Goal: Use online tool/utility: Utilize a website feature to perform a specific function

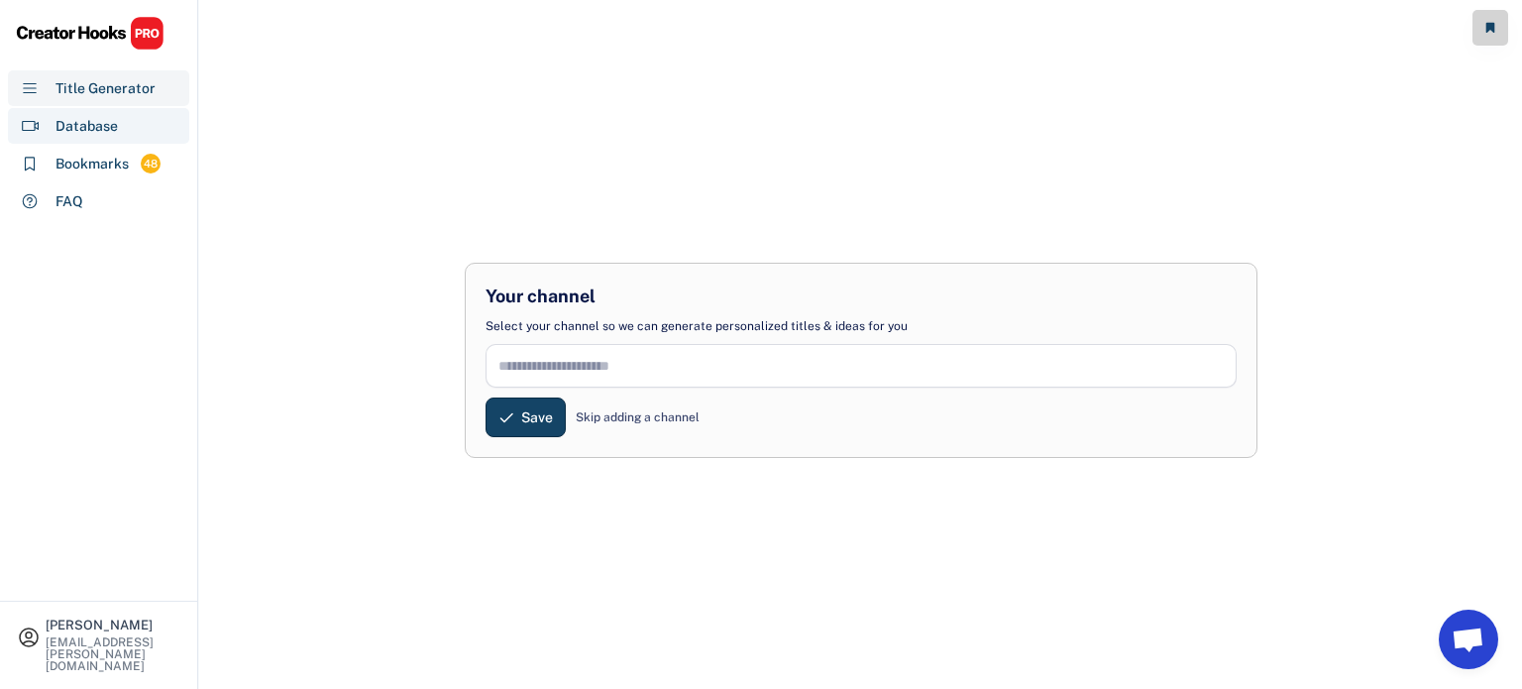
click at [121, 134] on div "Database" at bounding box center [98, 126] width 181 height 36
select select "**********"
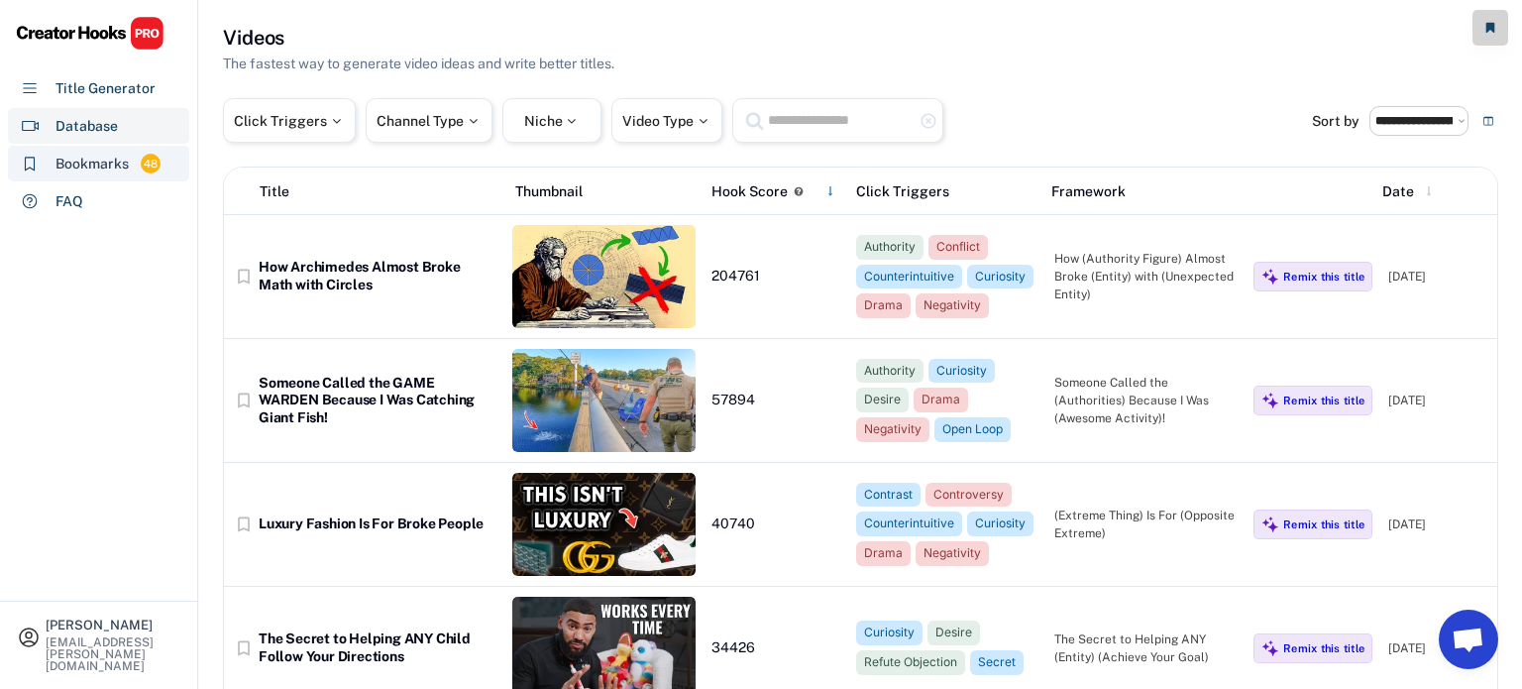
click at [113, 165] on div "Bookmarks" at bounding box center [92, 164] width 73 height 21
select select "******"
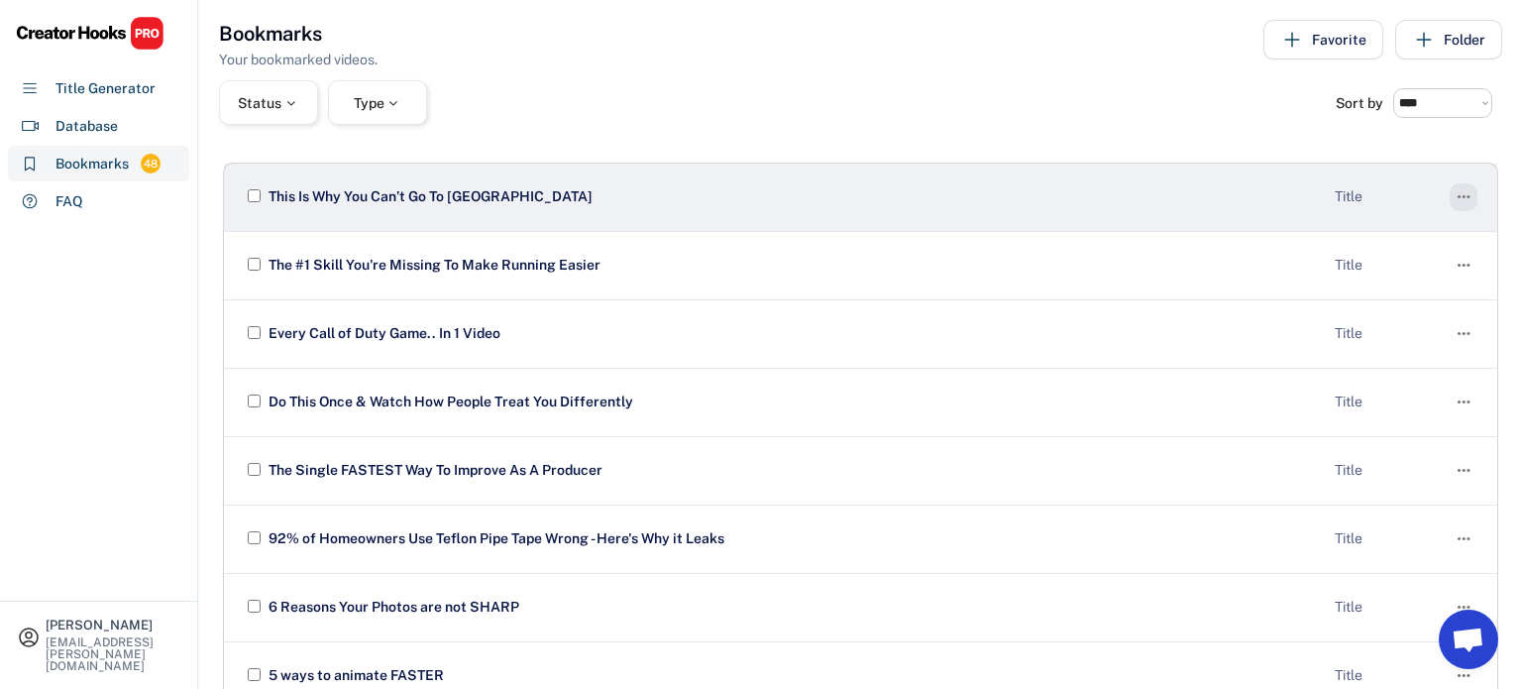
click at [1457, 190] on icon "" at bounding box center [1464, 197] width 20 height 28
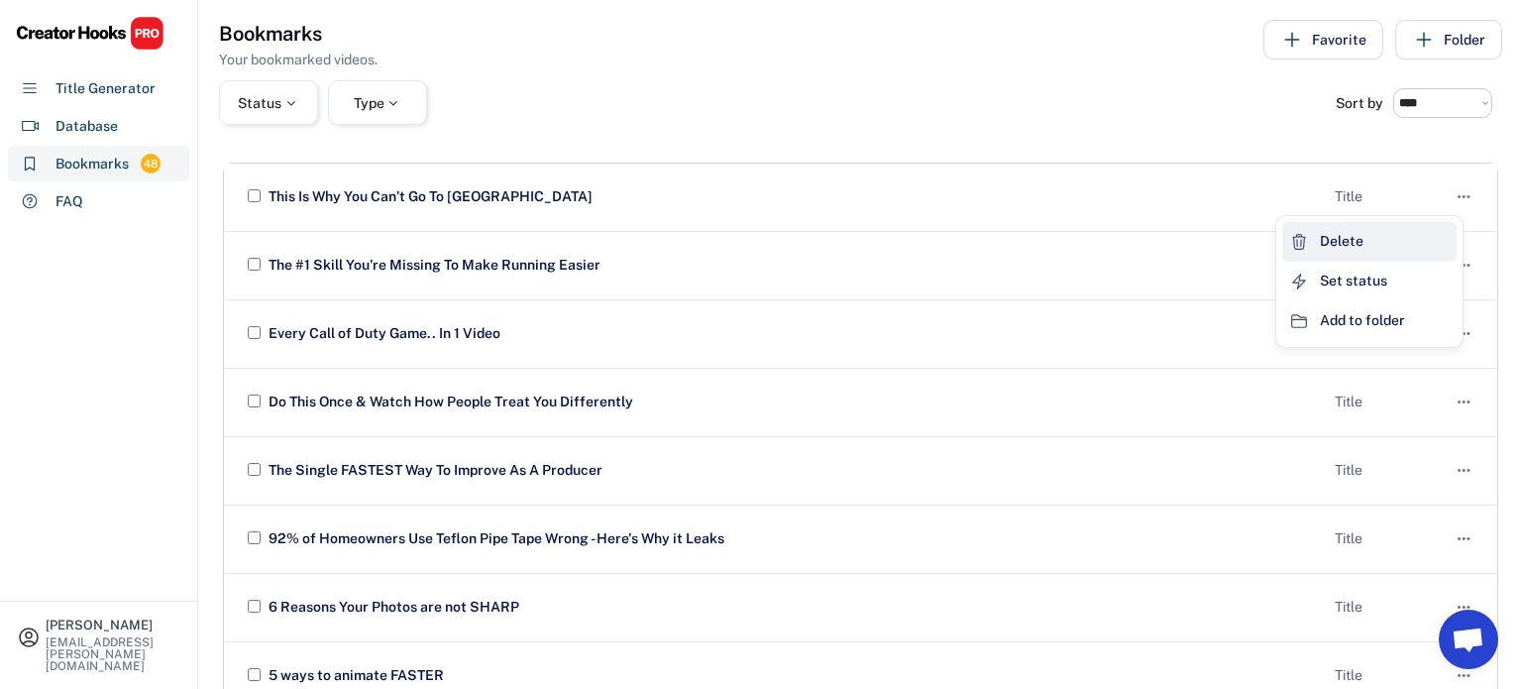
click at [1401, 233] on div "Delete" at bounding box center [1369, 242] width 174 height 40
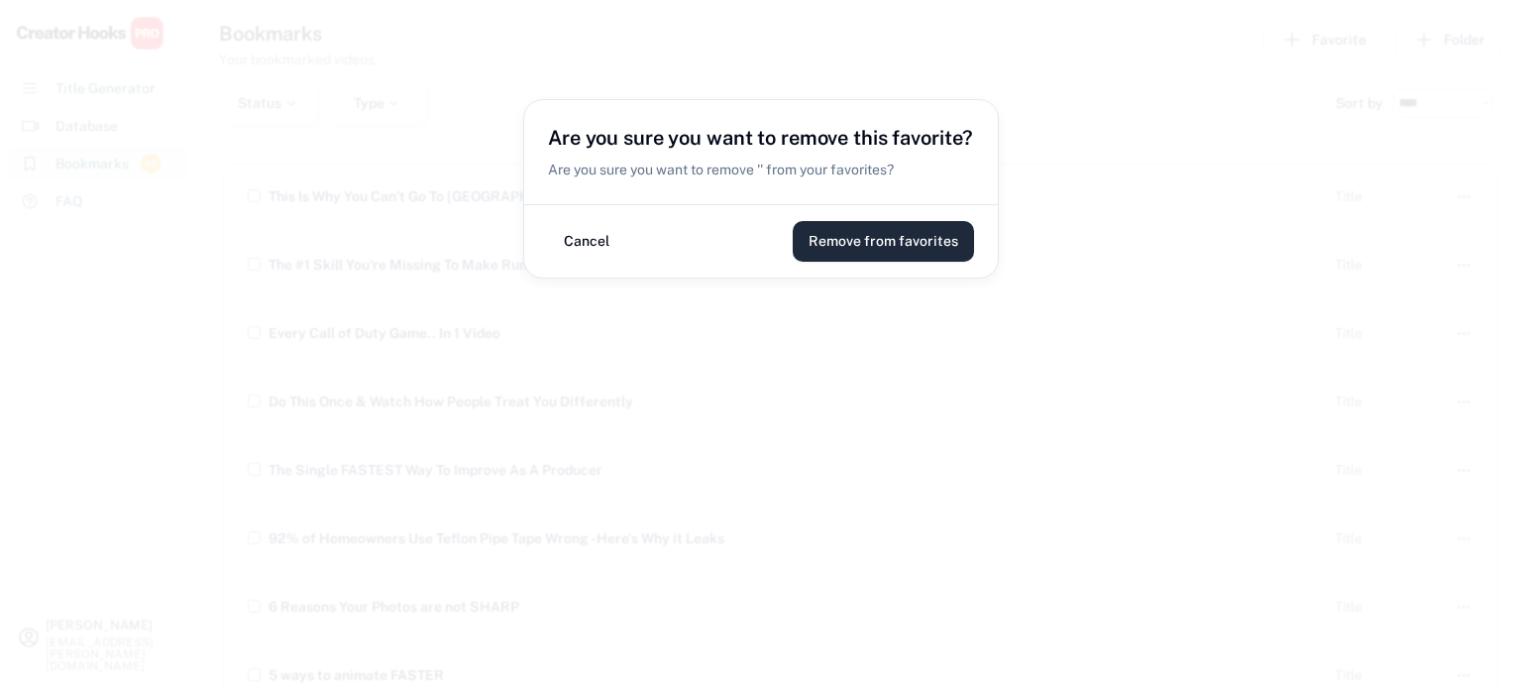
click at [893, 238] on button "Remove from favorites" at bounding box center [883, 241] width 181 height 41
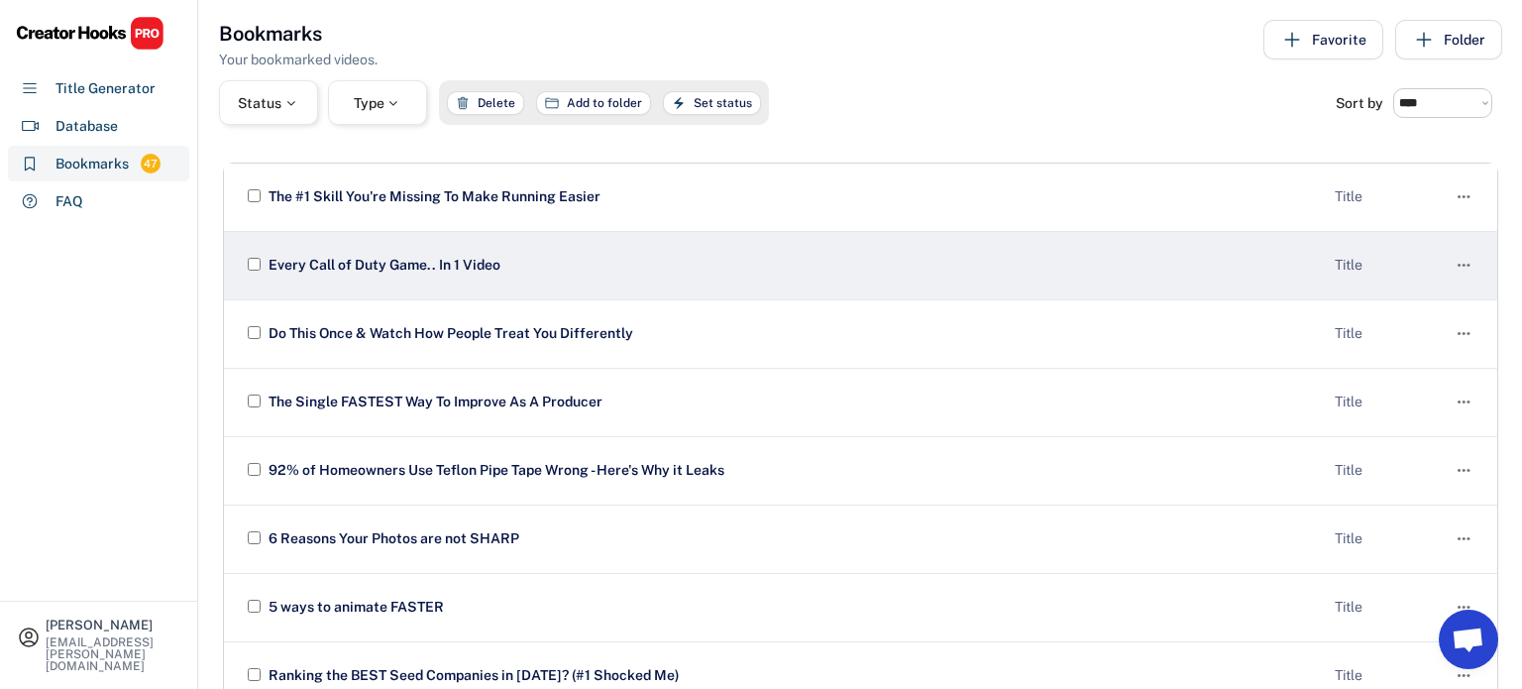
click at [245, 265] on div at bounding box center [254, 266] width 20 height 24
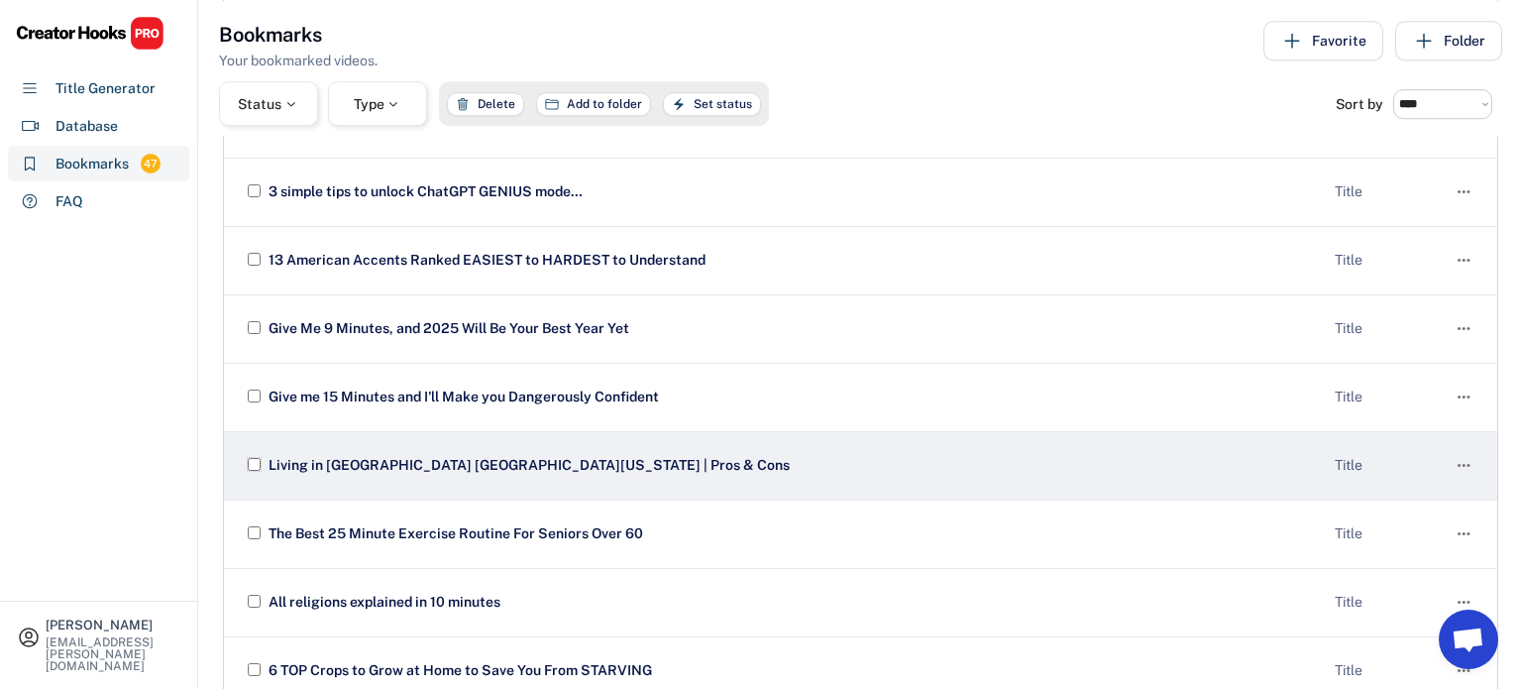
scroll to position [622, 0]
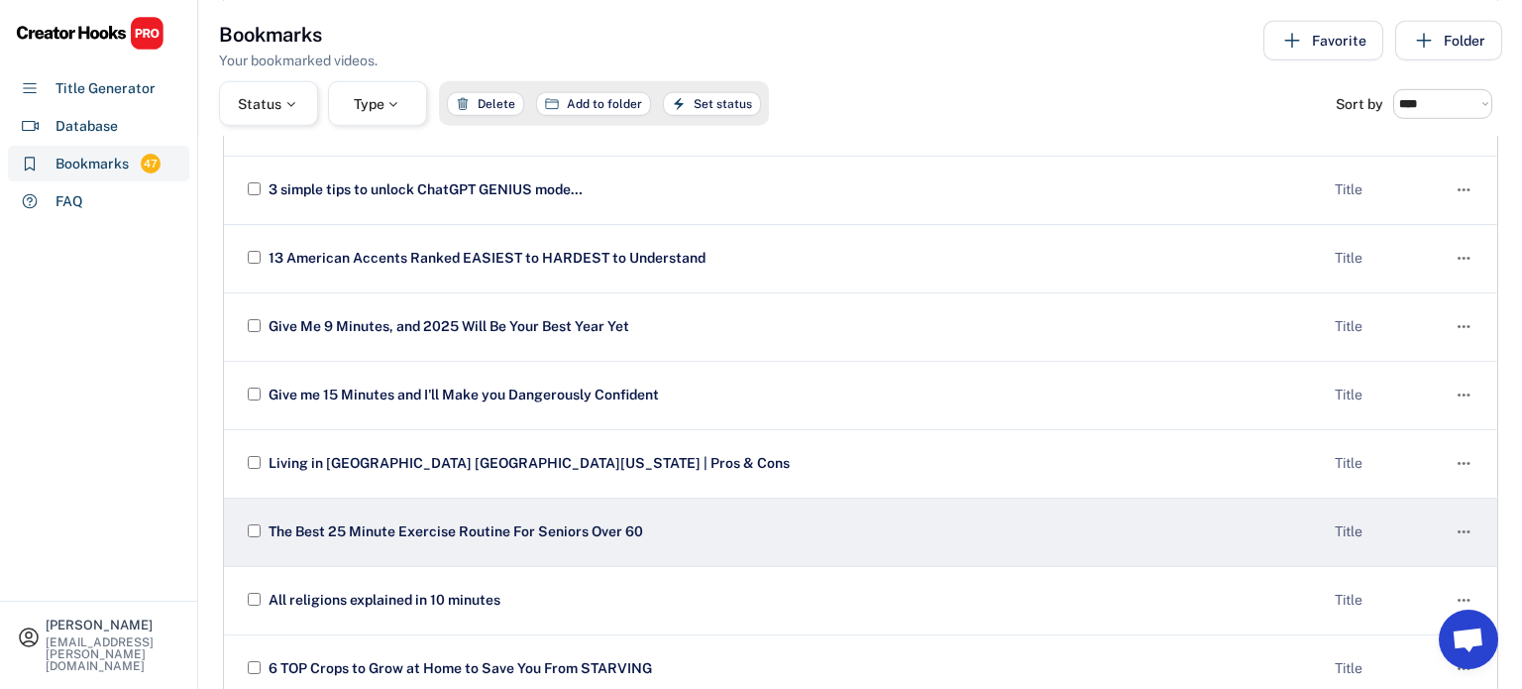
click at [254, 535] on div at bounding box center [254, 532] width 20 height 24
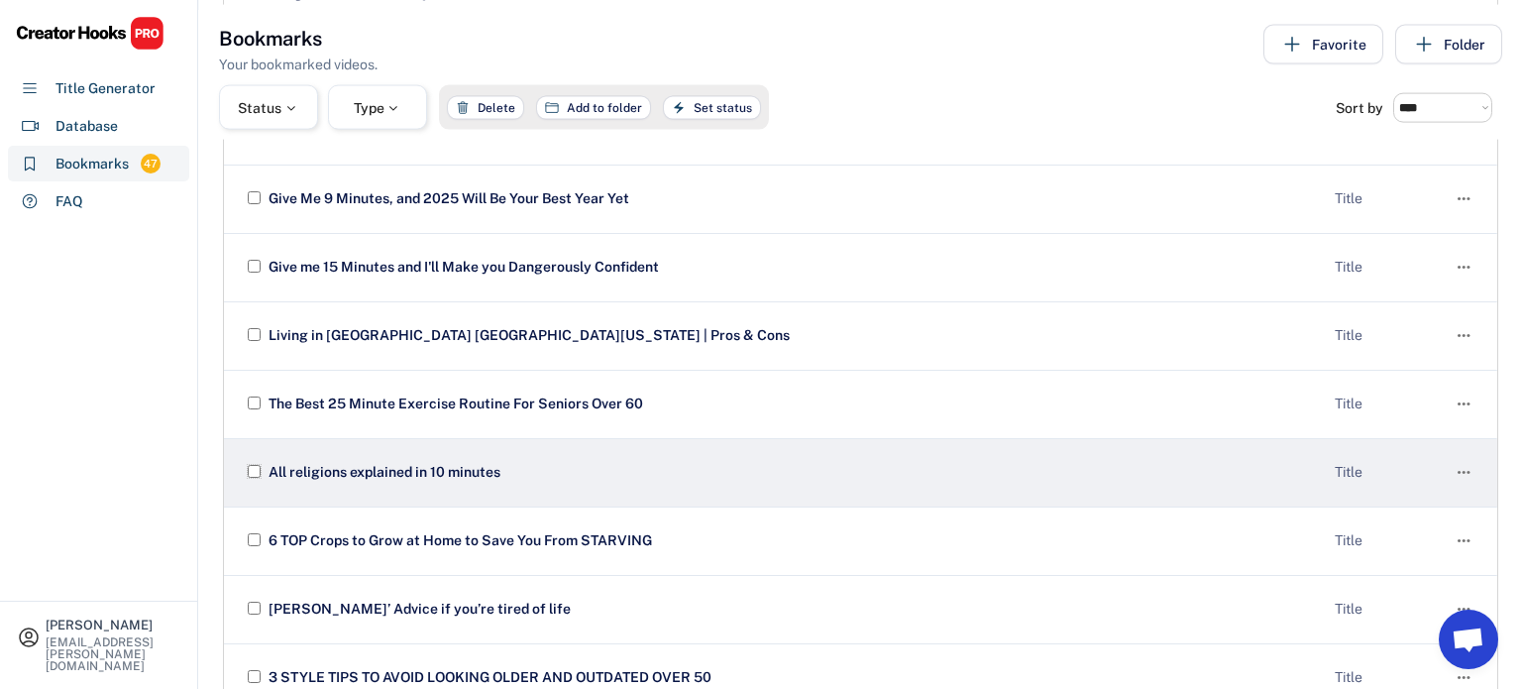
scroll to position [757, 0]
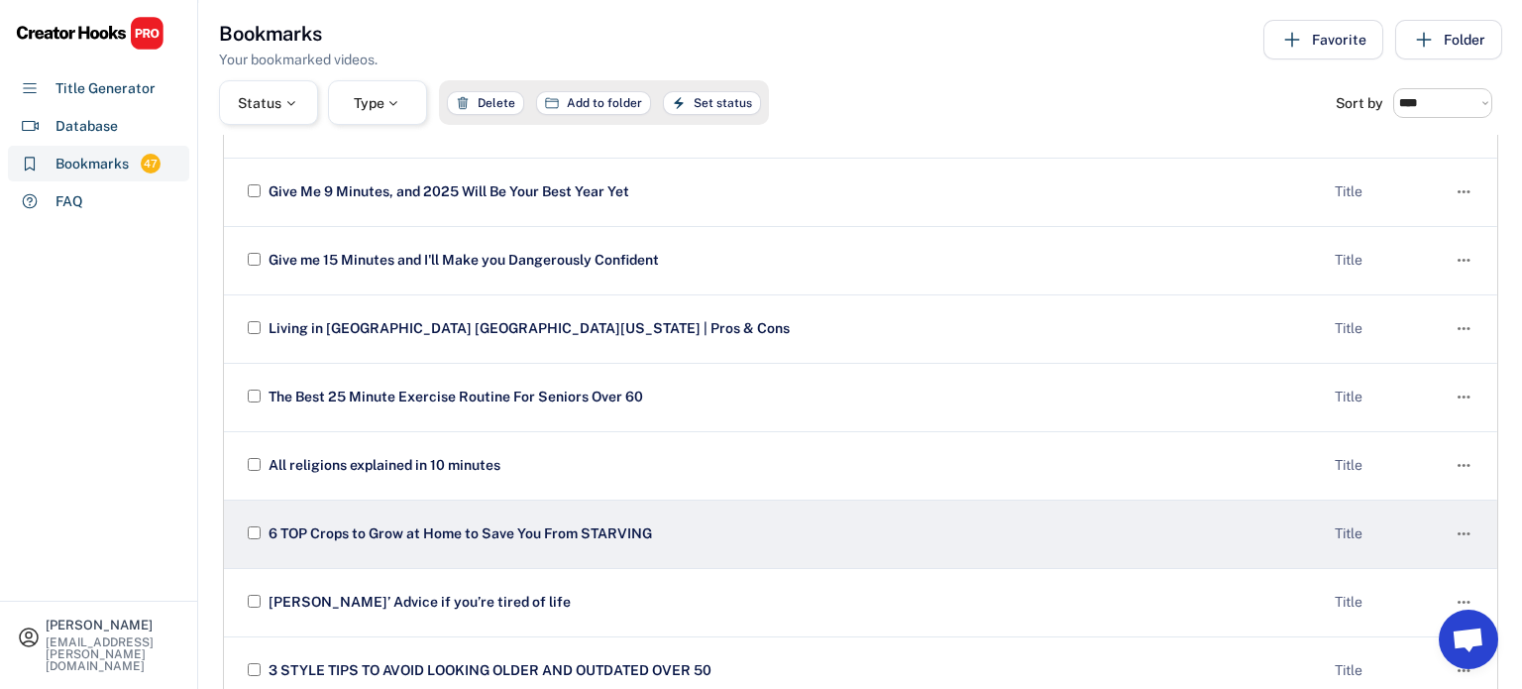
click at [251, 538] on div at bounding box center [254, 534] width 20 height 24
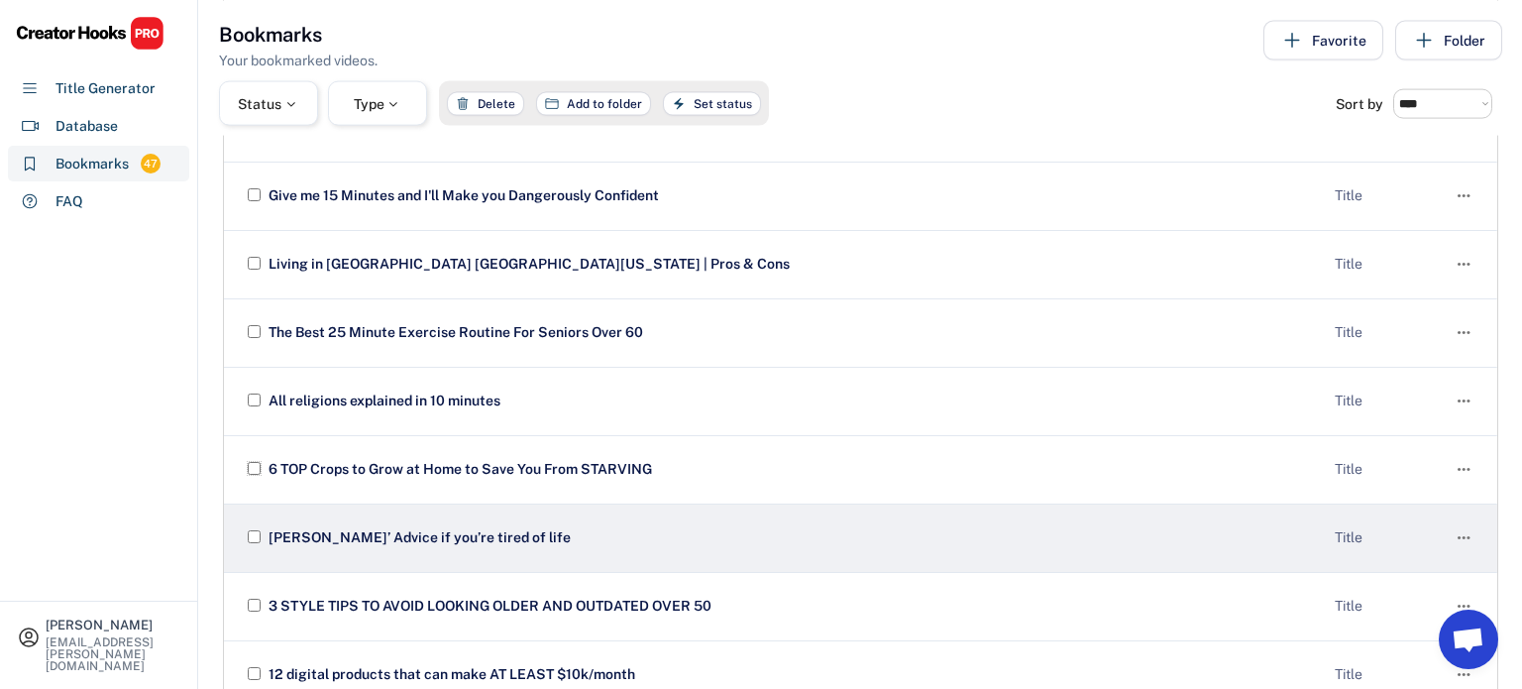
scroll to position [828, 0]
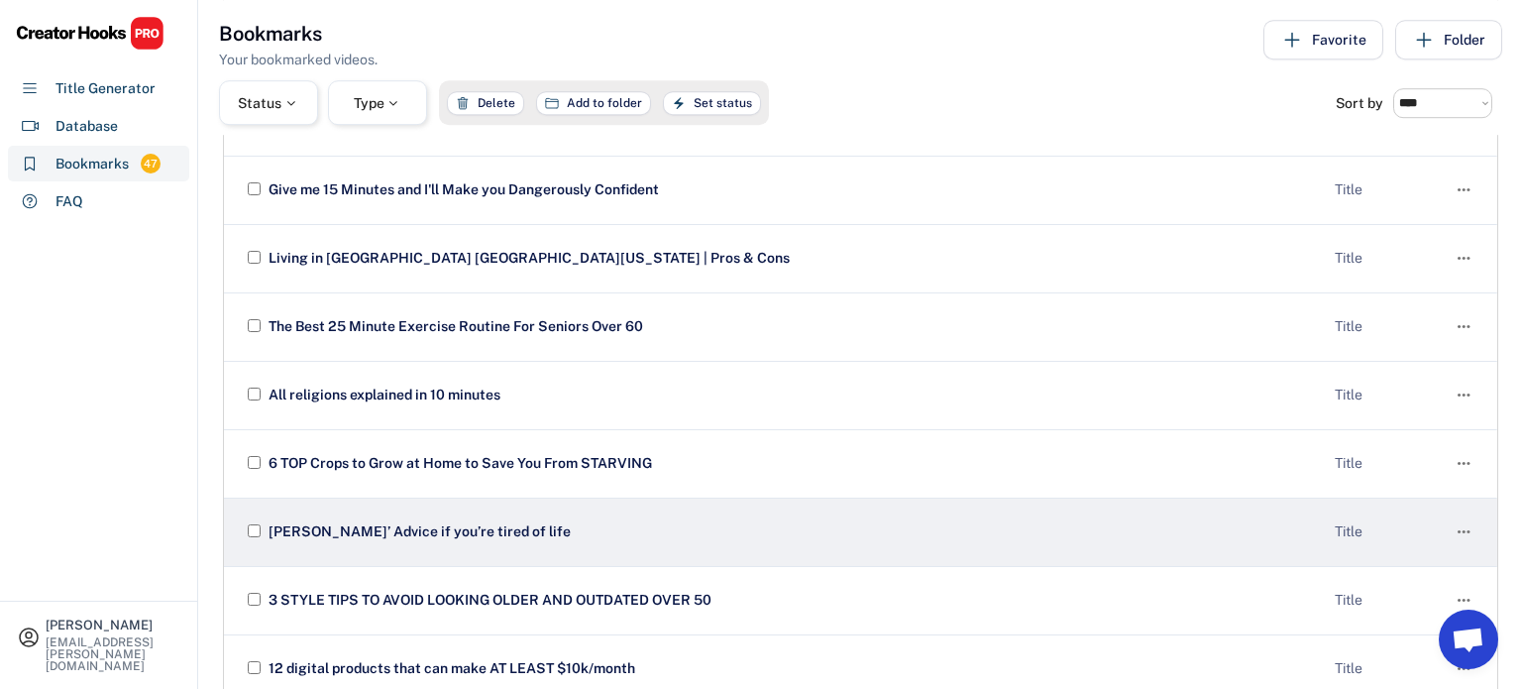
click at [253, 534] on div at bounding box center [254, 532] width 20 height 24
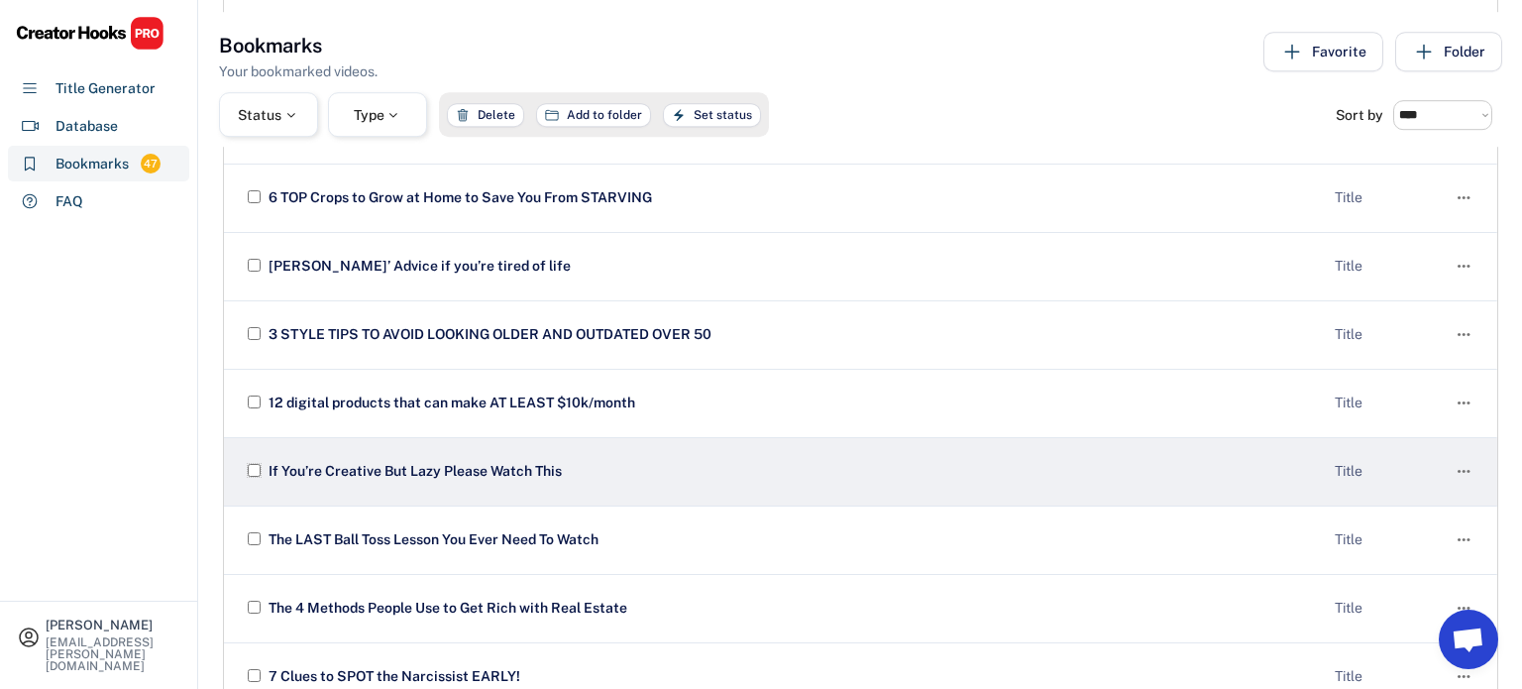
scroll to position [1109, 0]
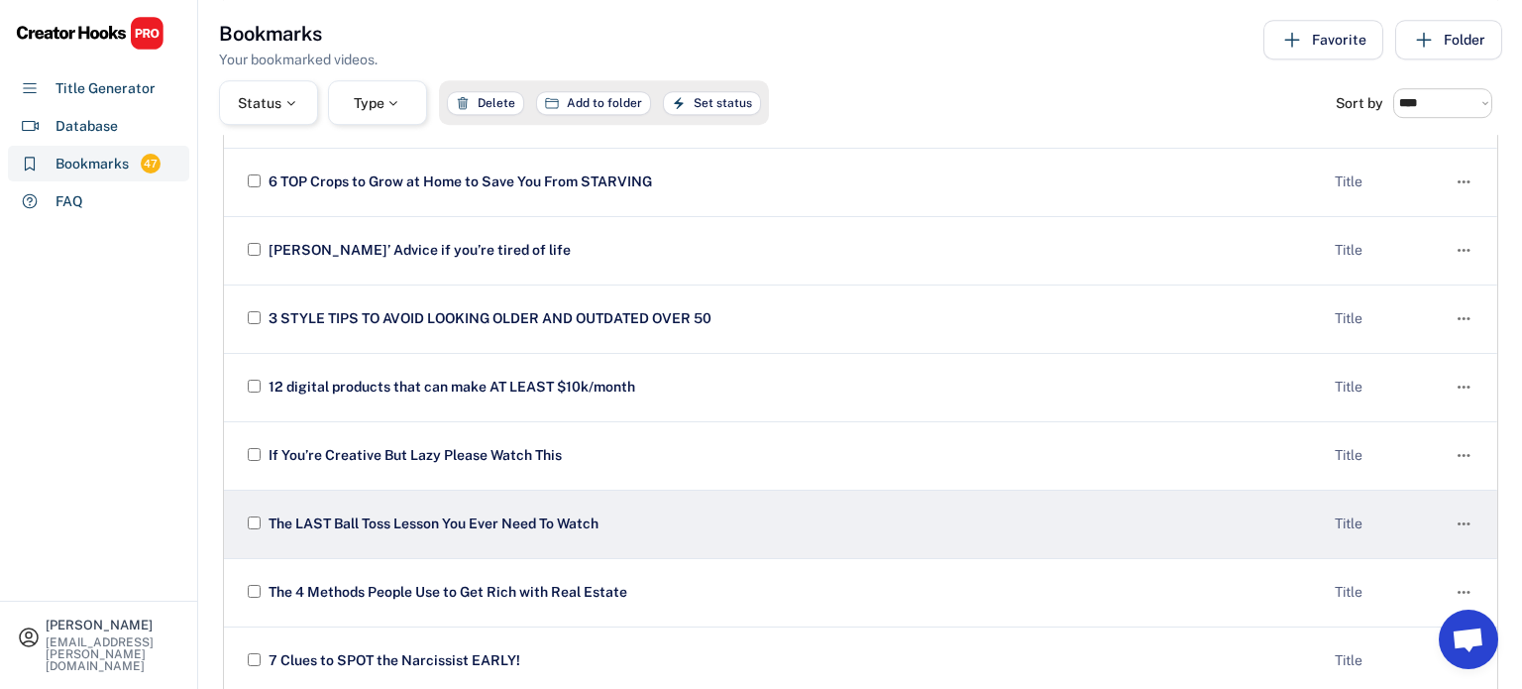
click at [253, 531] on div "The LAST Ball Toss Lesson You Ever Need To Watch Title " at bounding box center [861, 525] width 1274 height 68
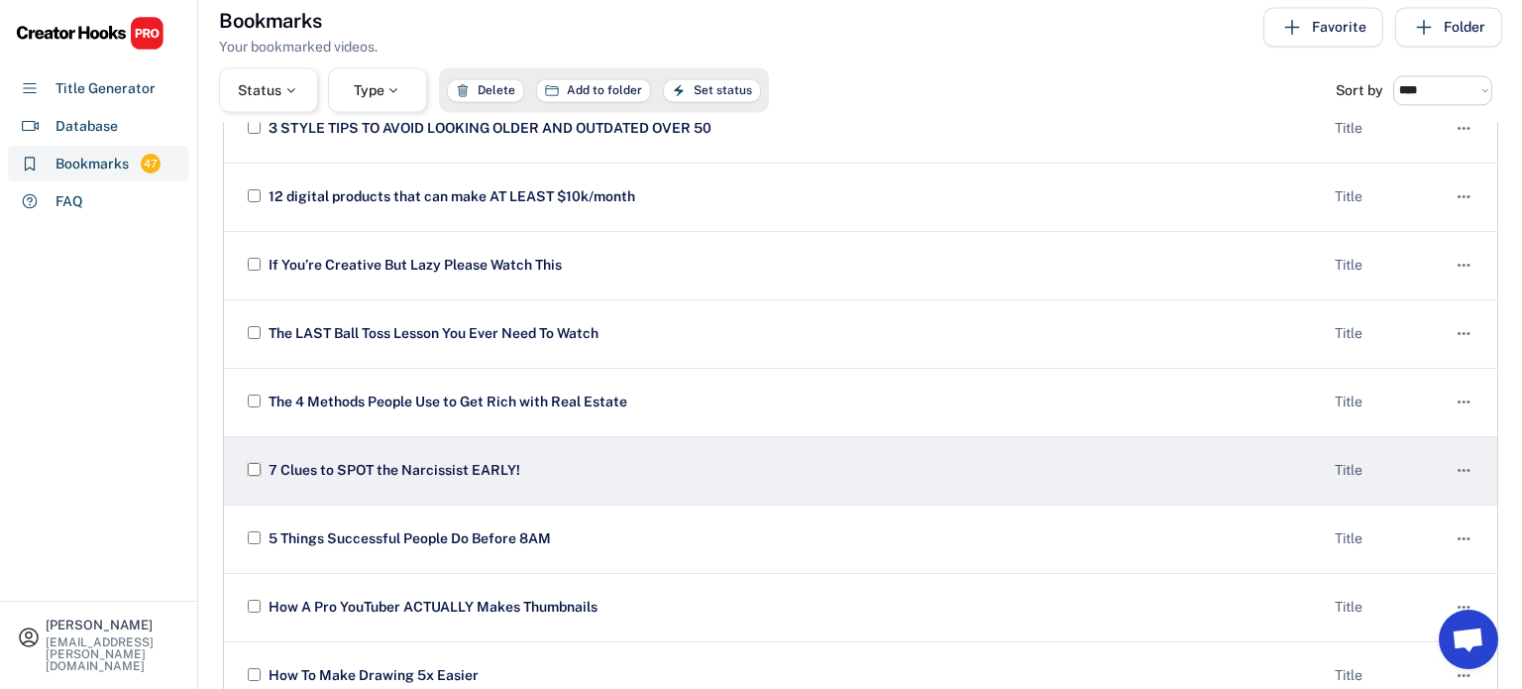
scroll to position [1303, 0]
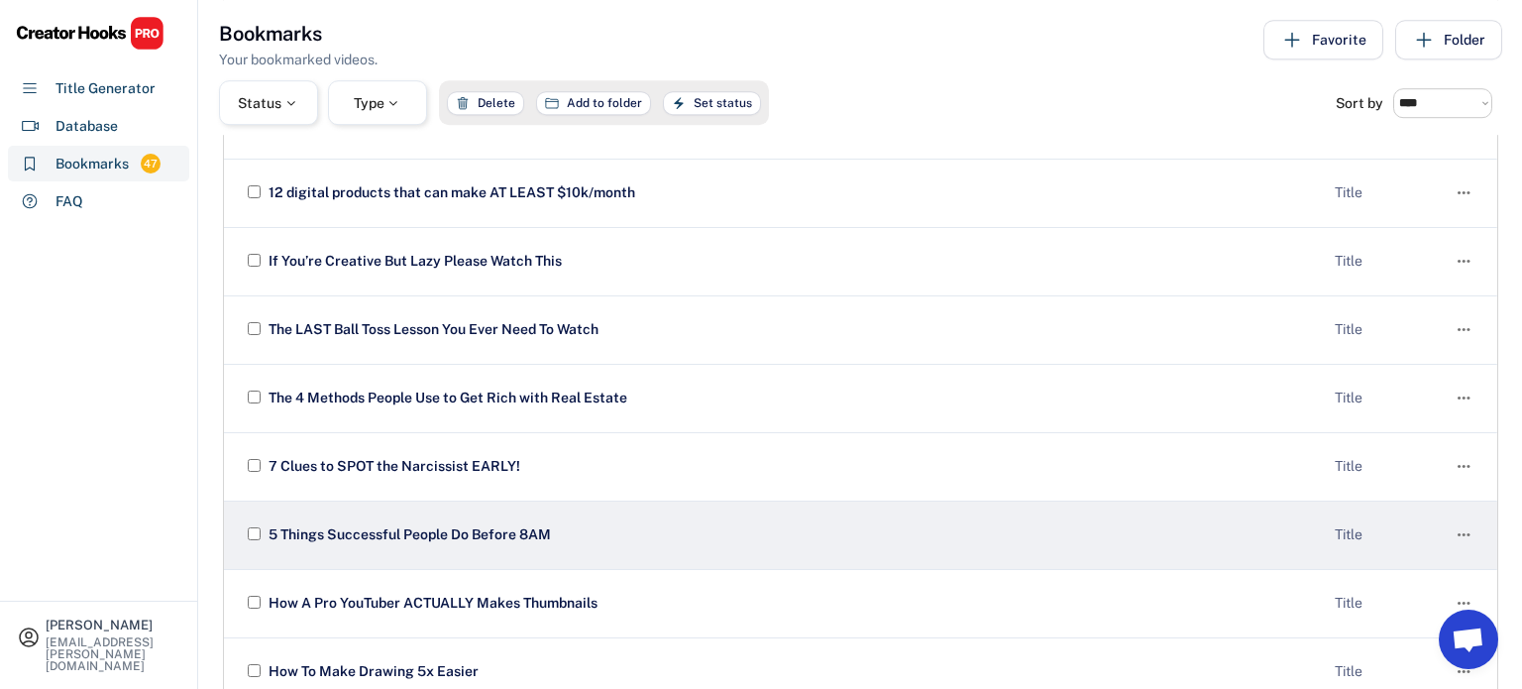
click at [252, 538] on div at bounding box center [254, 535] width 20 height 24
click at [252, 535] on div at bounding box center [254, 535] width 20 height 24
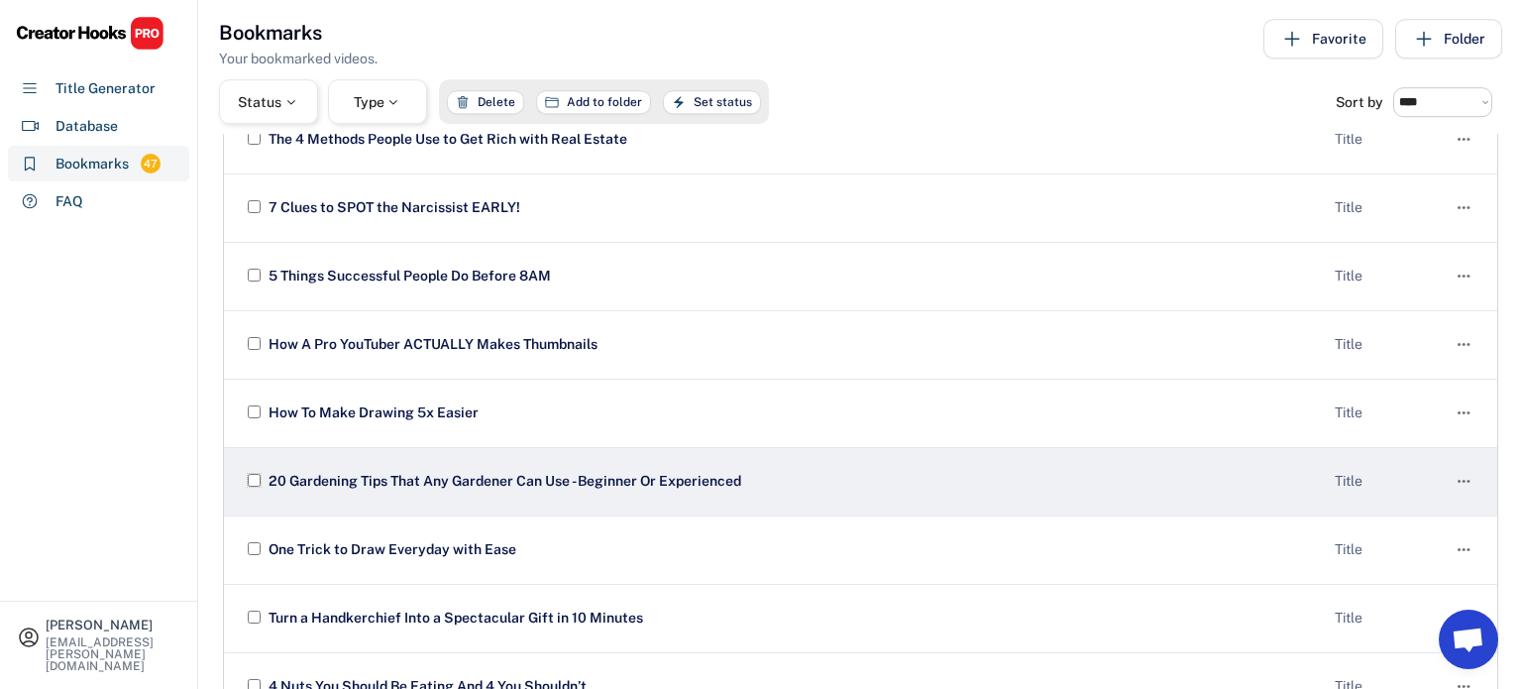
scroll to position [1566, 0]
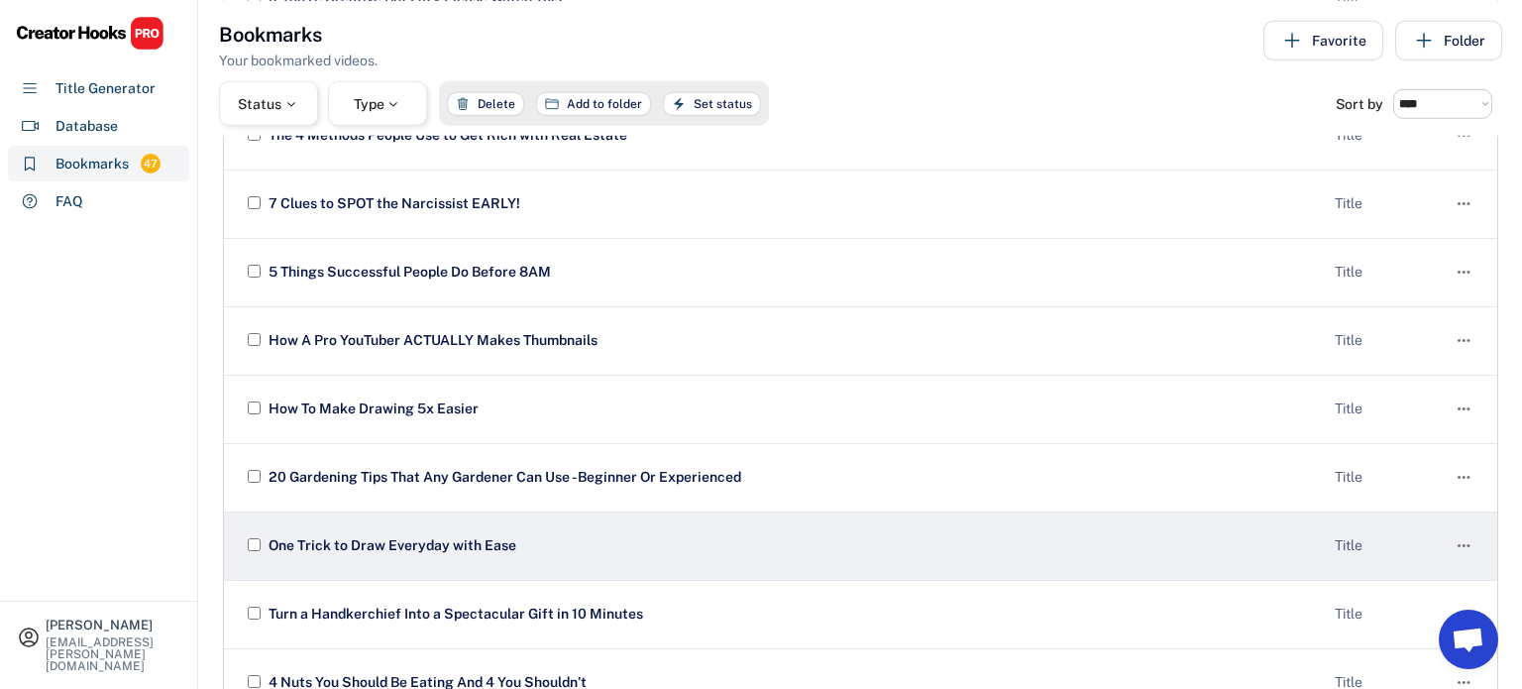
click at [253, 534] on div at bounding box center [254, 546] width 20 height 24
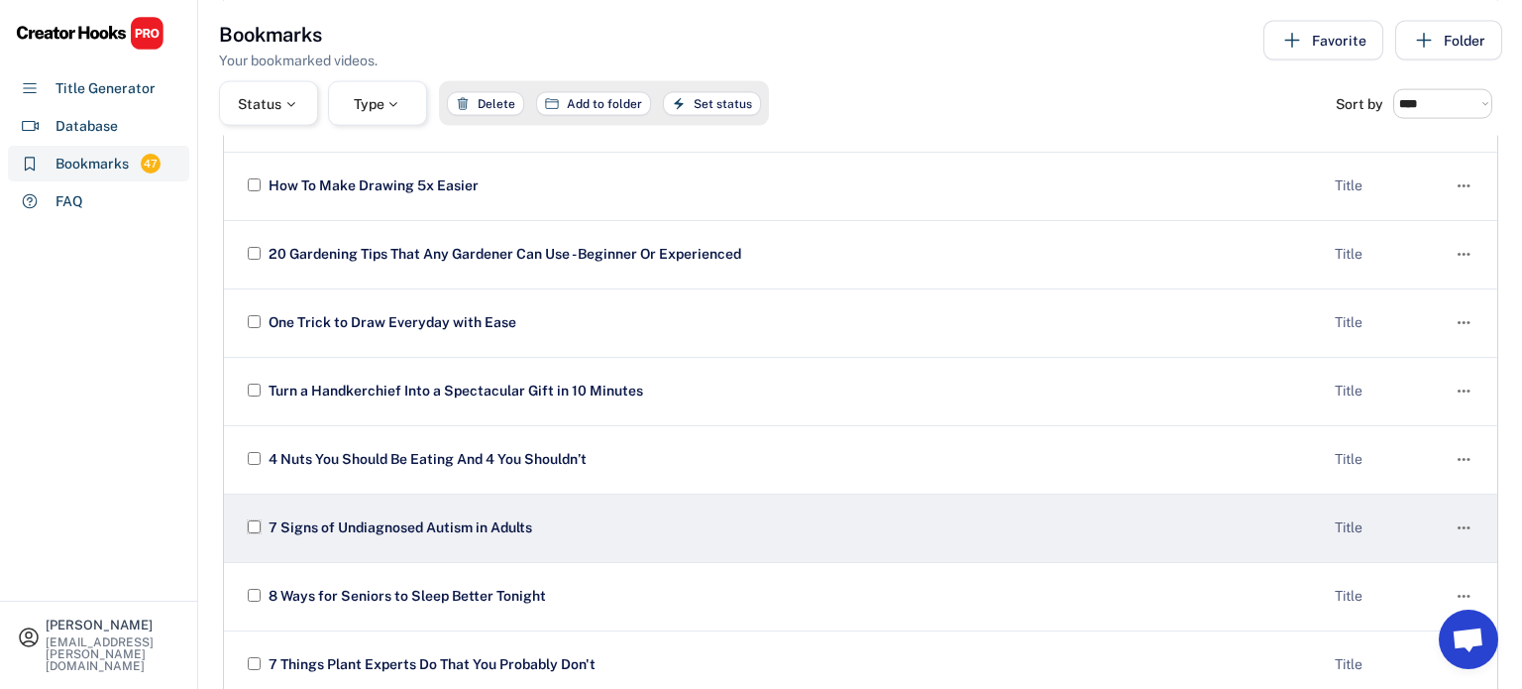
scroll to position [1794, 0]
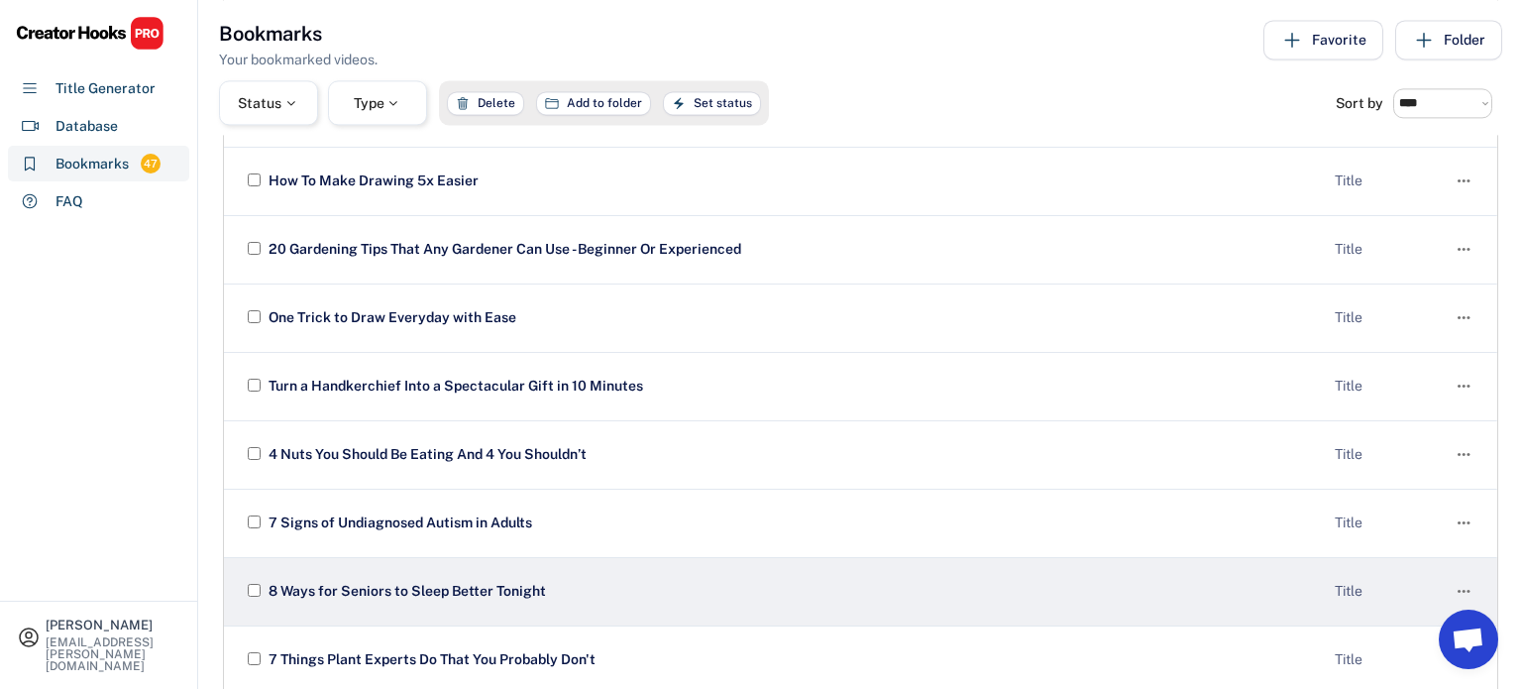
click at [254, 592] on div at bounding box center [254, 592] width 20 height 24
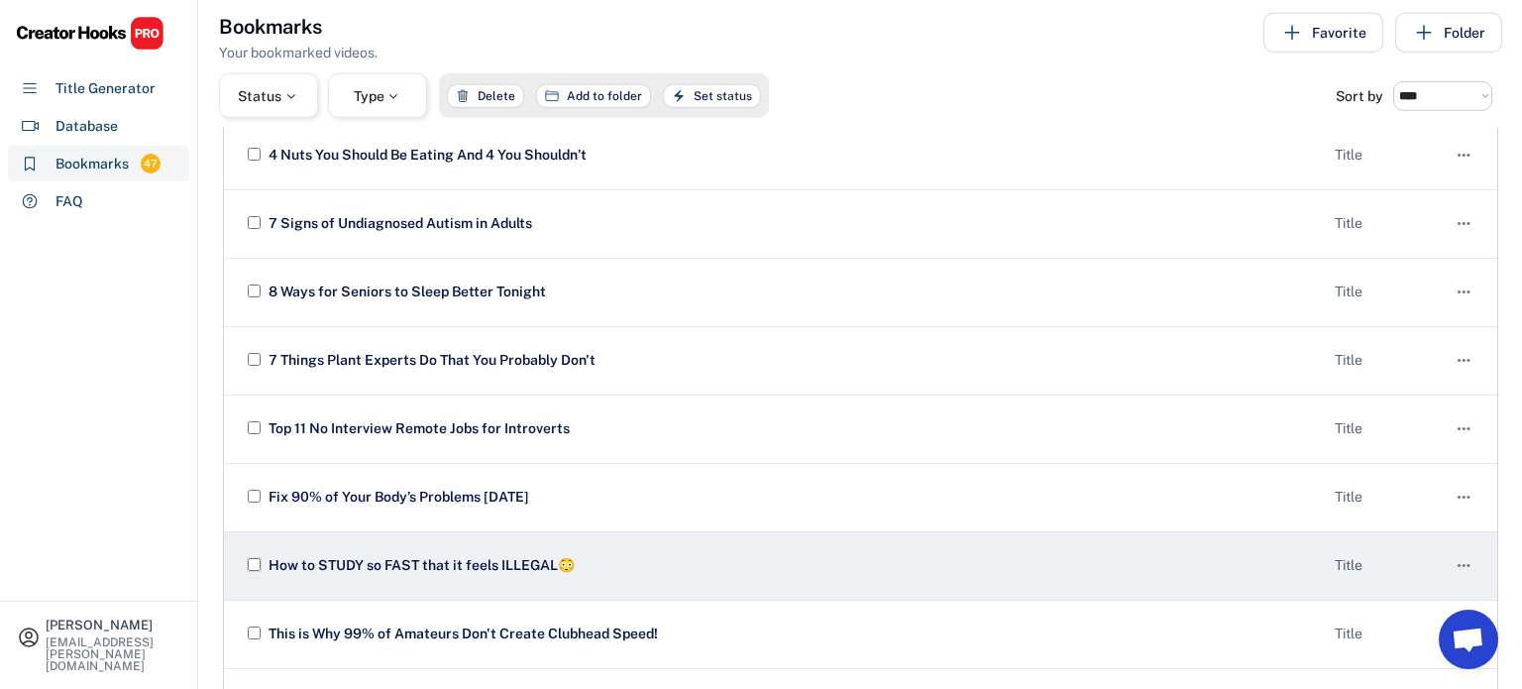
scroll to position [2096, 0]
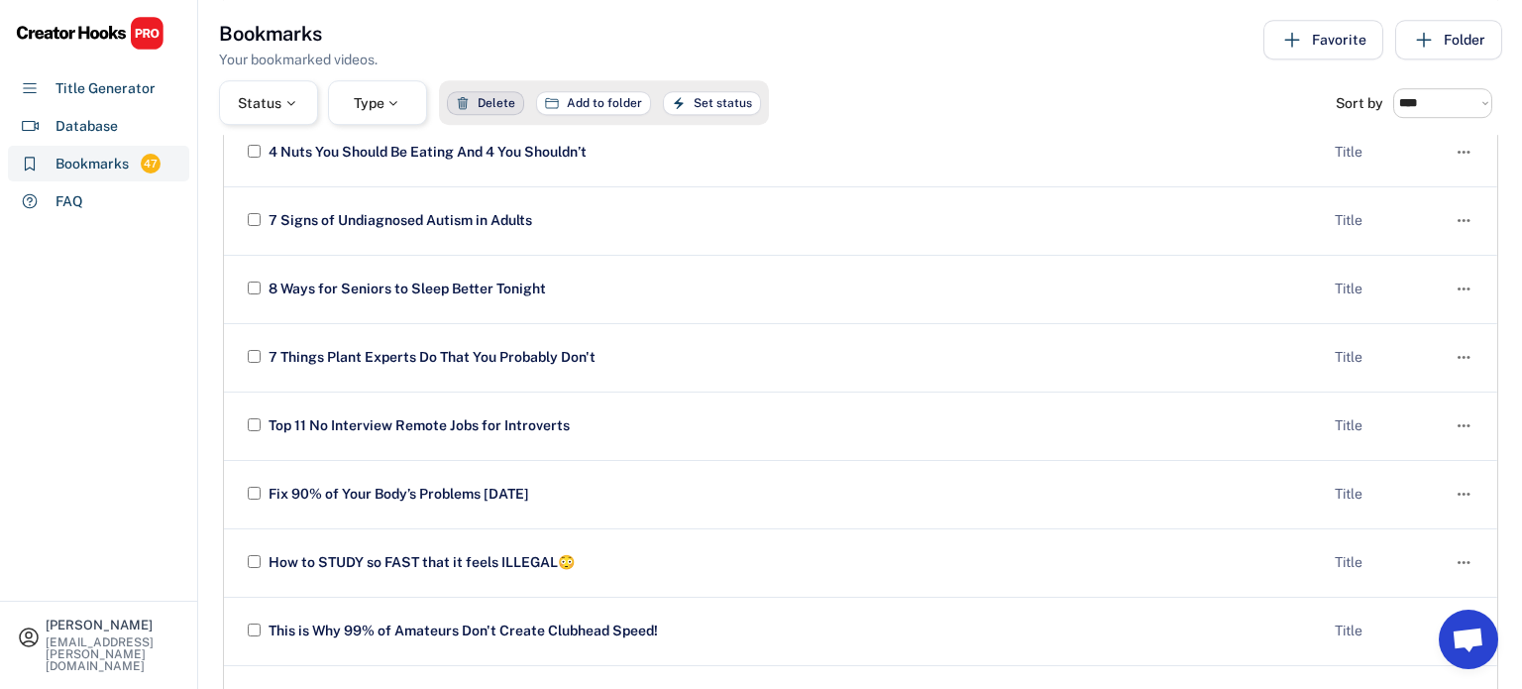
click at [479, 103] on span "Delete" at bounding box center [497, 103] width 38 height 0
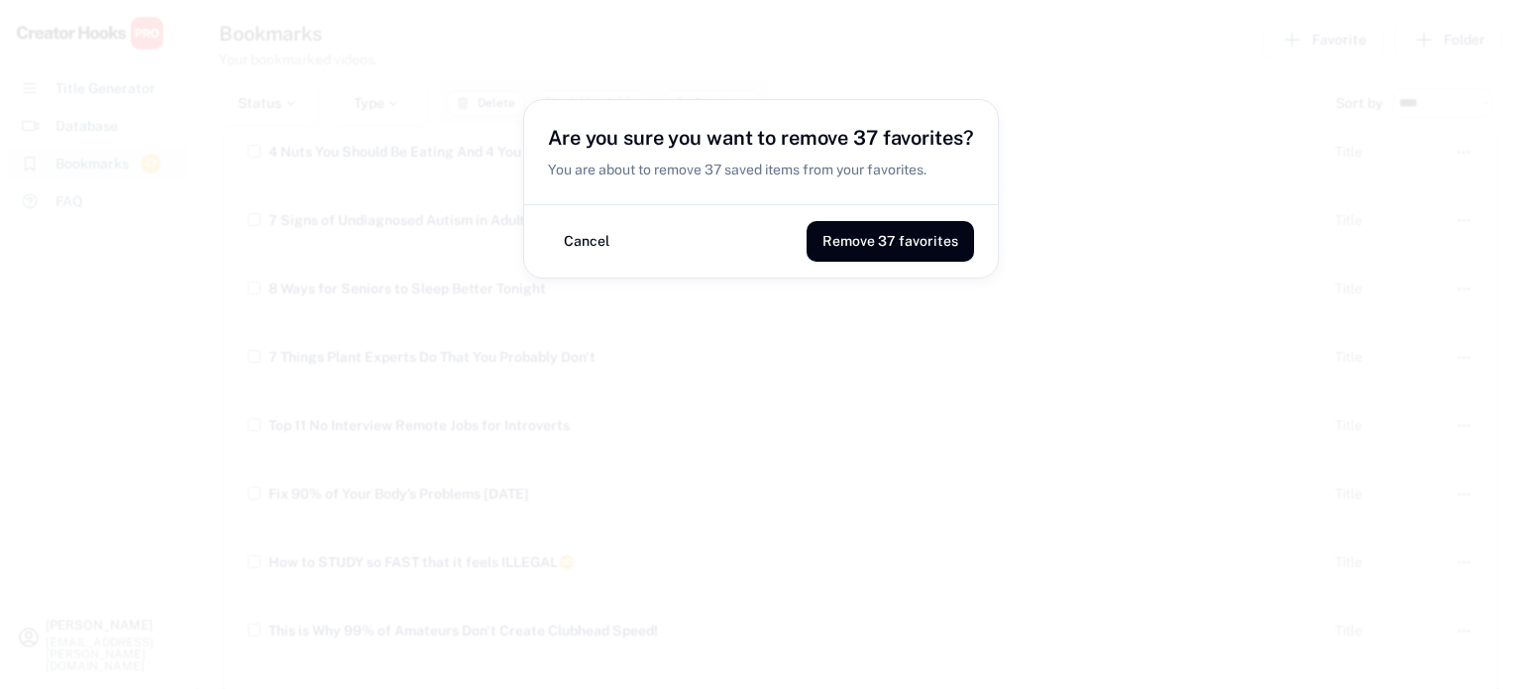
click at [654, 160] on div "You are about to remove 37 saved items from your favorites." at bounding box center [761, 170] width 426 height 21
click at [907, 245] on button "Remove 37 favorites" at bounding box center [890, 241] width 167 height 41
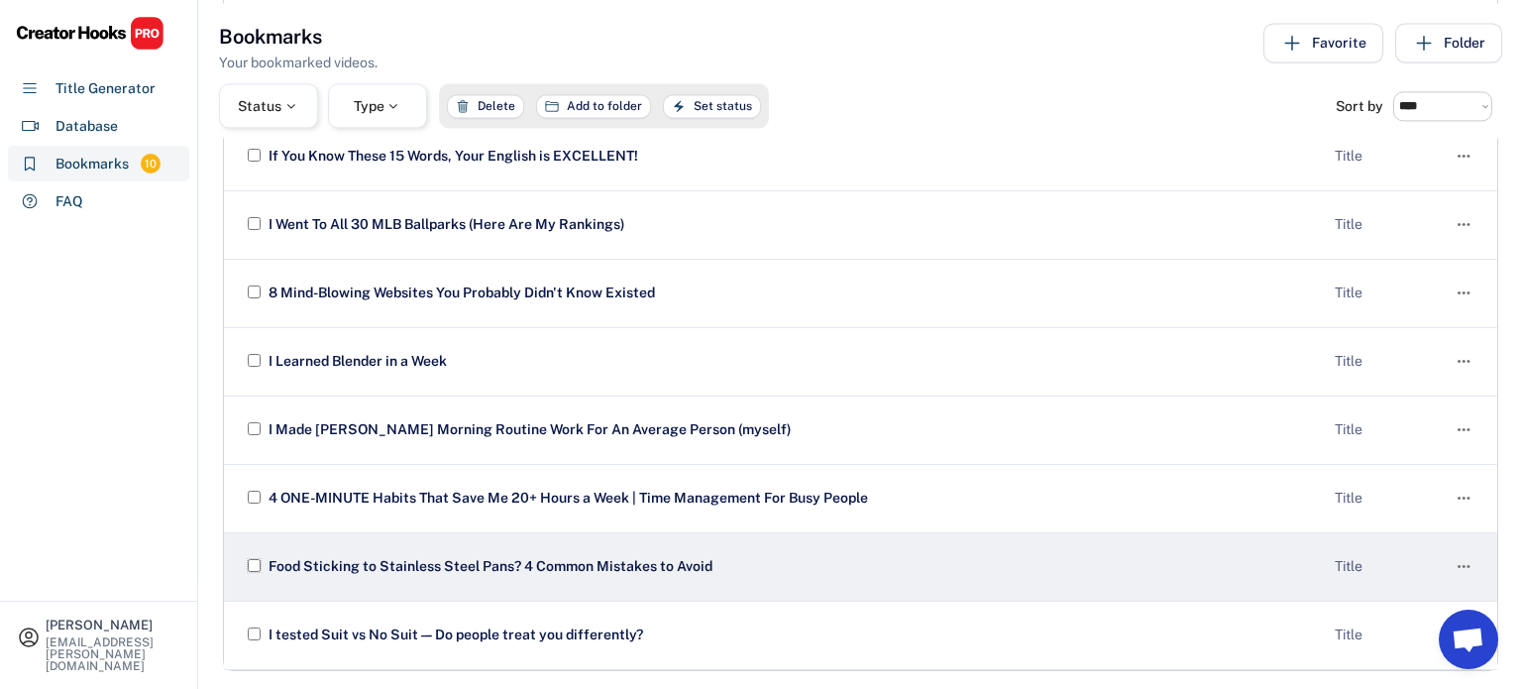
scroll to position [180, 0]
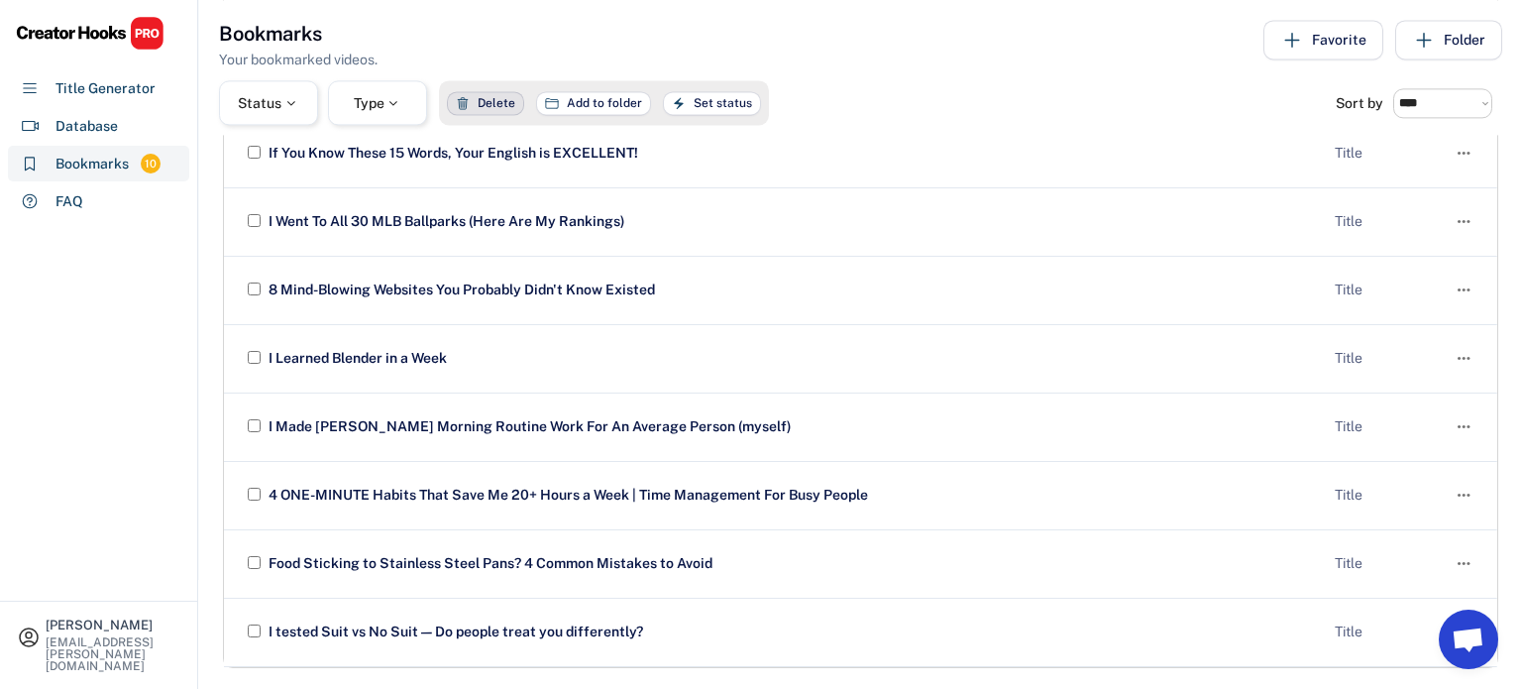
click at [513, 103] on span "Delete" at bounding box center [497, 103] width 38 height 0
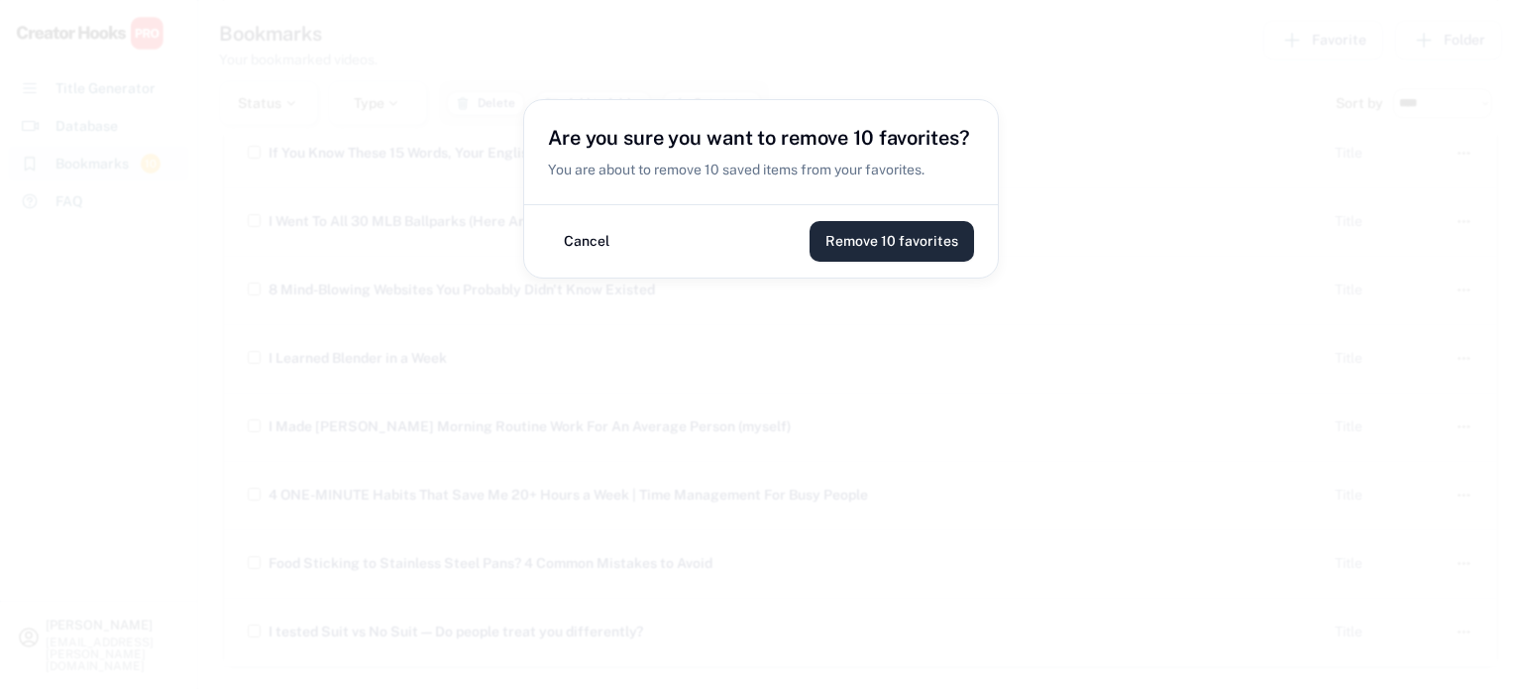
click at [890, 251] on button "Remove 10 favorites" at bounding box center [892, 241] width 165 height 41
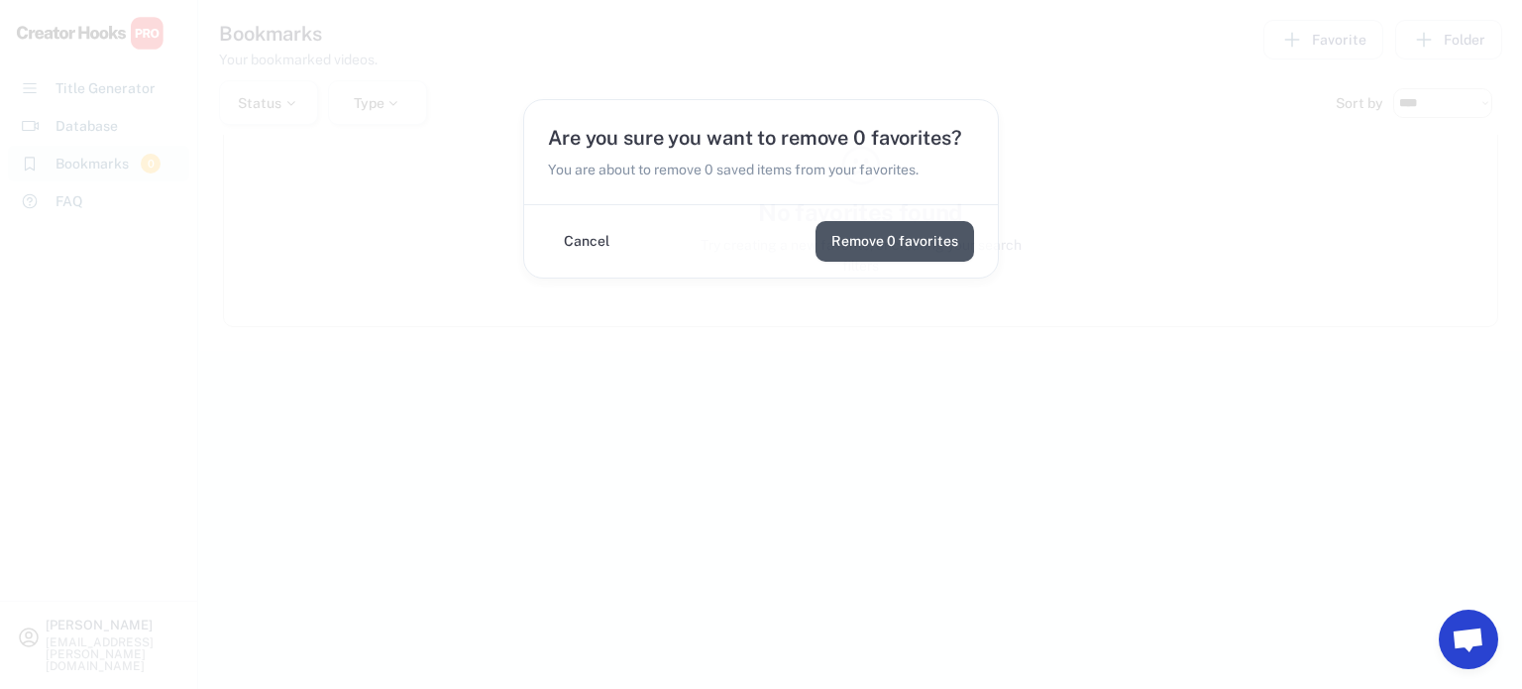
scroll to position [71, 0]
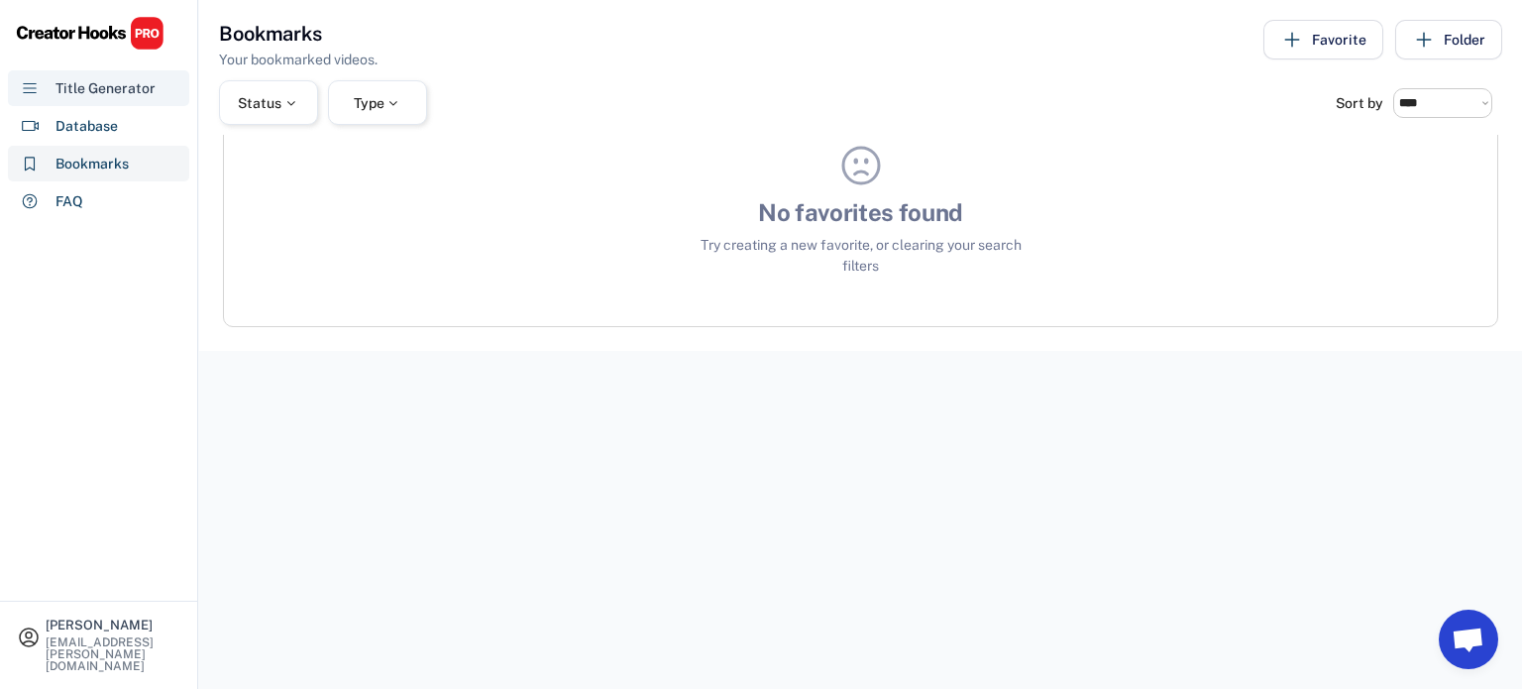
click at [105, 99] on div "Title Generator" at bounding box center [98, 88] width 181 height 36
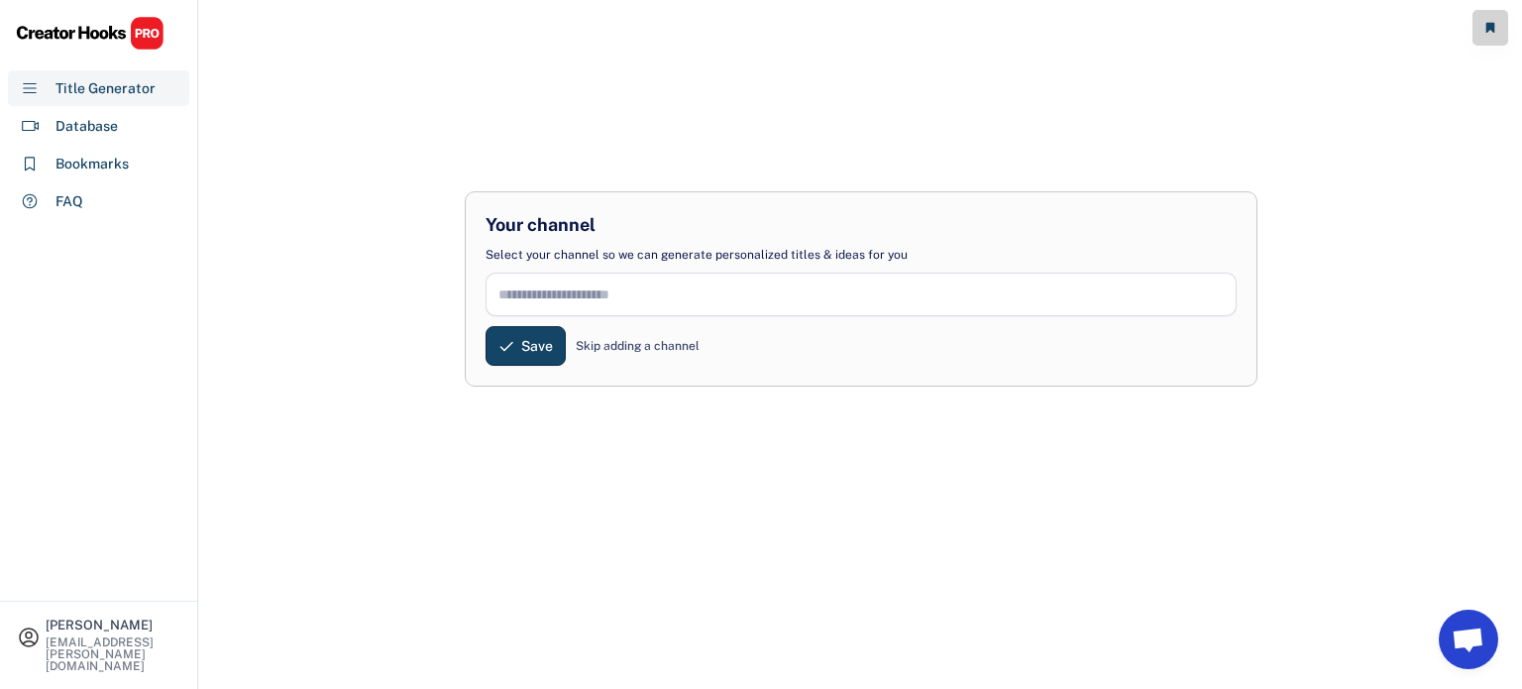
click at [586, 288] on input "input" at bounding box center [861, 295] width 751 height 44
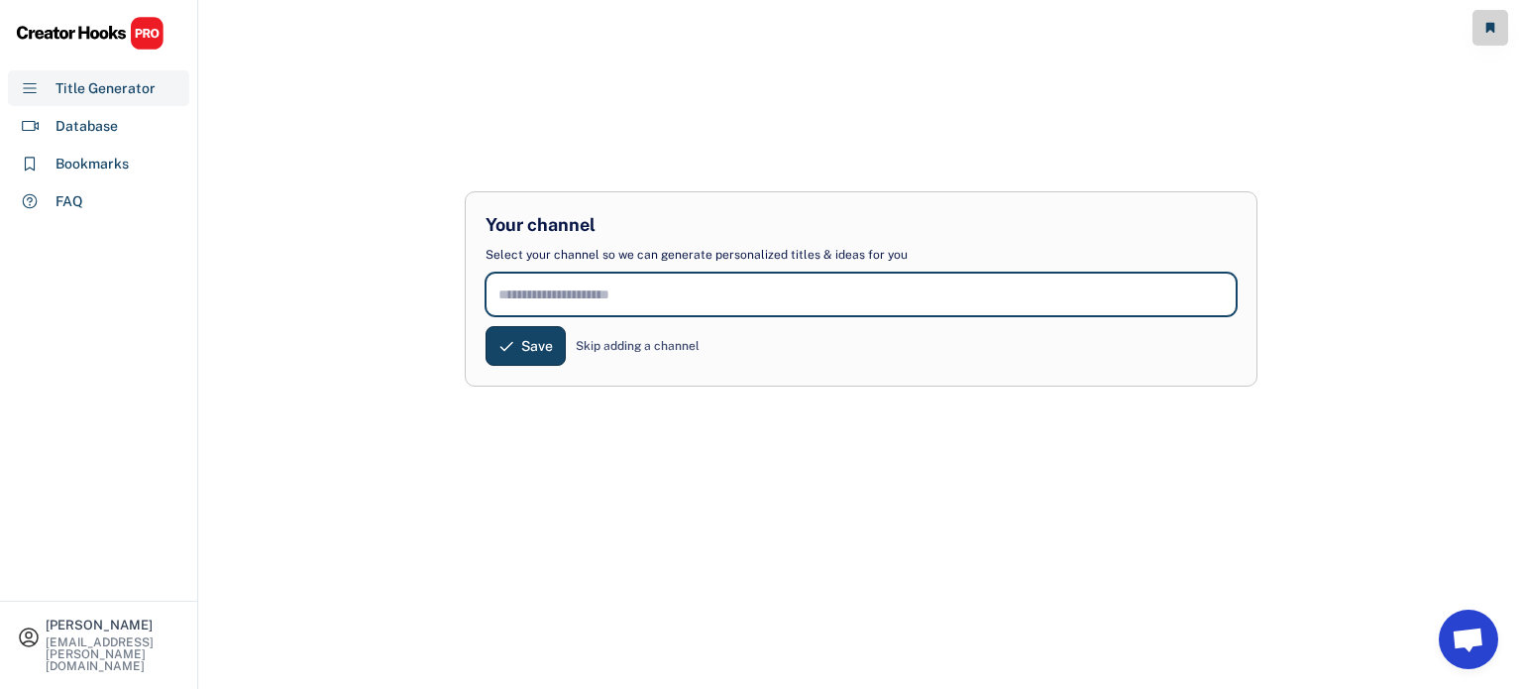
click at [606, 349] on div "Skip adding a channel" at bounding box center [638, 346] width 124 height 18
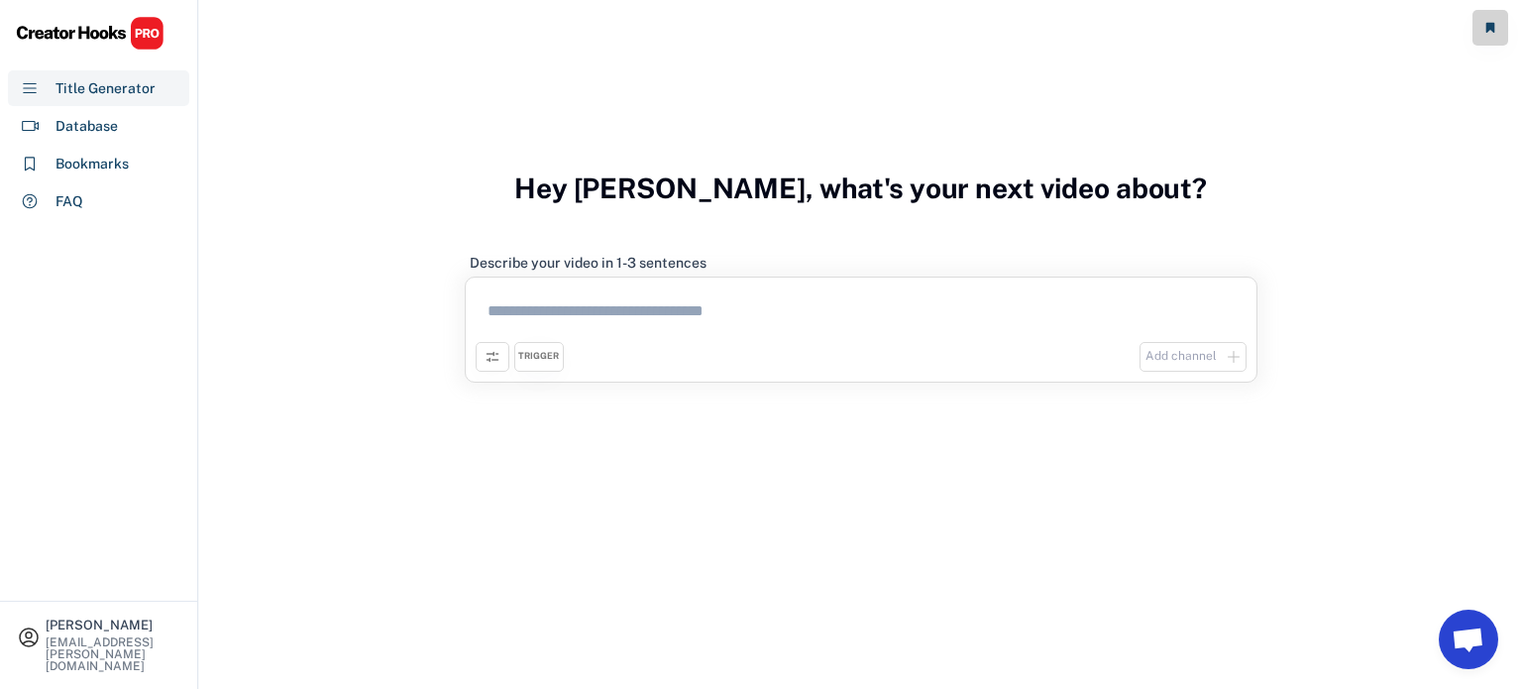
click at [619, 316] on textarea at bounding box center [861, 314] width 771 height 55
paste textarea "**********"
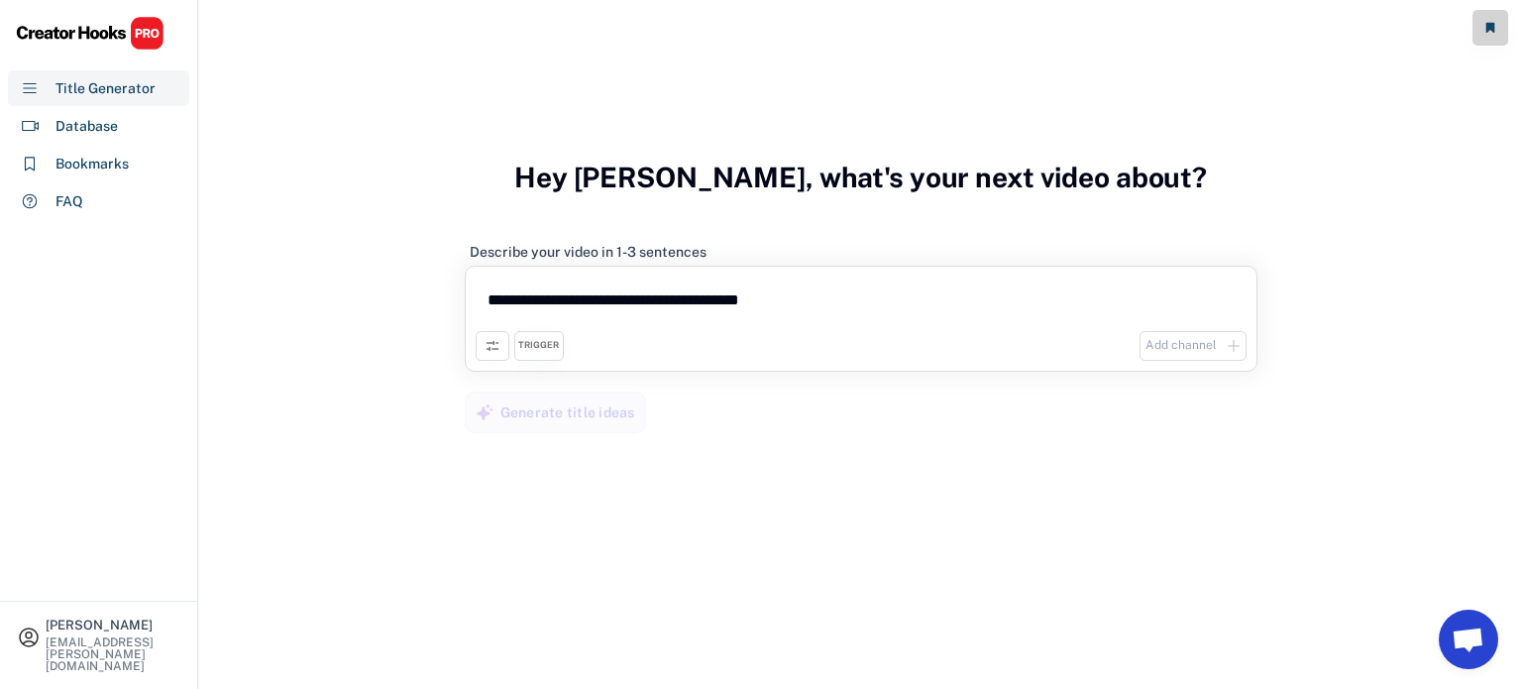
scroll to position [60, 0]
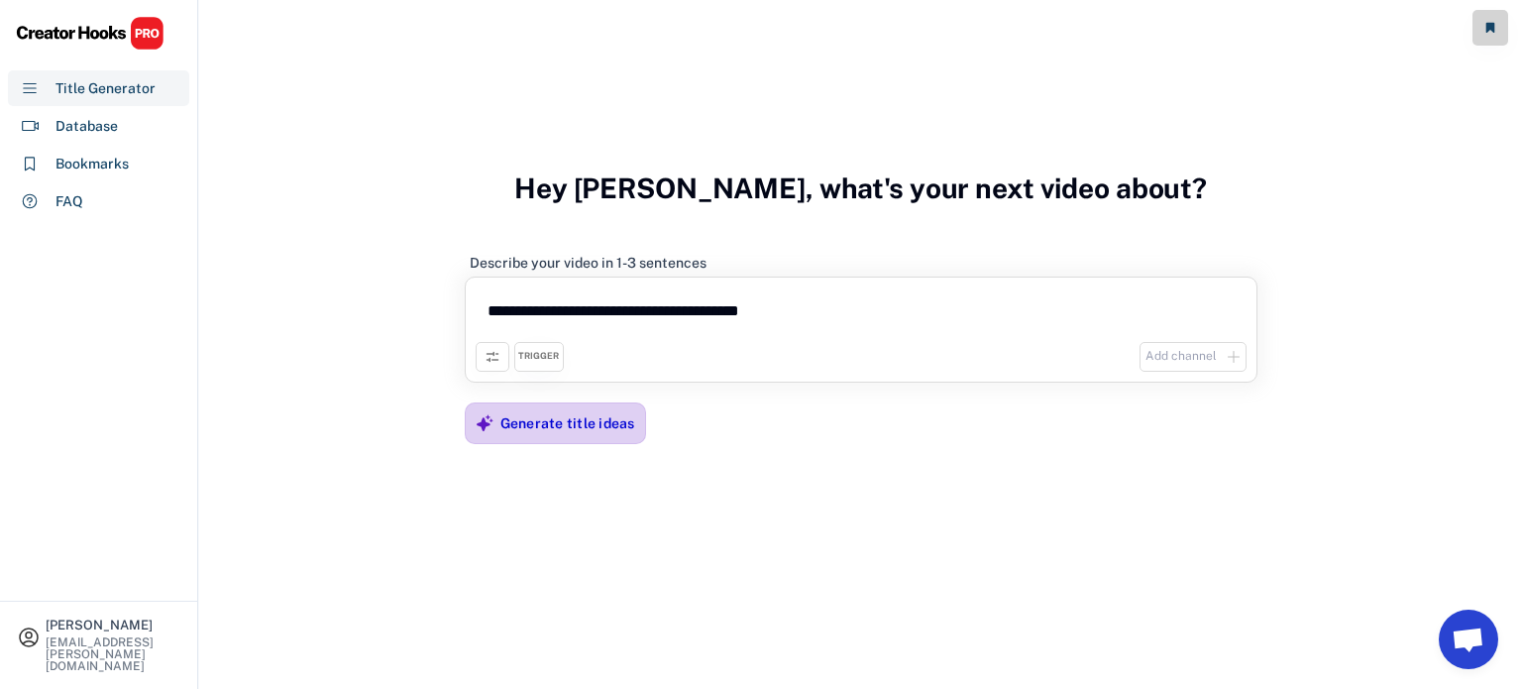
type textarea "**********"
click at [535, 411] on div "Generate title ideas" at bounding box center [568, 423] width 135 height 40
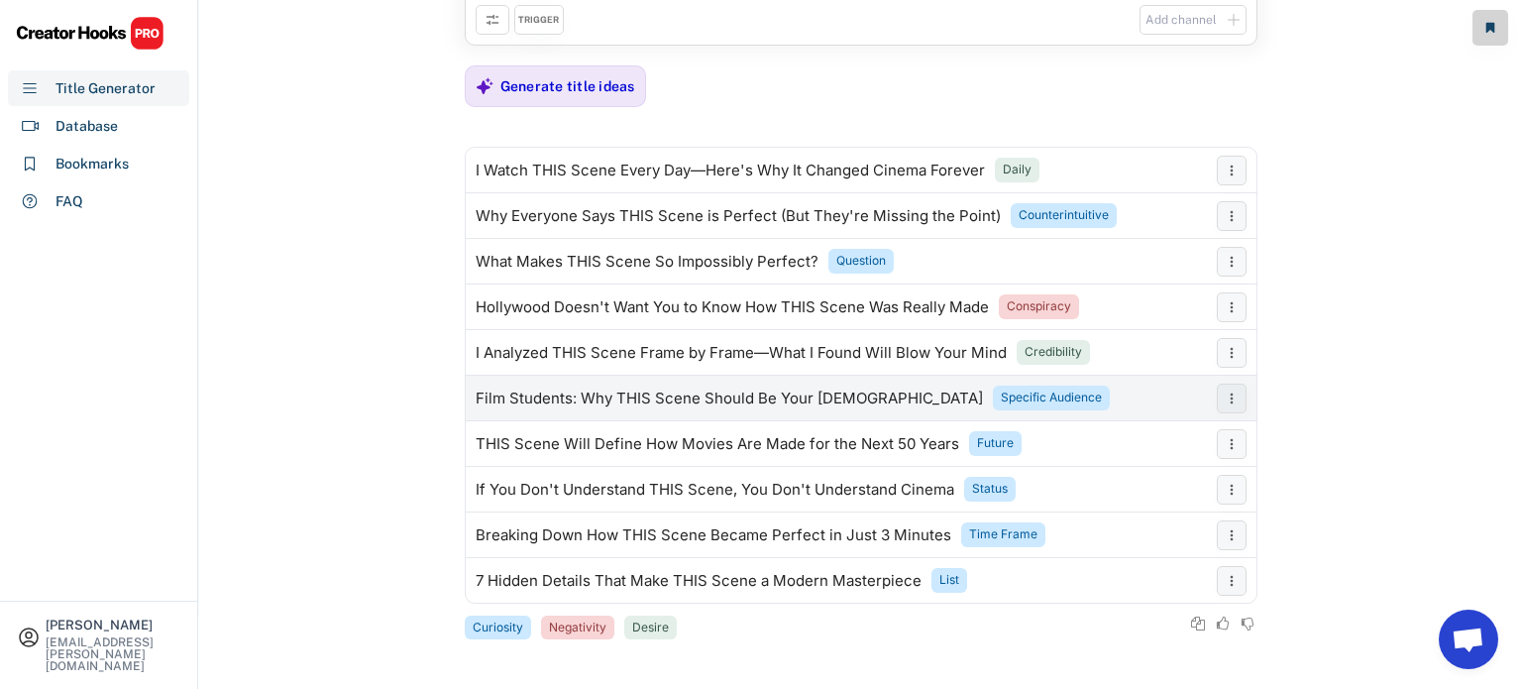
scroll to position [0, 0]
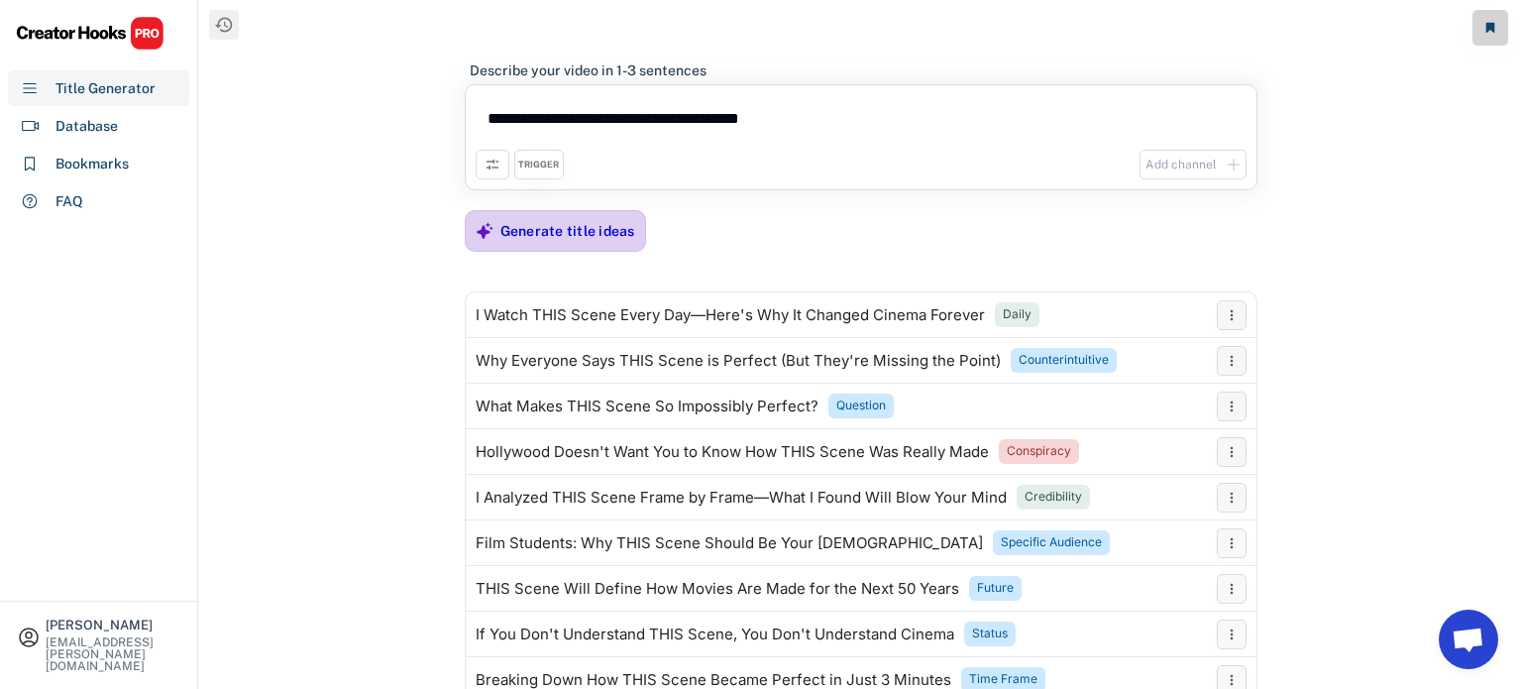
click at [592, 224] on div "Generate title ideas" at bounding box center [568, 231] width 135 height 18
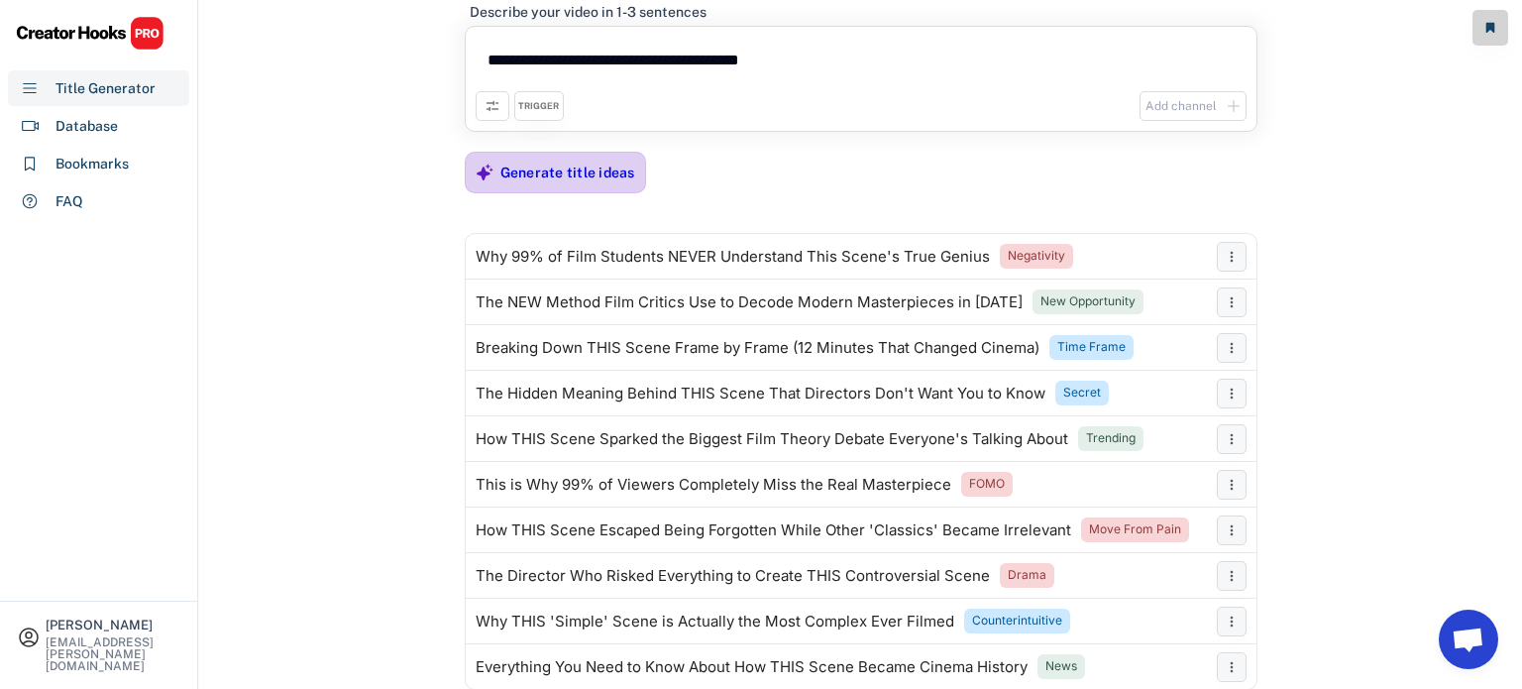
scroll to position [59, 0]
click at [552, 96] on div "TRIGGER" at bounding box center [539, 105] width 50 height 30
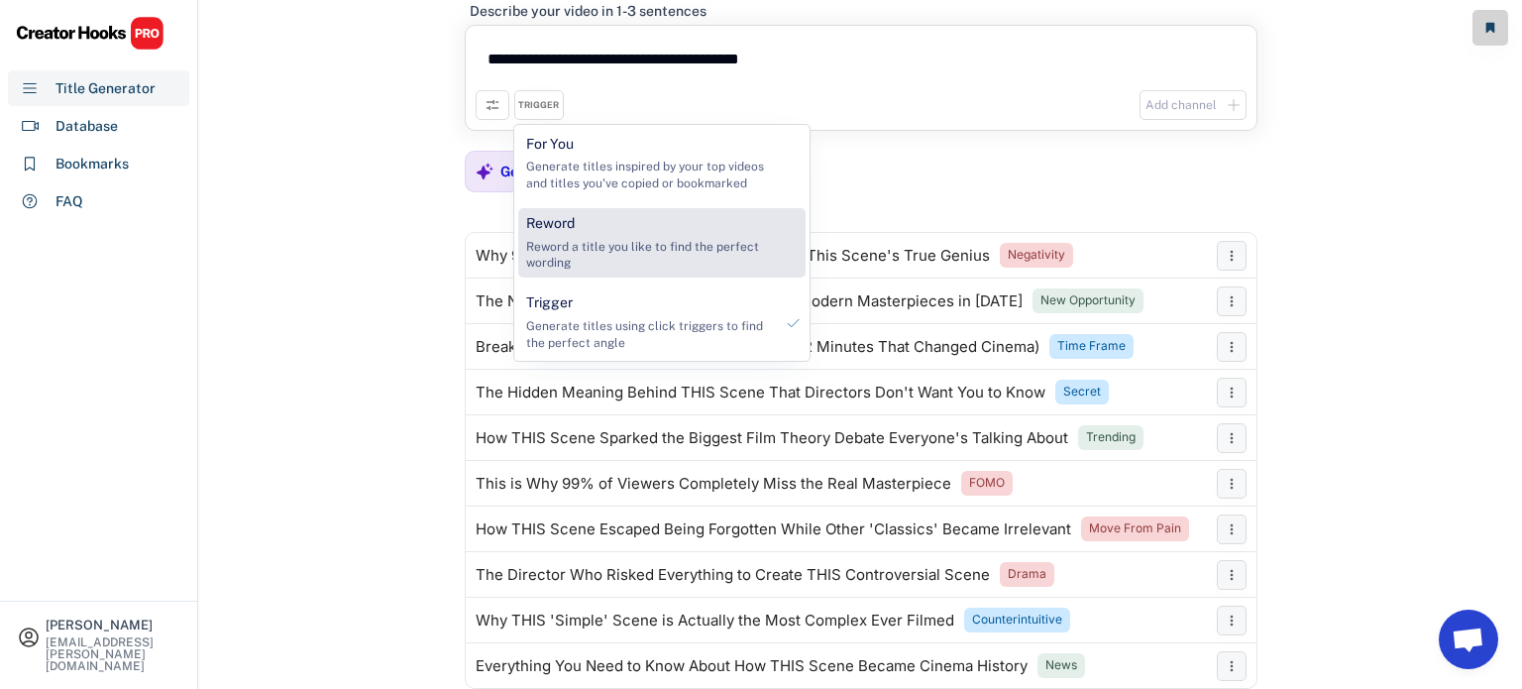
click at [568, 245] on div "Reword a title you like to find the perfect wording" at bounding box center [649, 256] width 247 height 34
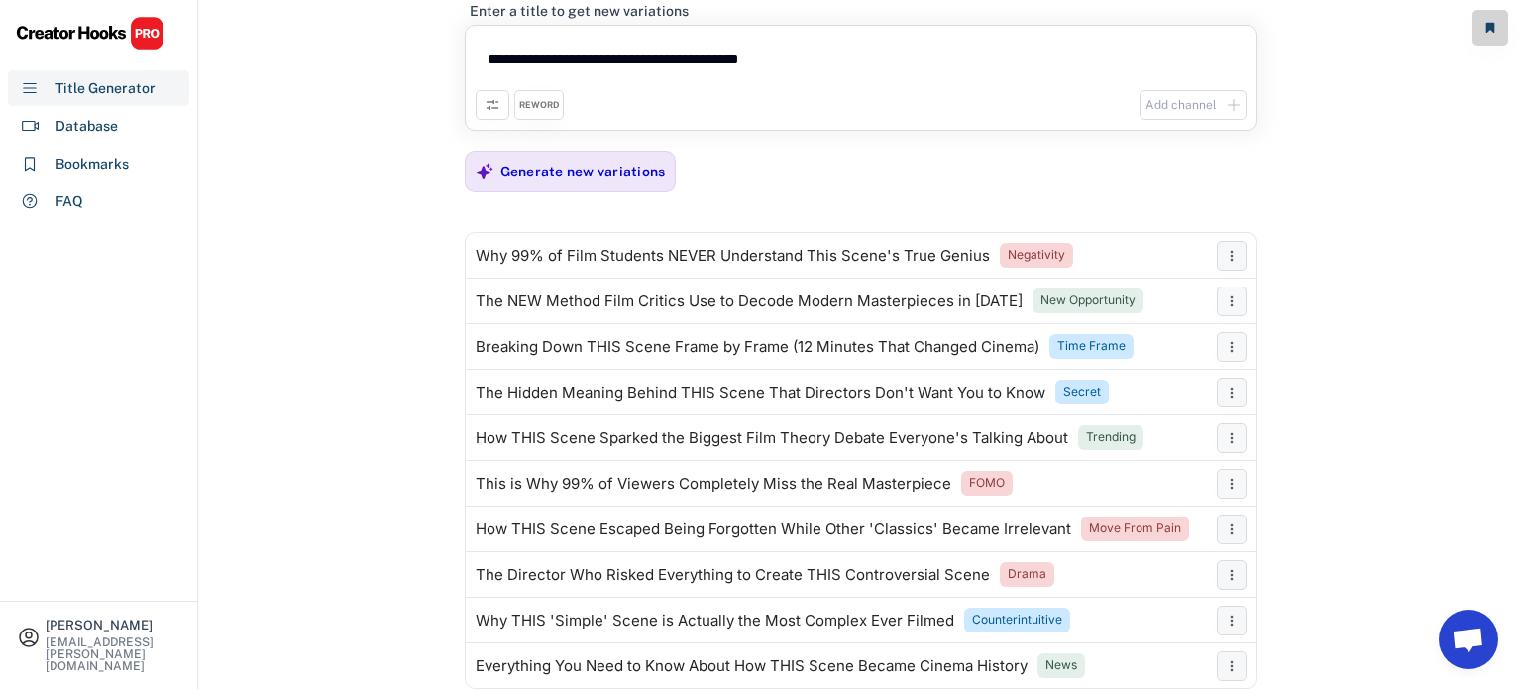
click at [606, 54] on textarea "**********" at bounding box center [861, 63] width 771 height 55
click at [619, 158] on div "Generate new variations" at bounding box center [584, 172] width 166 height 40
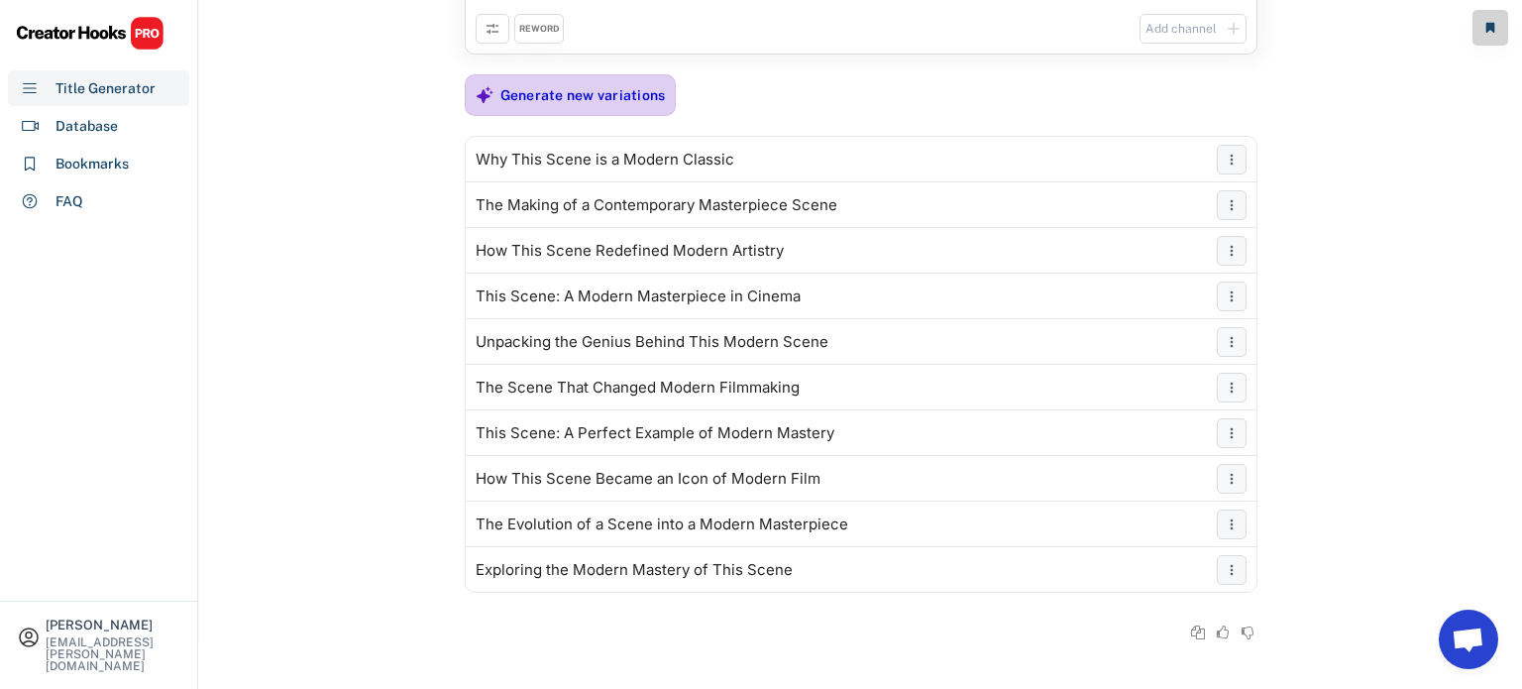
scroll to position [127, 0]
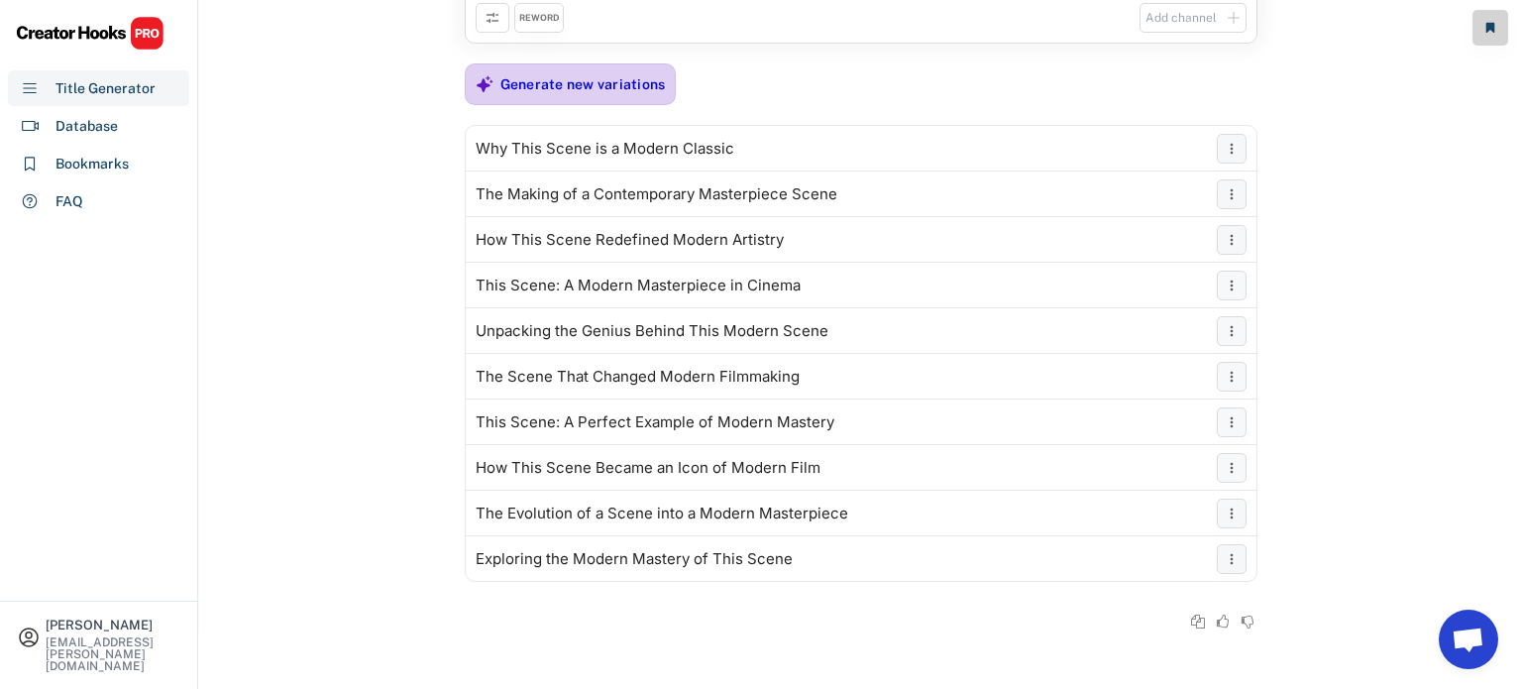
click at [604, 94] on div "Generate new variations" at bounding box center [584, 84] width 166 height 40
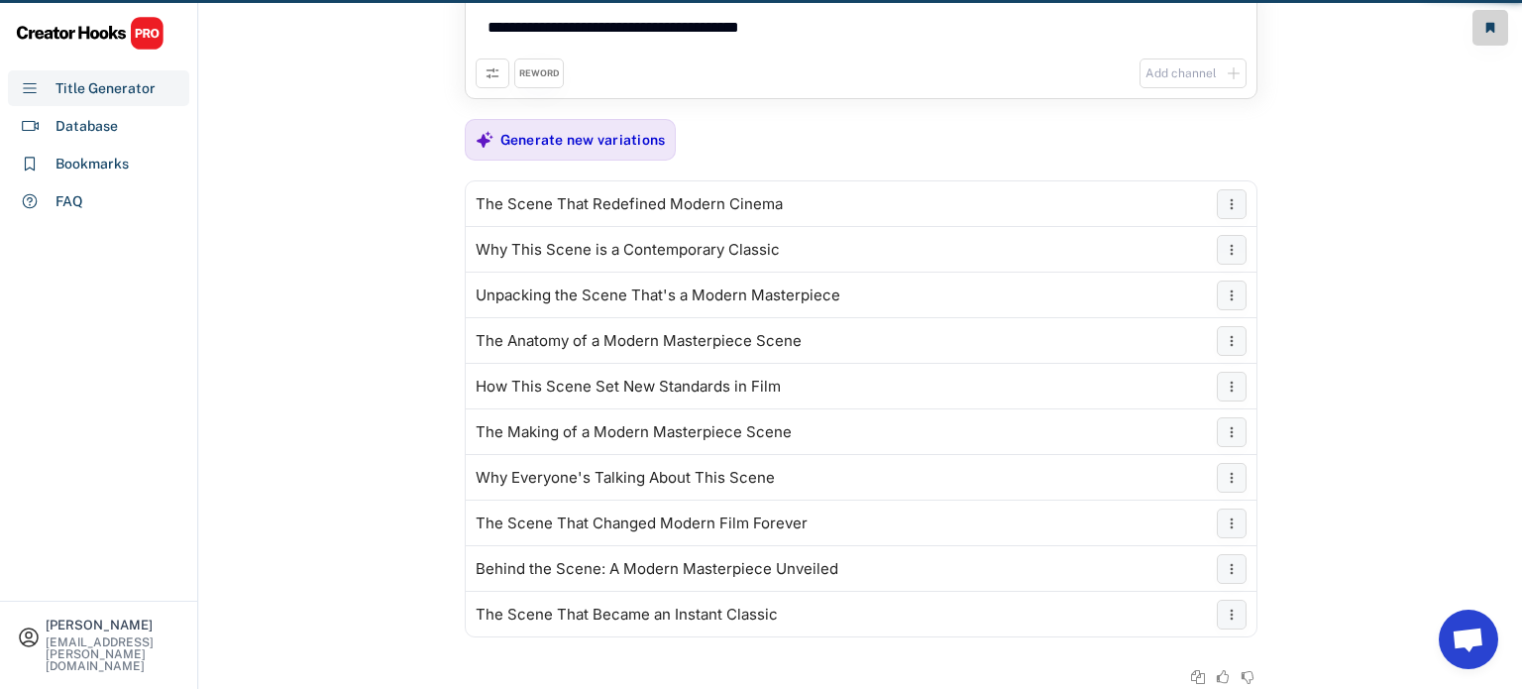
scroll to position [56, 0]
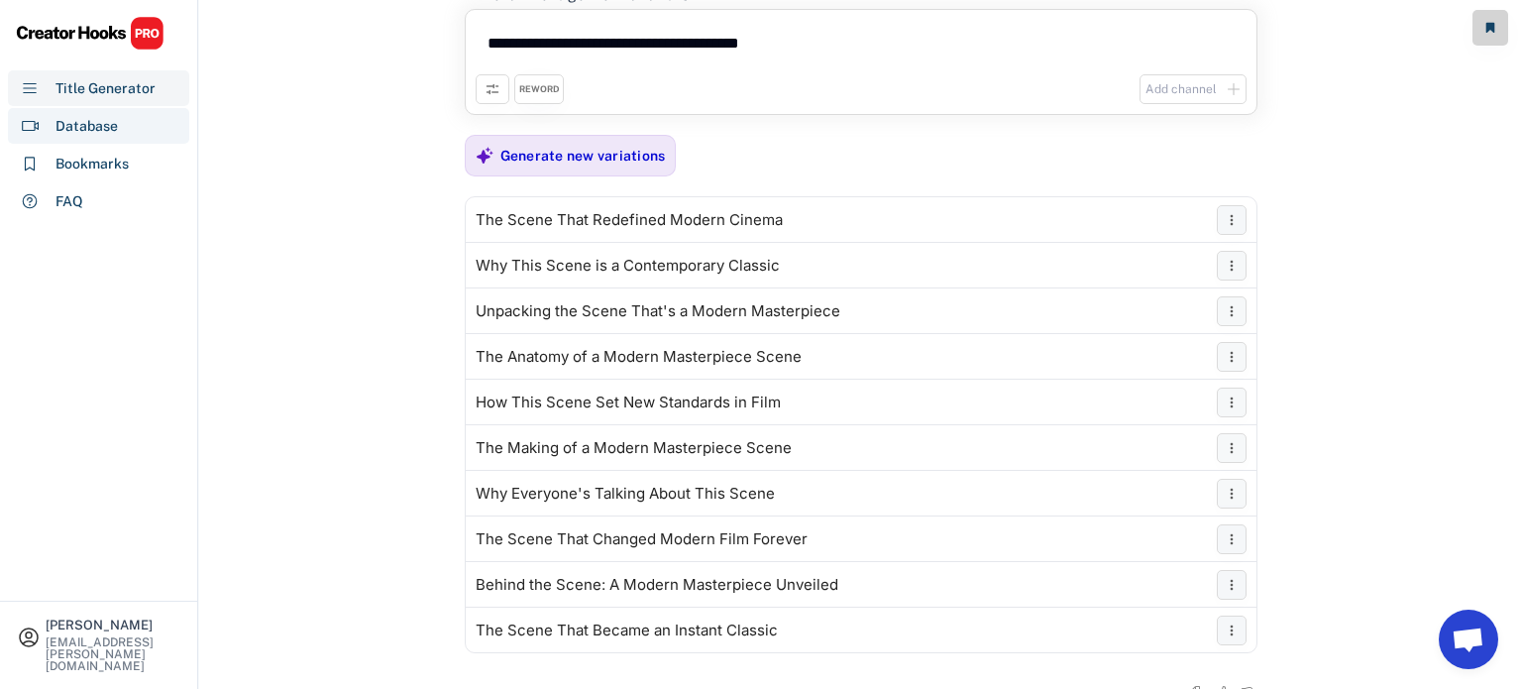
click at [97, 119] on div "Database" at bounding box center [87, 126] width 62 height 21
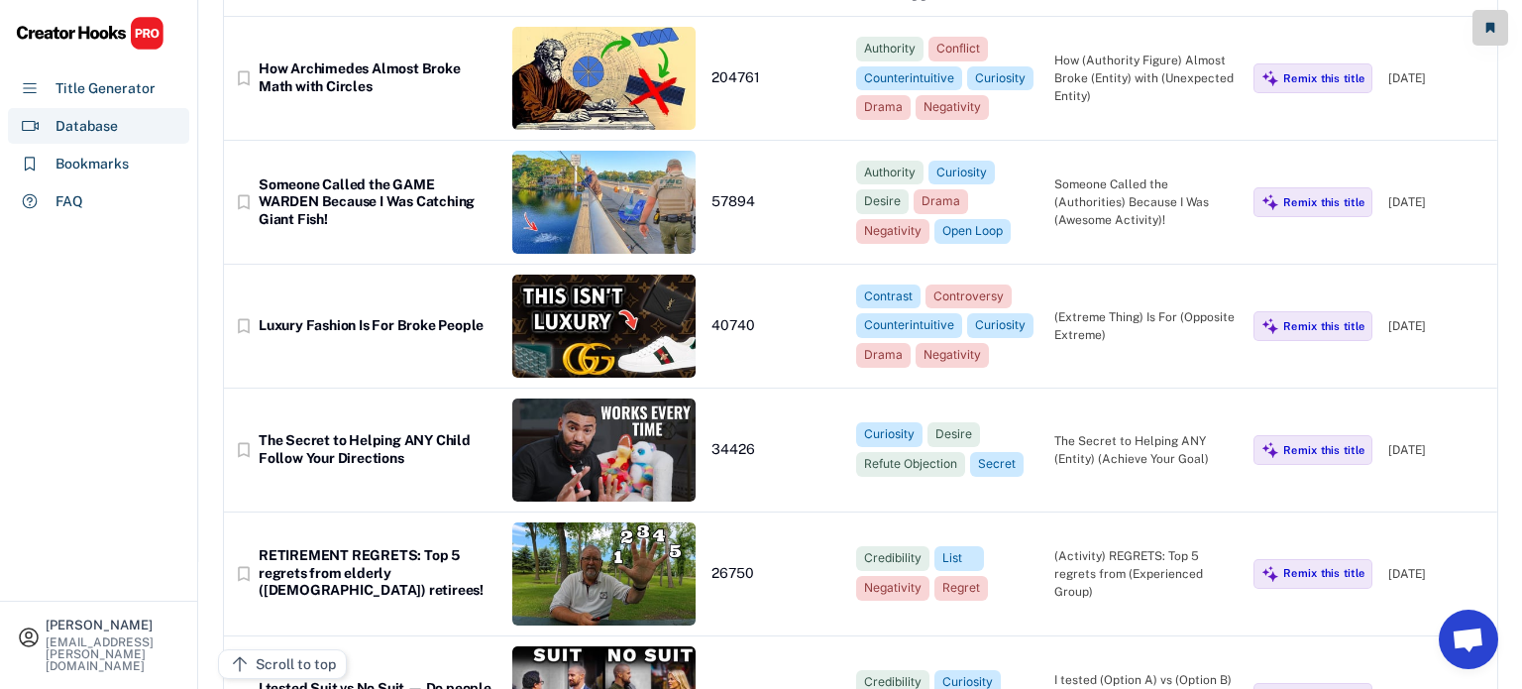
scroll to position [195, 0]
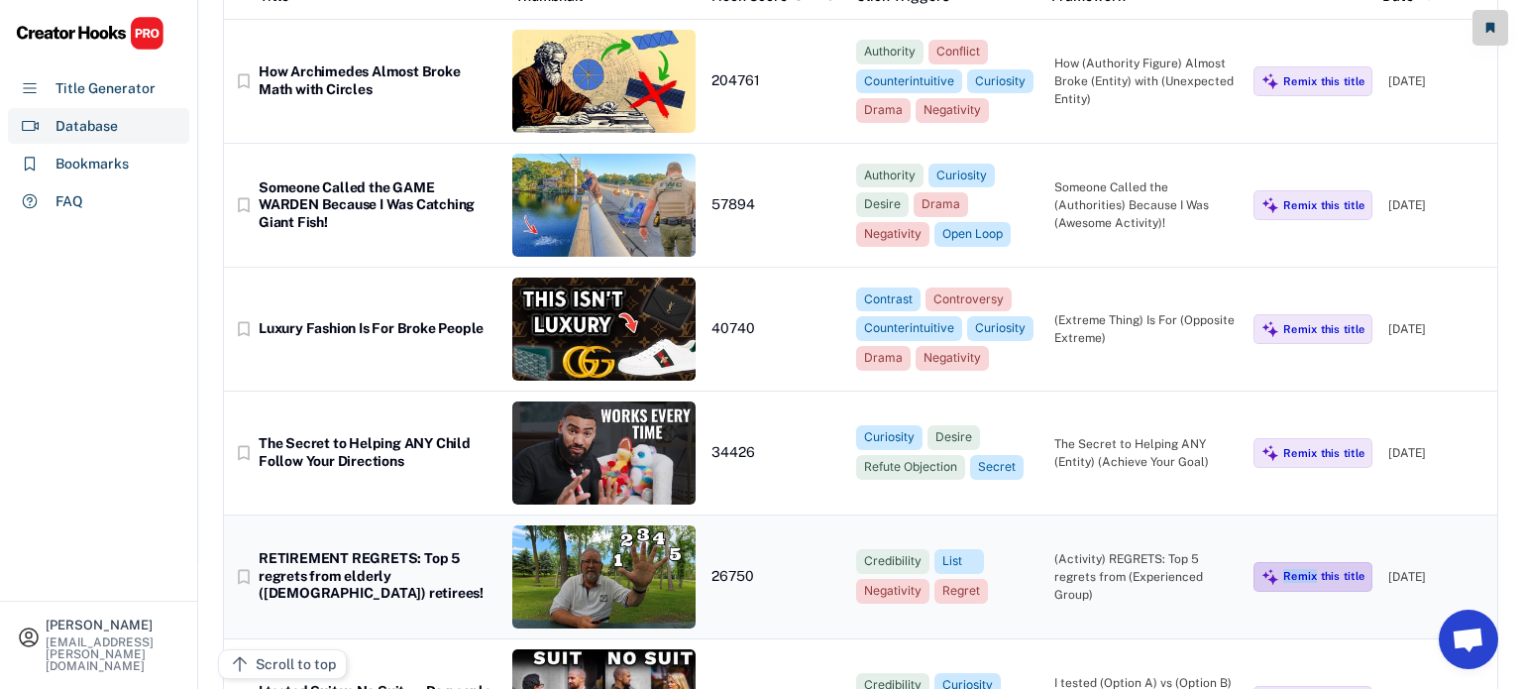
click at [1273, 580] on img at bounding box center [1271, 577] width 18 height 18
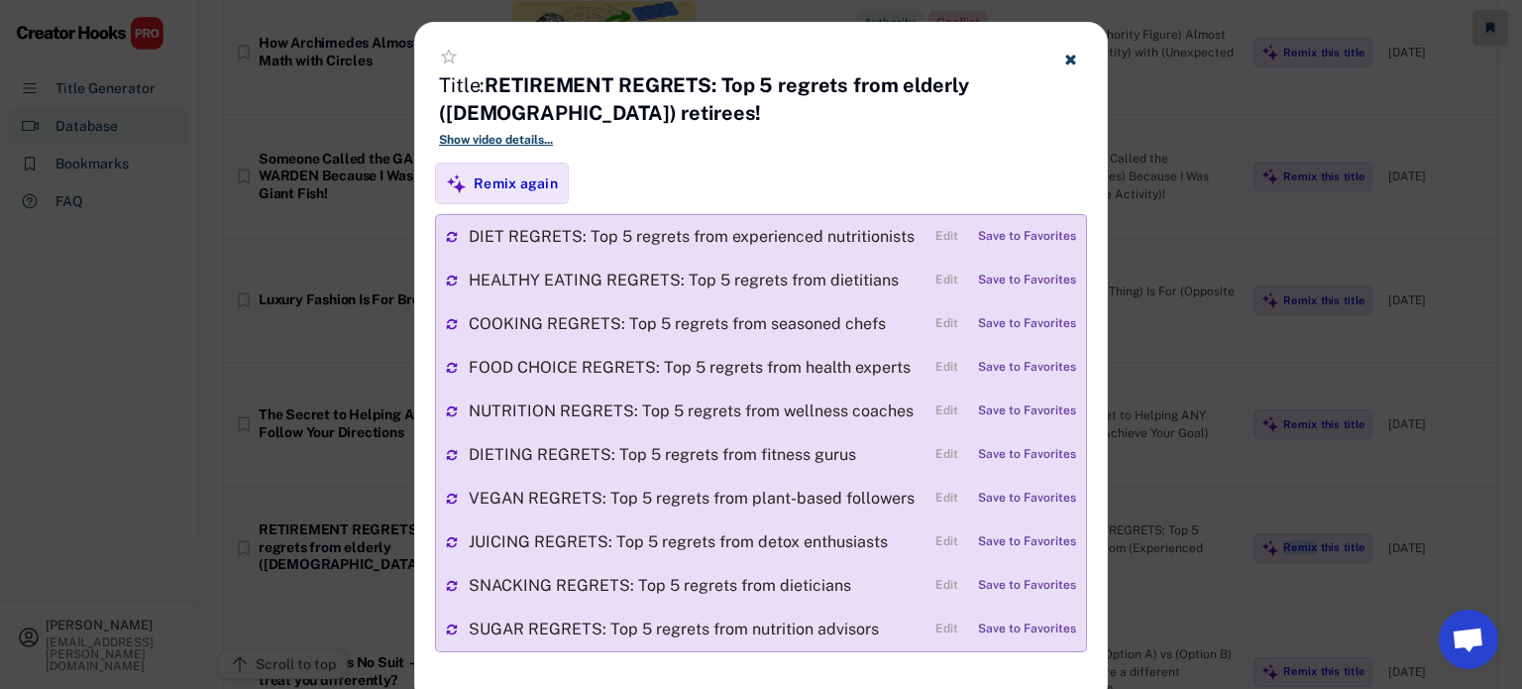
scroll to position [223, 0]
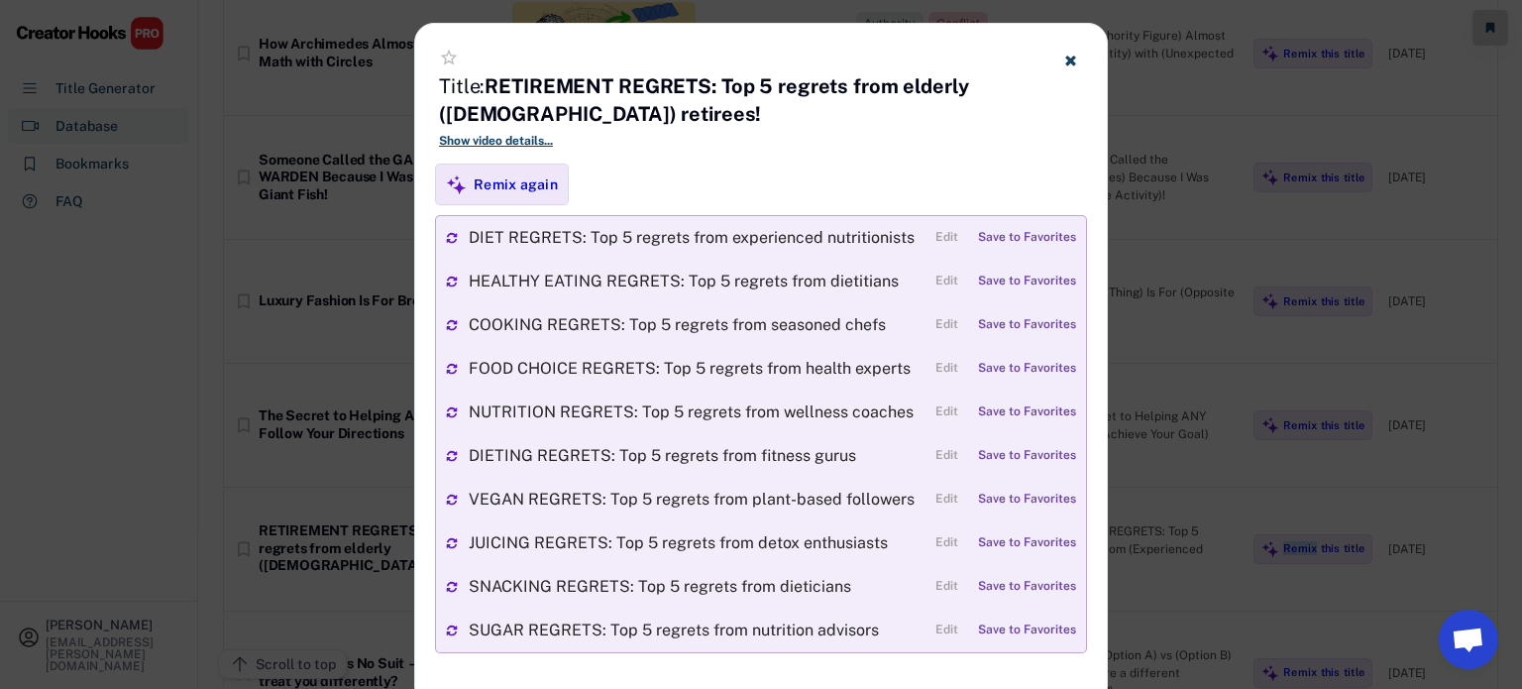
click at [1070, 60] on use at bounding box center [1070, 61] width 10 height 10
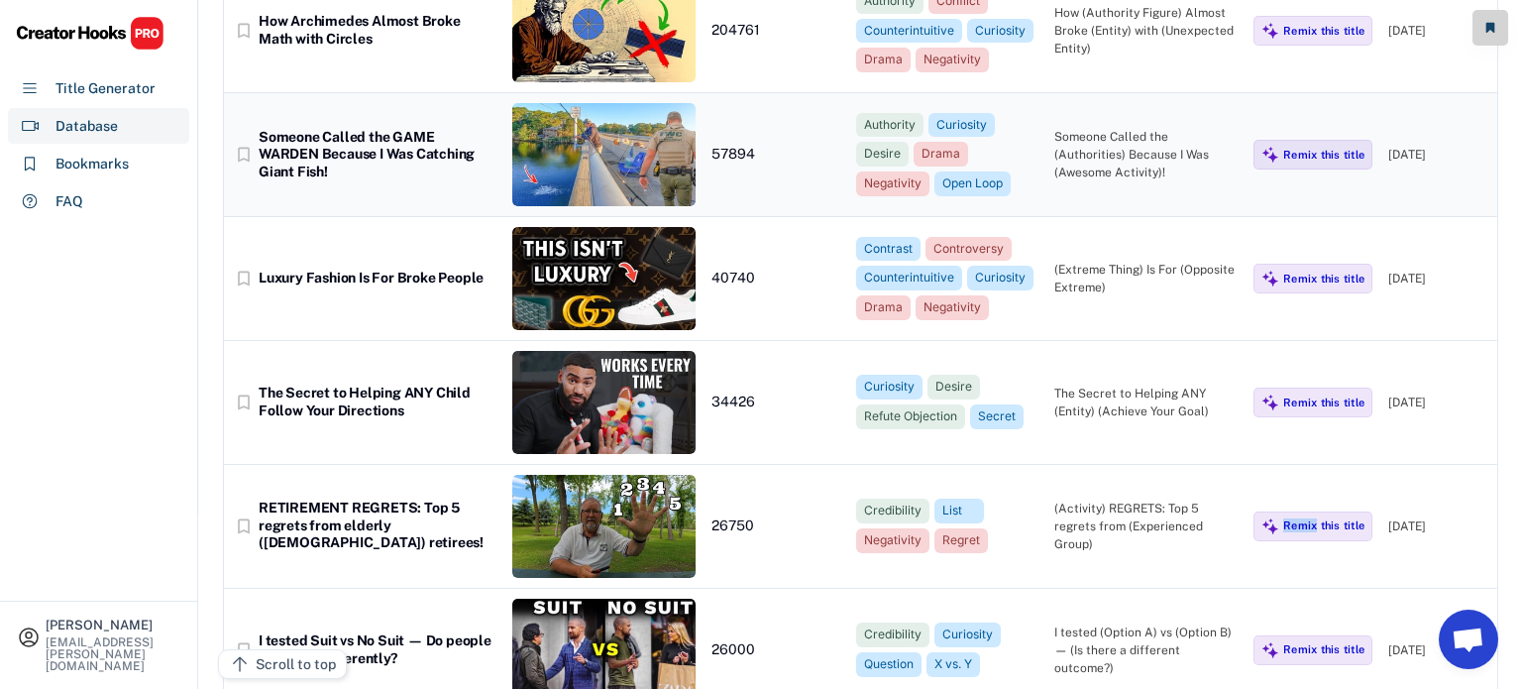
scroll to position [230, 0]
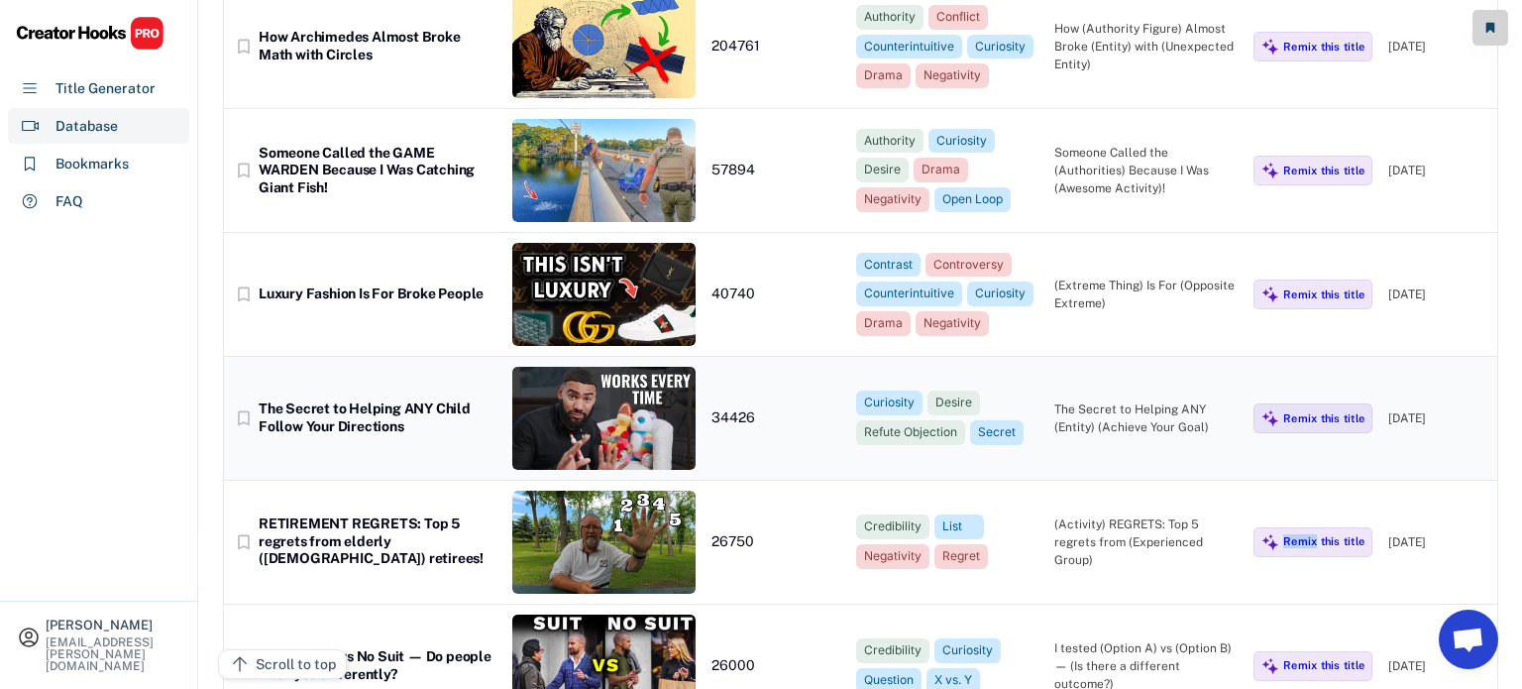
click at [429, 406] on div "The Secret to Helping ANY Child Follow Your Directions" at bounding box center [378, 417] width 238 height 35
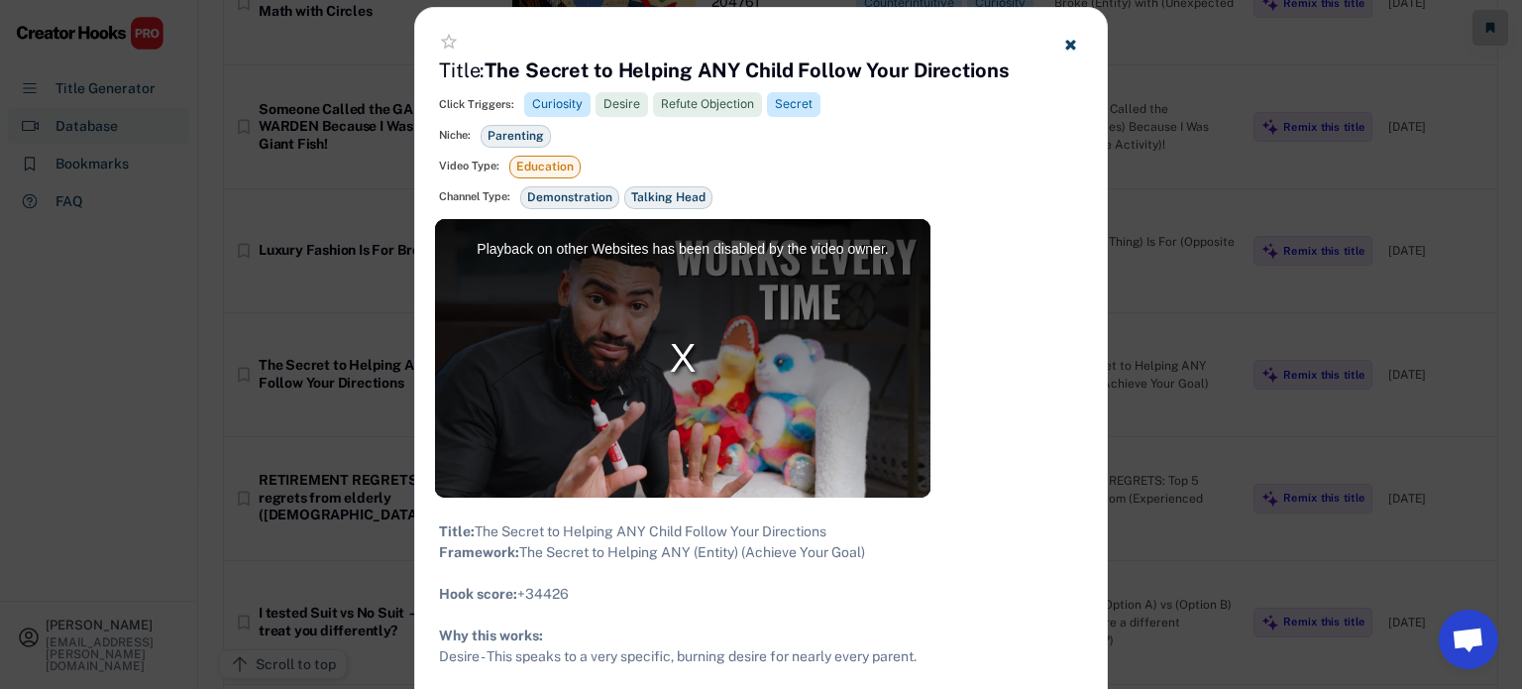
scroll to position [278, 0]
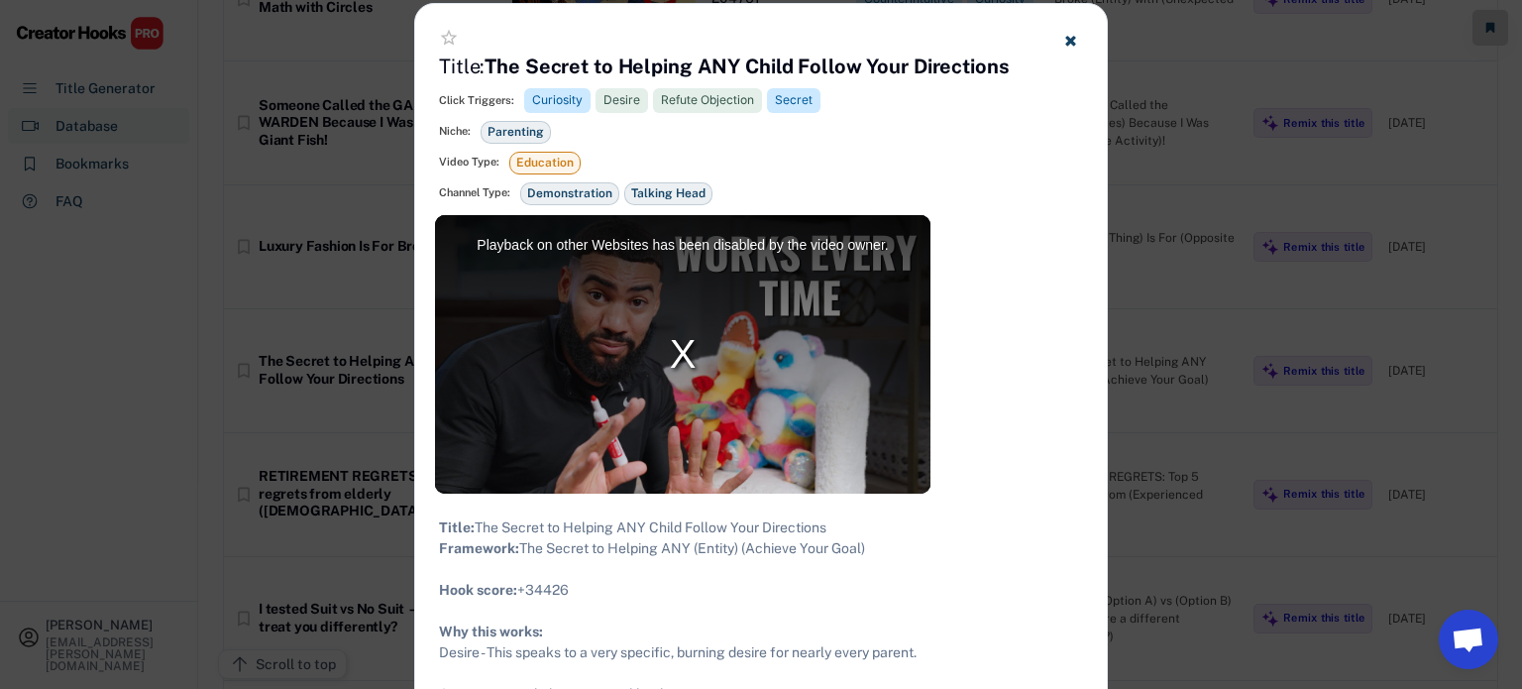
drag, startPoint x: 876, startPoint y: 567, endPoint x: 424, endPoint y: 518, distance: 454.5
copy div "Title: The Secret to Helping ANY Child Follow Your Directions Framework: The Se…"
click at [1074, 37] on use at bounding box center [1070, 41] width 10 height 10
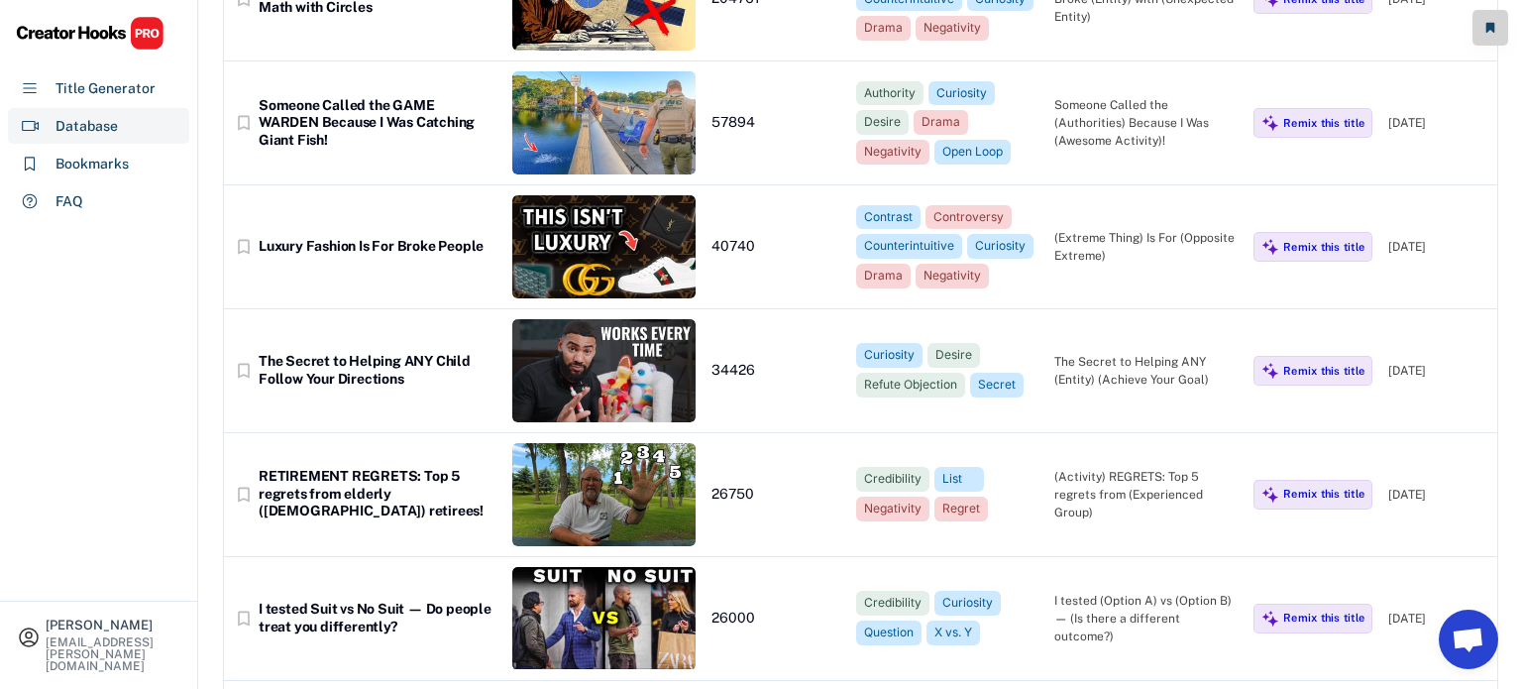
scroll to position [0, 0]
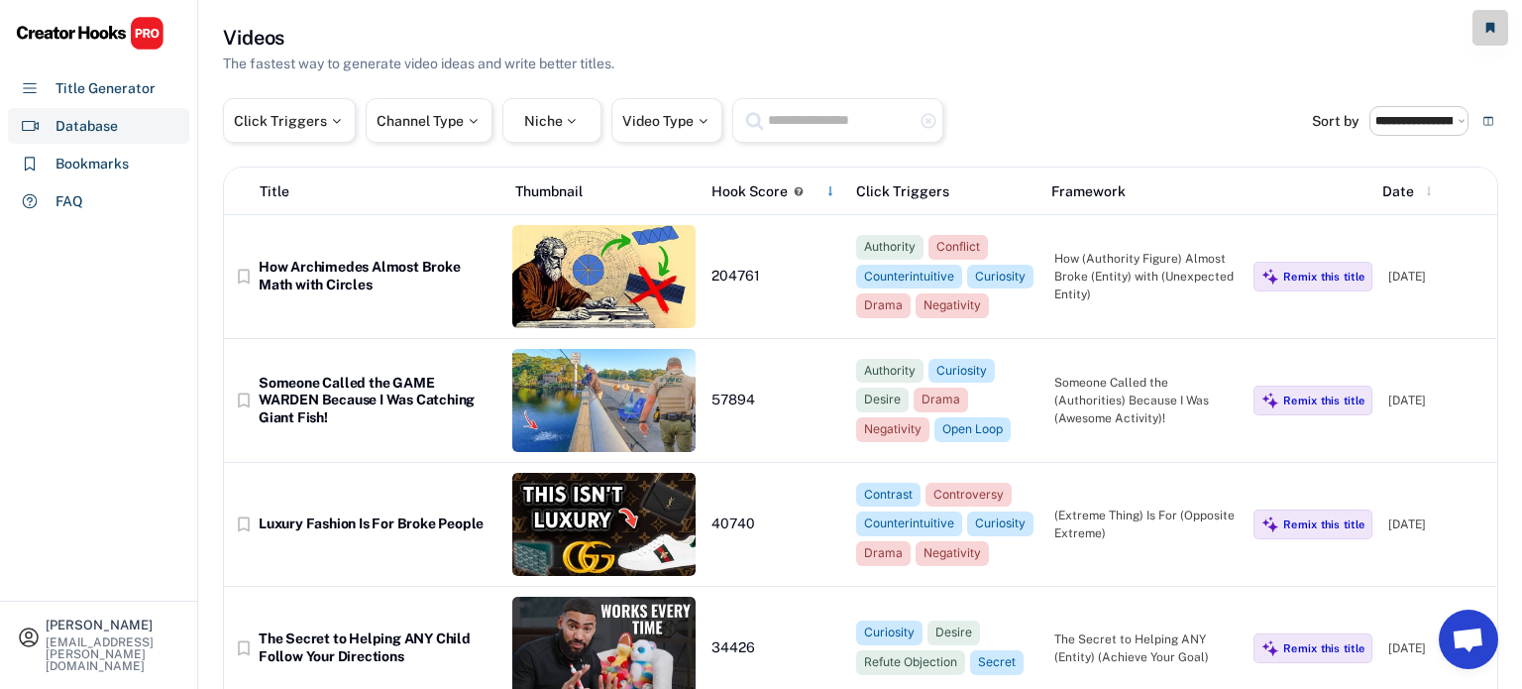
click at [821, 126] on input "text" at bounding box center [840, 120] width 149 height 25
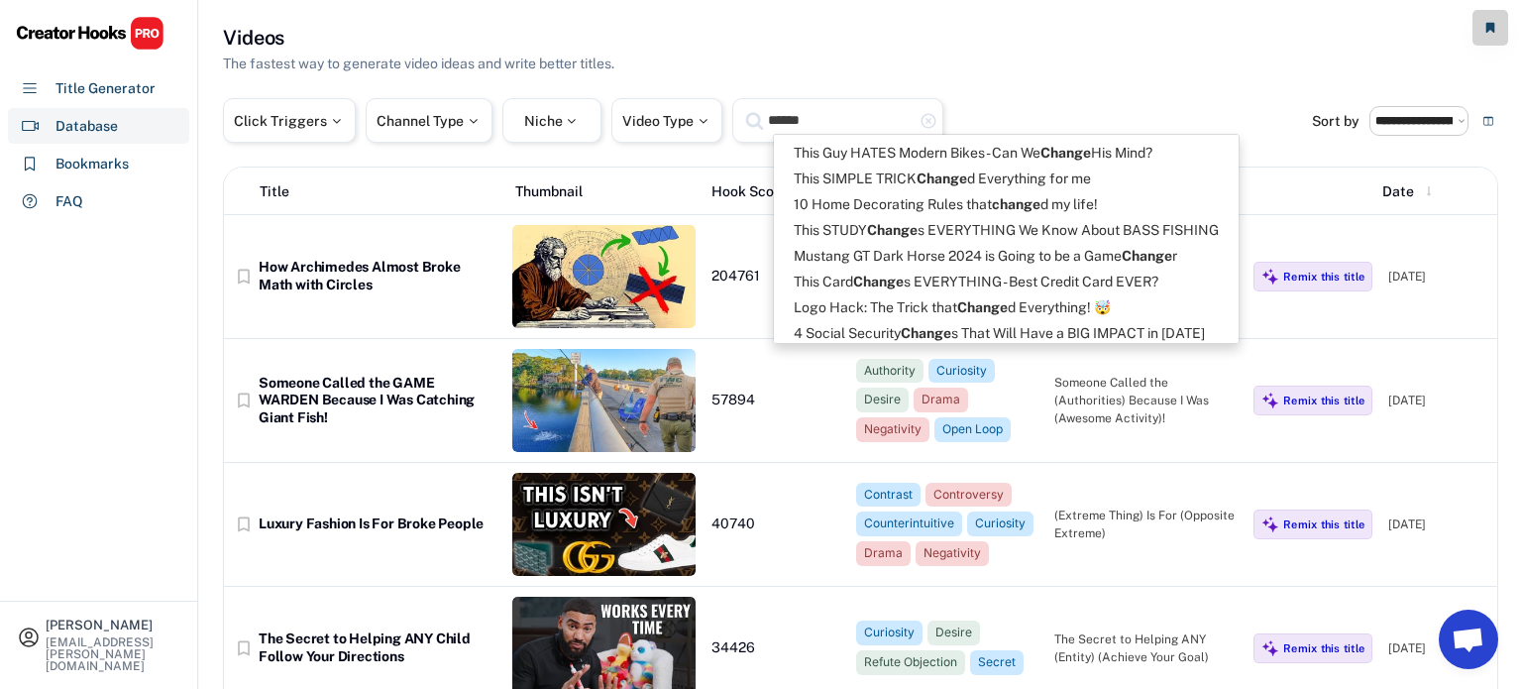
type input "******"
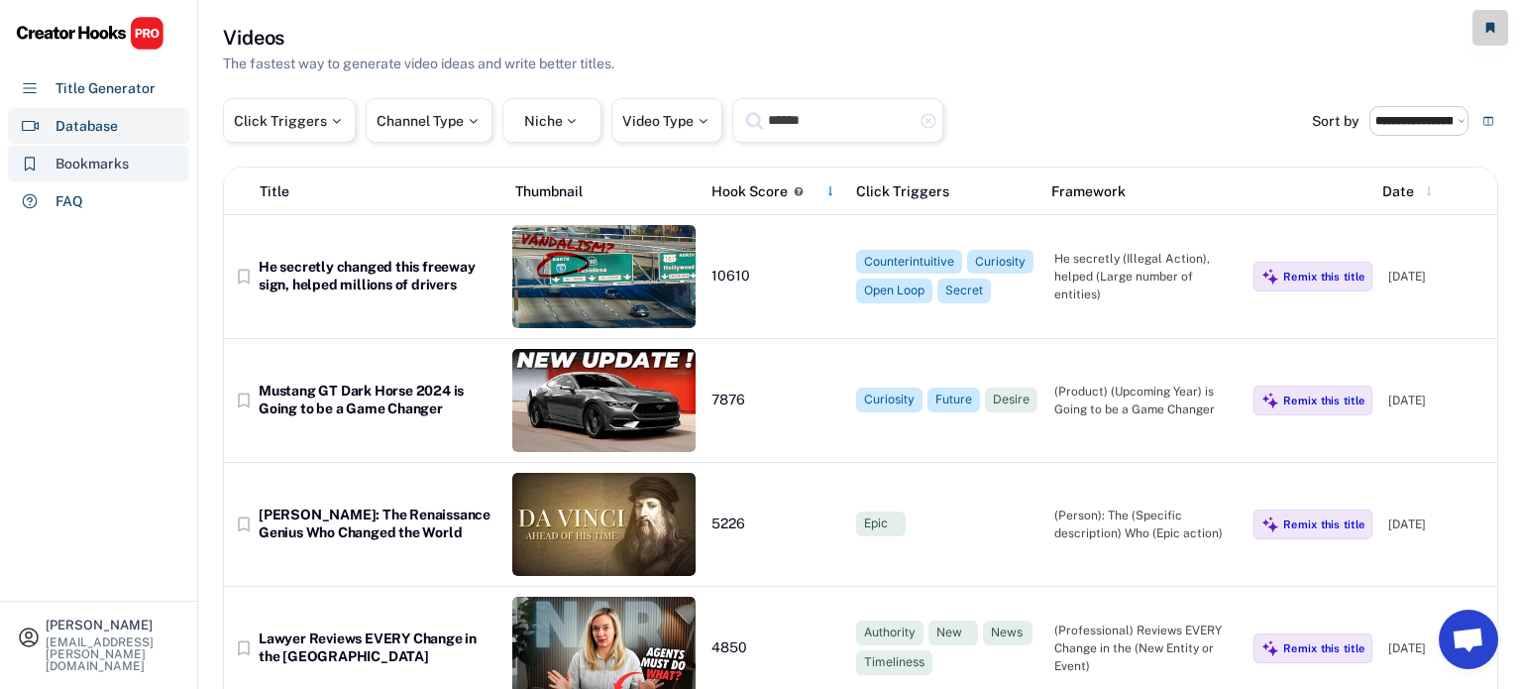
click at [75, 155] on div "Bookmarks" at bounding box center [92, 164] width 73 height 21
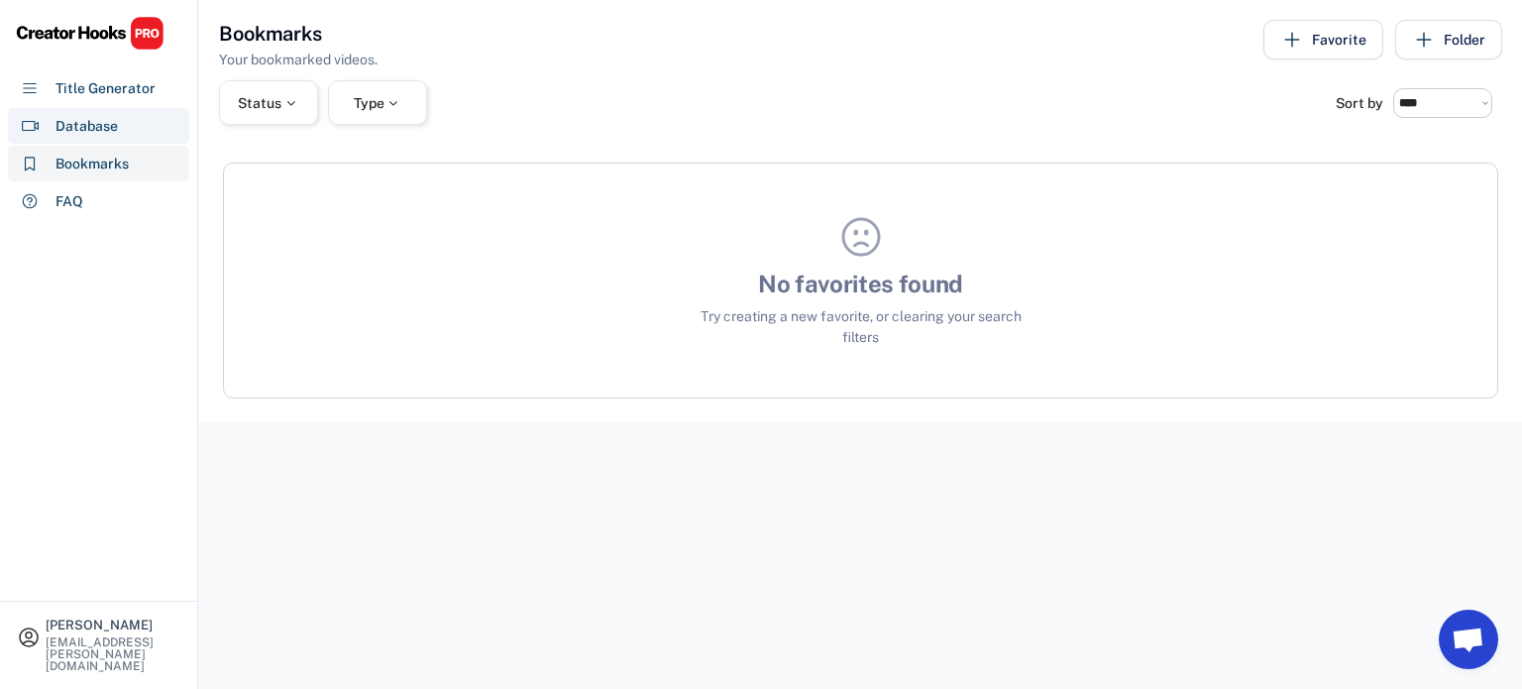
click at [92, 133] on div "Database" at bounding box center [87, 126] width 62 height 21
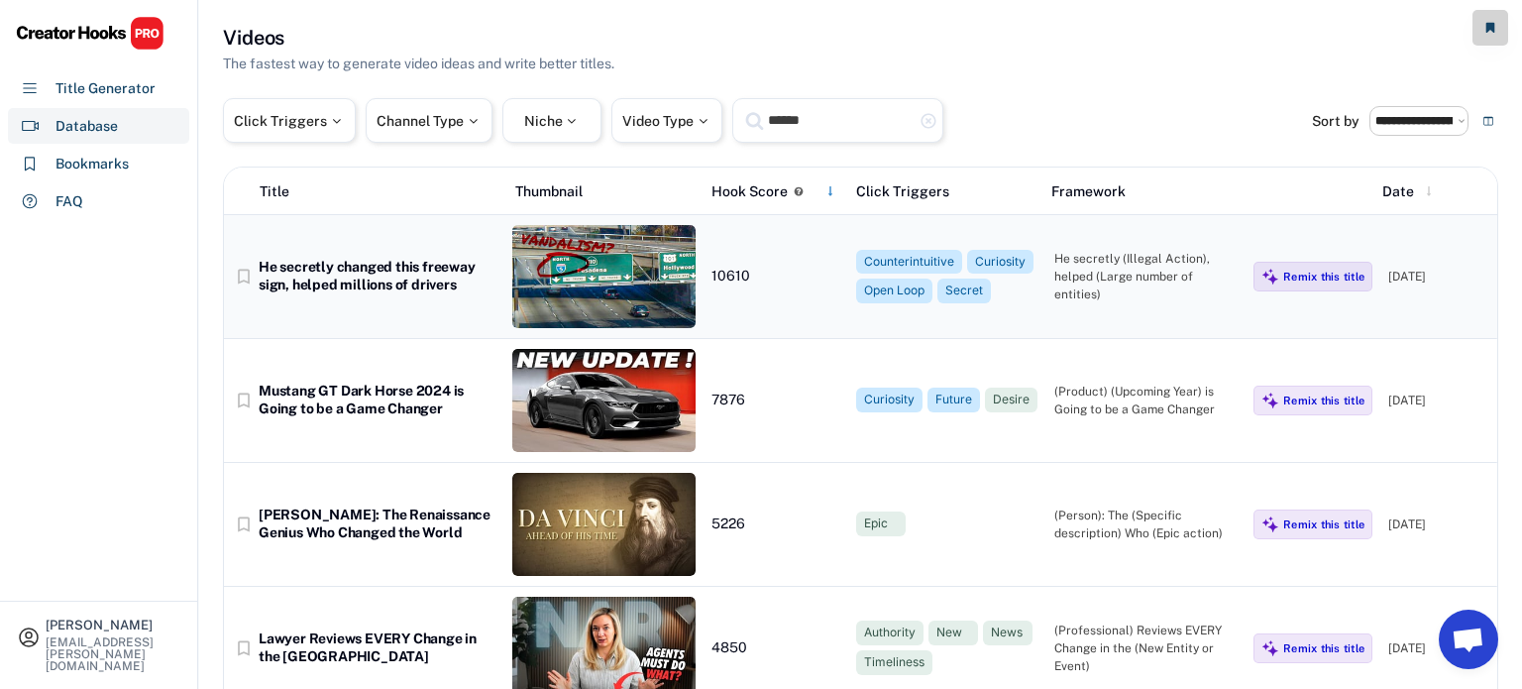
click at [358, 283] on div "He secretly changed this freeway sign, helped millions of drivers" at bounding box center [378, 276] width 238 height 35
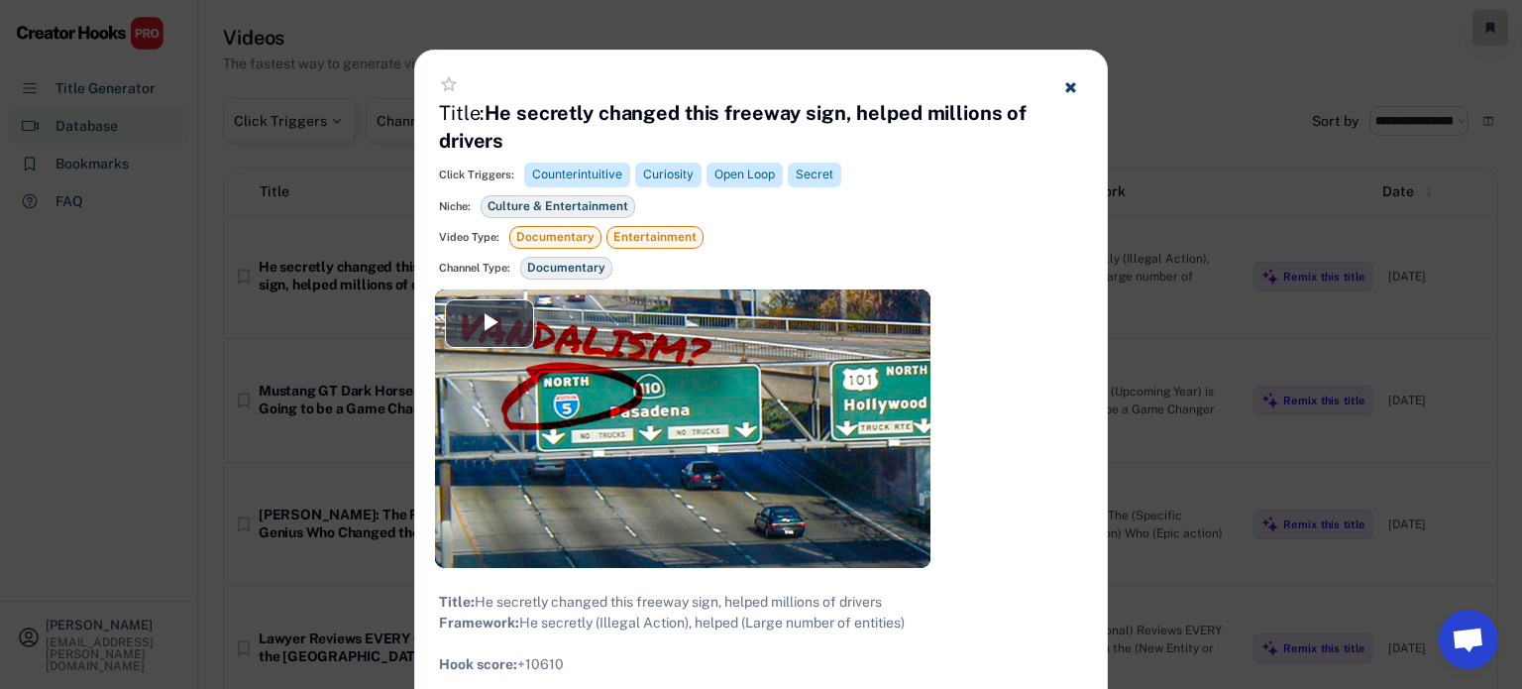
click at [1072, 91] on use at bounding box center [1070, 87] width 10 height 10
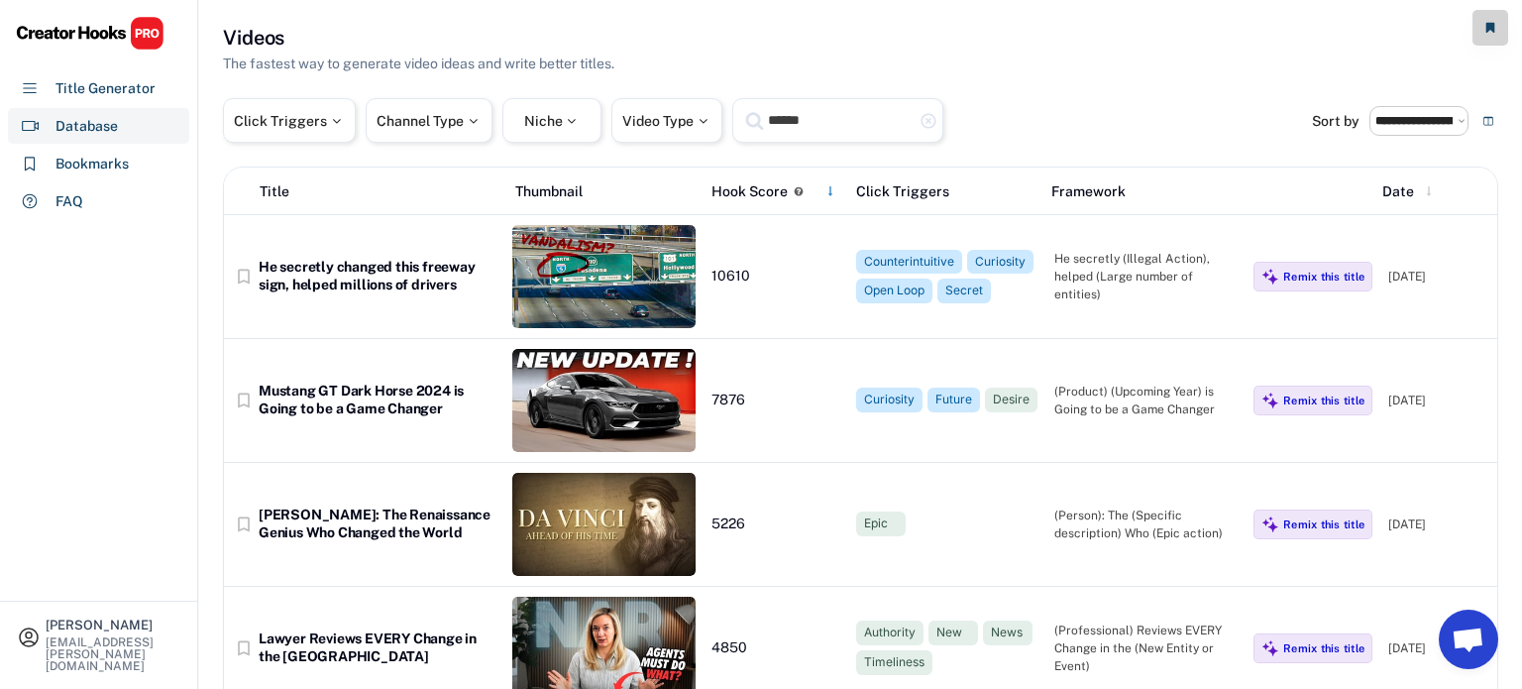
click at [1488, 124] on use at bounding box center [1488, 120] width 9 height 9
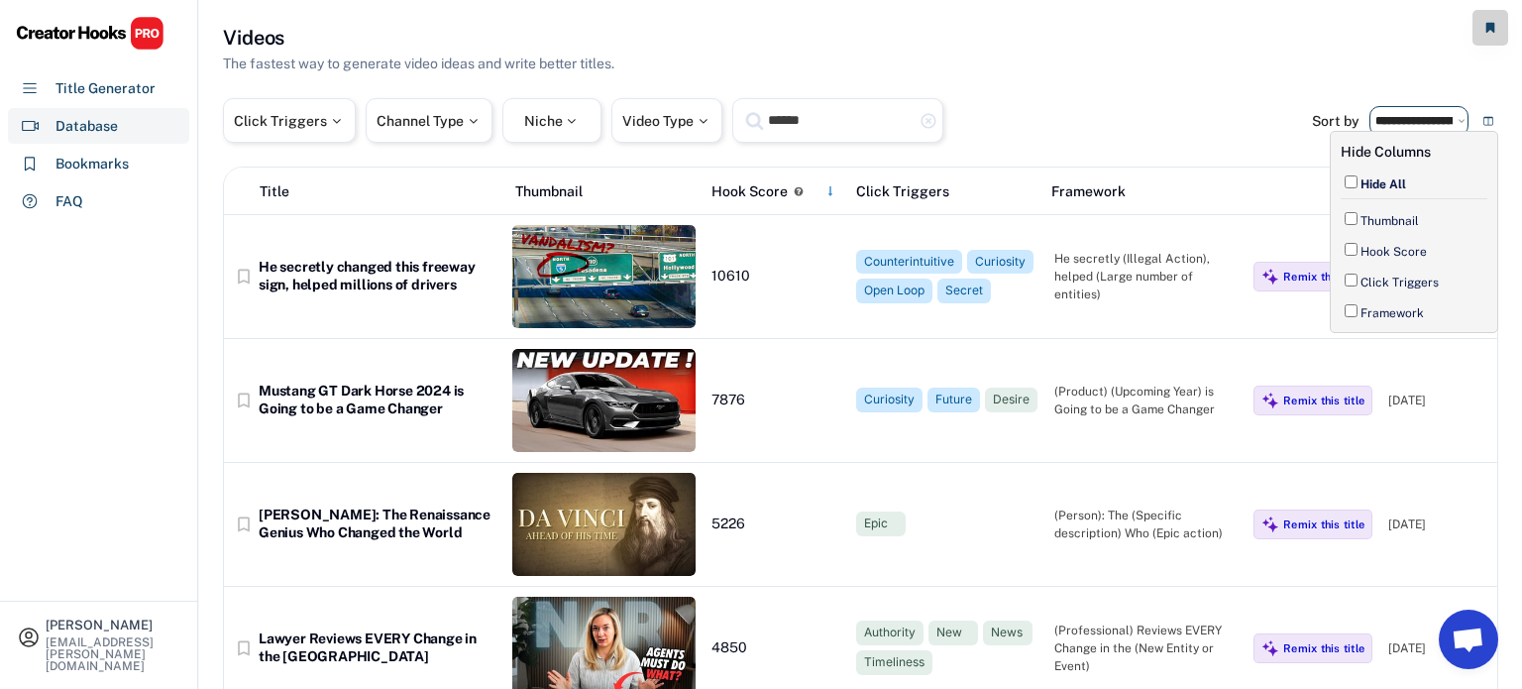
click at [1401, 118] on select "**********" at bounding box center [1419, 121] width 99 height 30
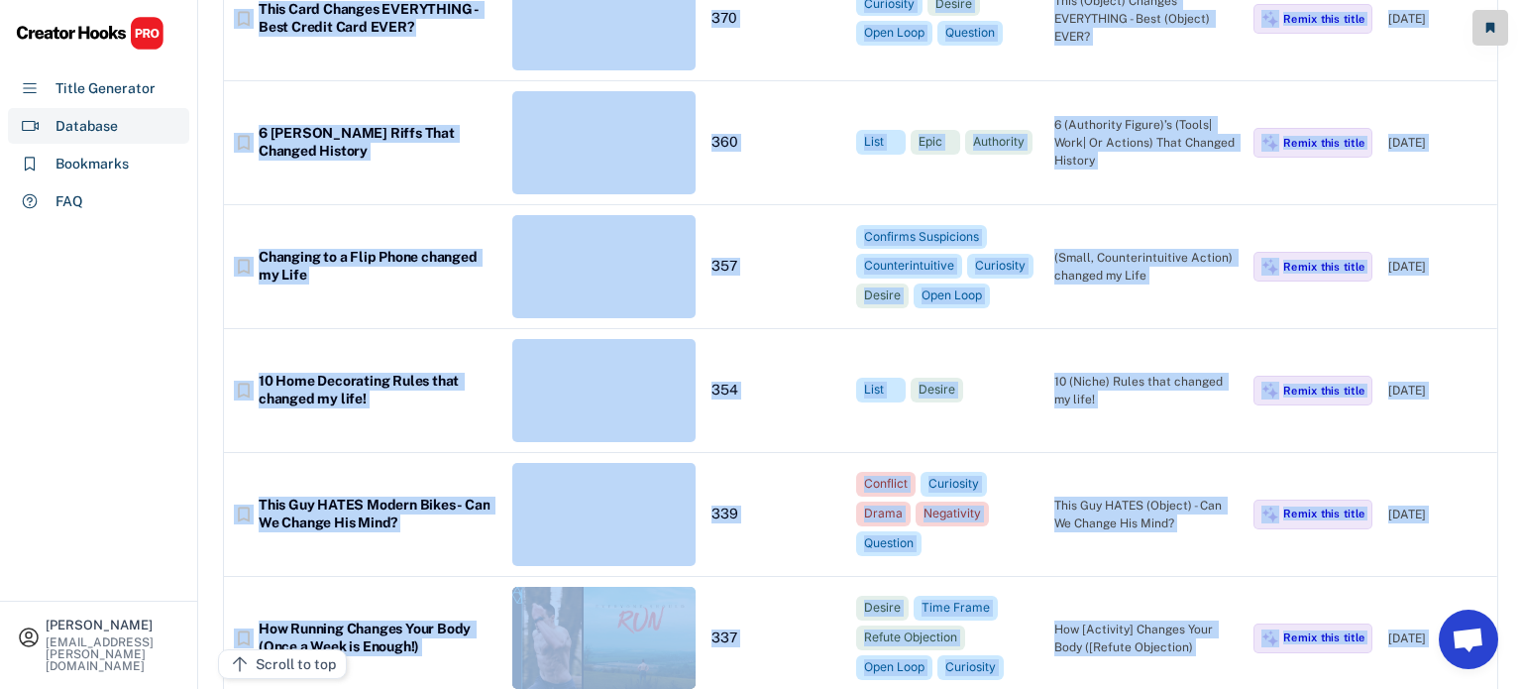
scroll to position [6969, 0]
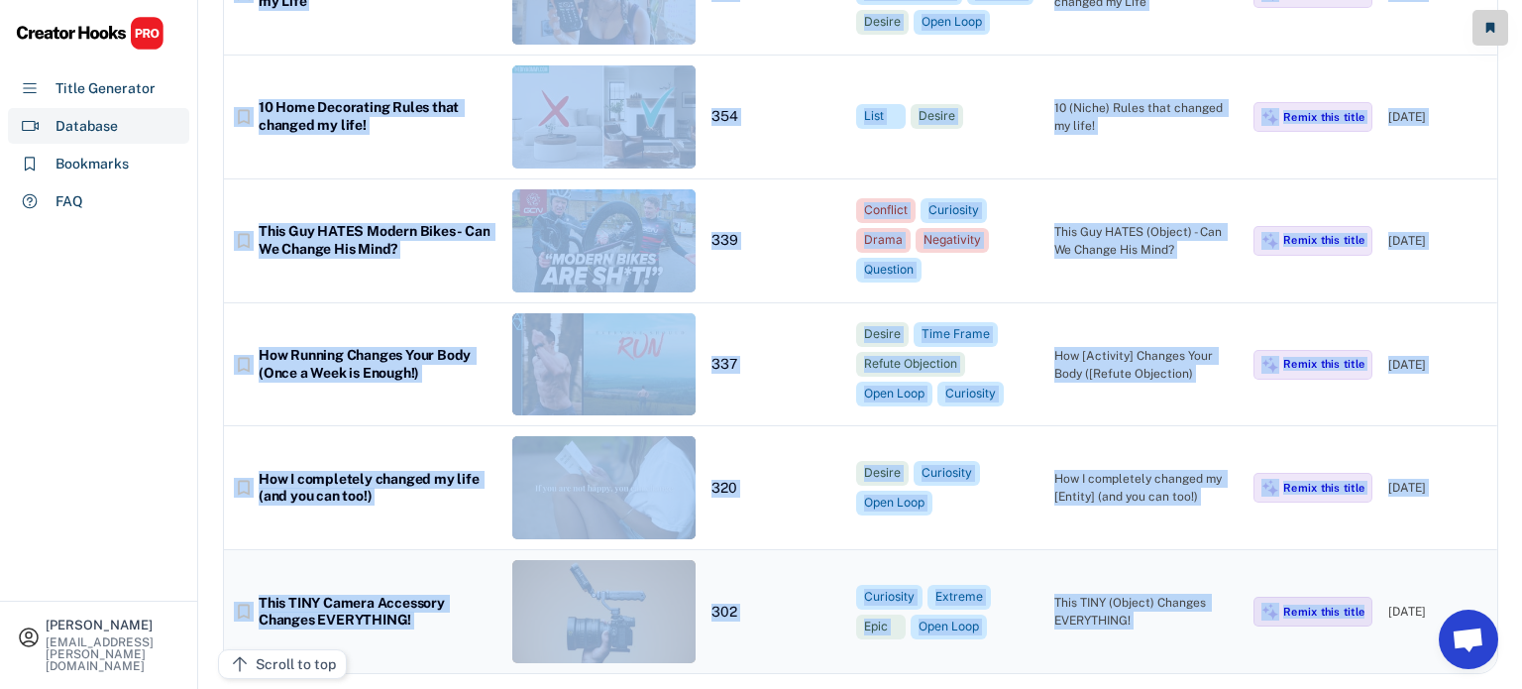
drag, startPoint x: 258, startPoint y: 182, endPoint x: 1460, endPoint y: 595, distance: 1270.9
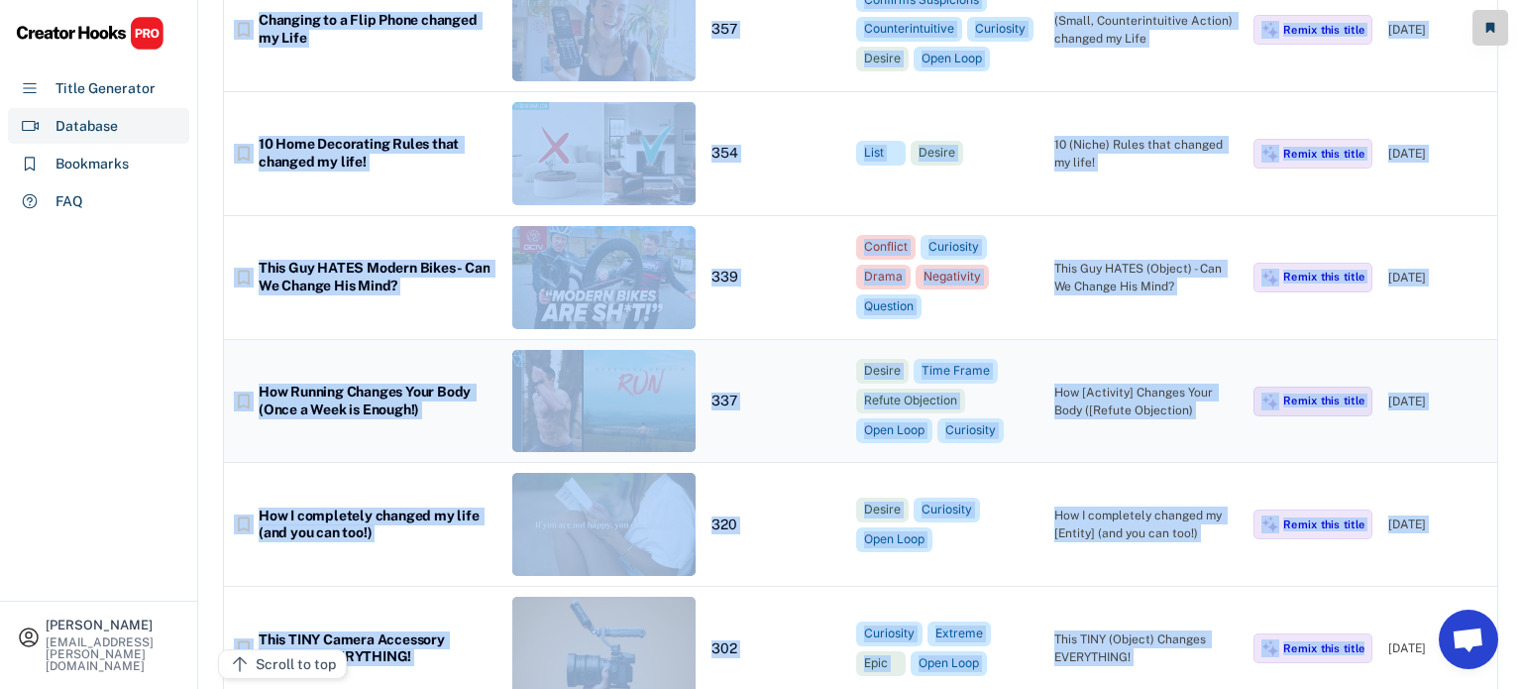
scroll to position [6930, 0]
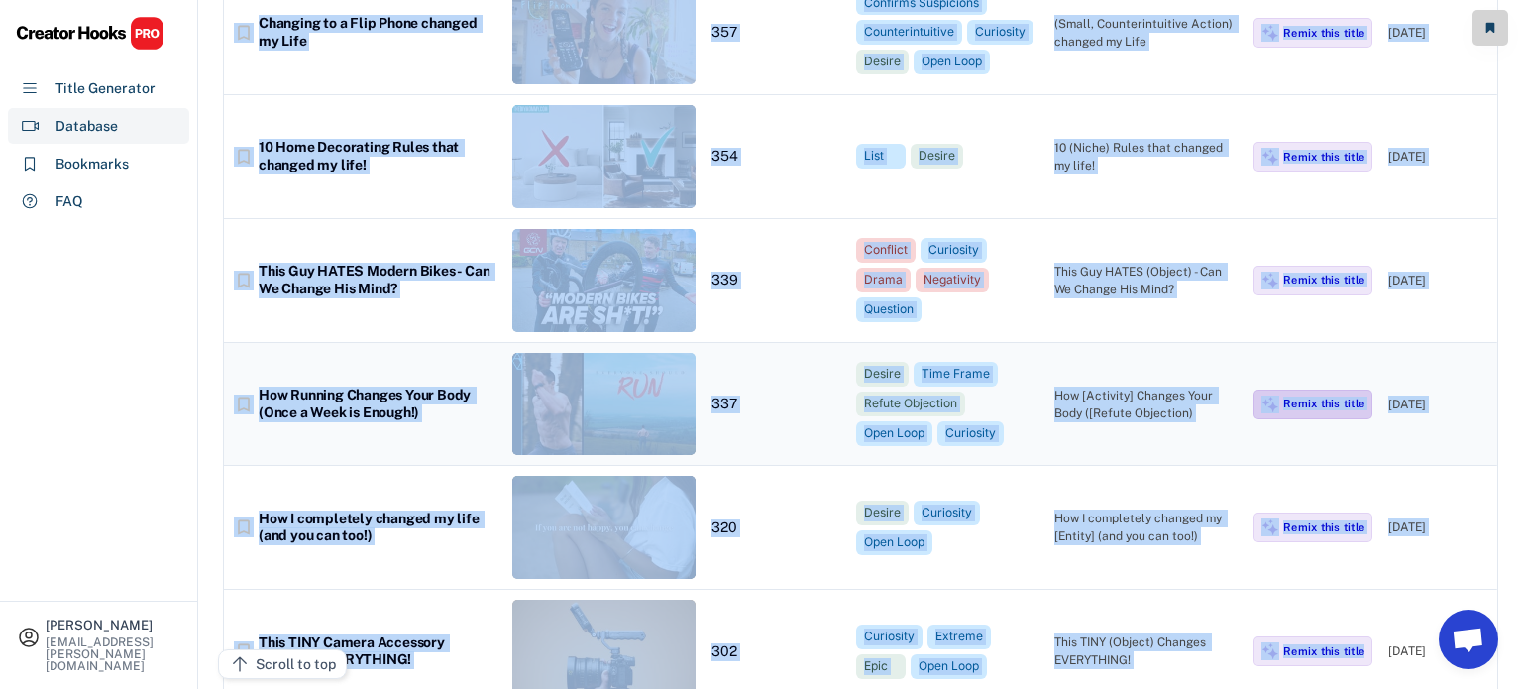
copy div "Title Thumbnail Hook Score Click Triggers Framework Date bookmark_border He sec…"
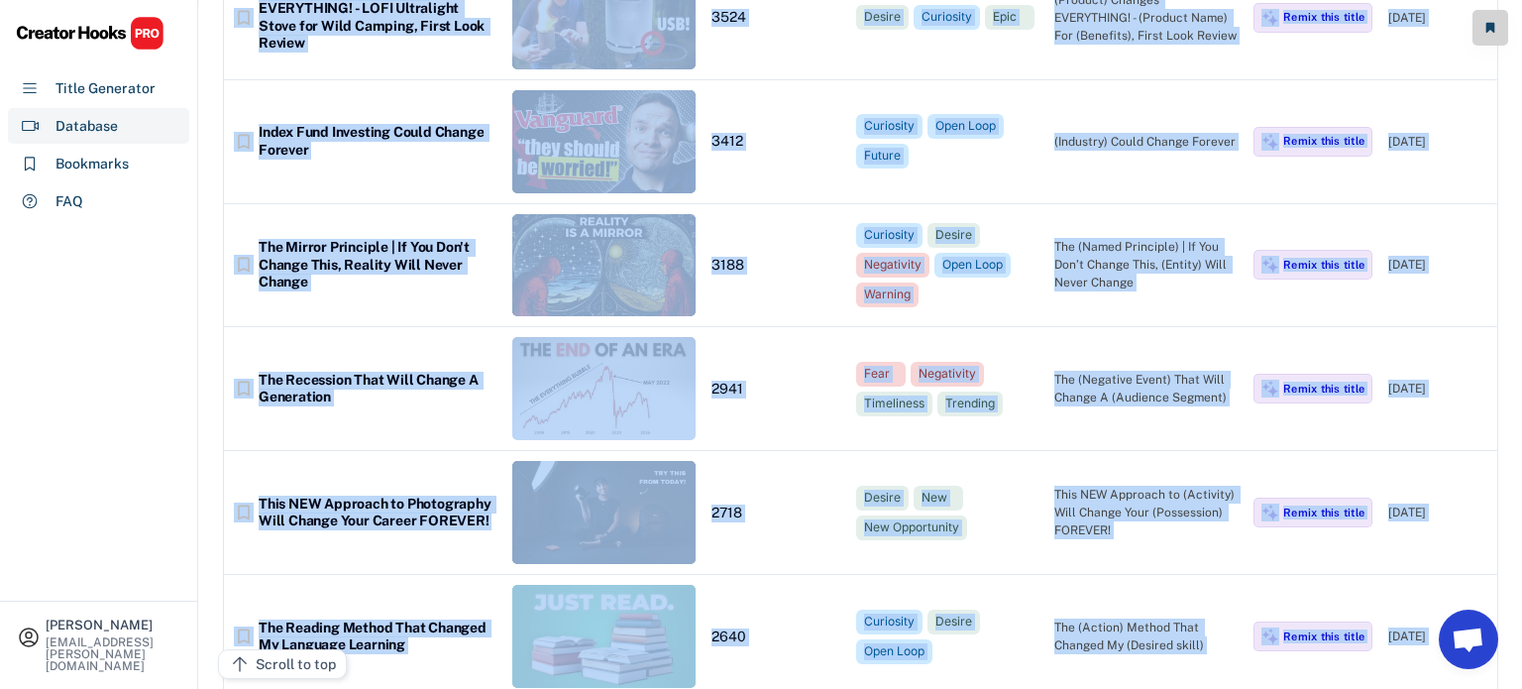
scroll to position [0, 0]
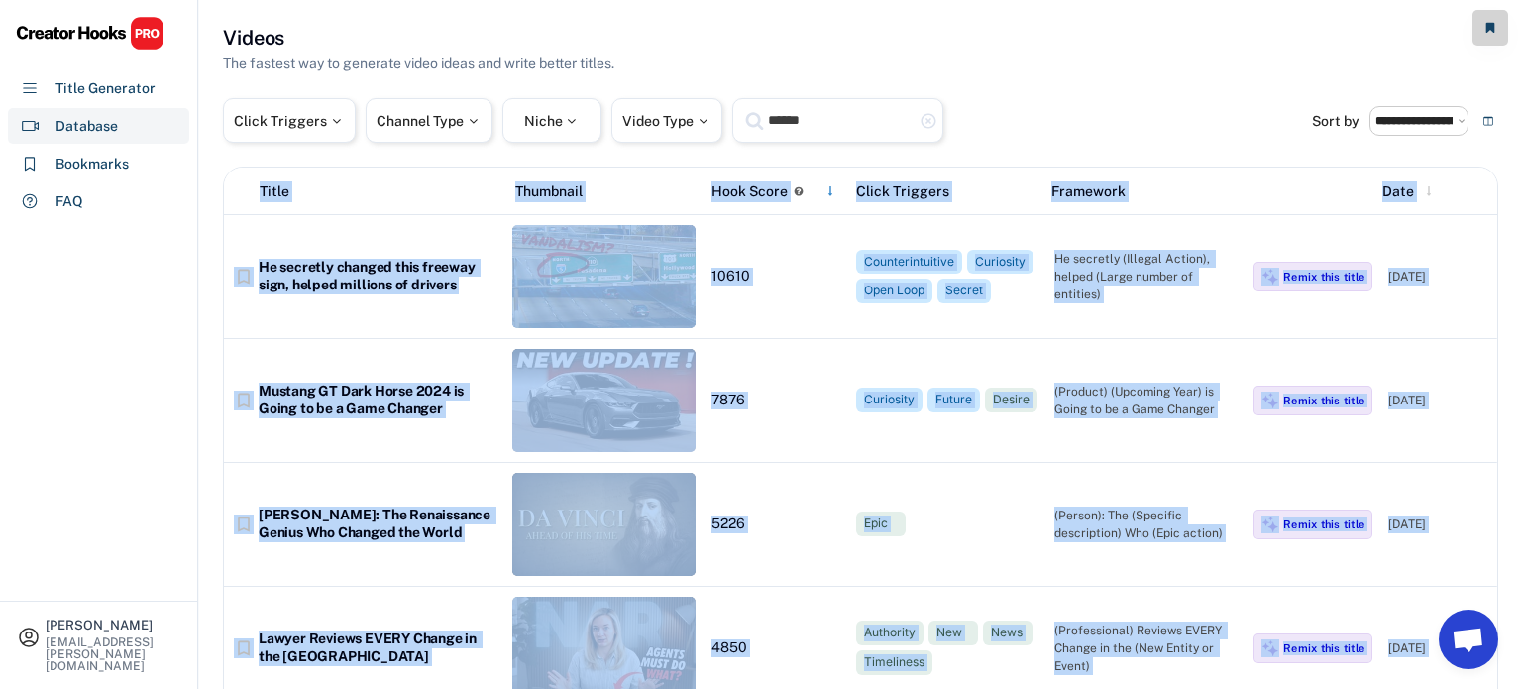
click at [934, 120] on text "highlight_remove" at bounding box center [929, 121] width 18 height 18
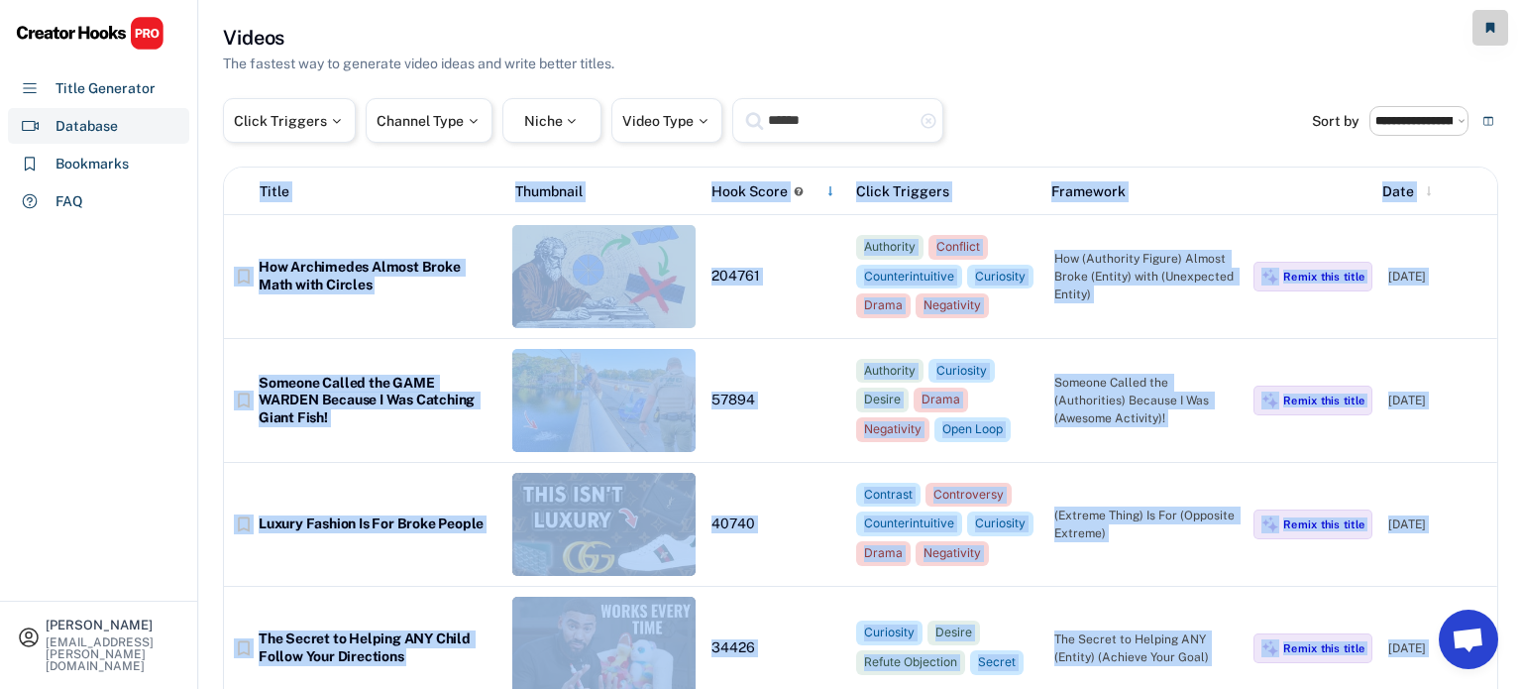
click at [999, 116] on div "Click Triggers Channel Type Niche Video Type ****** change highlight_remove" at bounding box center [767, 120] width 1089 height 45
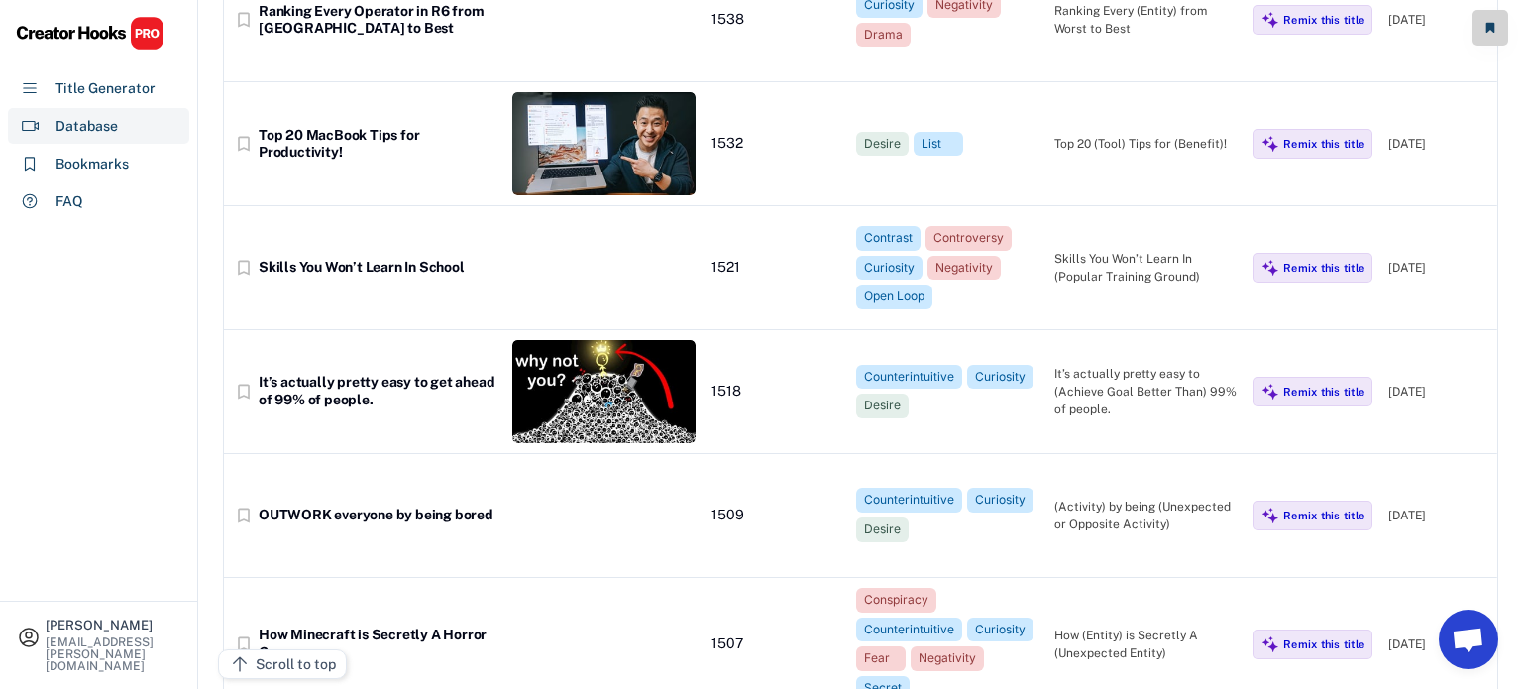
scroll to position [28762, 0]
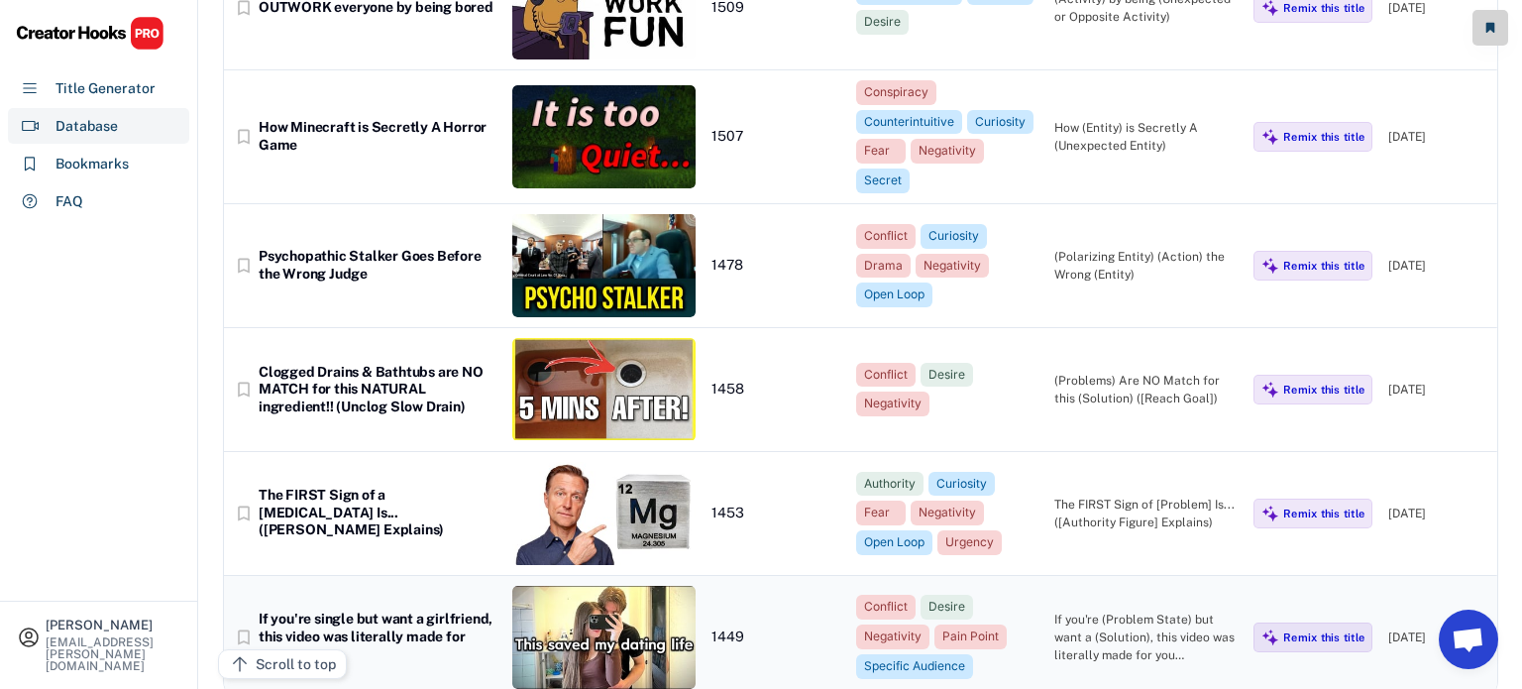
drag, startPoint x: 254, startPoint y: 187, endPoint x: 1449, endPoint y: 596, distance: 1263.1
copy div "Title Thumbnail Hook Score Click Triggers Framework Date bookmark_border How Ar…"
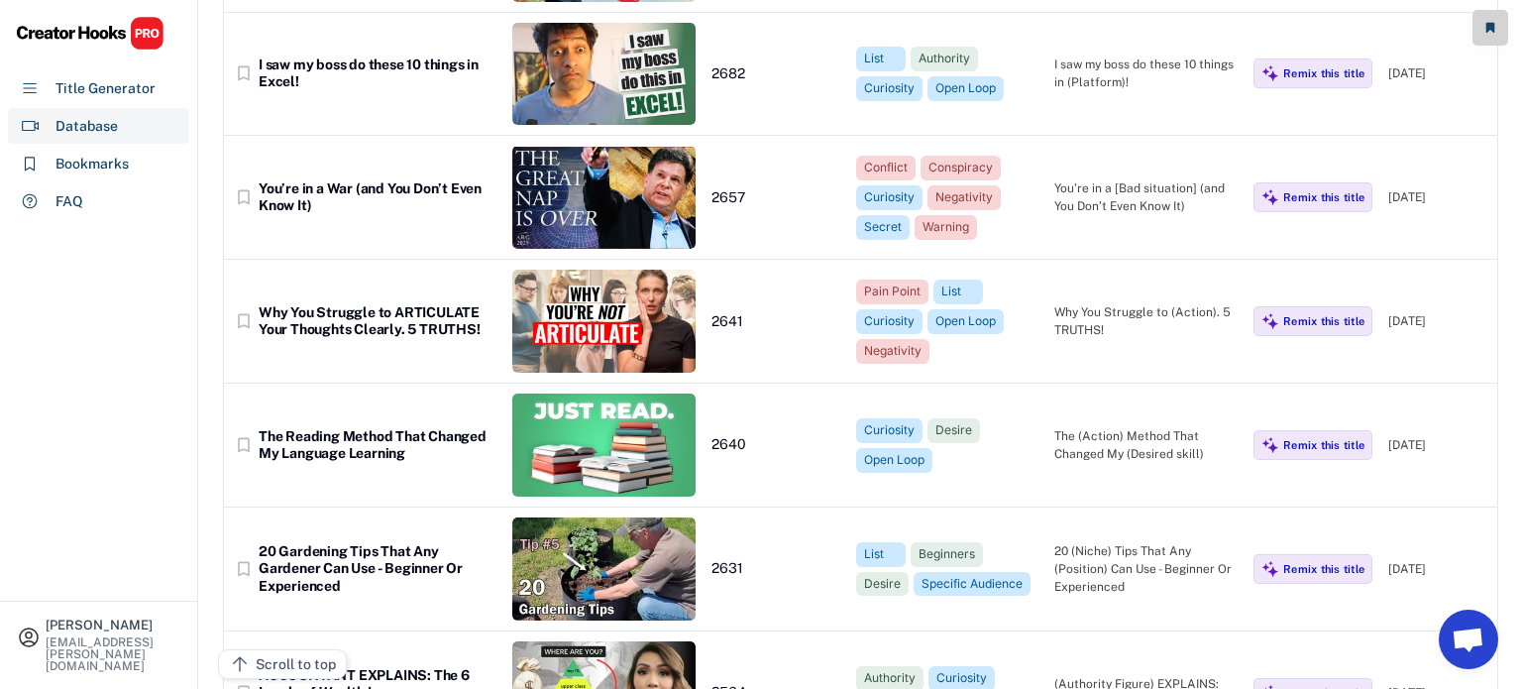
scroll to position [0, 0]
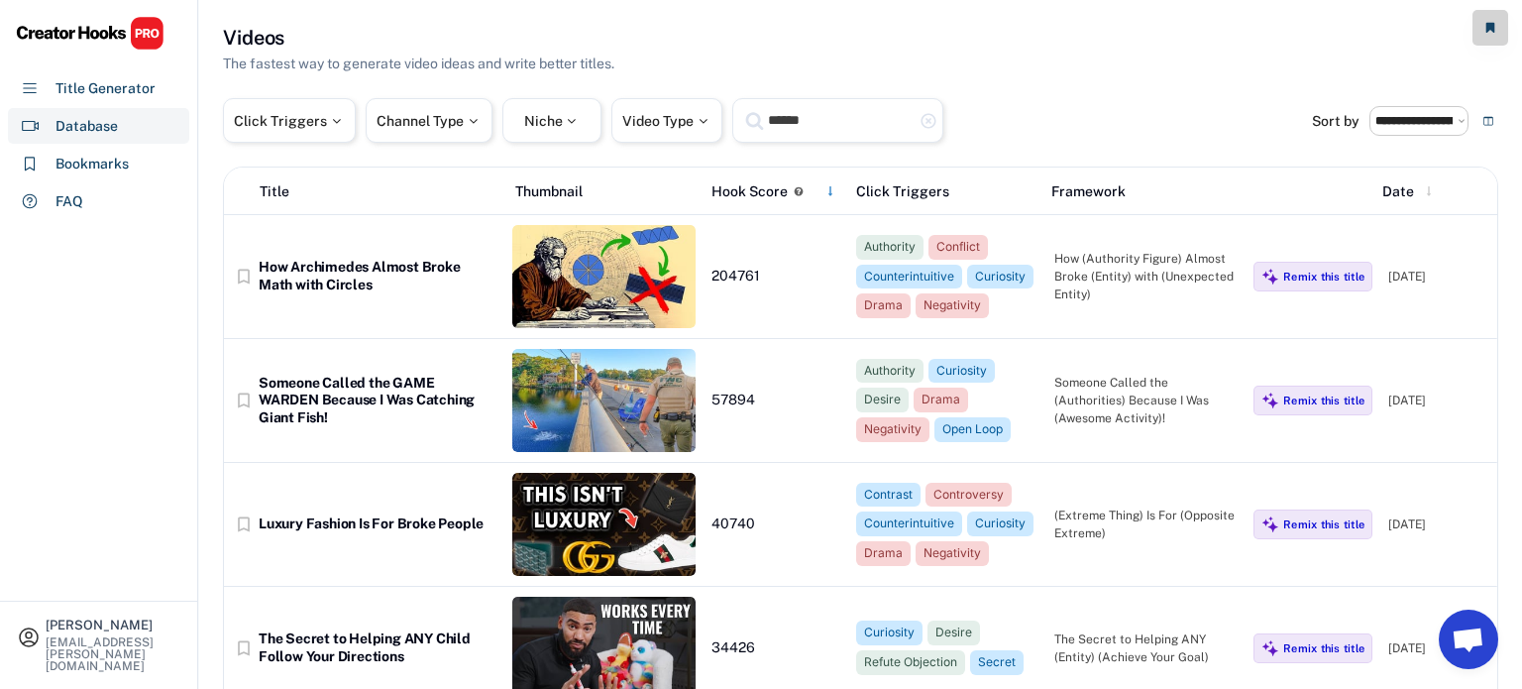
click at [116, 301] on div "[PERSON_NAME] [PERSON_NAME][EMAIL_ADDRESS][PERSON_NAME][DOMAIN_NAME] Title Gene…" at bounding box center [99, 344] width 198 height 689
click at [1084, 281] on div "How (Authority Figure) Almost Broke (Entity) with (Unexpected Entity)" at bounding box center [1146, 277] width 183 height 54
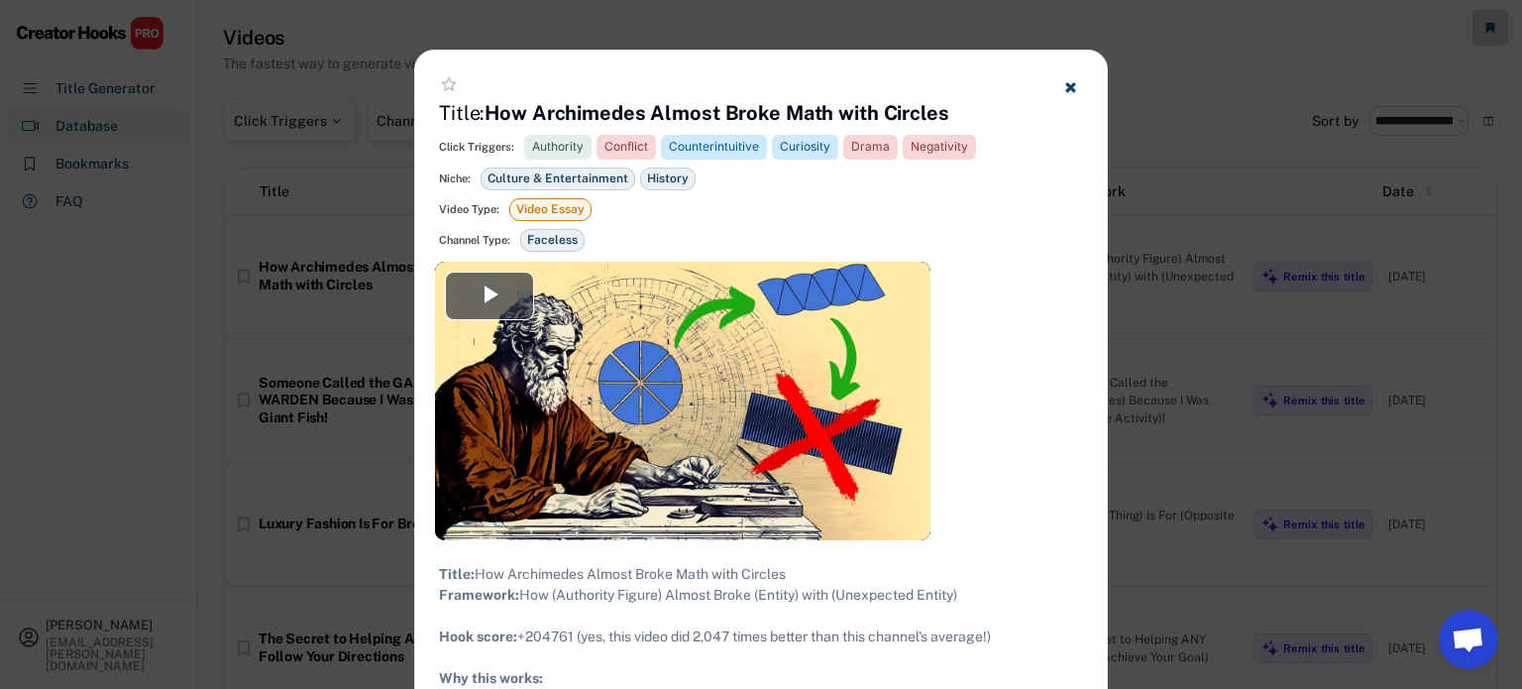
scroll to position [33, 0]
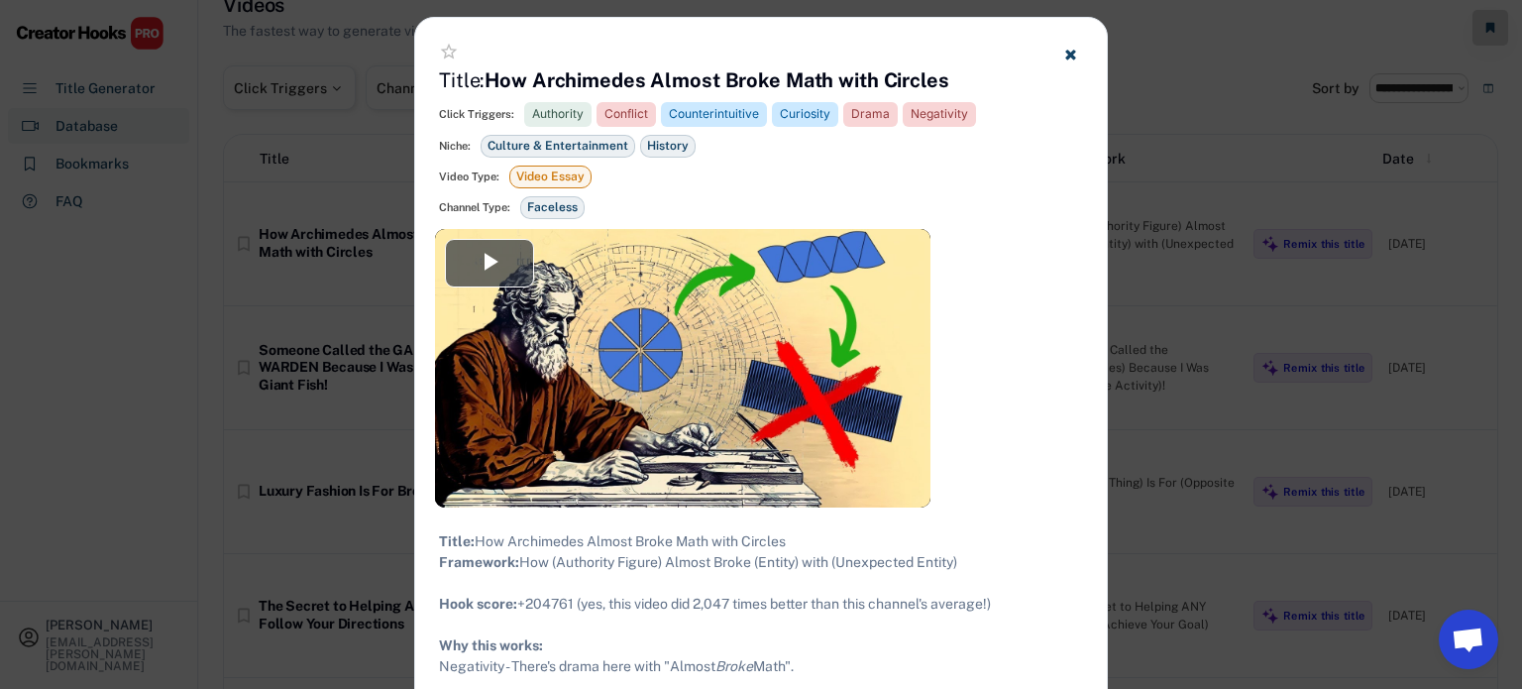
drag, startPoint x: 1003, startPoint y: 626, endPoint x: 438, endPoint y: 581, distance: 566.8
copy div "Framework: How (Authority Figure) Almost Broke (Entity) with (Unexpected Entity…"
click at [1061, 51] on button at bounding box center [1070, 54] width 25 height 25
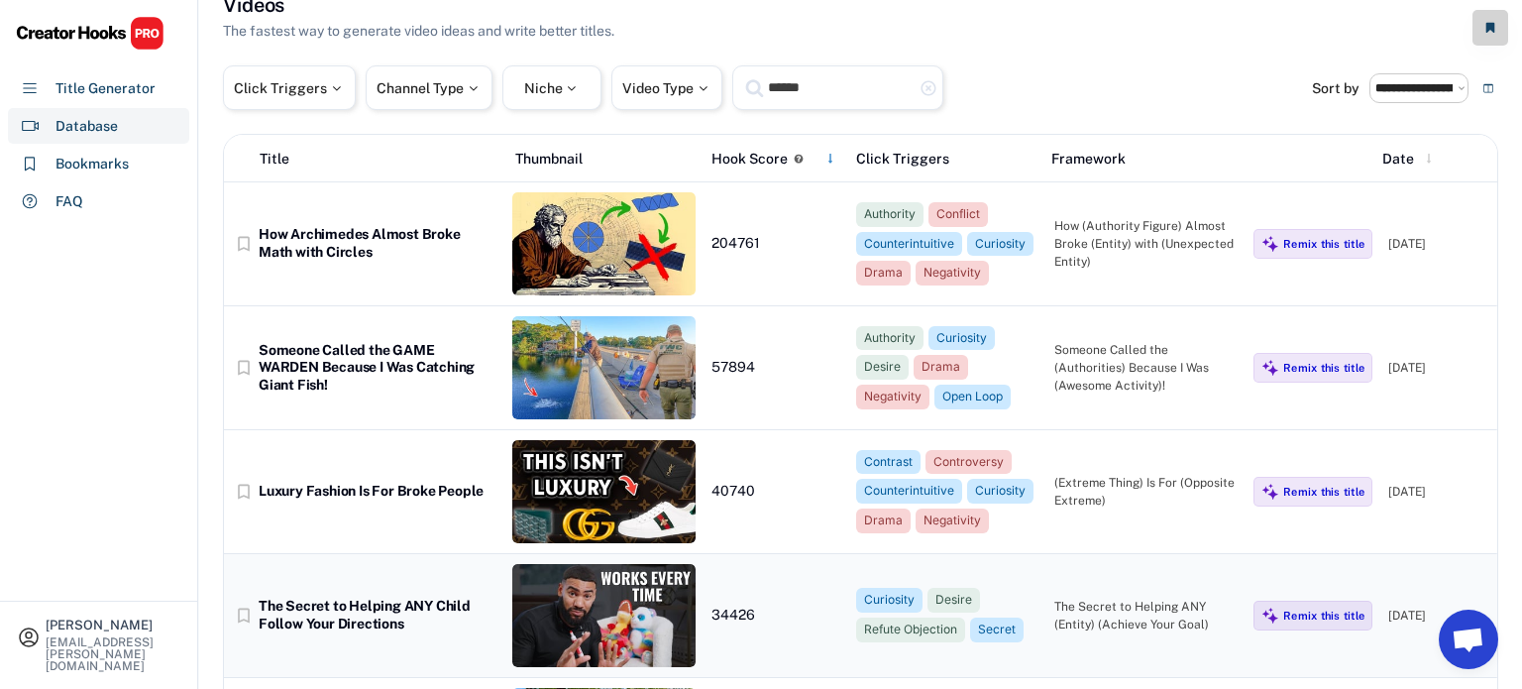
click at [379, 591] on div "bookmark_border The Secret to Helping ANY Child Follow Your Directions 34426 Cu…" at bounding box center [861, 616] width 1274 height 124
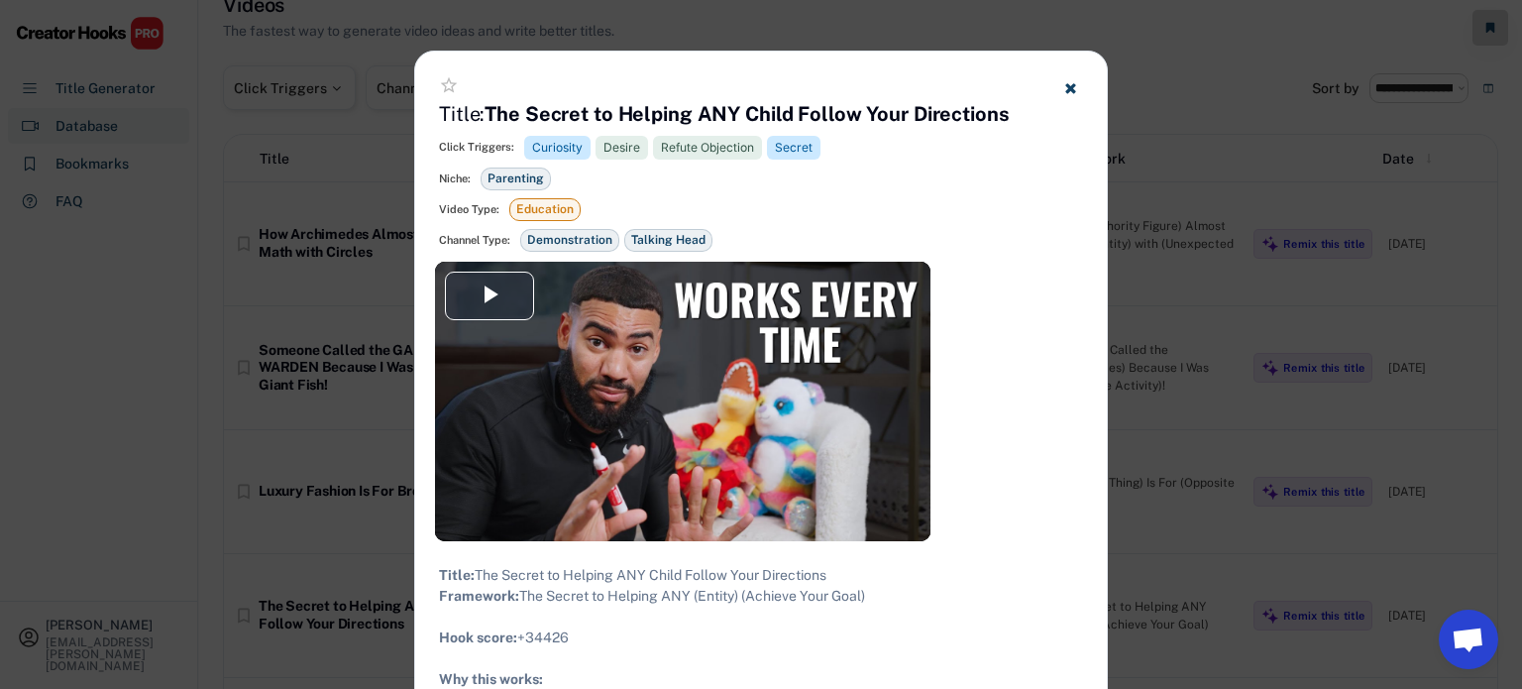
drag, startPoint x: 873, startPoint y: 617, endPoint x: 417, endPoint y: 563, distance: 459.2
copy div "Title: The Secret to Helping ANY Child Follow Your Directions Framework: The Se…"
click at [1073, 88] on use at bounding box center [1070, 88] width 10 height 10
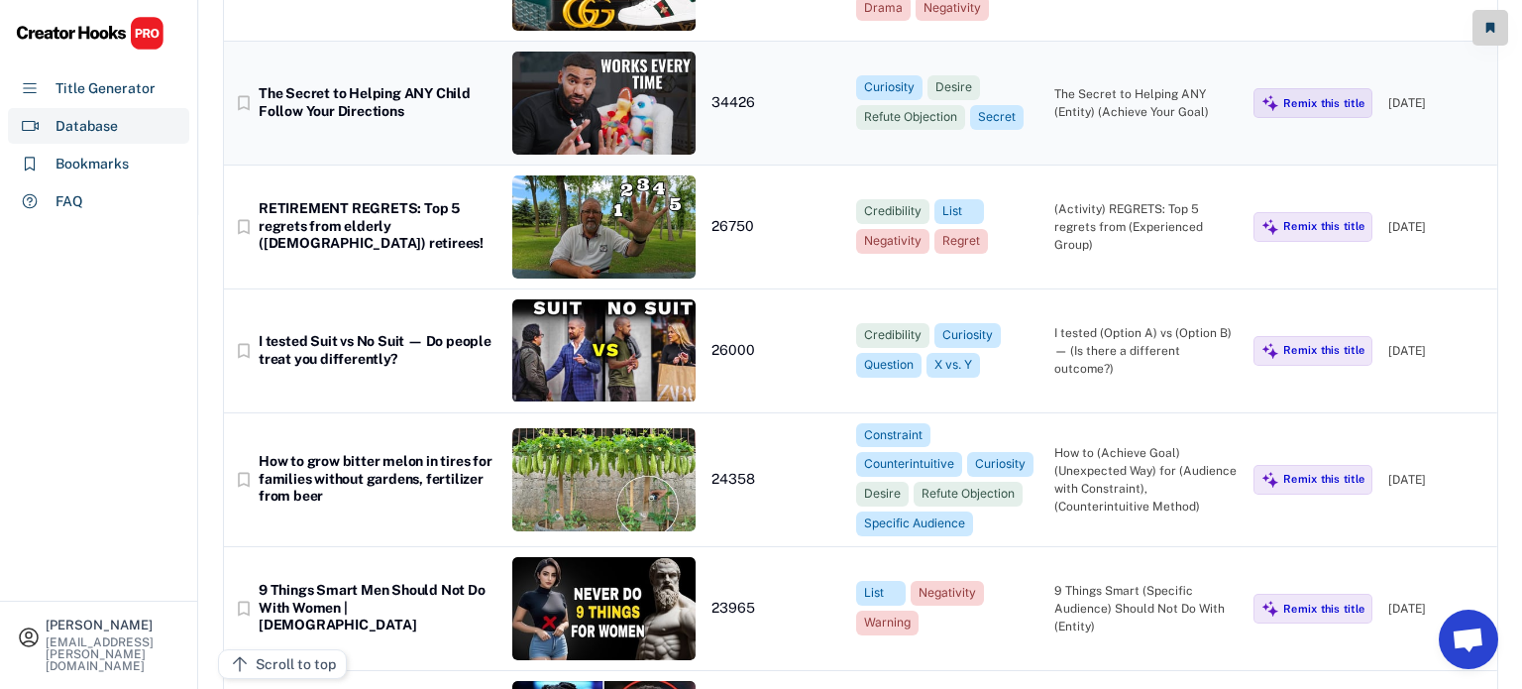
scroll to position [546, 0]
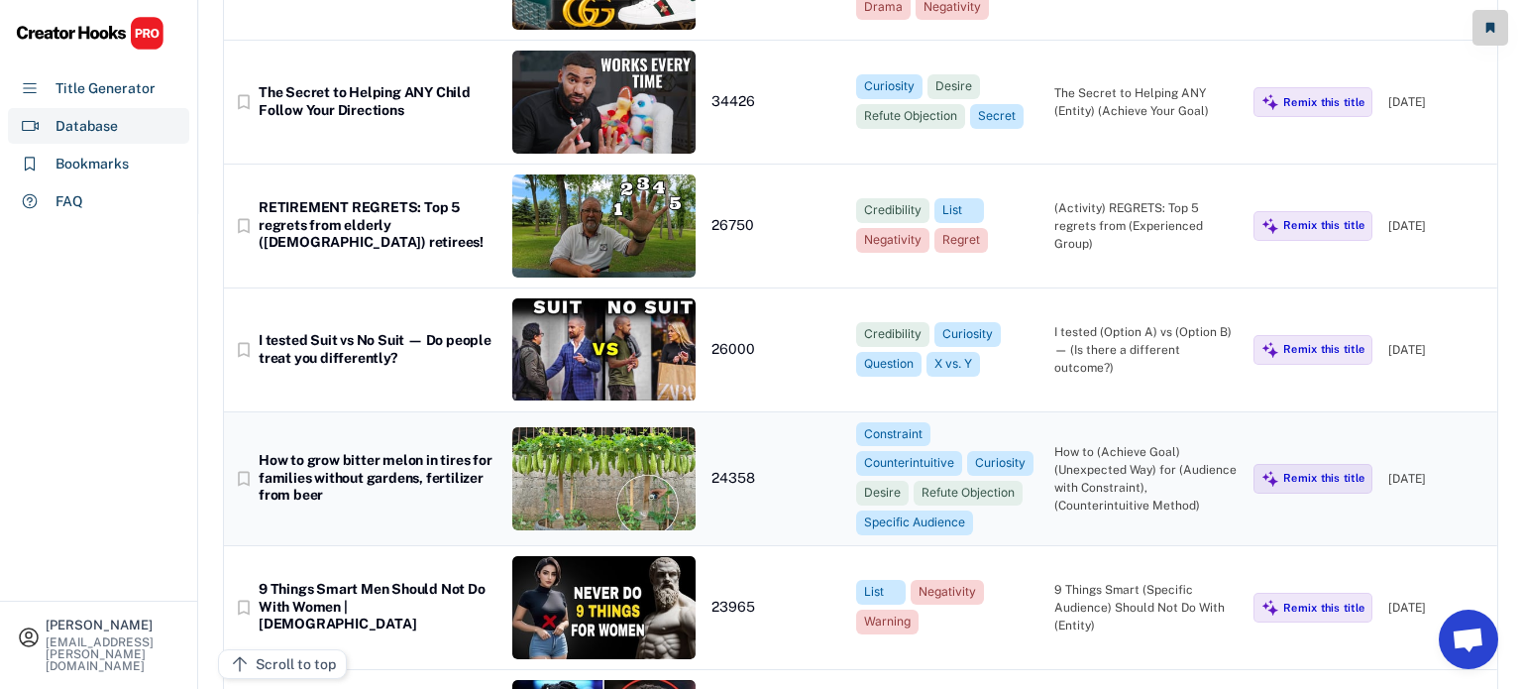
click at [362, 477] on div "How to grow bitter melon in tires for families without gardens, fertilizer from…" at bounding box center [378, 478] width 238 height 53
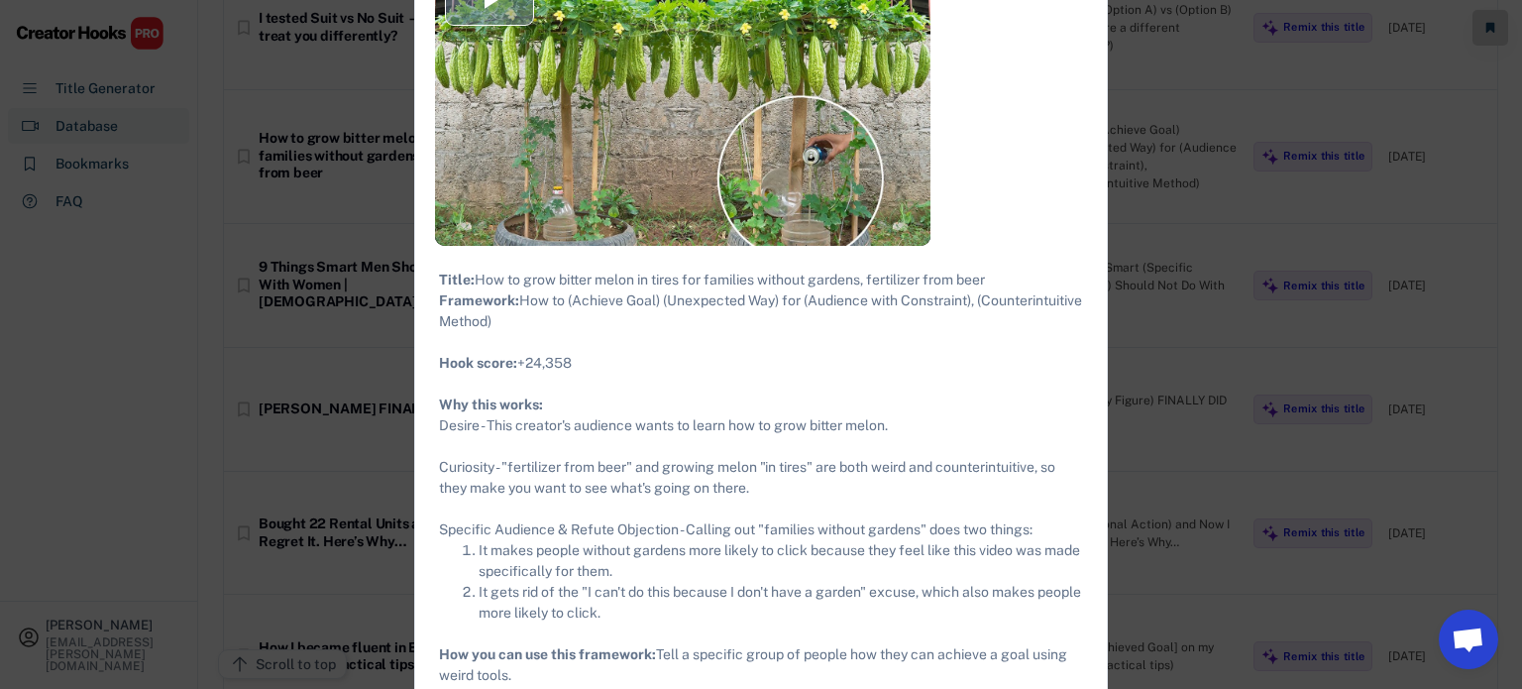
scroll to position [866, 0]
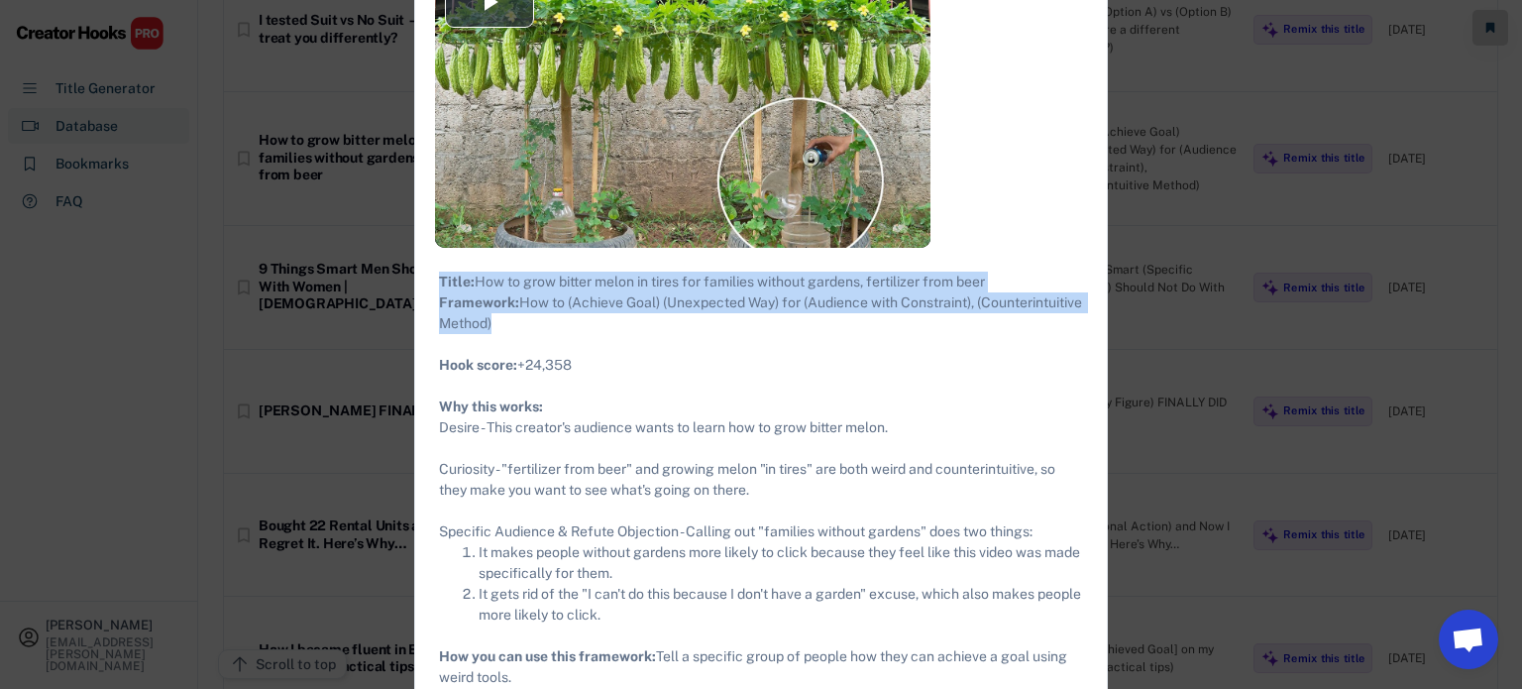
drag, startPoint x: 629, startPoint y: 342, endPoint x: 436, endPoint y: 279, distance: 203.1
click at [436, 279] on div "Title: How to grow bitter melon in tires for families without gardens, fertiliz…" at bounding box center [761, 521] width 692 height 547
copy div "Title: How to grow bitter melon in tires for families without gardens, fertiliz…"
click at [376, 315] on div at bounding box center [761, 344] width 1522 height 689
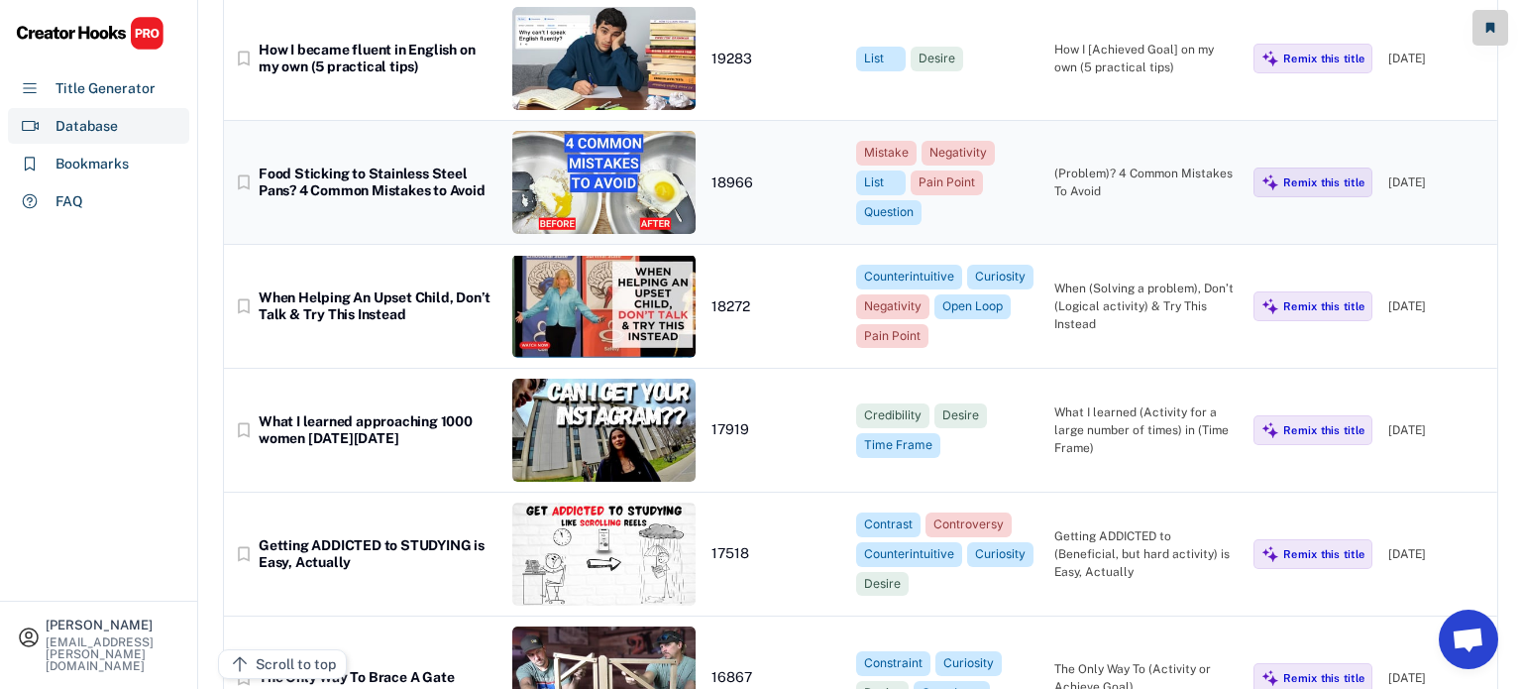
scroll to position [1470, 0]
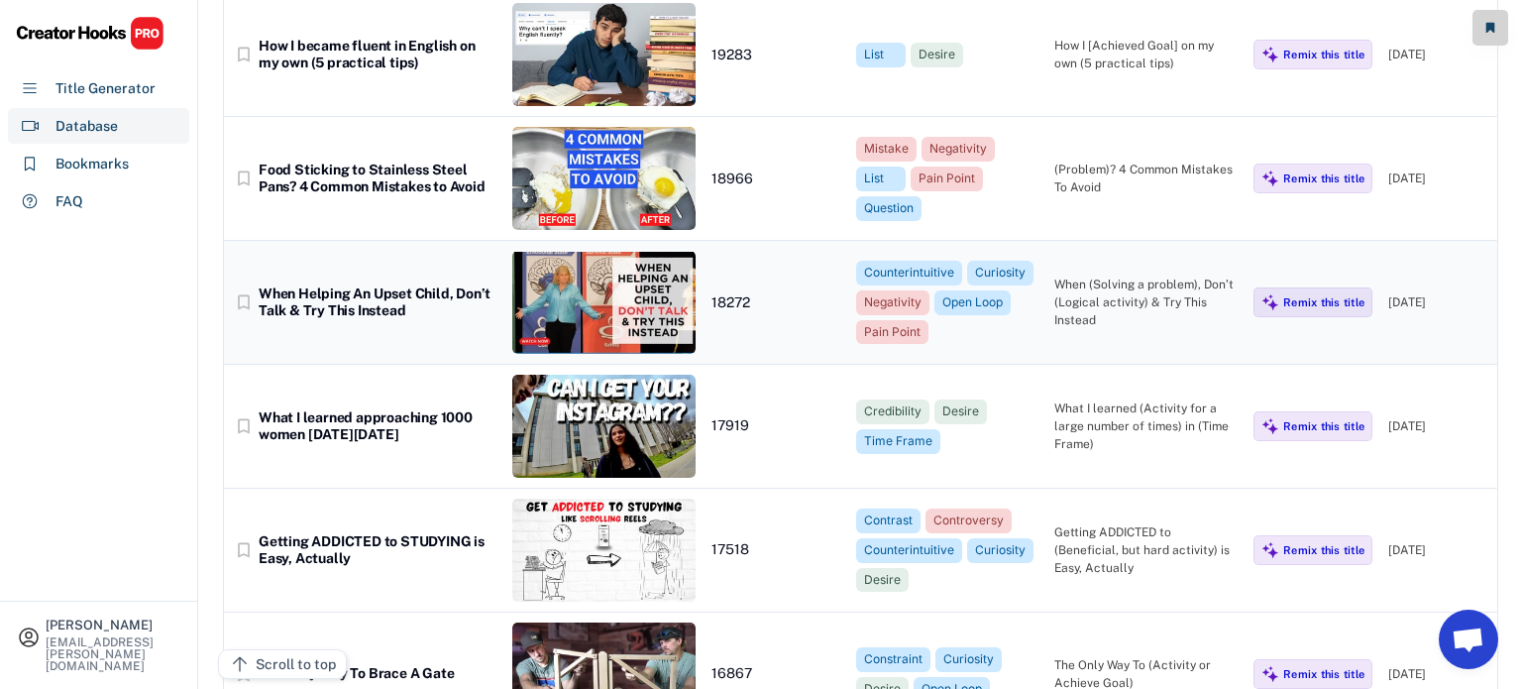
click at [354, 327] on div "bookmark_border When Helping An Upset Child, Don’t Talk & Try This Instead 1827…" at bounding box center [861, 303] width 1274 height 124
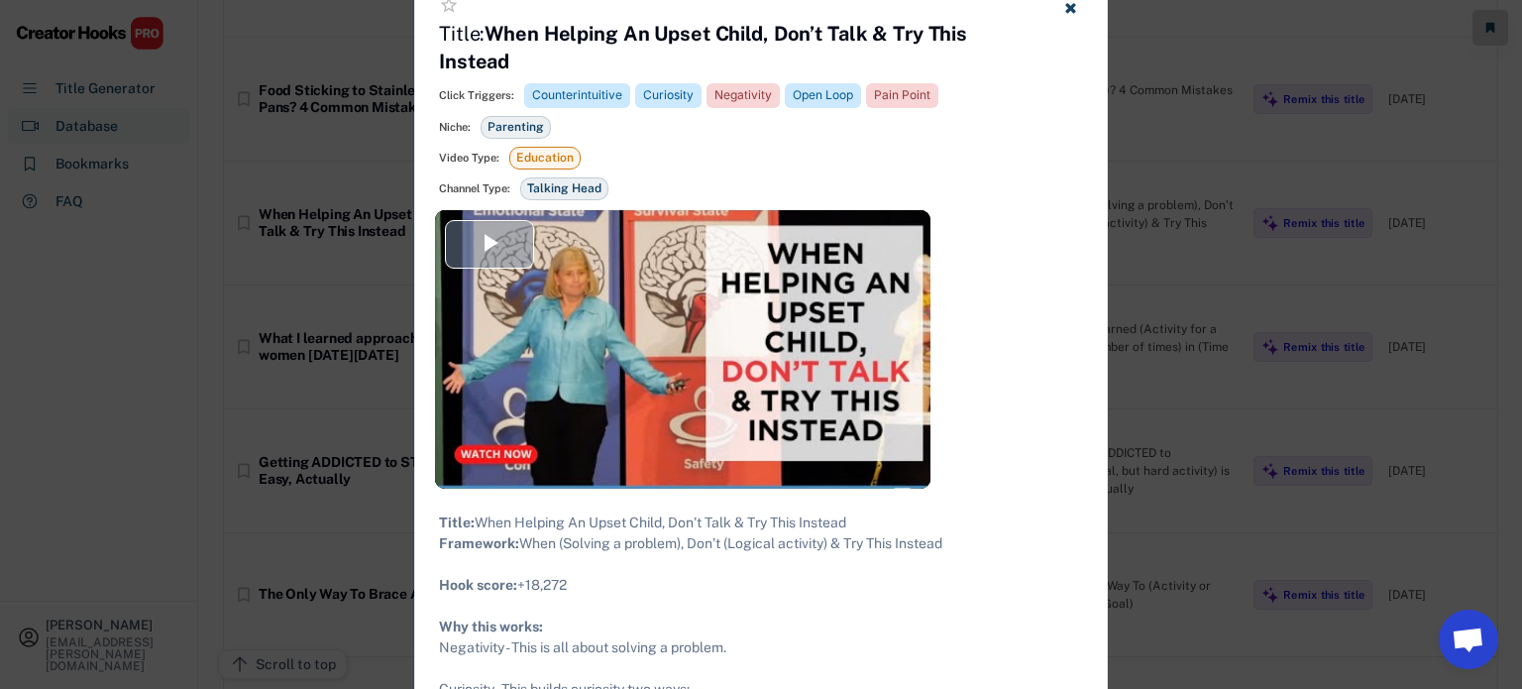
scroll to position [1571, 0]
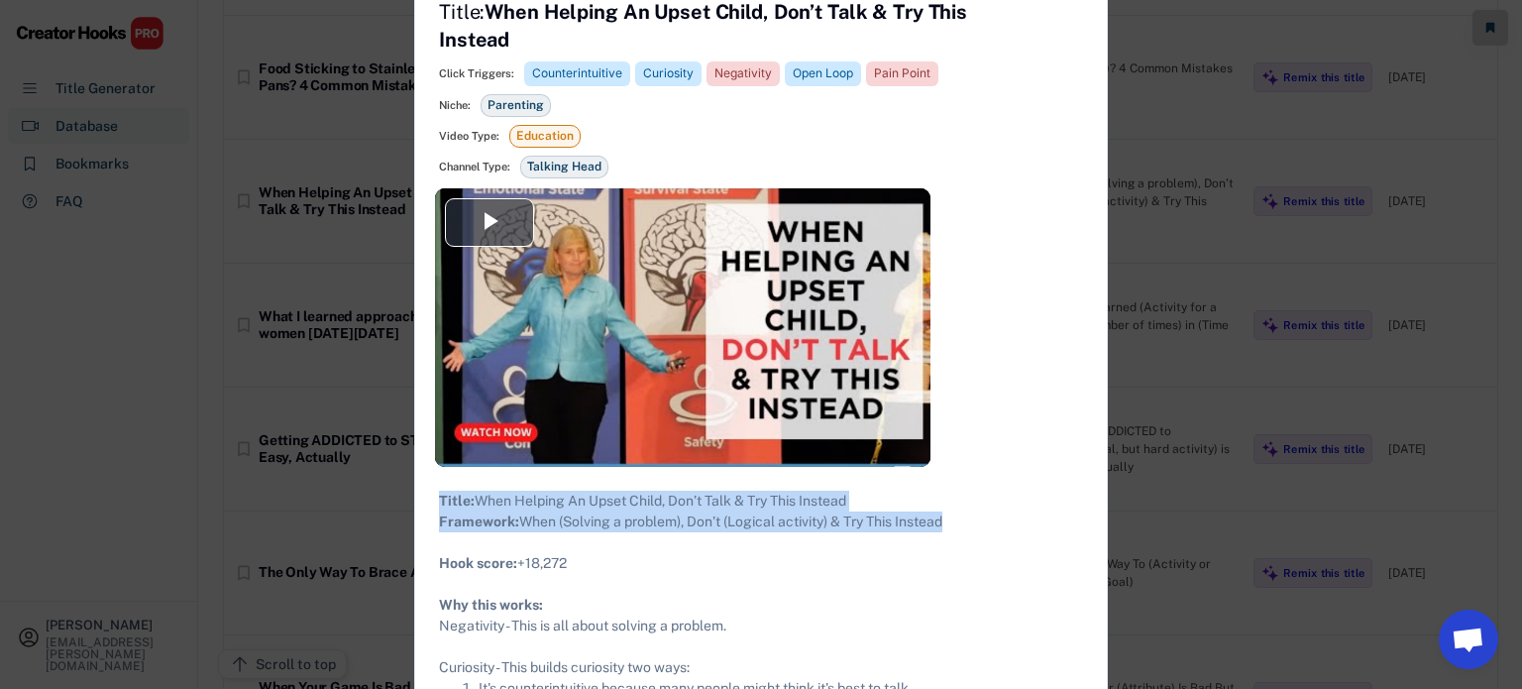
drag, startPoint x: 970, startPoint y: 535, endPoint x: 434, endPoint y: 500, distance: 537.4
copy div "Title: When Helping An Upset Child, Don’t Talk & Try This Instead Framework: Wh…"
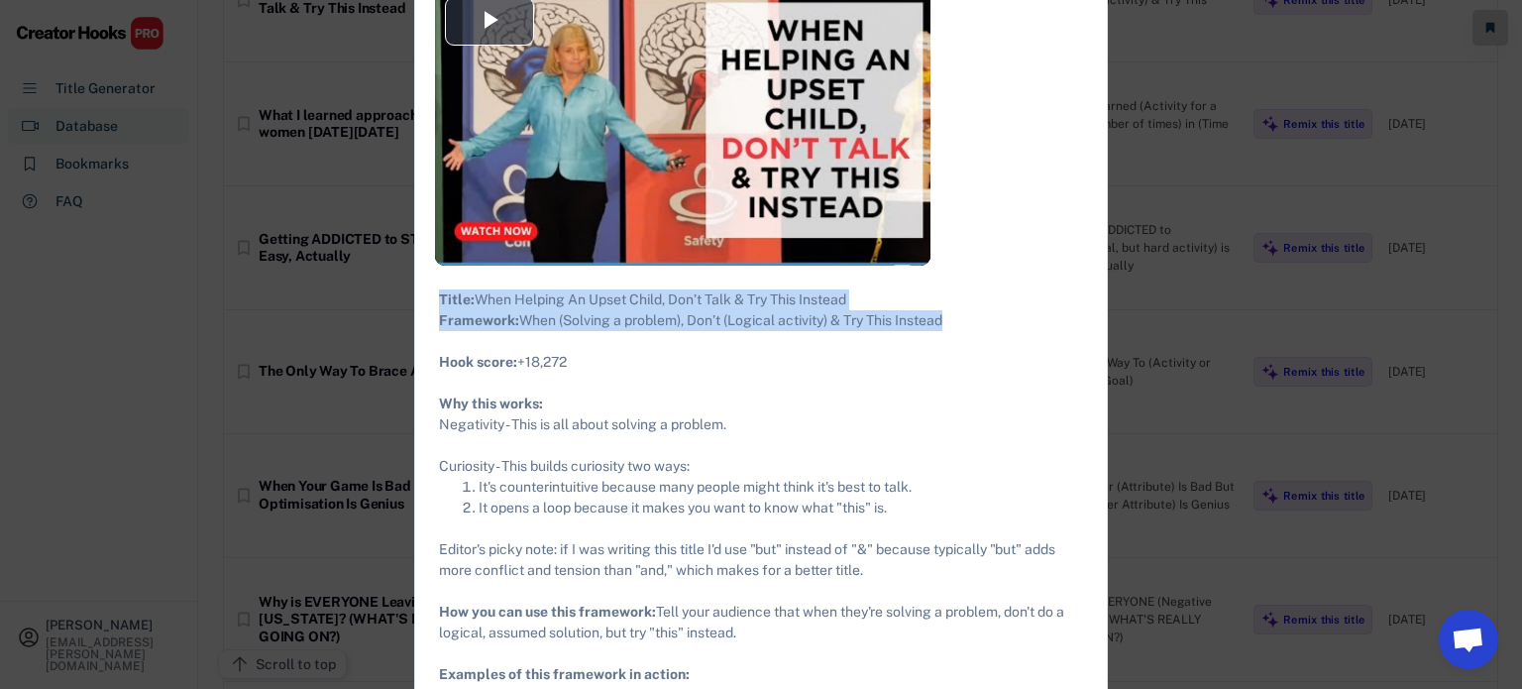
scroll to position [1776, 0]
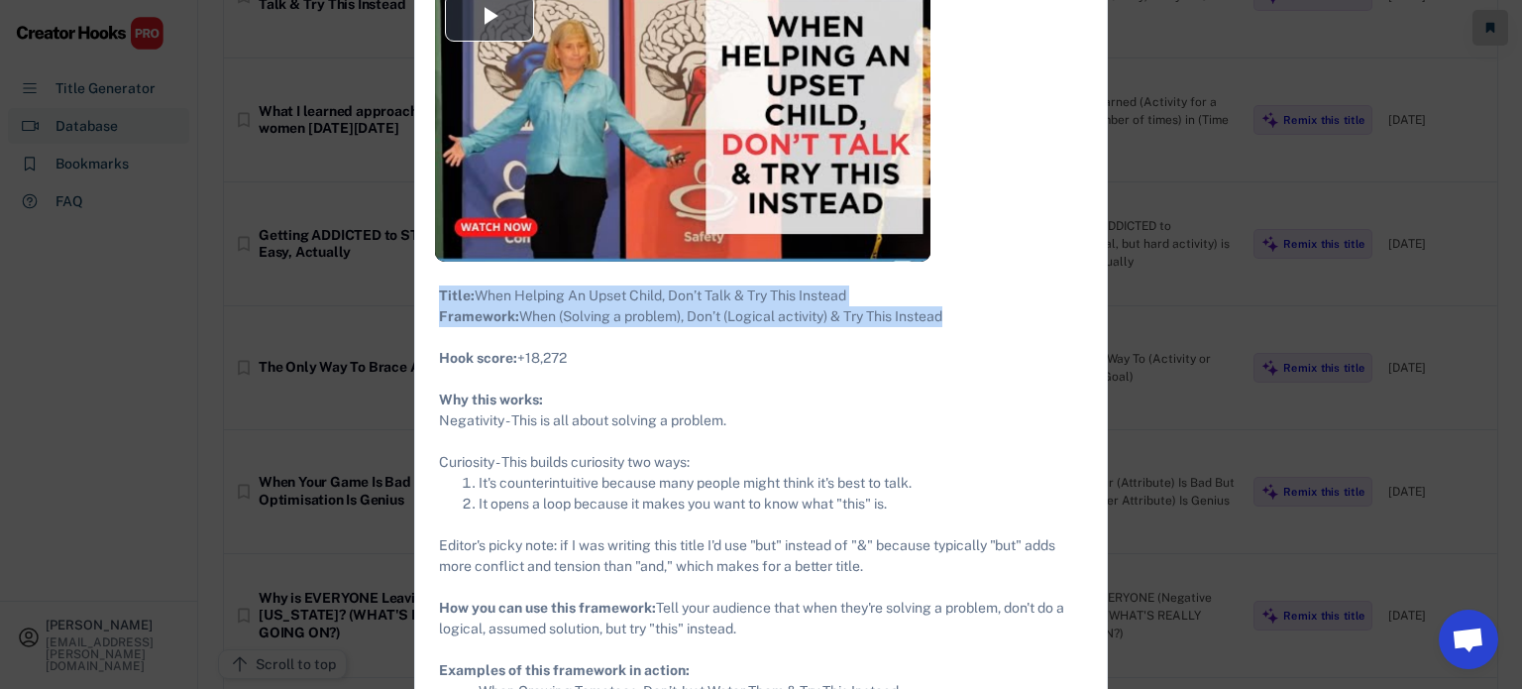
click at [964, 322] on div "Title: When Helping An Upset Child, Don’t Talk & Try This Instead Framework: Wh…" at bounding box center [761, 503] width 644 height 437
drag, startPoint x: 963, startPoint y: 340, endPoint x: 435, endPoint y: 298, distance: 529.9
click at [435, 298] on div "Title: When Helping An Upset Child, Don’t Talk & Try This Instead Framework: Wh…" at bounding box center [761, 504] width 692 height 485
copy div "Title: When Helping An Upset Child, Don’t Talk & Try This Instead Framework: Wh…"
click at [295, 348] on div at bounding box center [761, 344] width 1522 height 689
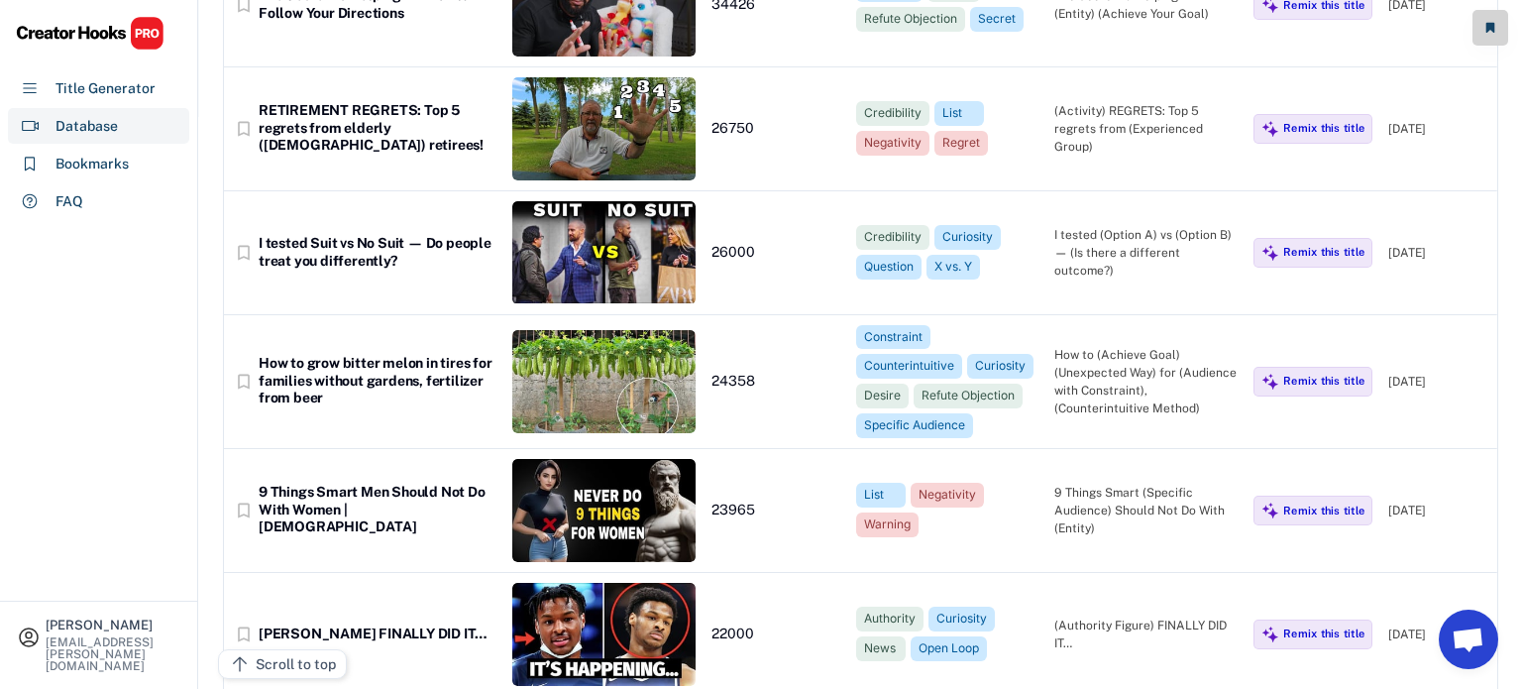
scroll to position [0, 0]
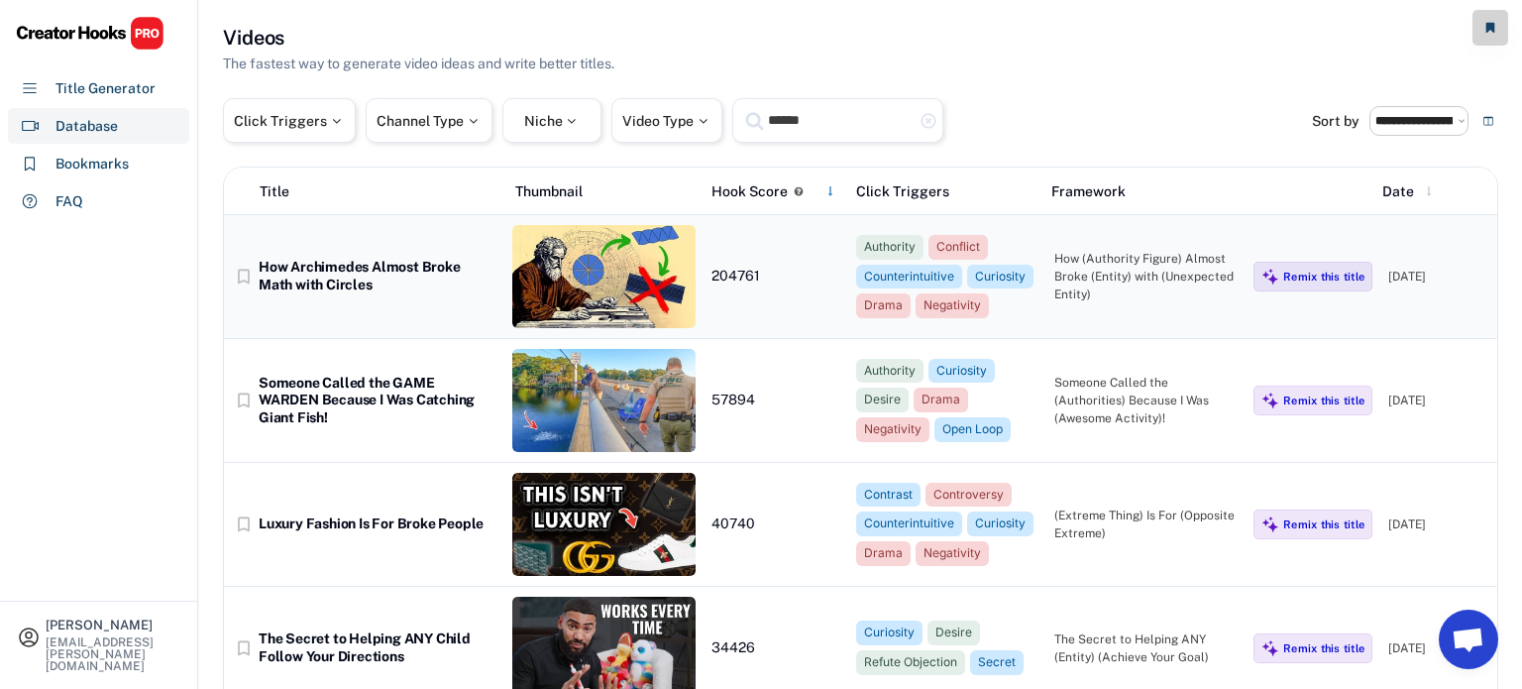
click at [382, 290] on div "How Archimedes Almost Broke Math with Circles" at bounding box center [378, 276] width 238 height 35
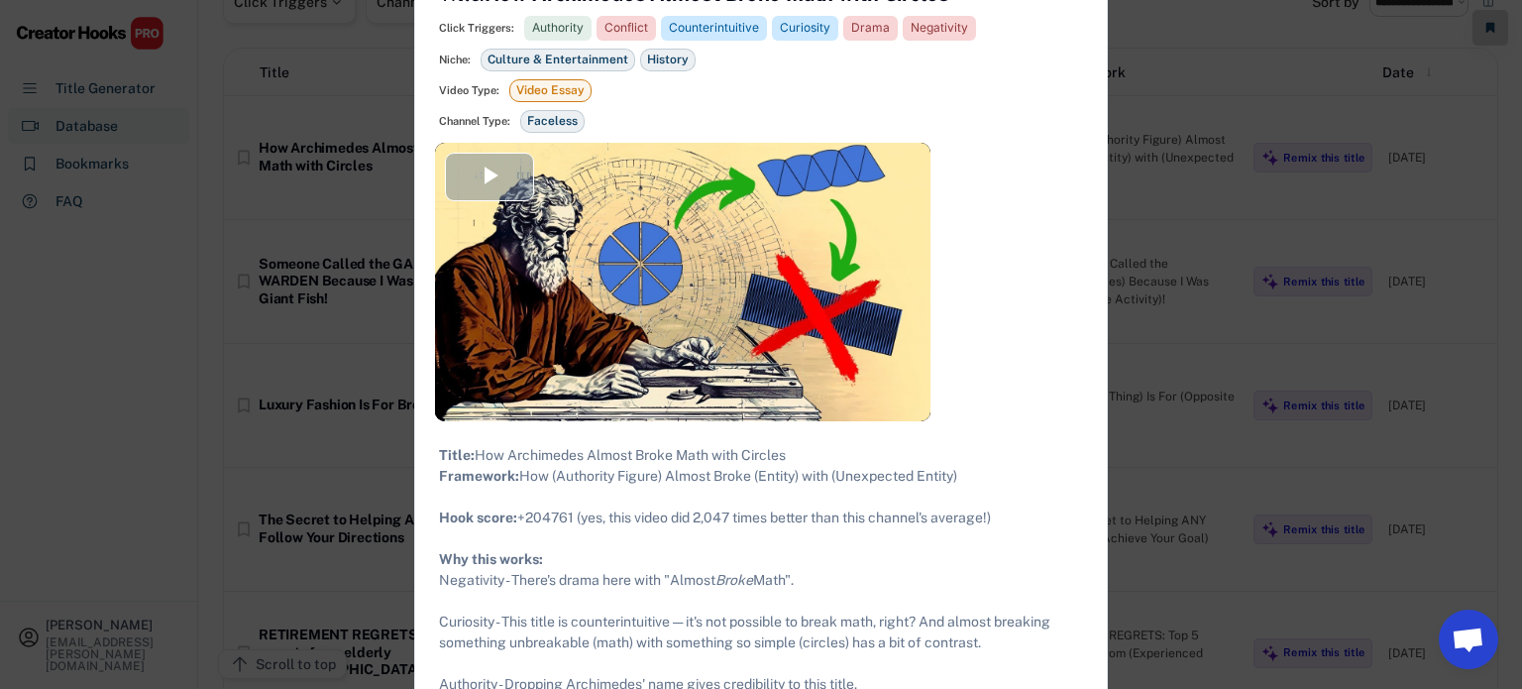
scroll to position [123, 0]
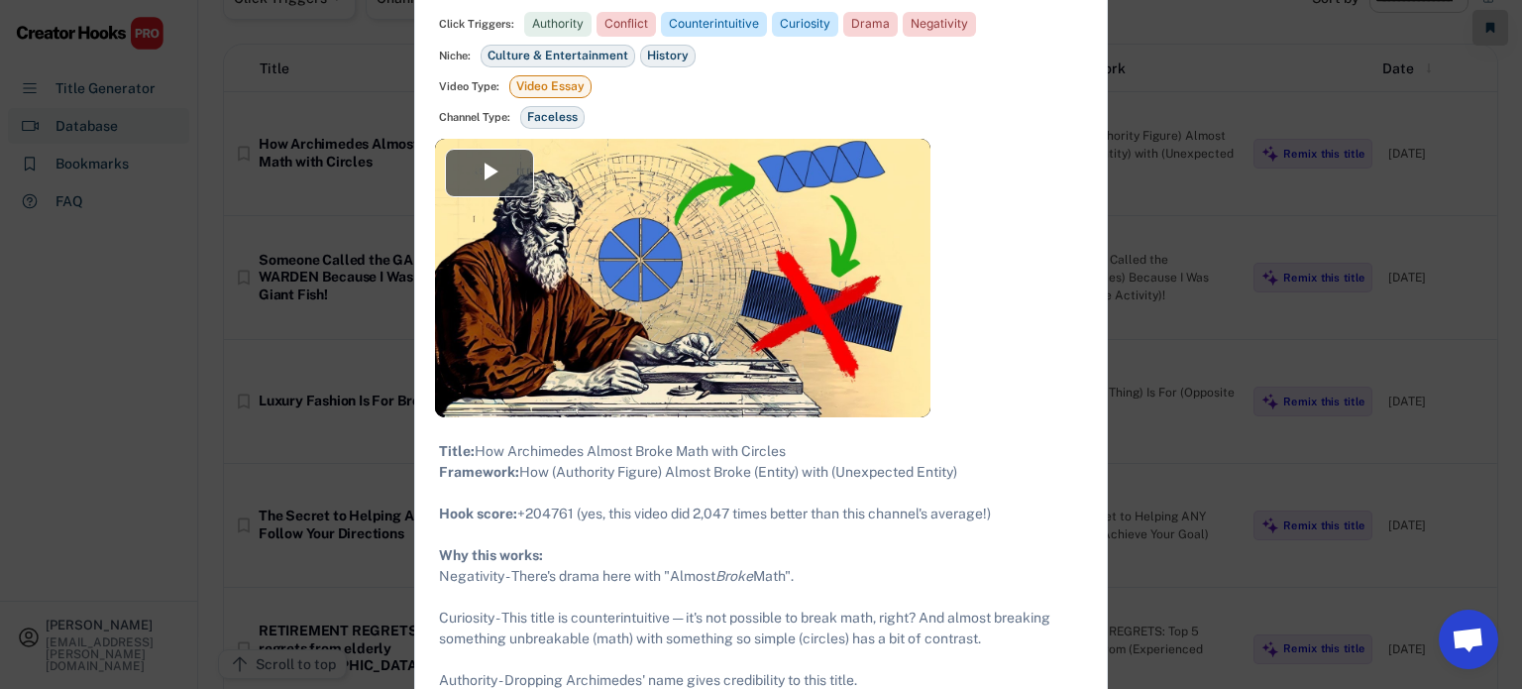
drag, startPoint x: 1015, startPoint y: 534, endPoint x: 512, endPoint y: 489, distance: 504.6
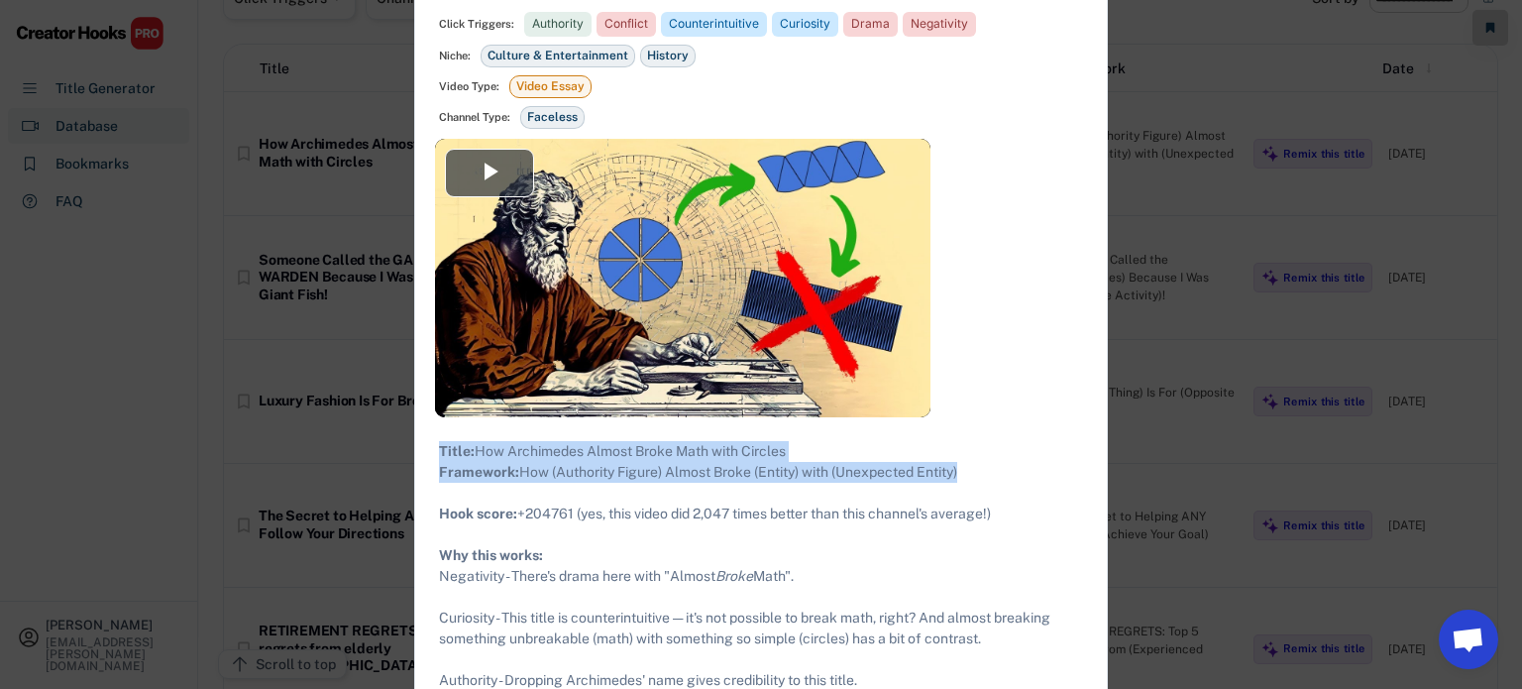
drag, startPoint x: 997, startPoint y: 484, endPoint x: 439, endPoint y: 446, distance: 559.3
copy div "Title: How Archimedes Almost Broke Math with Circles Framework: How (Authority …"
click at [230, 247] on div at bounding box center [761, 344] width 1522 height 689
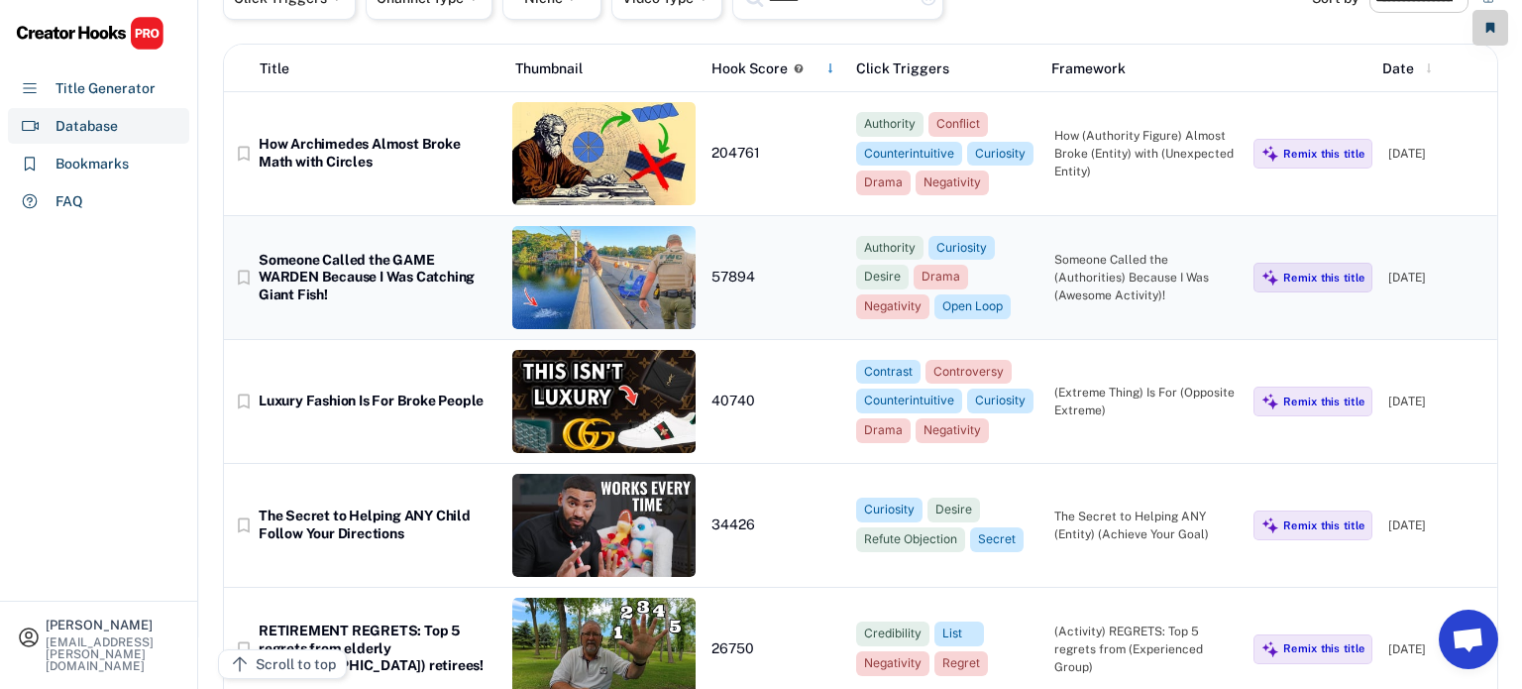
click at [332, 259] on div "Someone Called the GAME WARDEN Because I Was Catching Giant Fish!" at bounding box center [378, 278] width 238 height 53
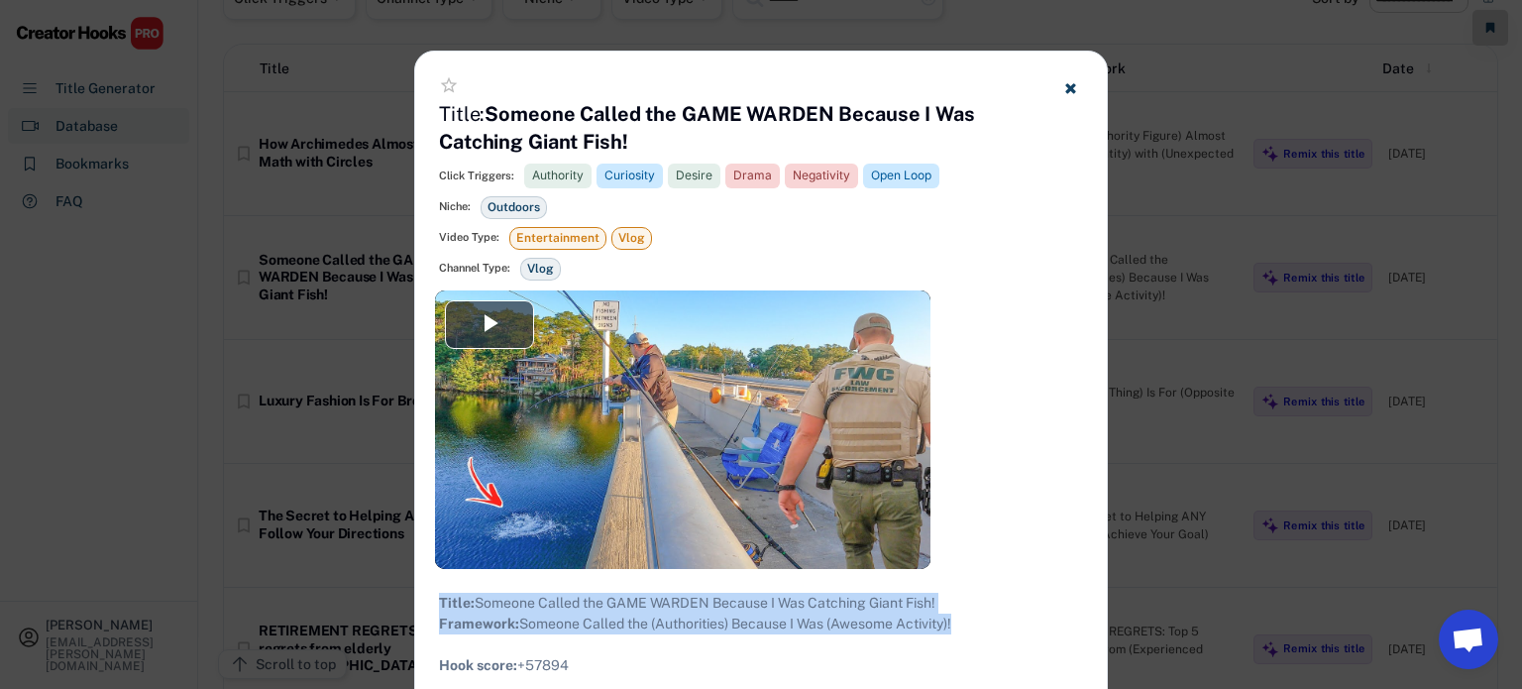
drag, startPoint x: 973, startPoint y: 646, endPoint x: 436, endPoint y: 601, distance: 539.1
click at [265, 228] on div at bounding box center [761, 344] width 1522 height 689
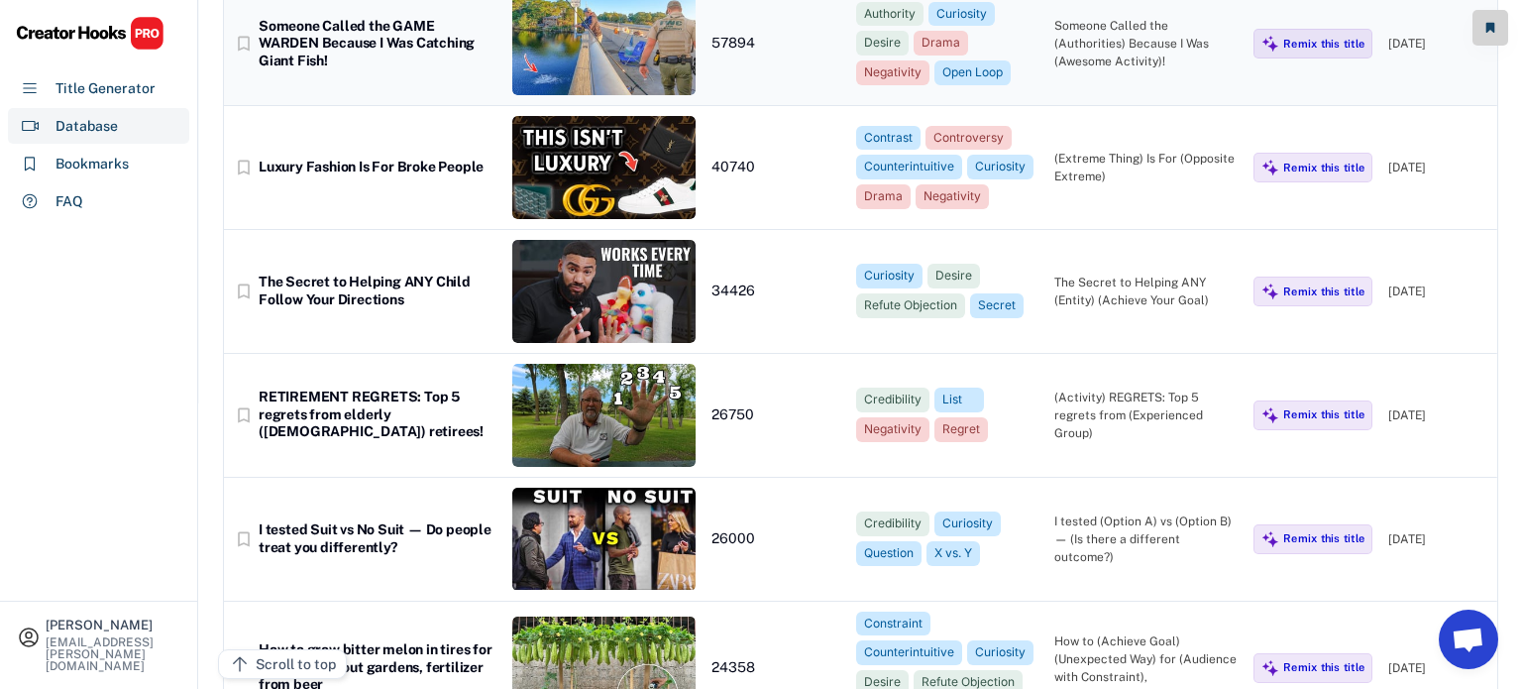
scroll to position [365, 0]
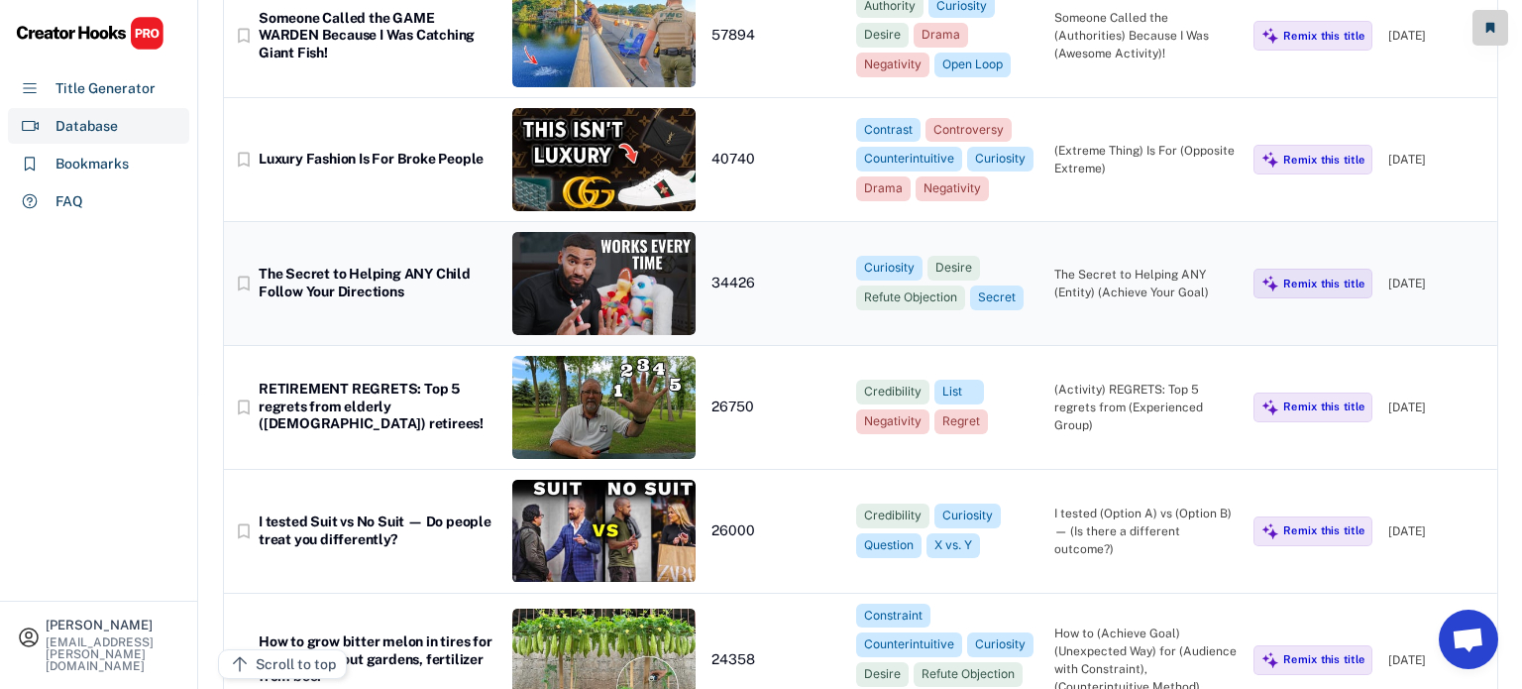
click at [317, 272] on div "The Secret to Helping ANY Child Follow Your Directions" at bounding box center [378, 283] width 238 height 35
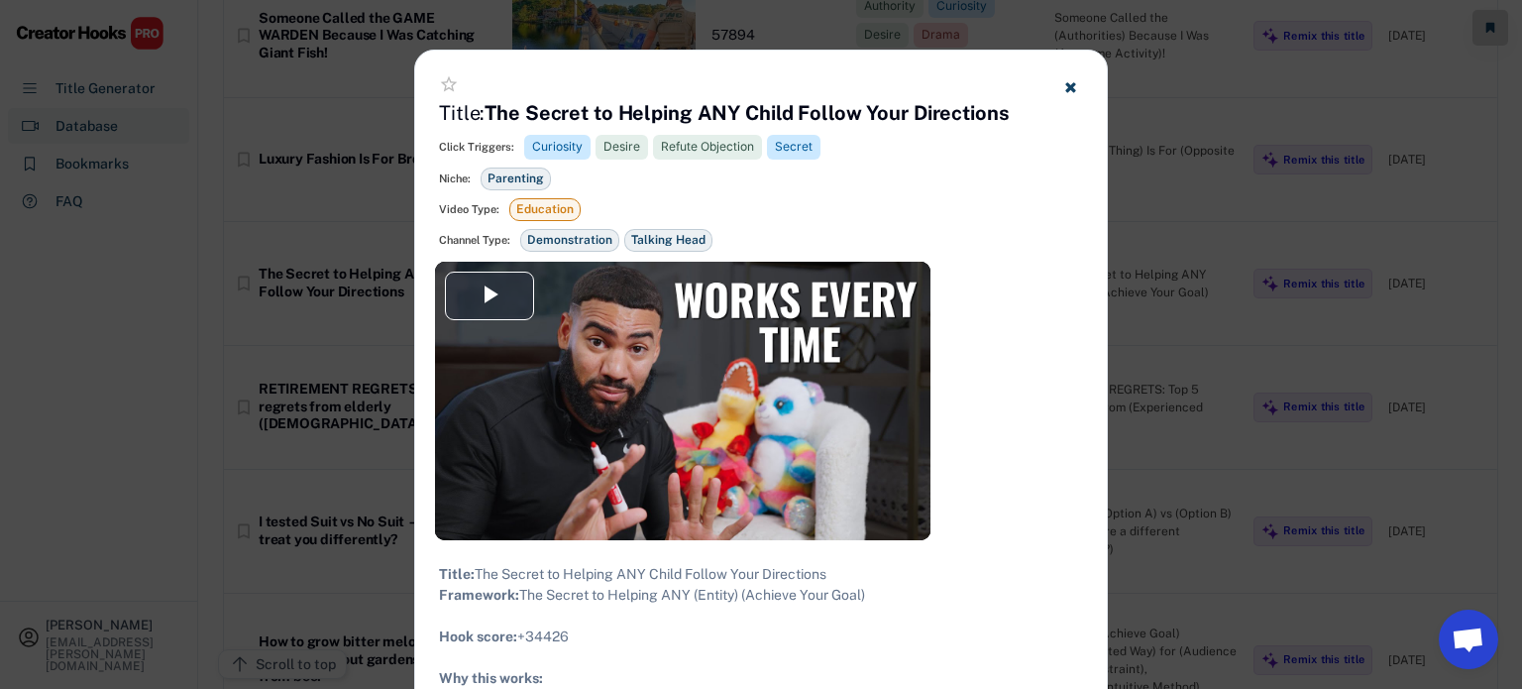
drag, startPoint x: 891, startPoint y: 615, endPoint x: 441, endPoint y: 571, distance: 452.2
click at [1067, 77] on button at bounding box center [1070, 86] width 25 height 25
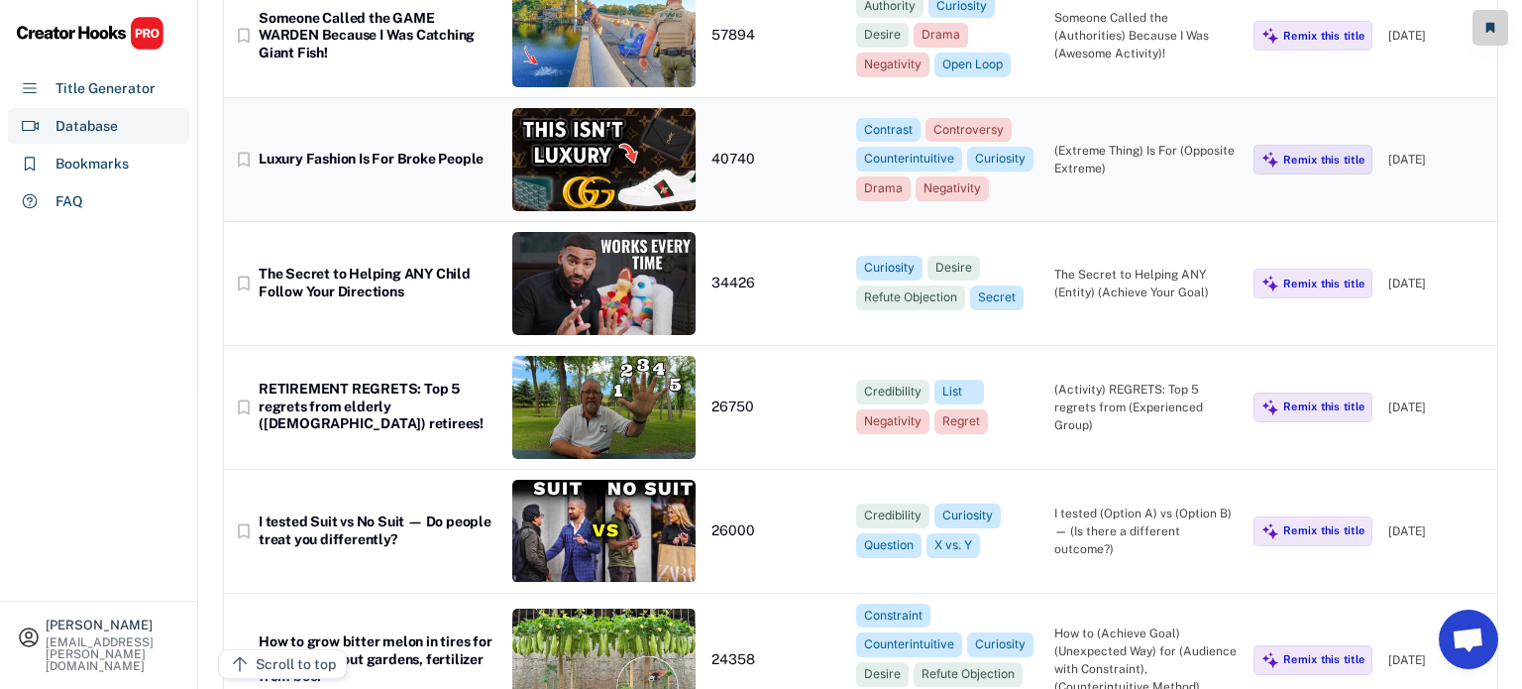
scroll to position [0, 0]
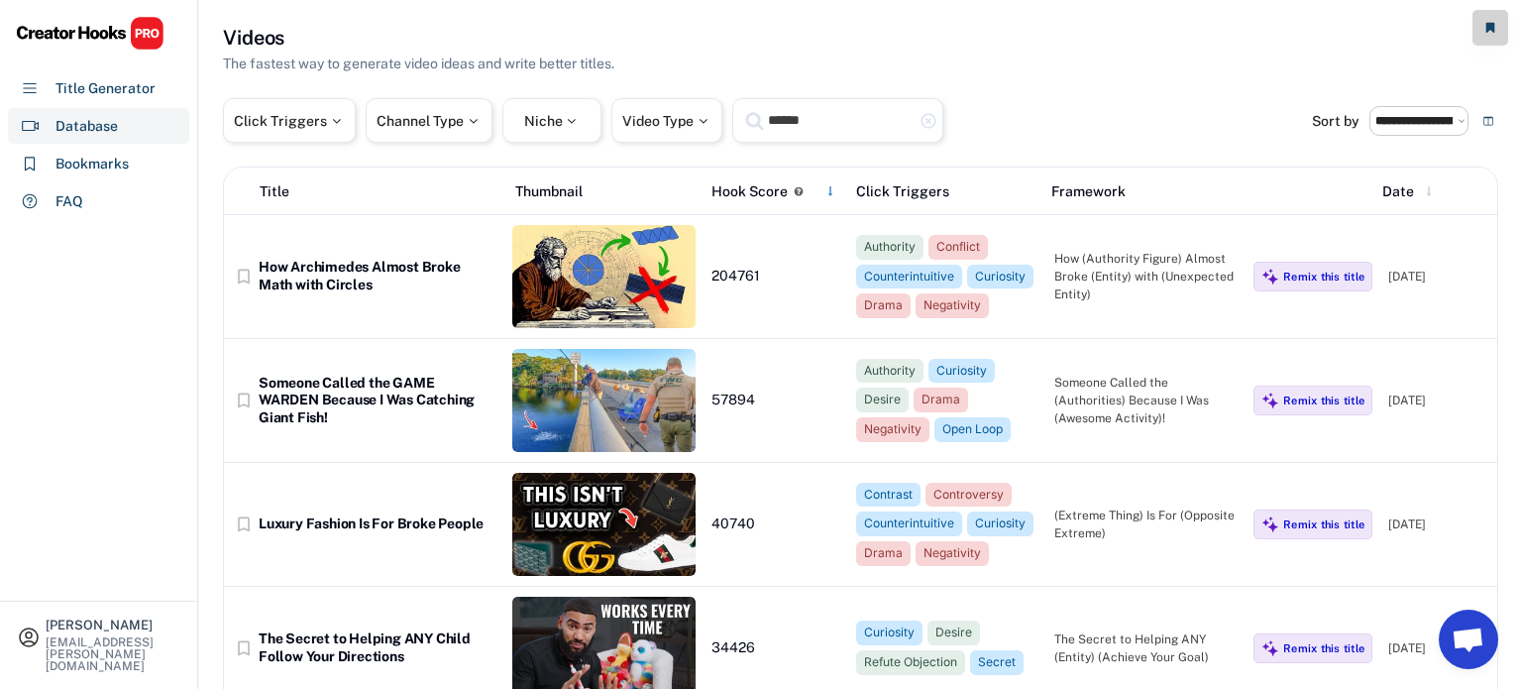
click at [831, 127] on input "******" at bounding box center [840, 120] width 149 height 25
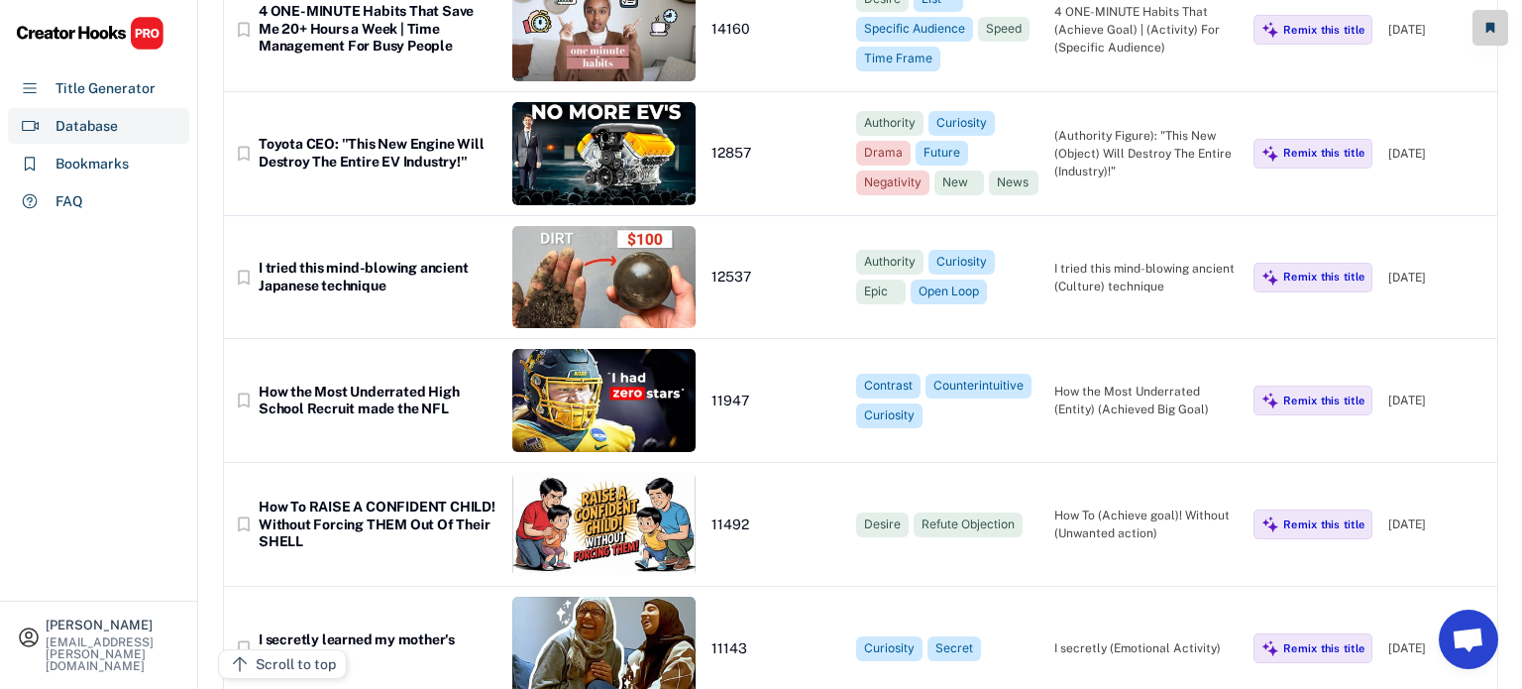
scroll to position [2737, 0]
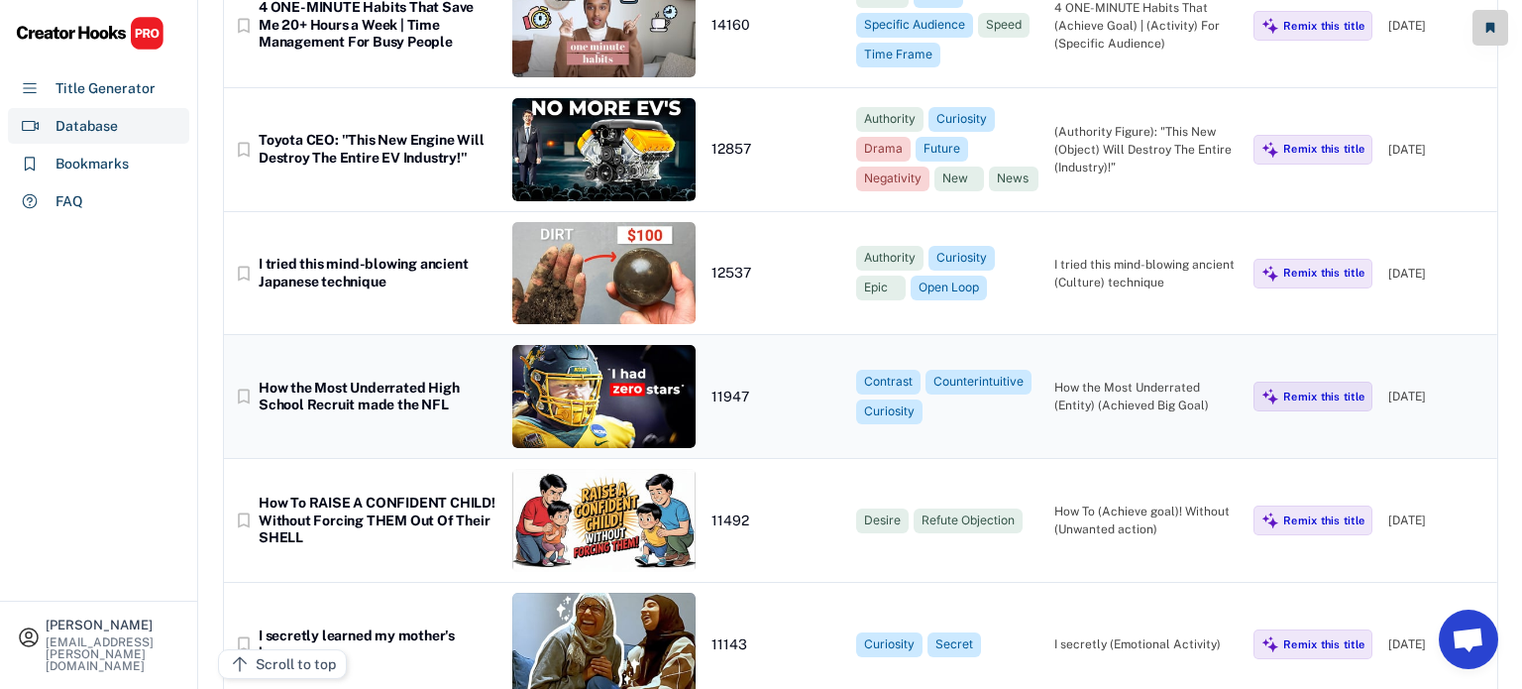
click at [470, 380] on div "How the Most Underrated High School Recruit made the NFL" at bounding box center [378, 397] width 238 height 35
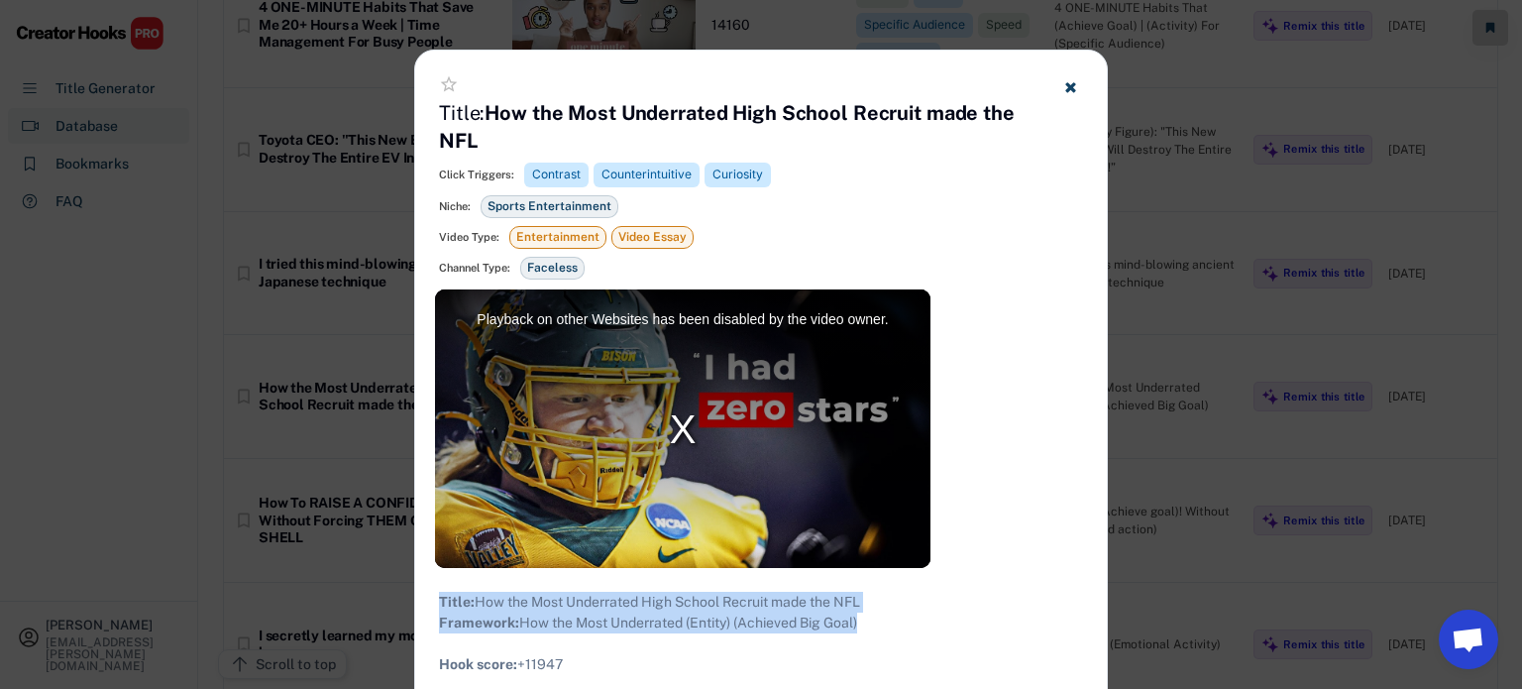
drag, startPoint x: 873, startPoint y: 646, endPoint x: 437, endPoint y: 593, distance: 439.4
drag, startPoint x: 878, startPoint y: 639, endPoint x: 435, endPoint y: 602, distance: 444.6
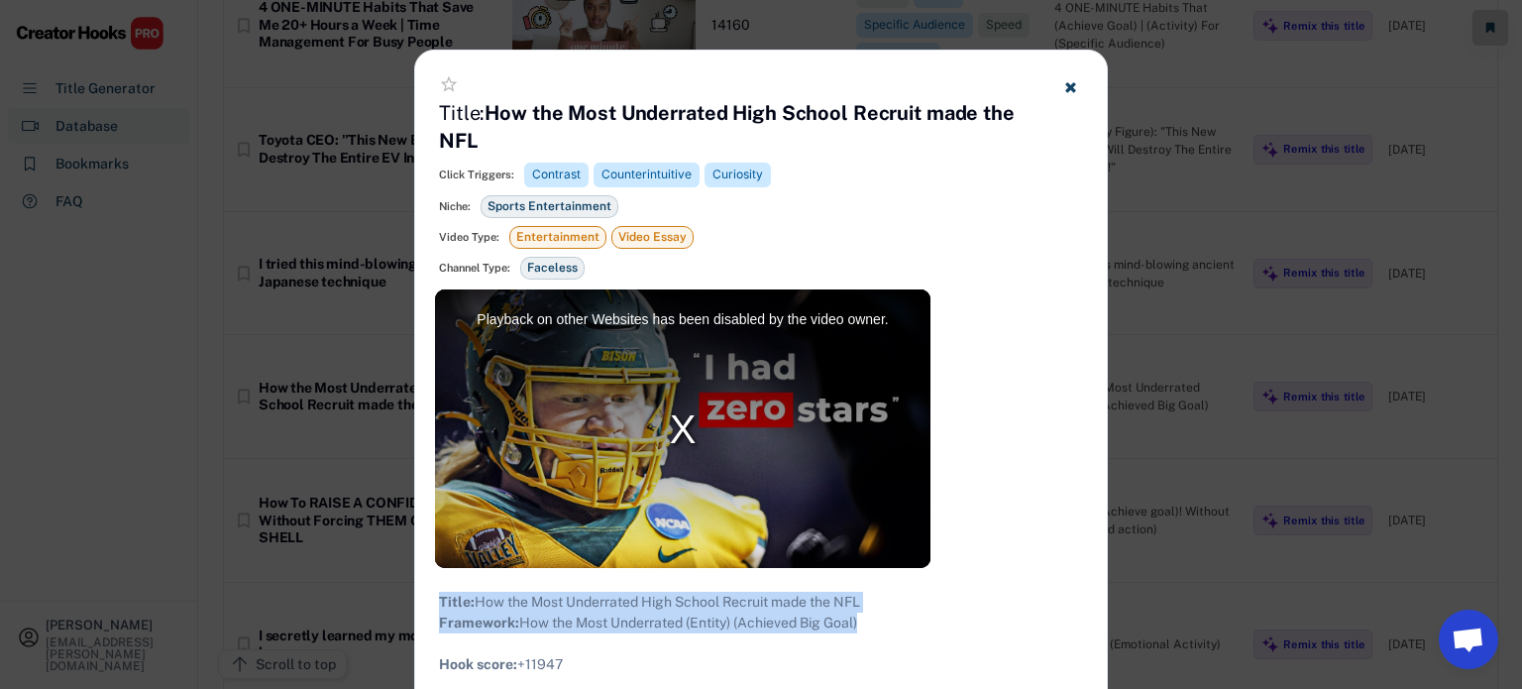
click at [369, 274] on div at bounding box center [761, 344] width 1522 height 689
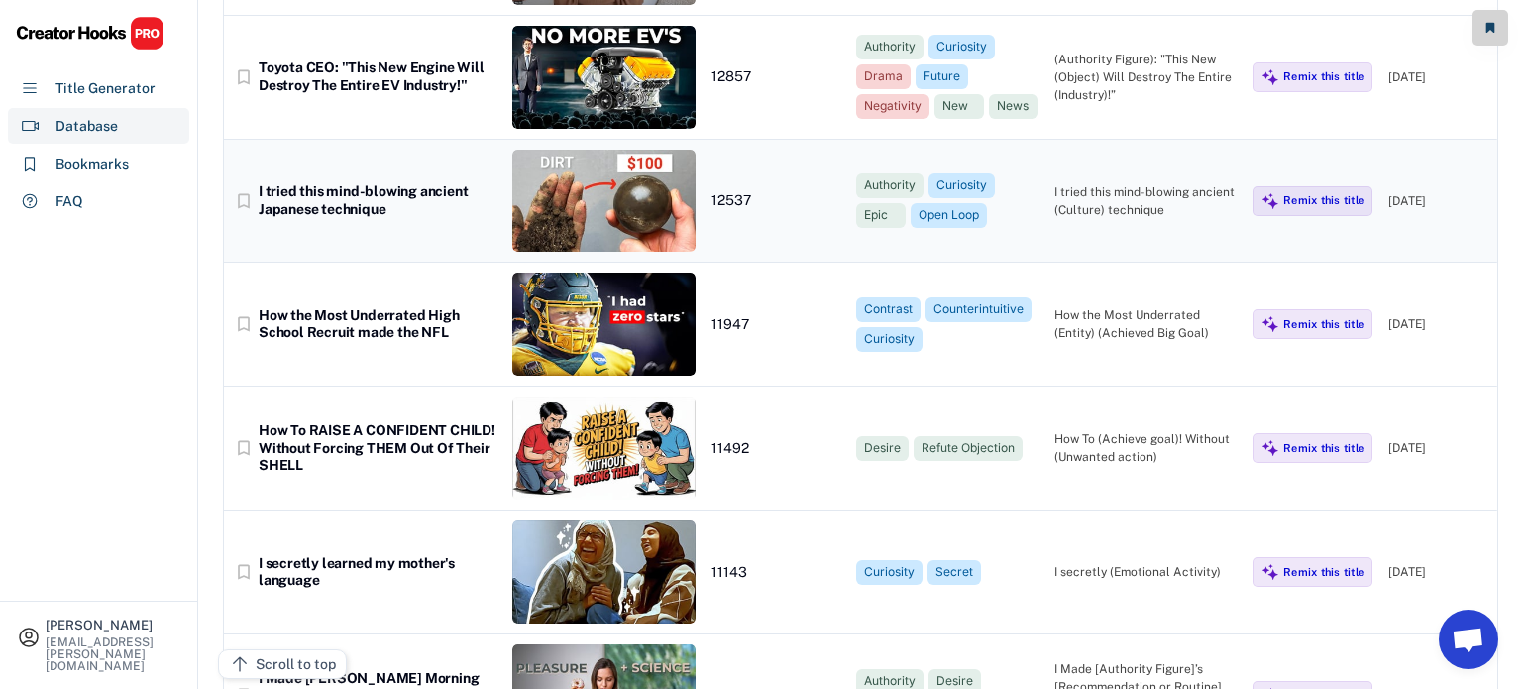
scroll to position [2811, 0]
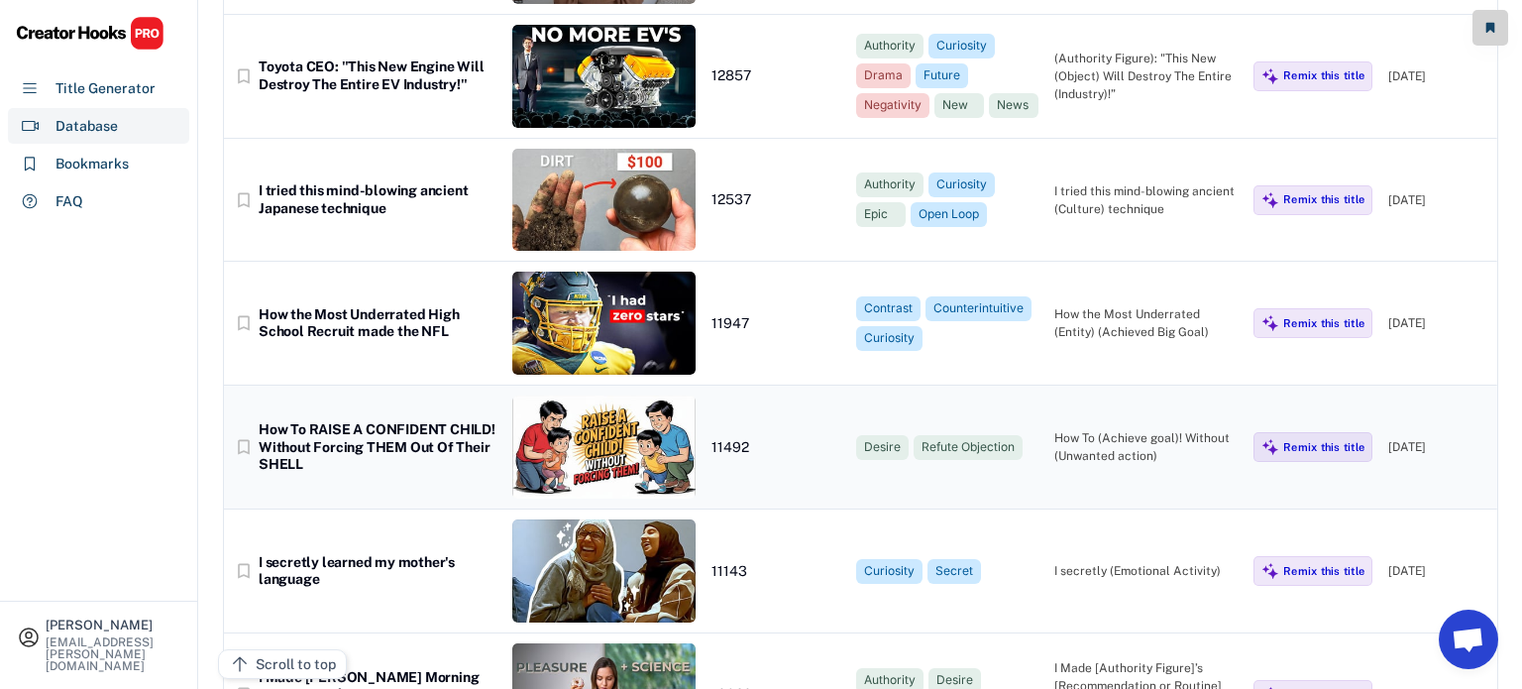
click at [376, 443] on div "How To RAISE A CONFIDENT CHILD! Without Forcing THEM Out Of Their SHELL" at bounding box center [378, 447] width 238 height 53
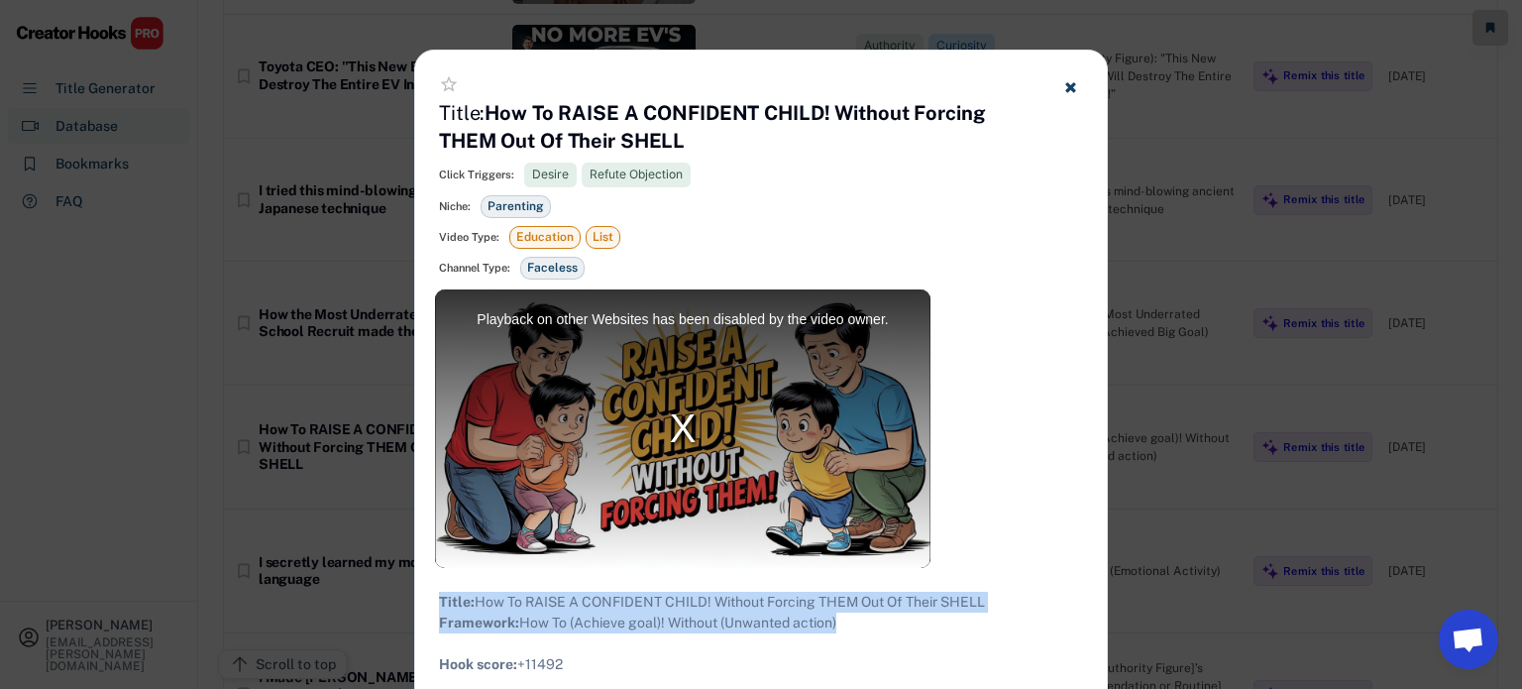
drag, startPoint x: 863, startPoint y: 648, endPoint x: 424, endPoint y: 603, distance: 441.4
click at [365, 279] on div at bounding box center [761, 344] width 1522 height 689
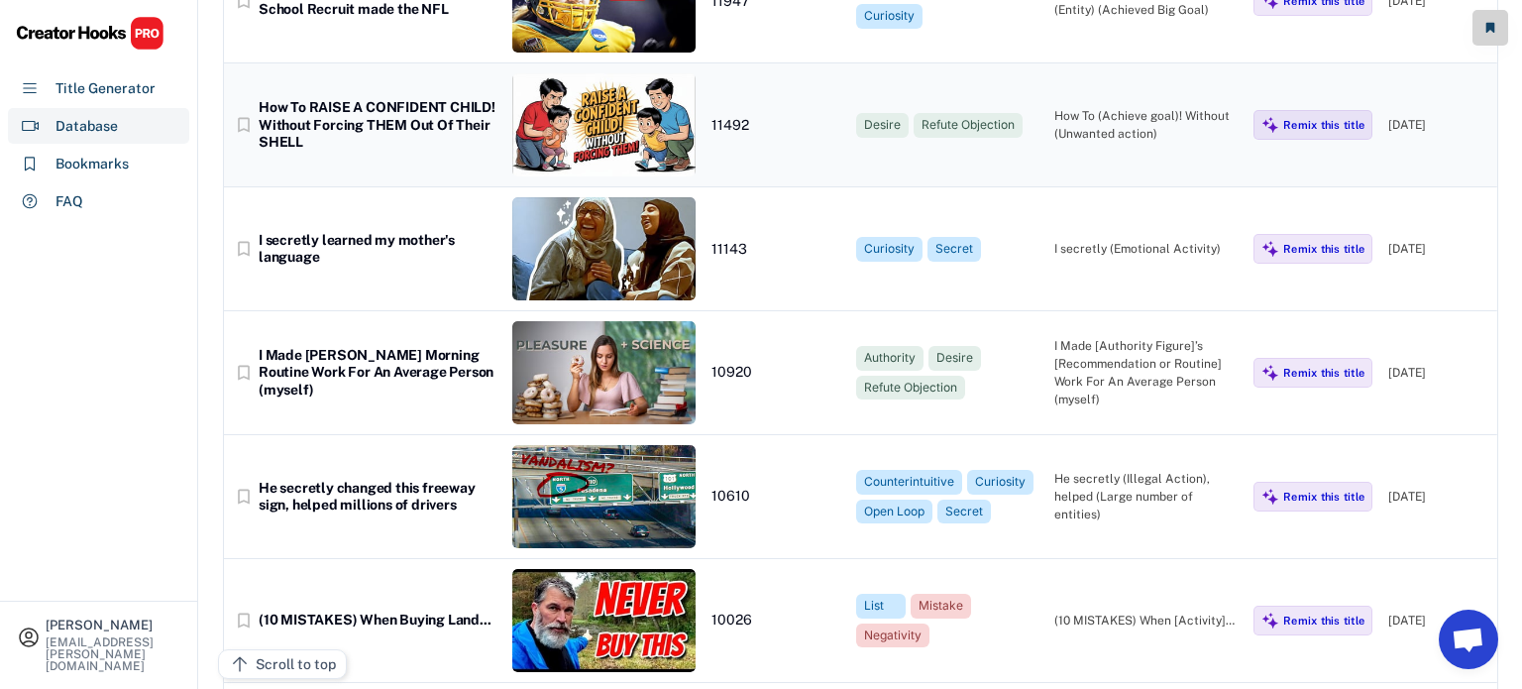
scroll to position [3139, 0]
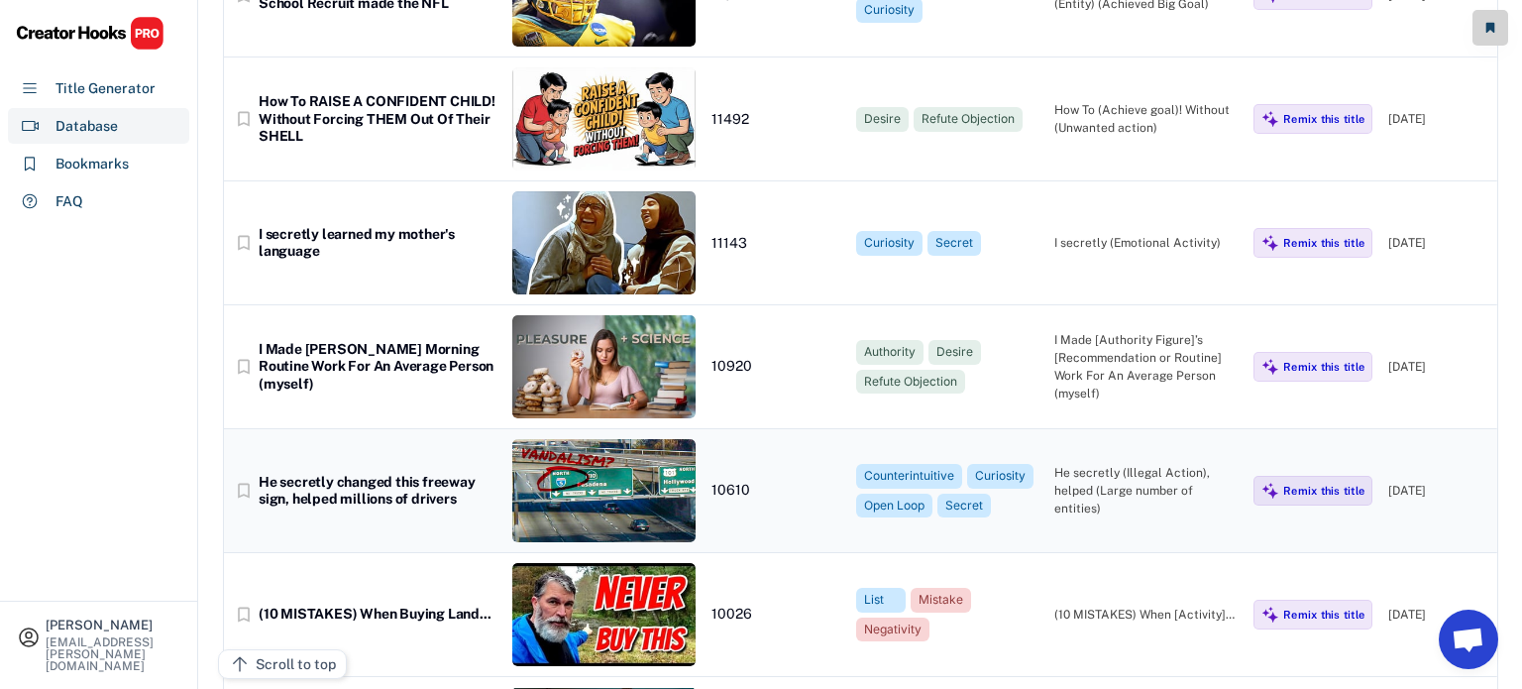
click at [414, 504] on div "bookmark_border He secretly changed this freeway sign, helped millions of drive…" at bounding box center [861, 491] width 1274 height 124
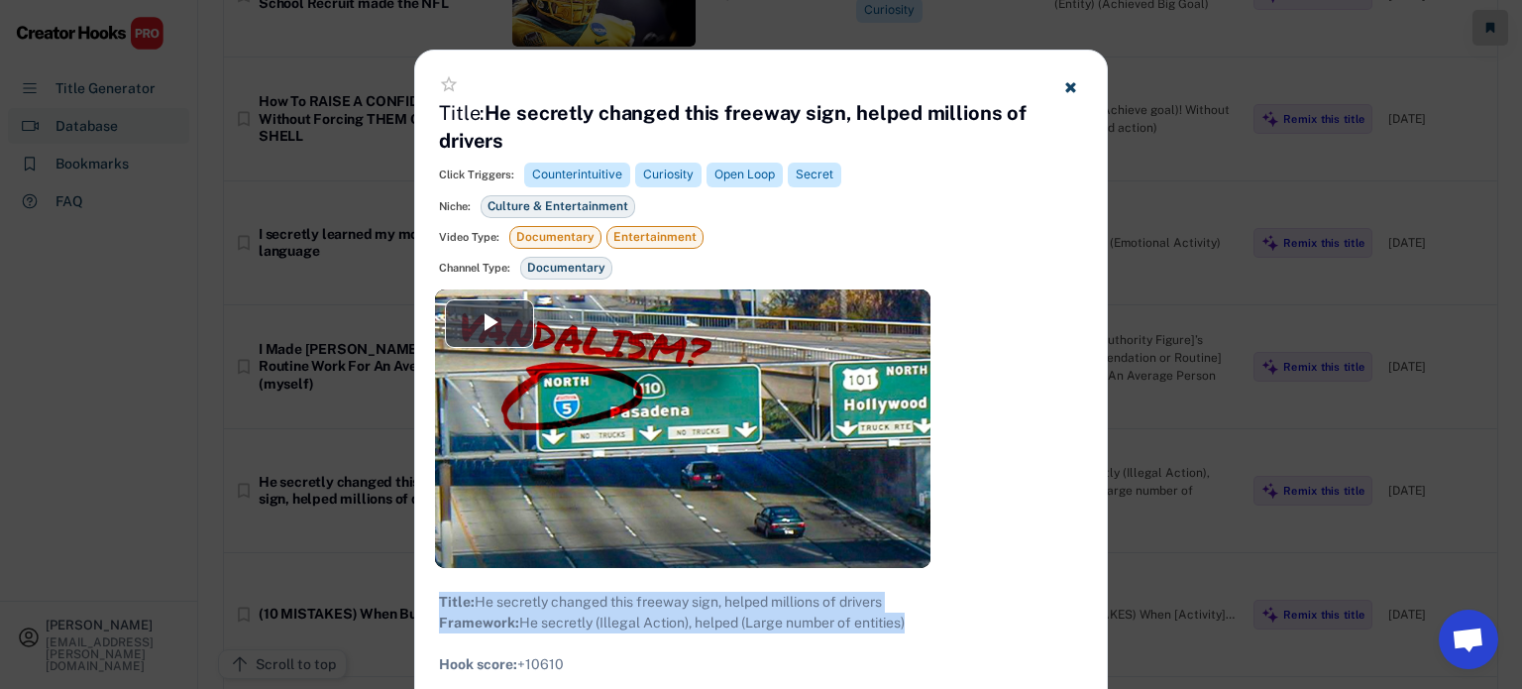
drag, startPoint x: 919, startPoint y: 647, endPoint x: 439, endPoint y: 593, distance: 482.8
click at [291, 538] on div at bounding box center [761, 344] width 1522 height 689
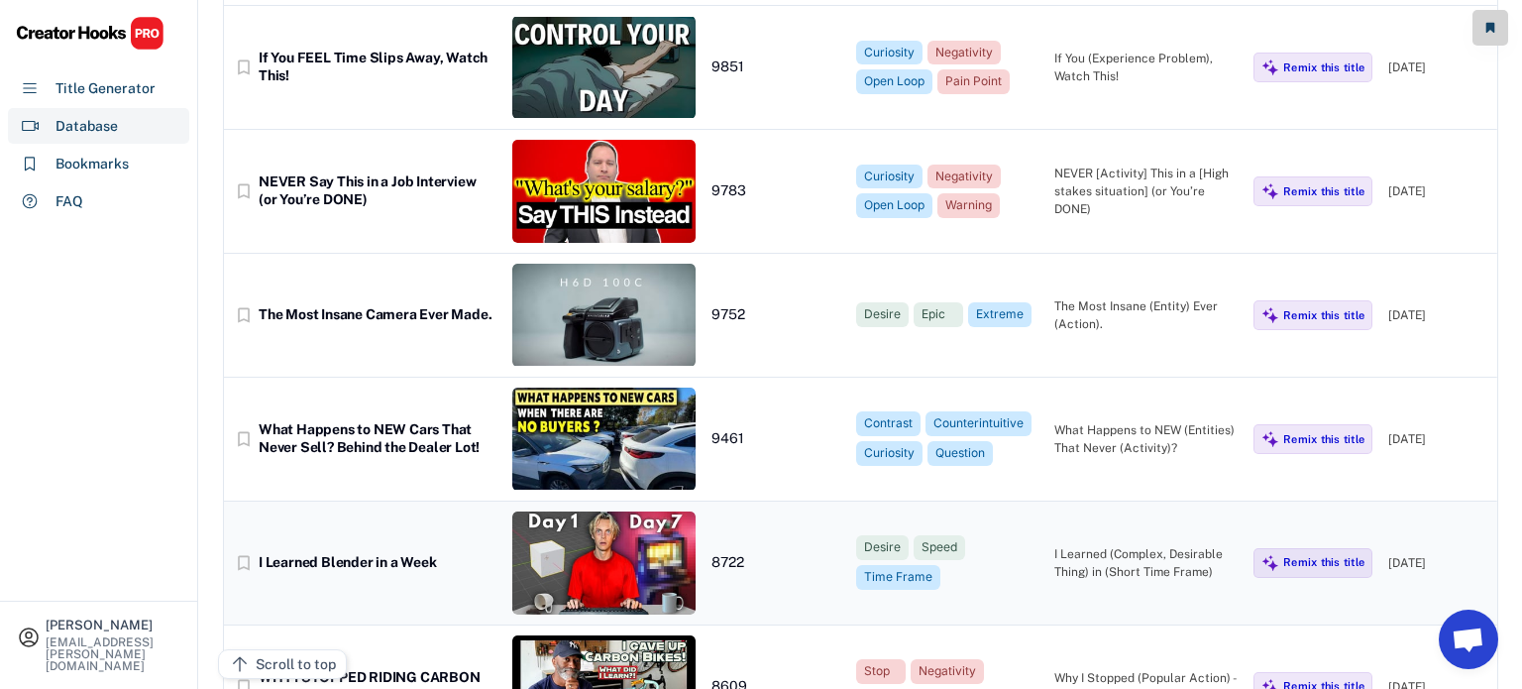
scroll to position [3812, 0]
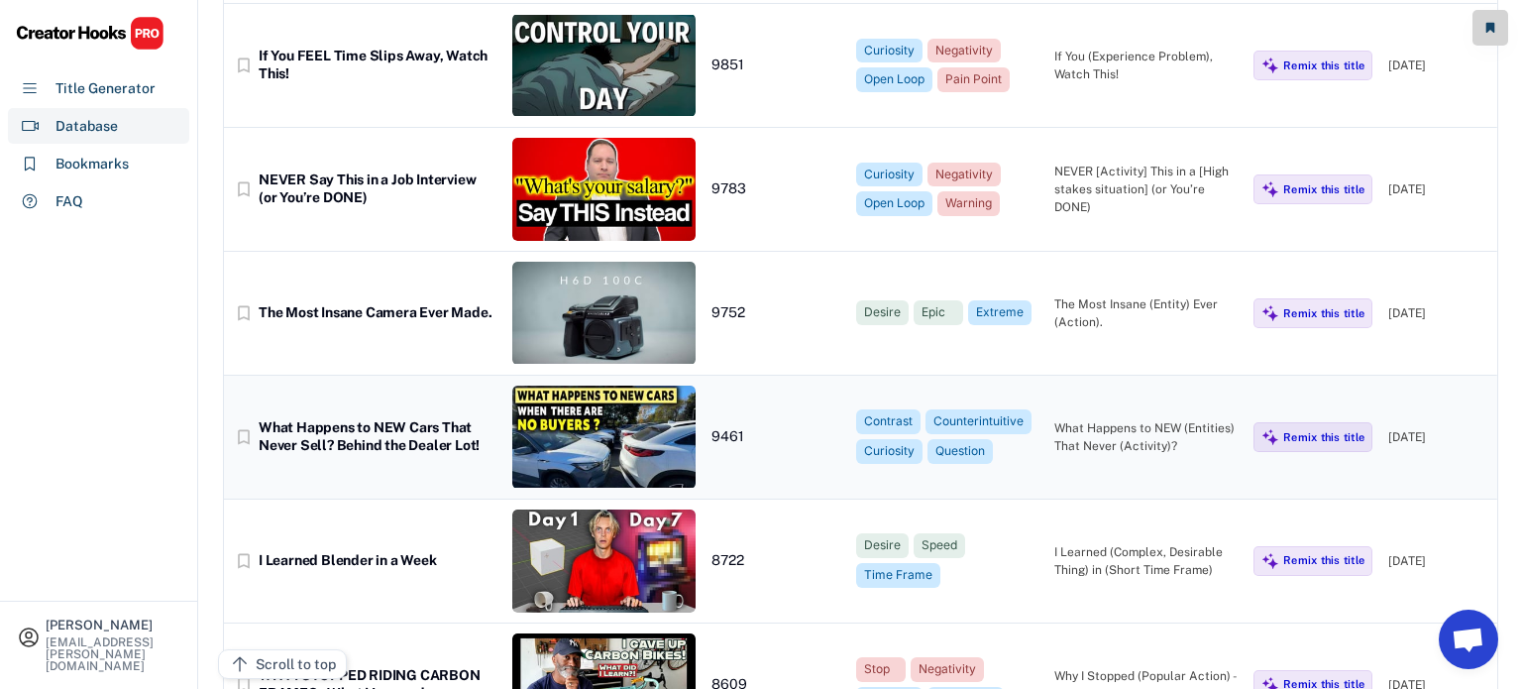
click at [358, 454] on div "bookmark_border What Happens to NEW Cars That Never Sell? Behind the Dealer Lot…" at bounding box center [861, 438] width 1274 height 124
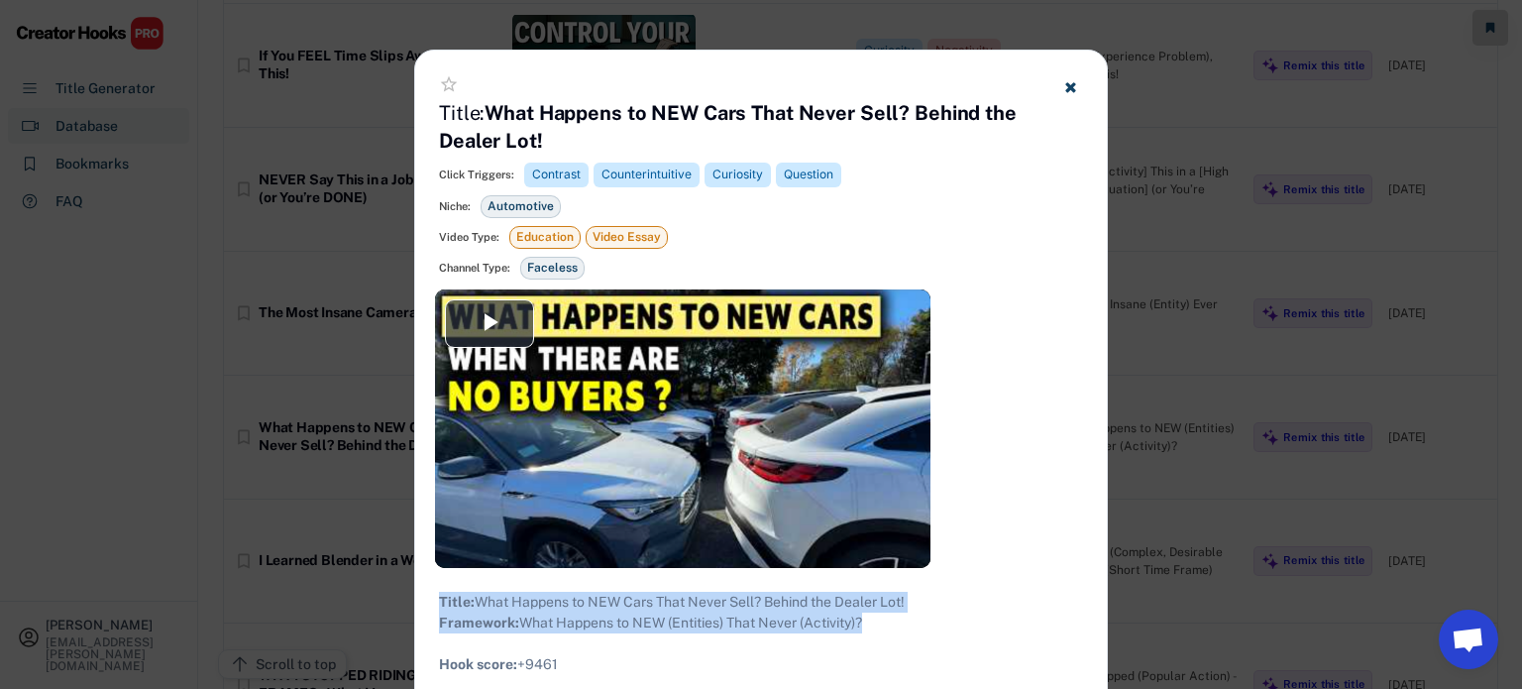
drag, startPoint x: 878, startPoint y: 644, endPoint x: 419, endPoint y: 590, distance: 462.1
click at [254, 526] on div at bounding box center [761, 344] width 1522 height 689
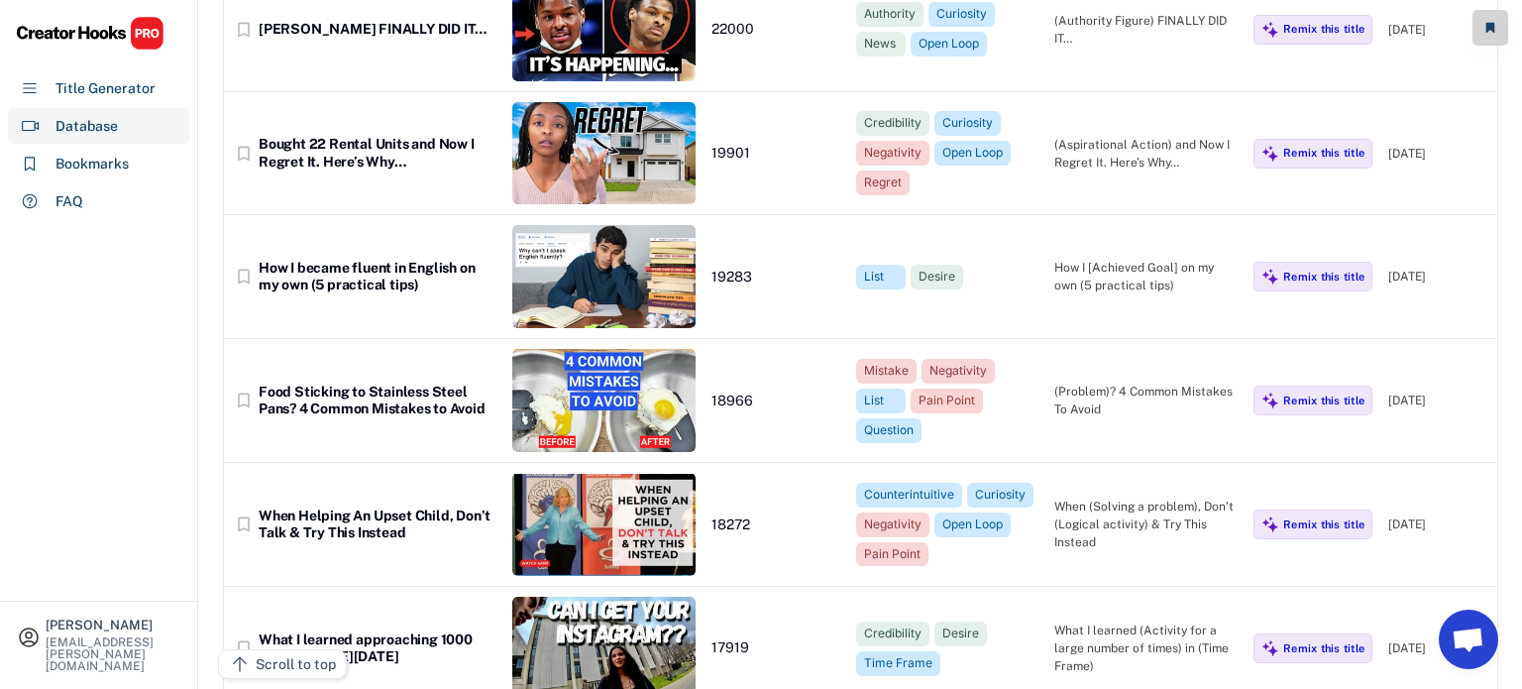
scroll to position [4, 0]
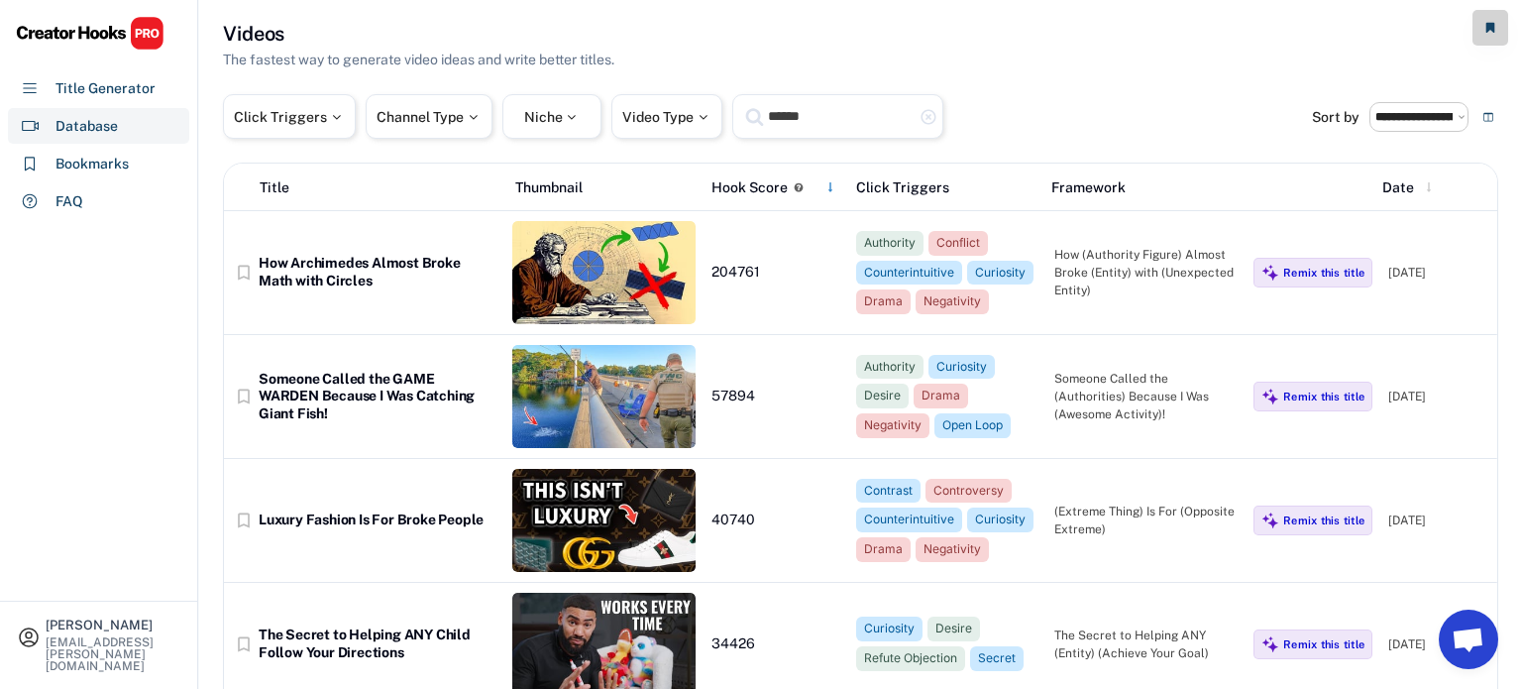
click at [789, 119] on input "******" at bounding box center [840, 116] width 149 height 25
type input "***"
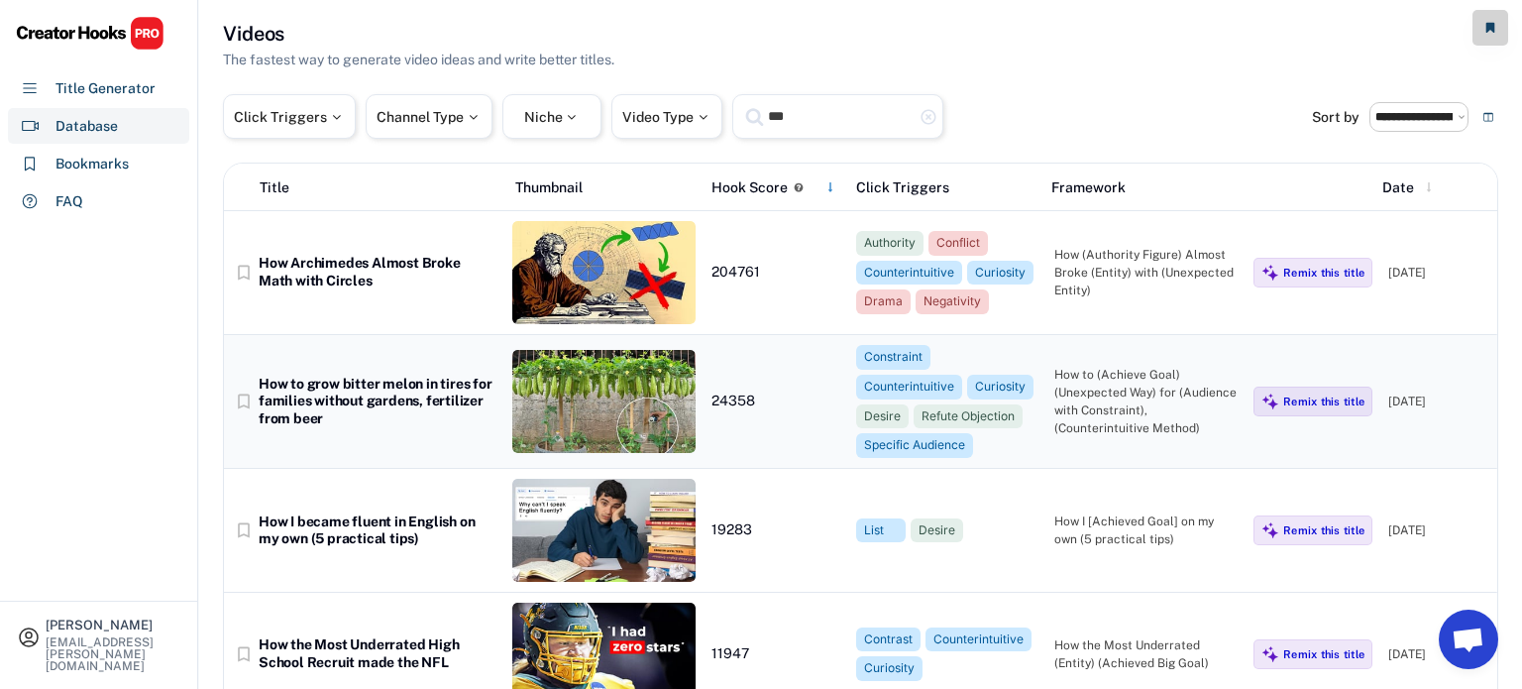
click at [392, 376] on div "How to grow bitter melon in tires for families without gardens, fertilizer from…" at bounding box center [378, 402] width 238 height 53
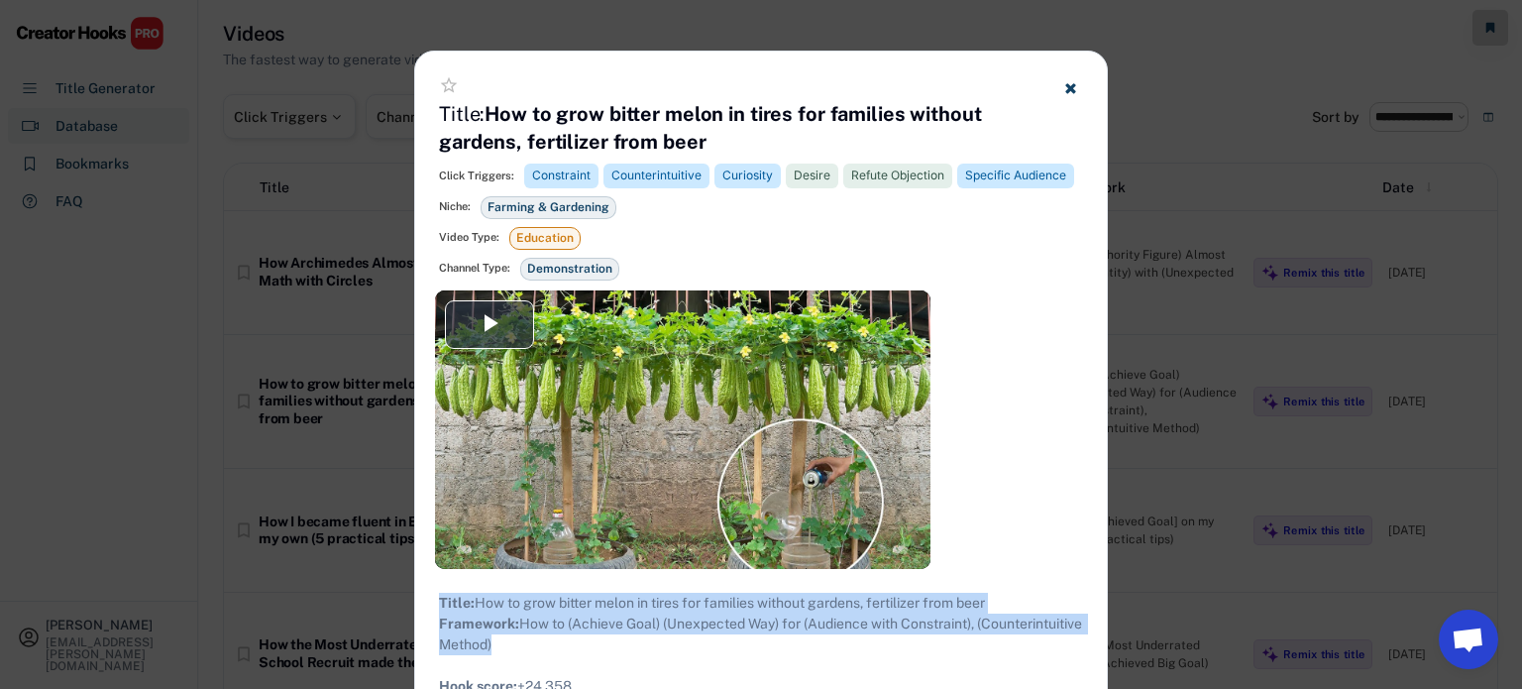
drag, startPoint x: 628, startPoint y: 662, endPoint x: 419, endPoint y: 603, distance: 217.4
click at [215, 269] on div at bounding box center [761, 344] width 1522 height 689
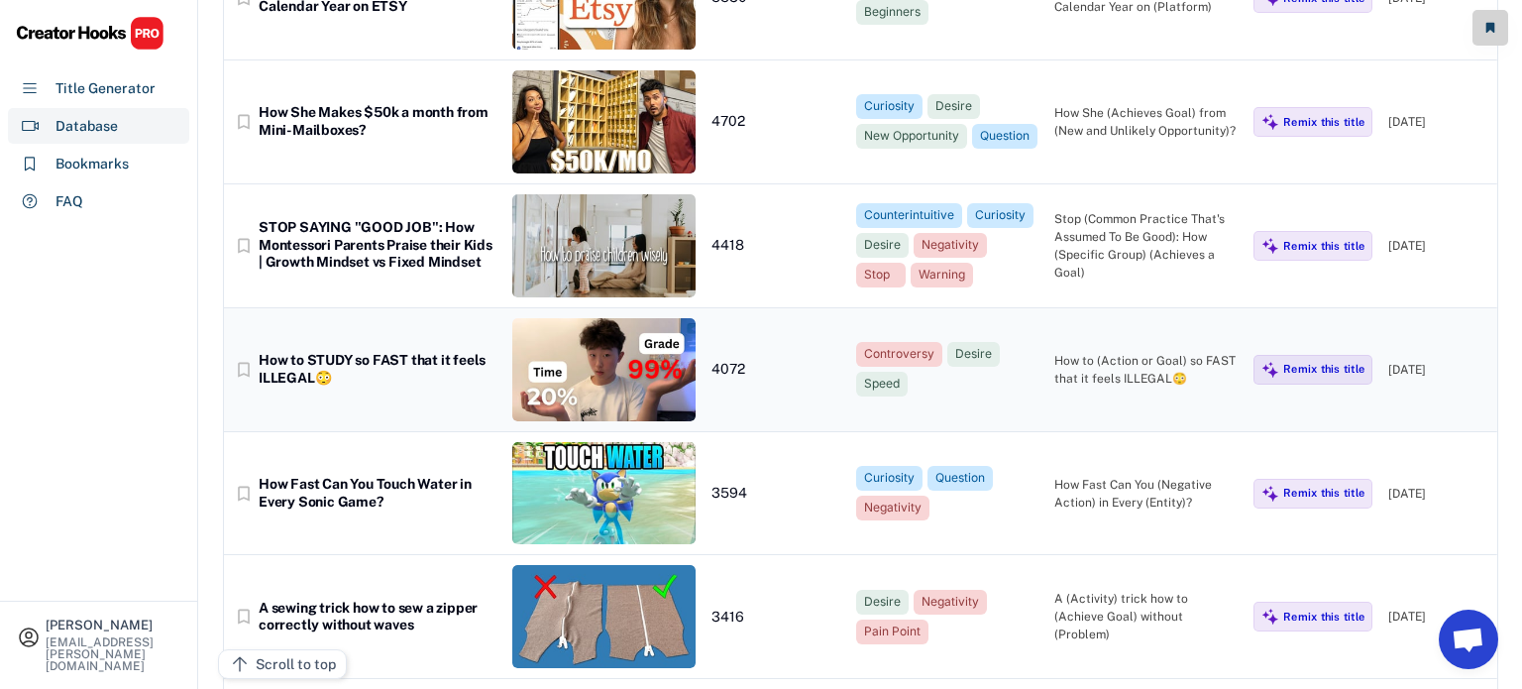
scroll to position [908, 0]
click at [409, 401] on div "bookmark_border How to STUDY so FAST that it feels ILLEGAL😳 4072 Controversy De…" at bounding box center [861, 370] width 1274 height 124
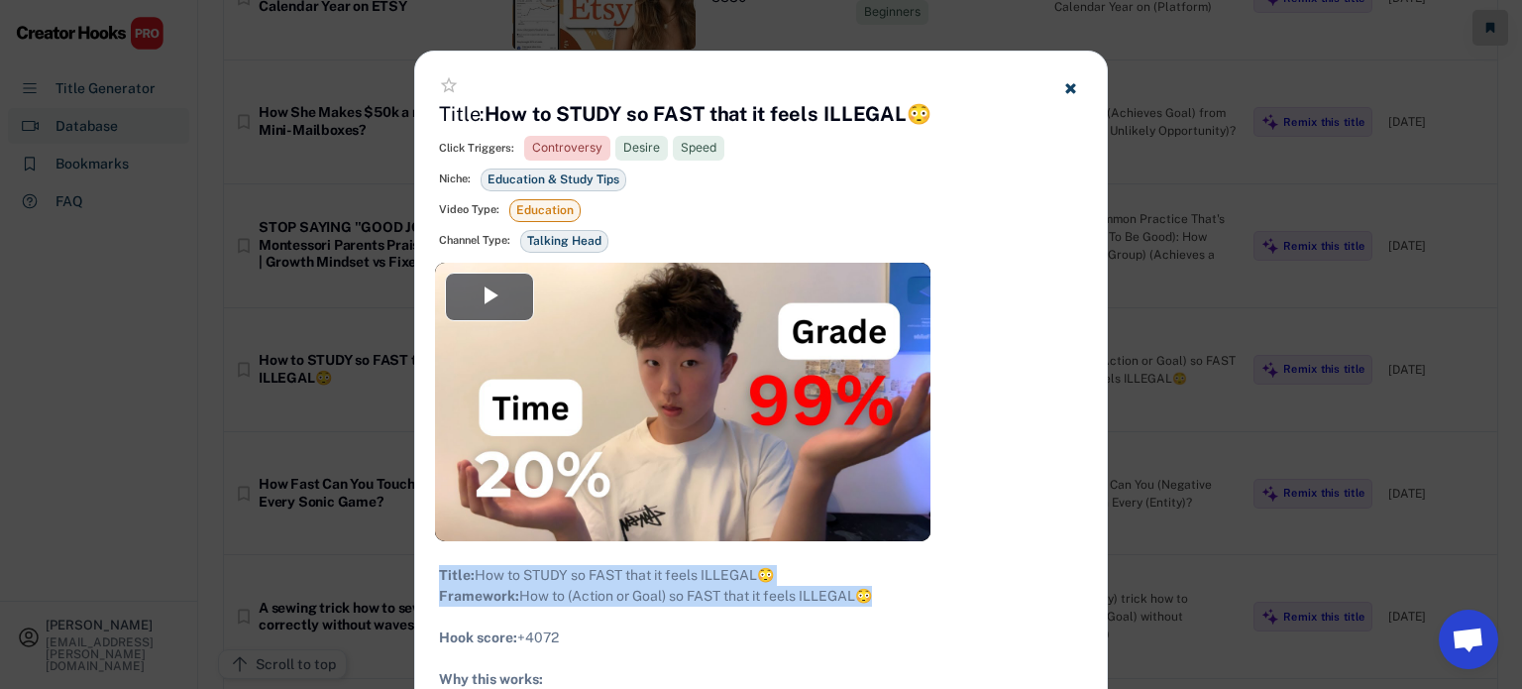
drag, startPoint x: 879, startPoint y: 618, endPoint x: 432, endPoint y: 564, distance: 450.3
click at [237, 359] on div at bounding box center [761, 344] width 1522 height 689
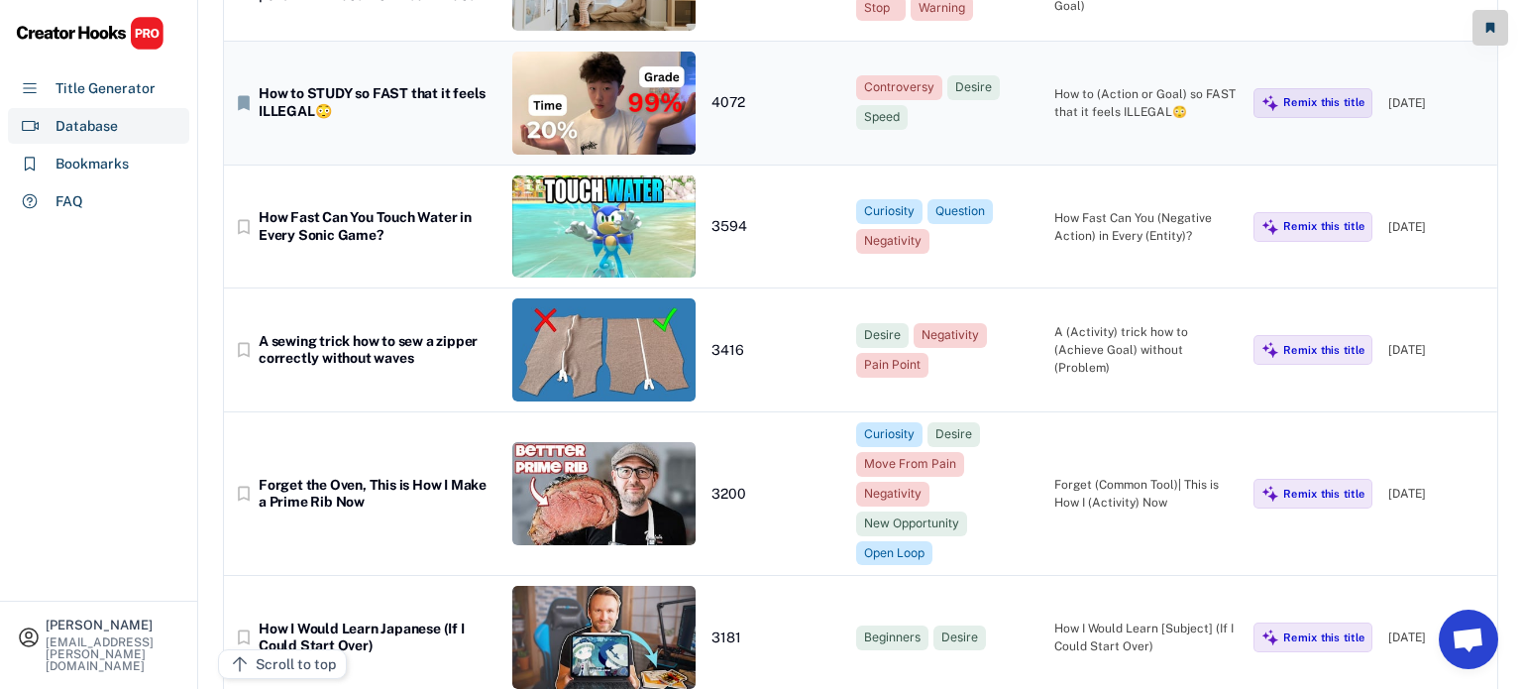
scroll to position [1173, 0]
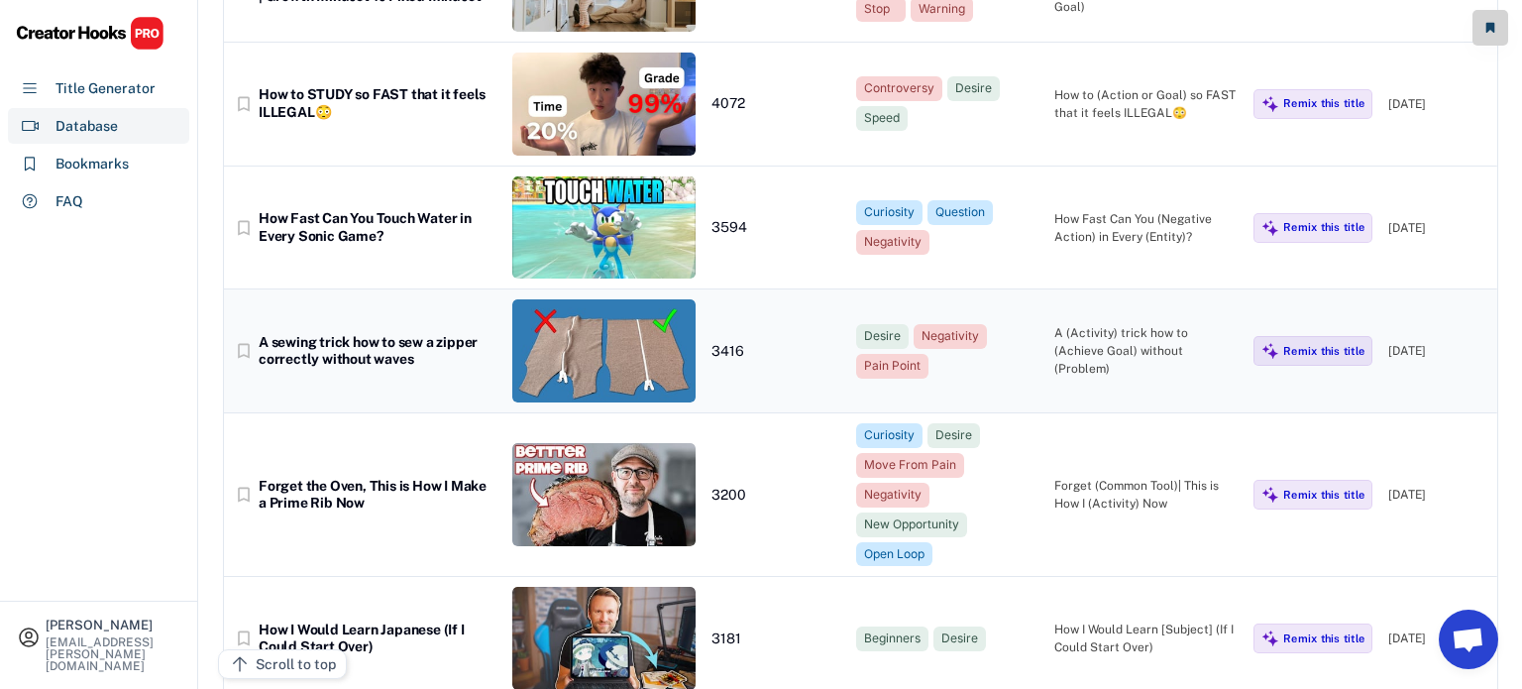
click at [338, 358] on div "A sewing trick how to sew a zipper correctly without waves" at bounding box center [378, 351] width 238 height 35
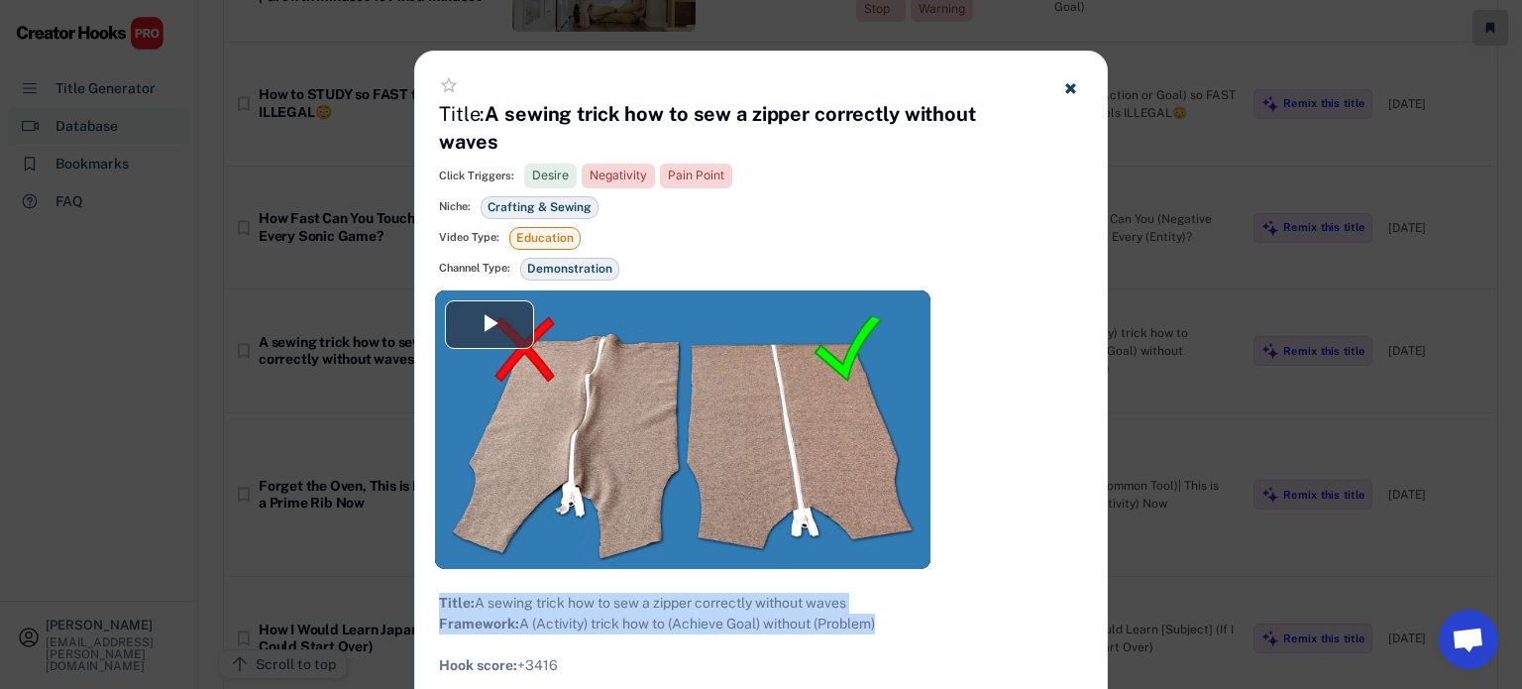
drag, startPoint x: 887, startPoint y: 614, endPoint x: 433, endPoint y: 566, distance: 456.5
click at [1078, 80] on button at bounding box center [1070, 87] width 25 height 25
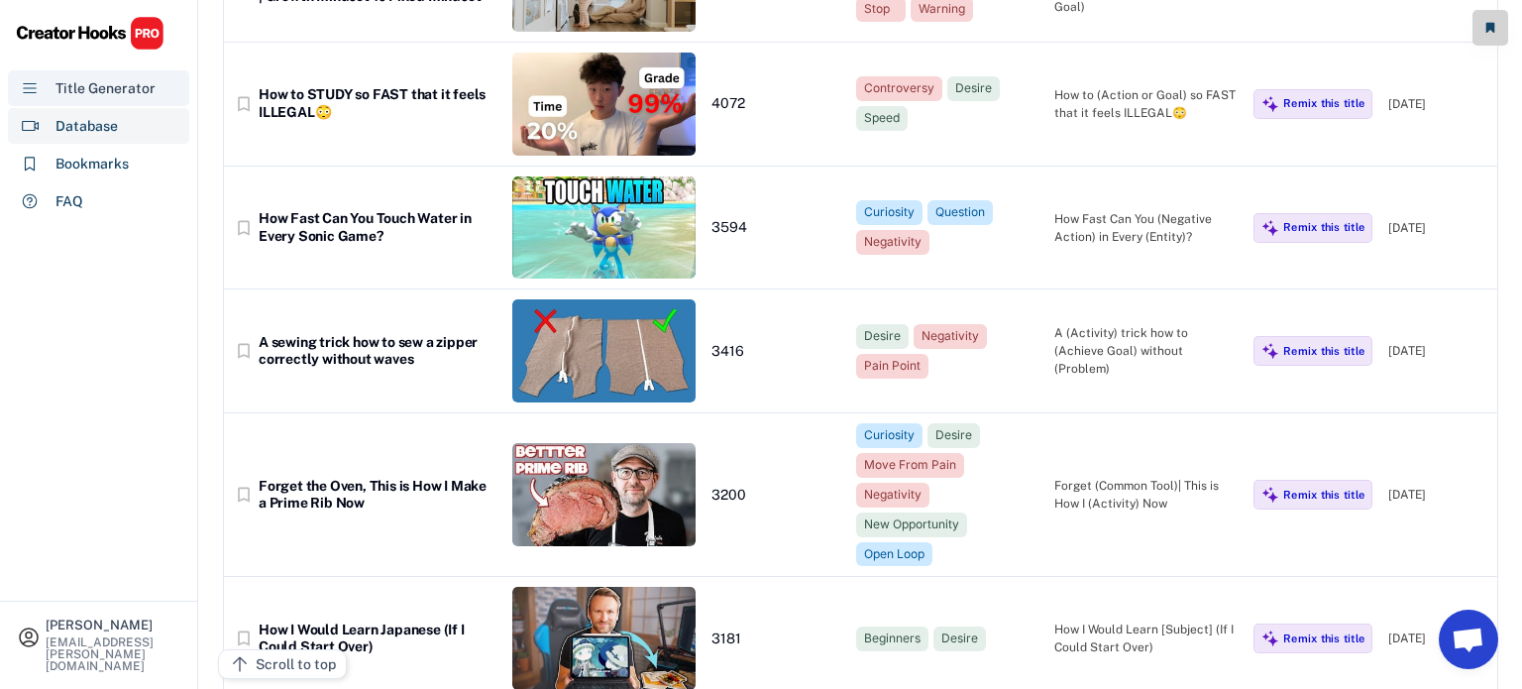
click at [121, 83] on div "Title Generator" at bounding box center [106, 88] width 100 height 21
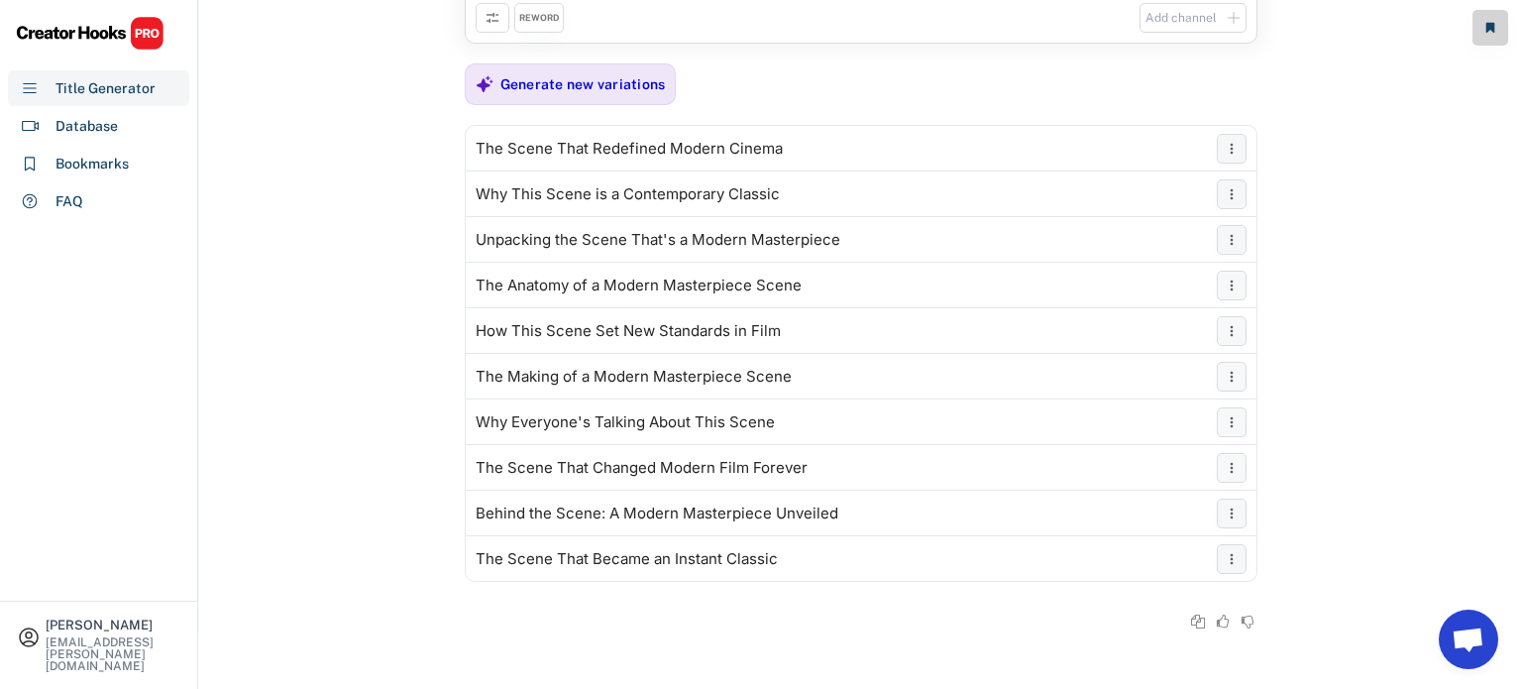
scroll to position [0, 0]
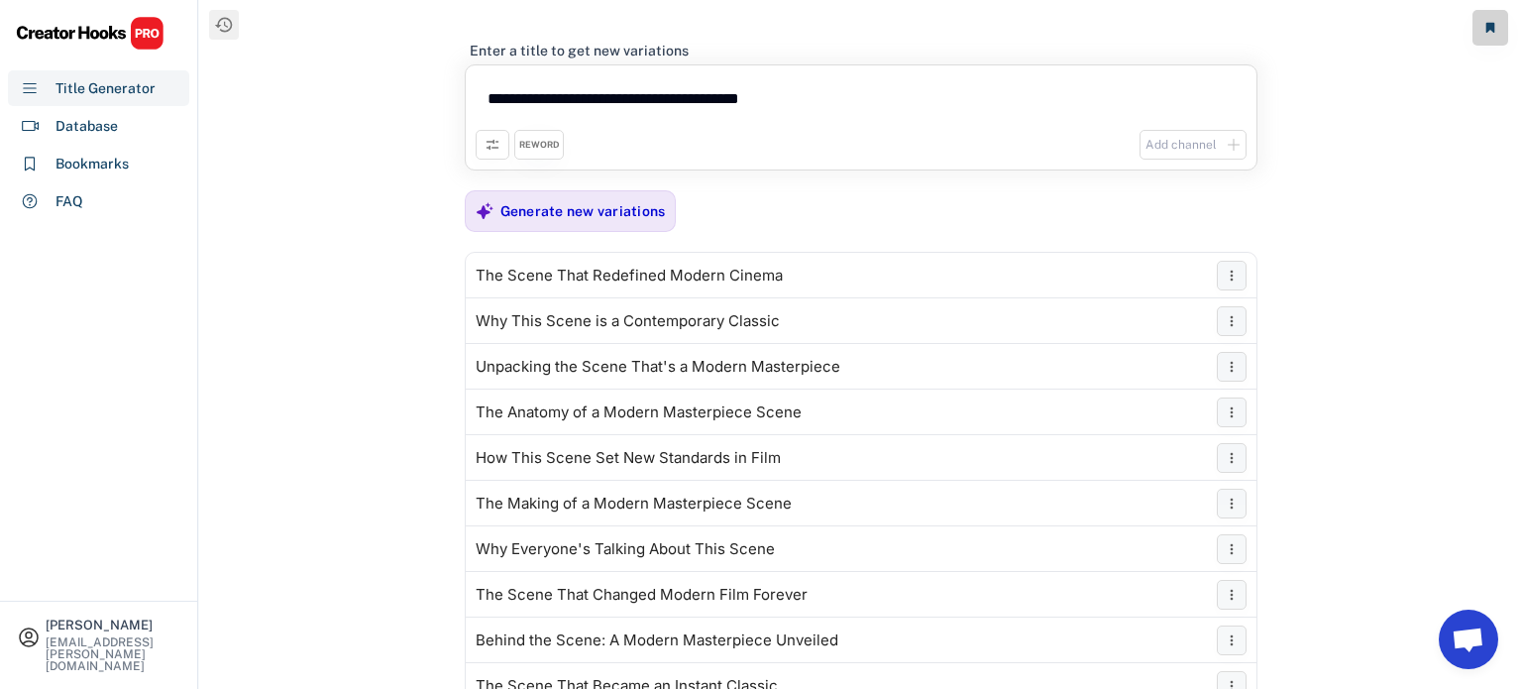
click at [545, 156] on div "REWORD" at bounding box center [539, 145] width 50 height 30
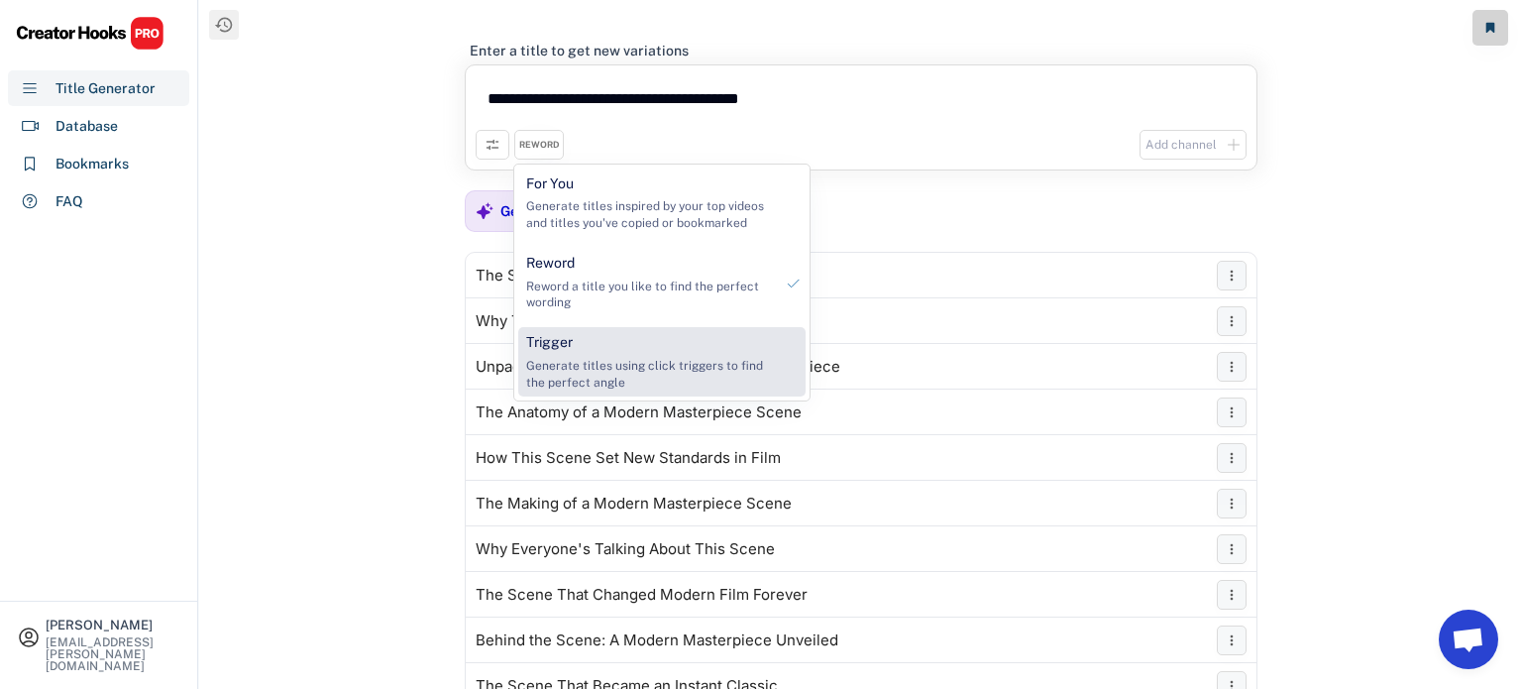
click at [569, 358] on div "Generate titles using click triggers to find the perfect angle" at bounding box center [649, 375] width 247 height 34
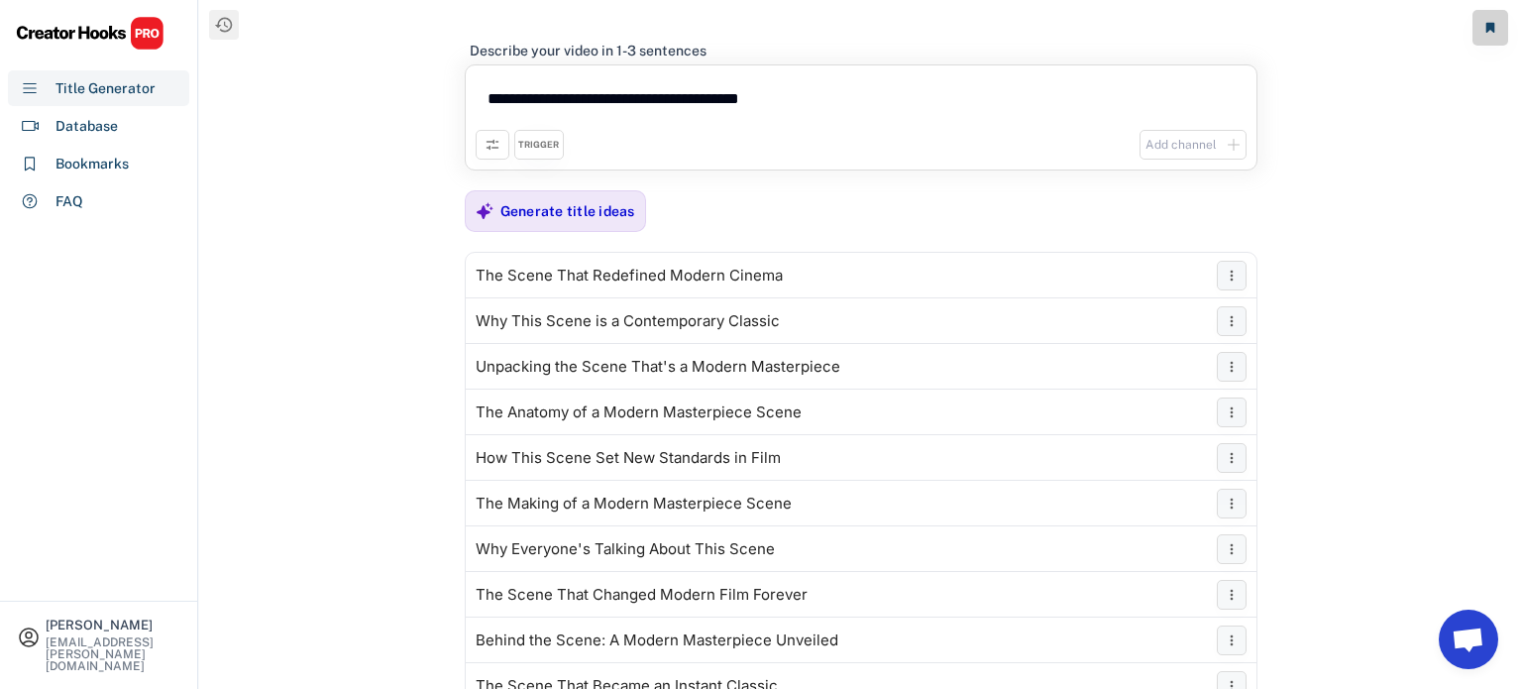
click at [487, 141] on use at bounding box center [493, 145] width 16 height 16
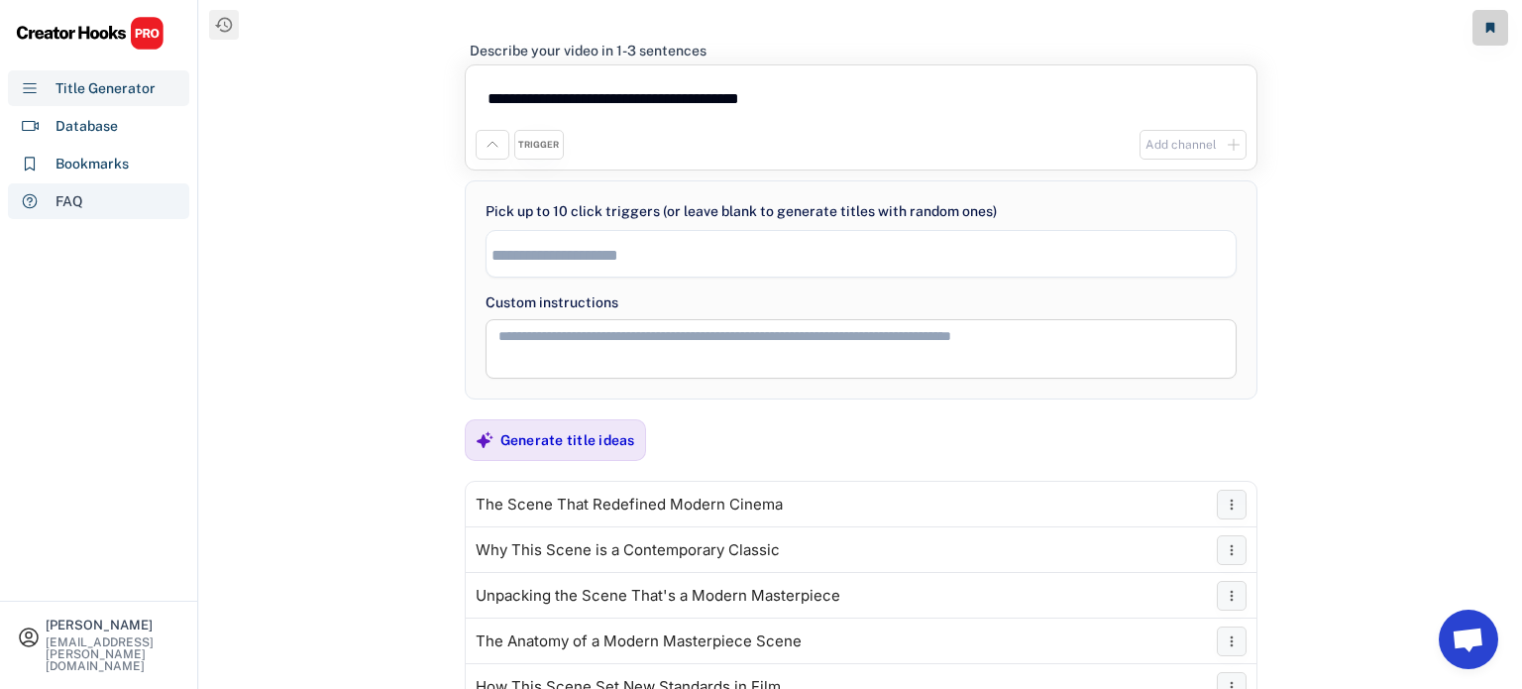
click at [53, 203] on div "FAQ" at bounding box center [98, 201] width 181 height 36
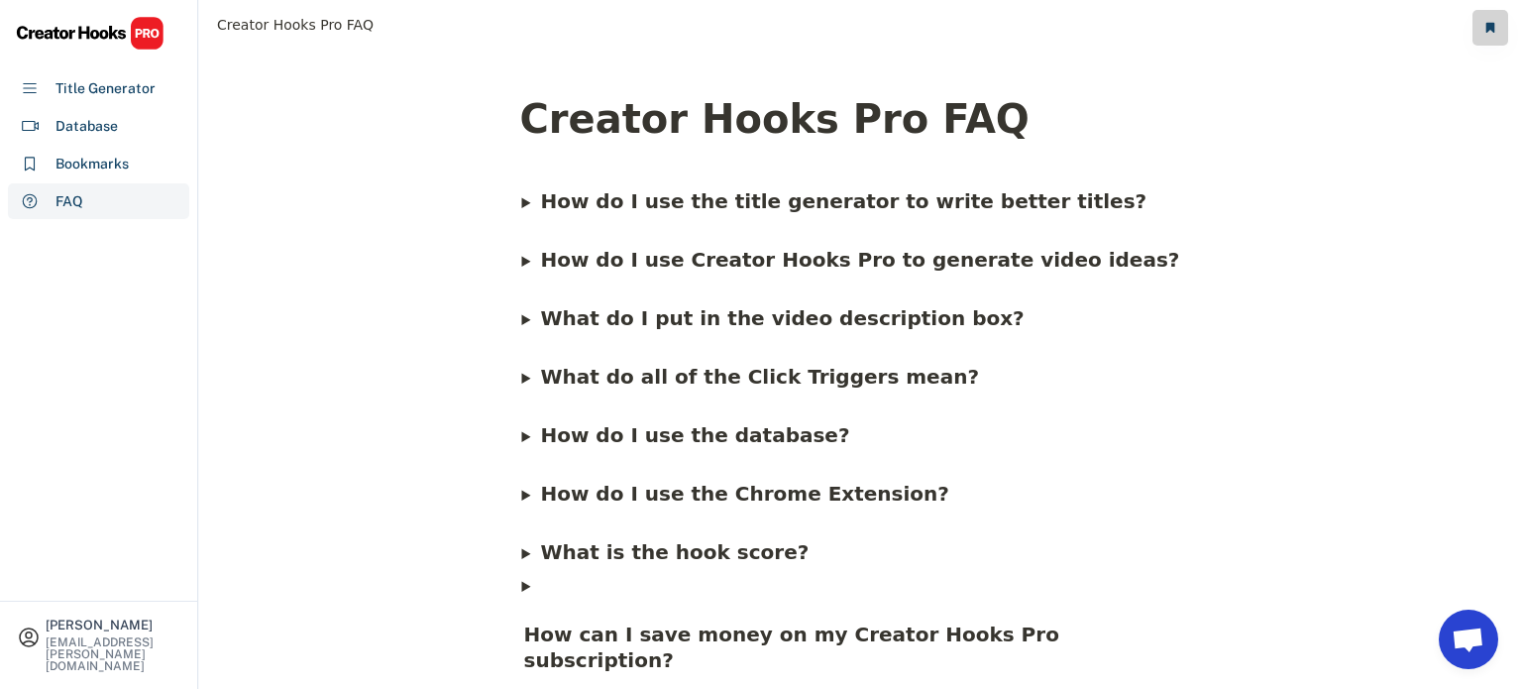
click at [604, 189] on b "How do I use the title generator to write better titles?" at bounding box center [843, 201] width 607 height 24
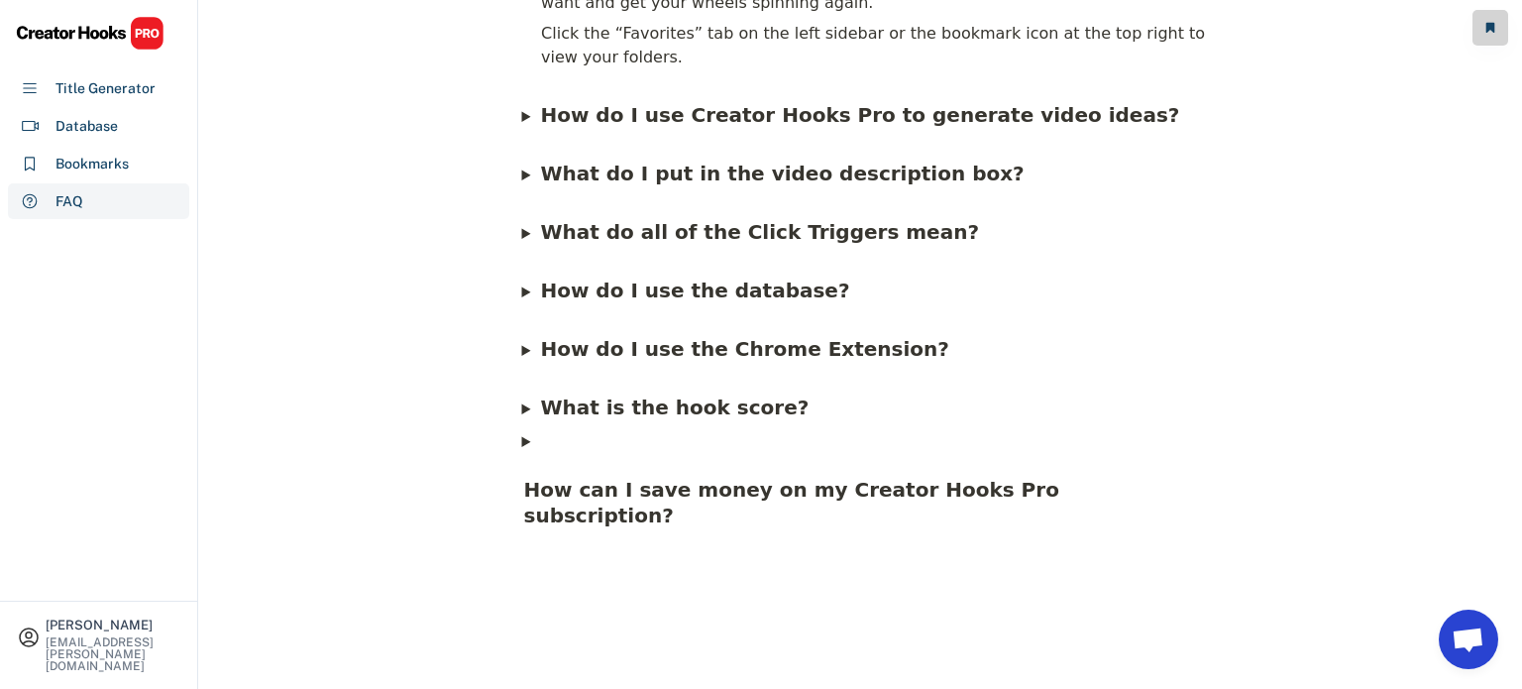
scroll to position [1427, 0]
click at [776, 127] on span "How do I use Creator Hooks Pro to generate video ideas?" at bounding box center [859, 115] width 639 height 24
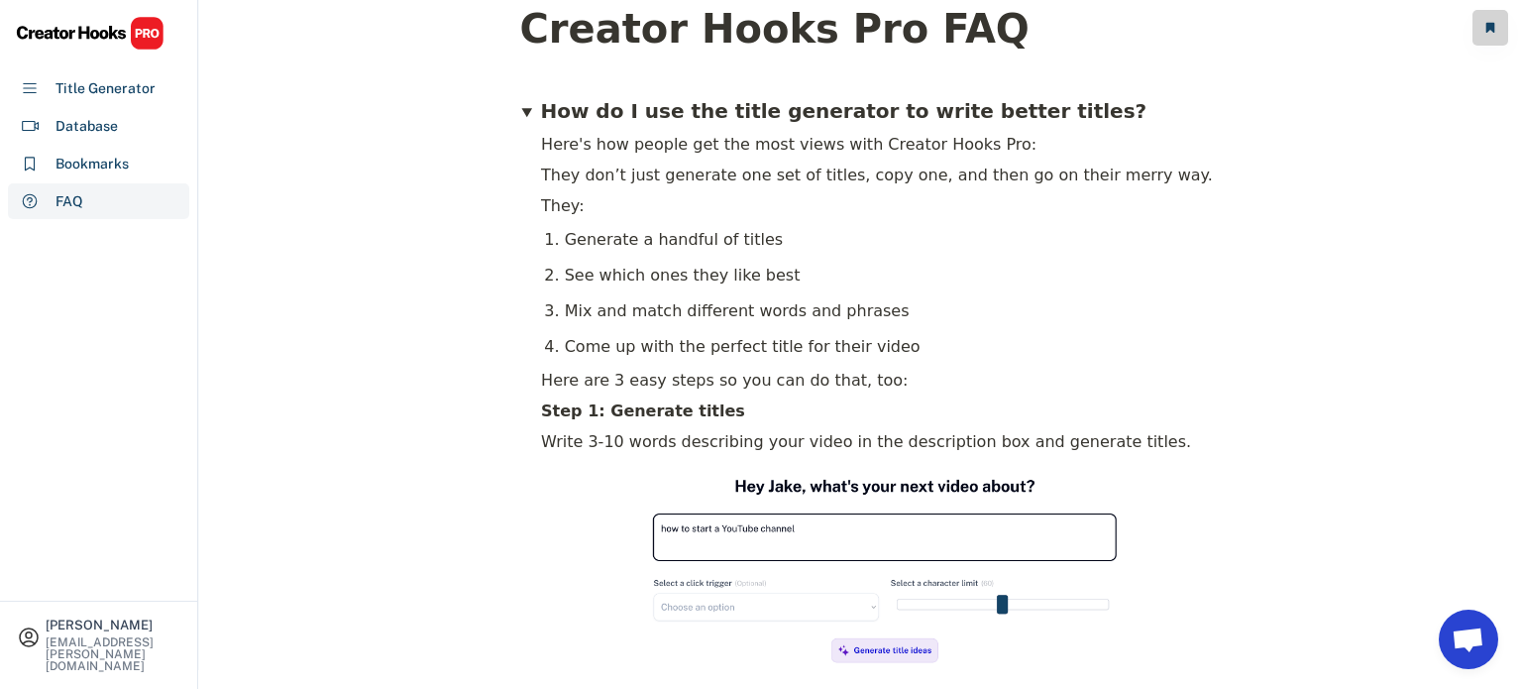
scroll to position [0, 0]
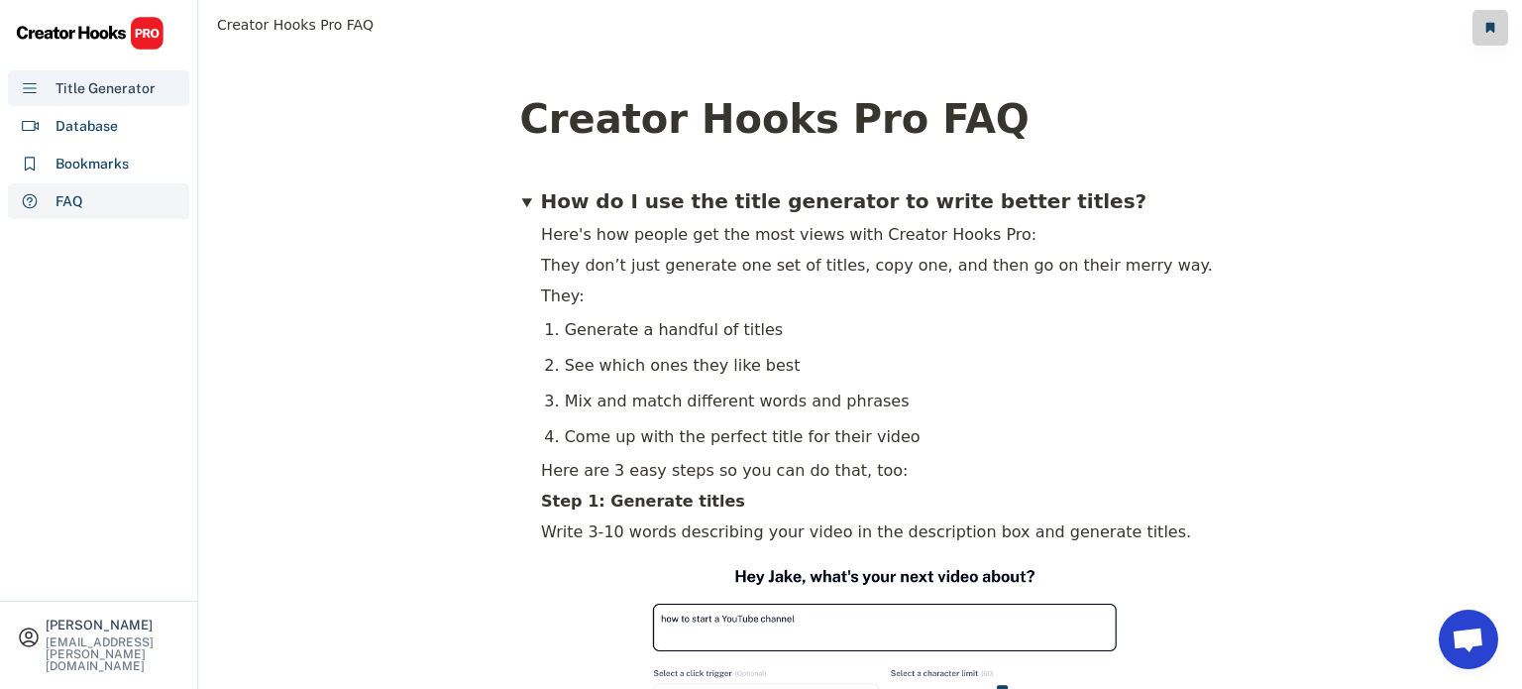
click at [115, 85] on div "Title Generator" at bounding box center [106, 88] width 100 height 21
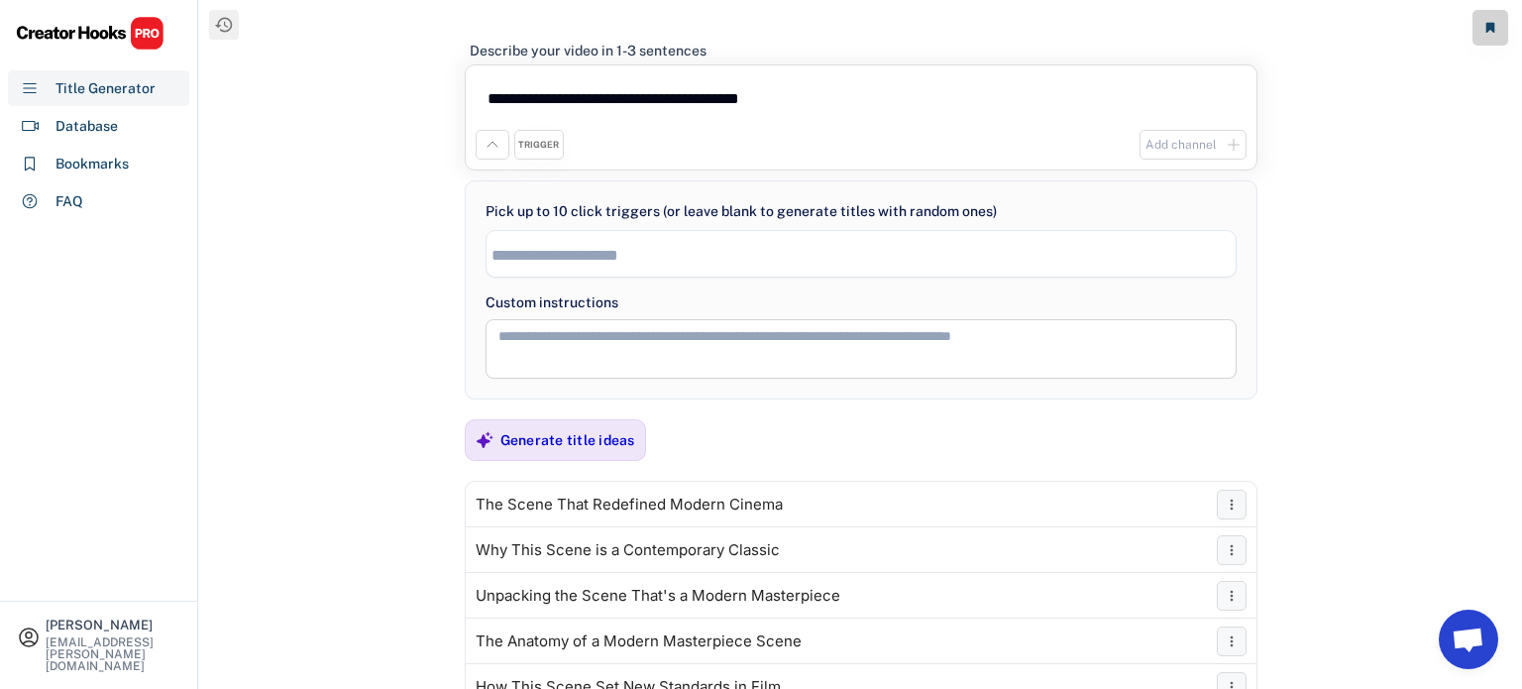
click at [495, 141] on icon at bounding box center [493, 145] width 16 height 16
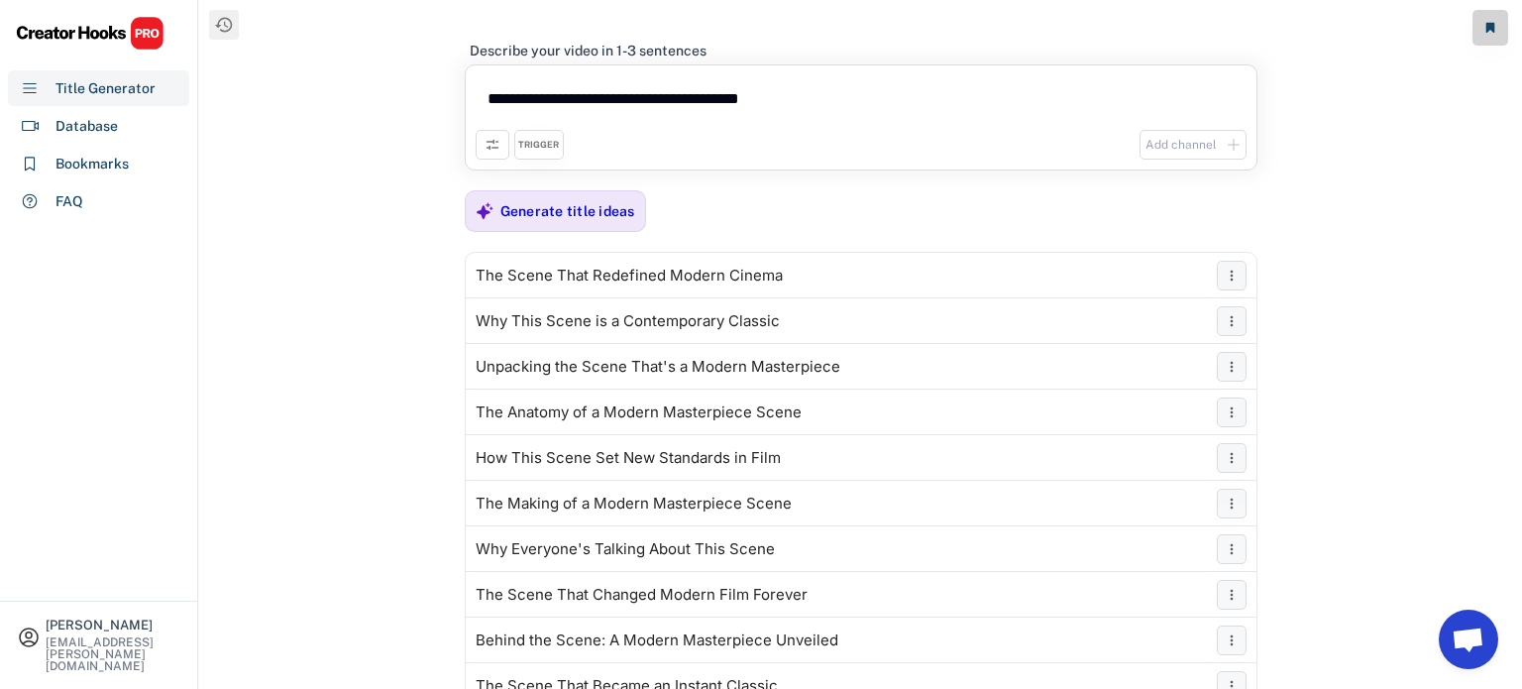
click at [547, 142] on div "TRIGGER" at bounding box center [538, 145] width 41 height 13
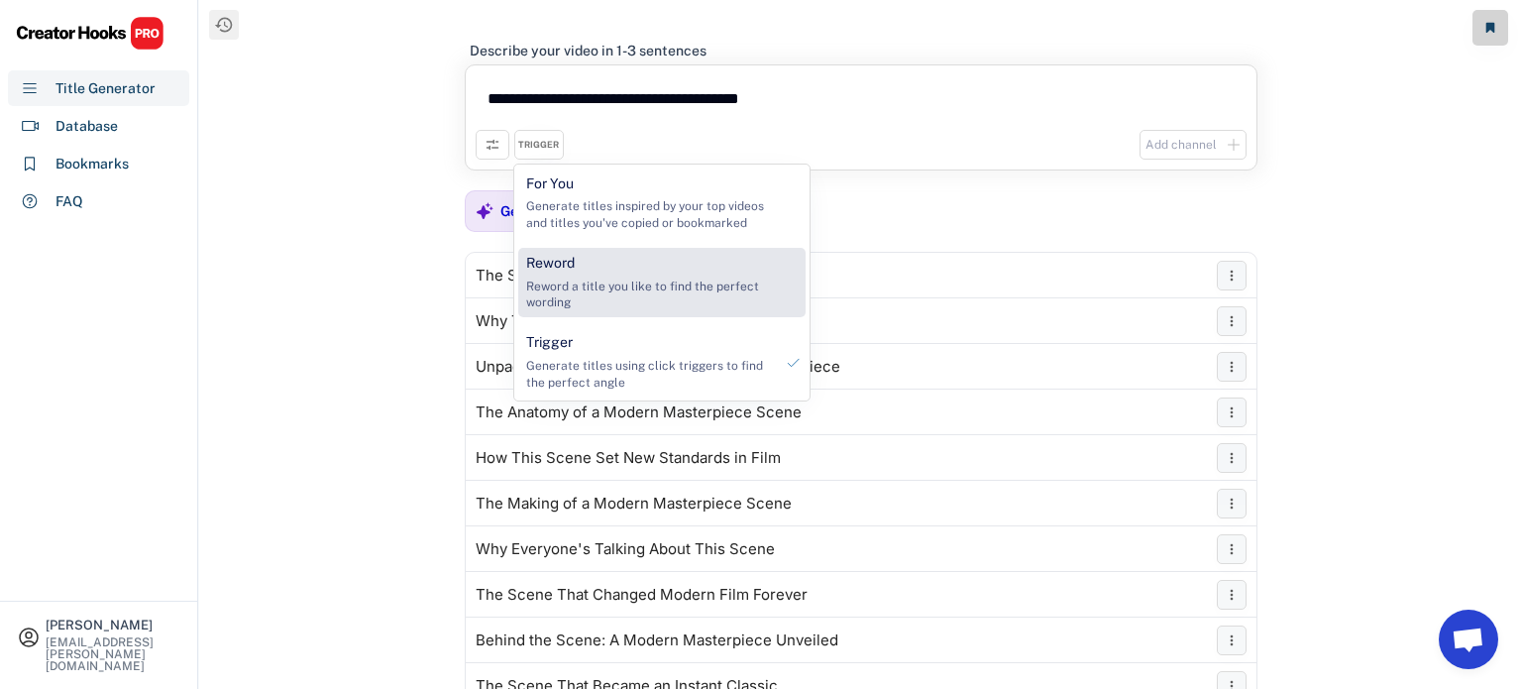
click at [579, 257] on div "Reword Reword a title you like to find the perfect wording" at bounding box center [649, 282] width 263 height 69
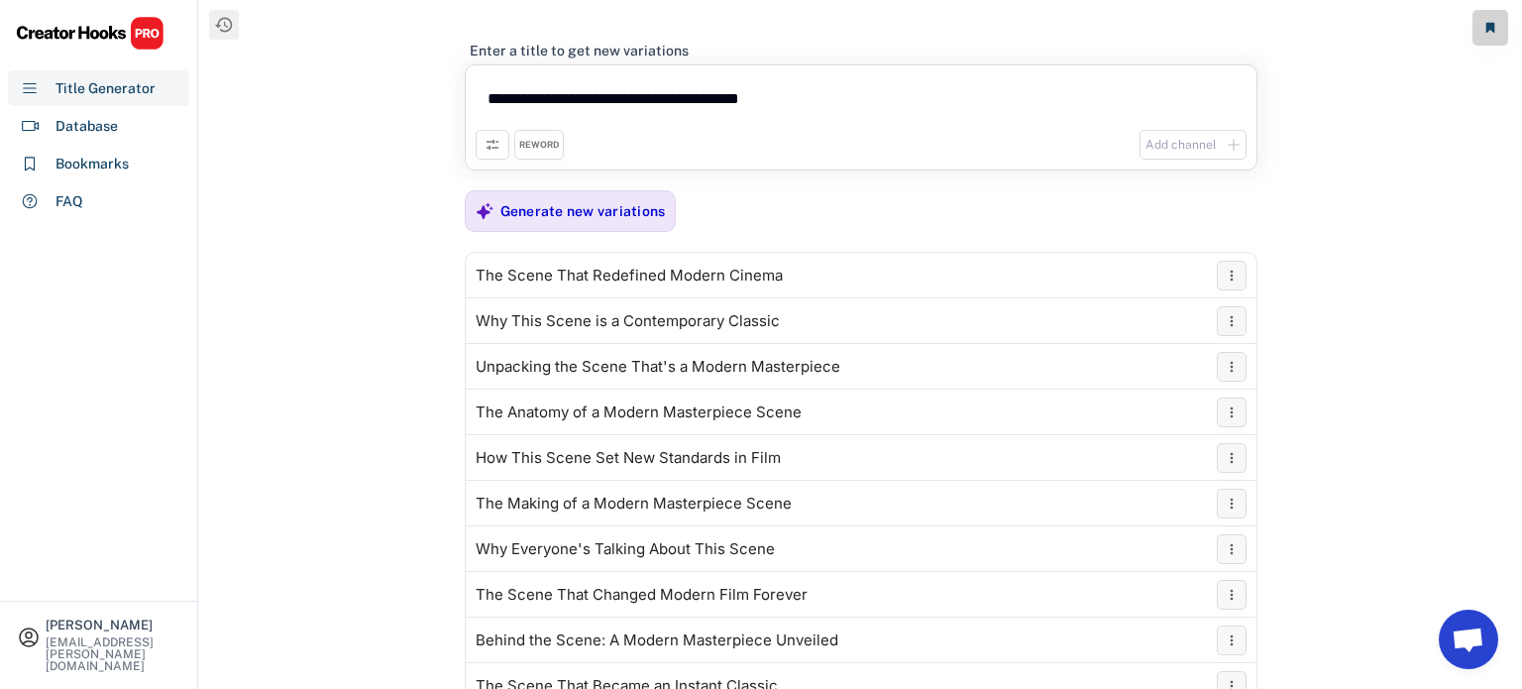
click at [711, 110] on textarea "**********" at bounding box center [861, 102] width 771 height 55
